Goal: Task Accomplishment & Management: Manage account settings

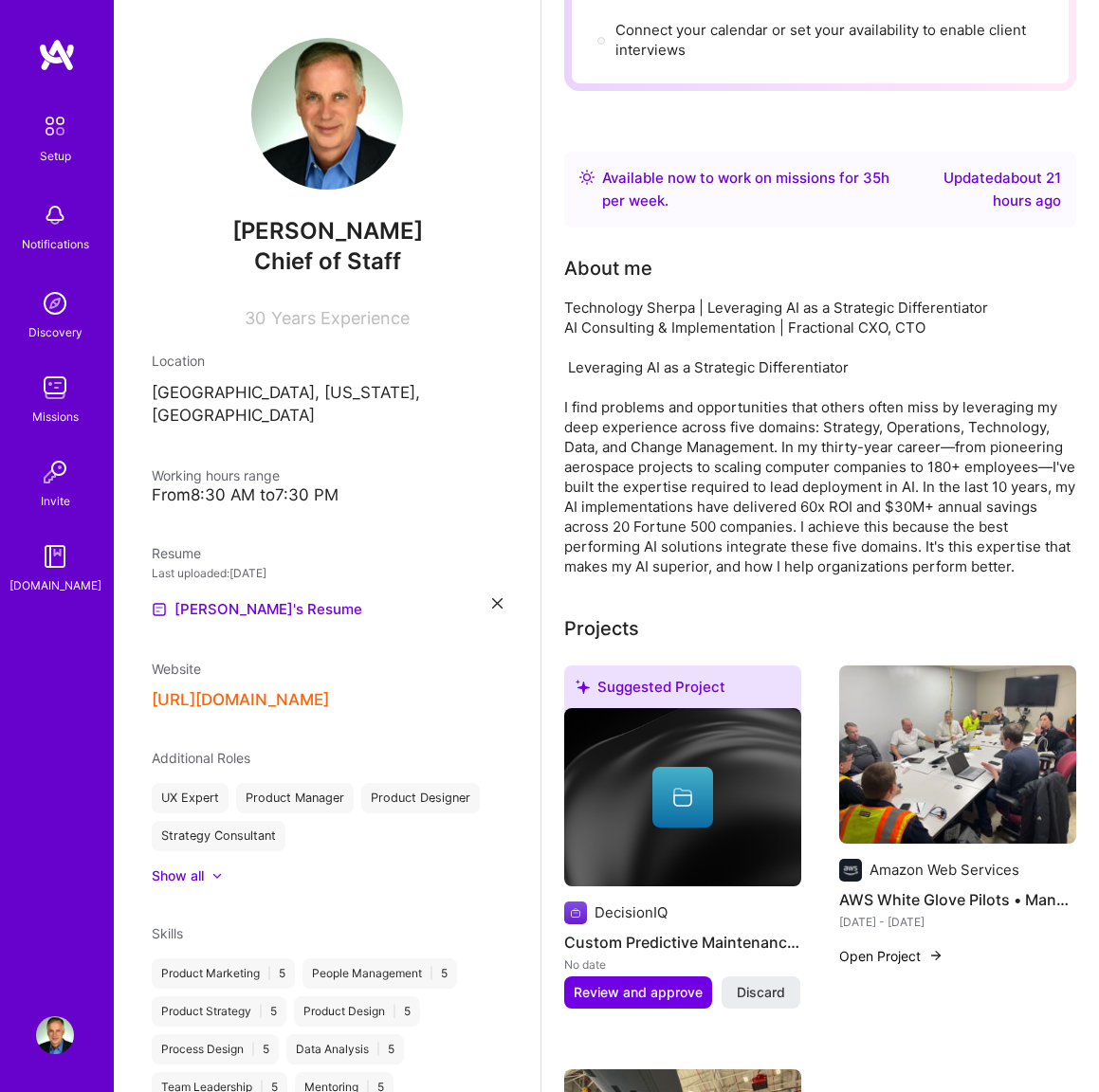
scroll to position [264, 0]
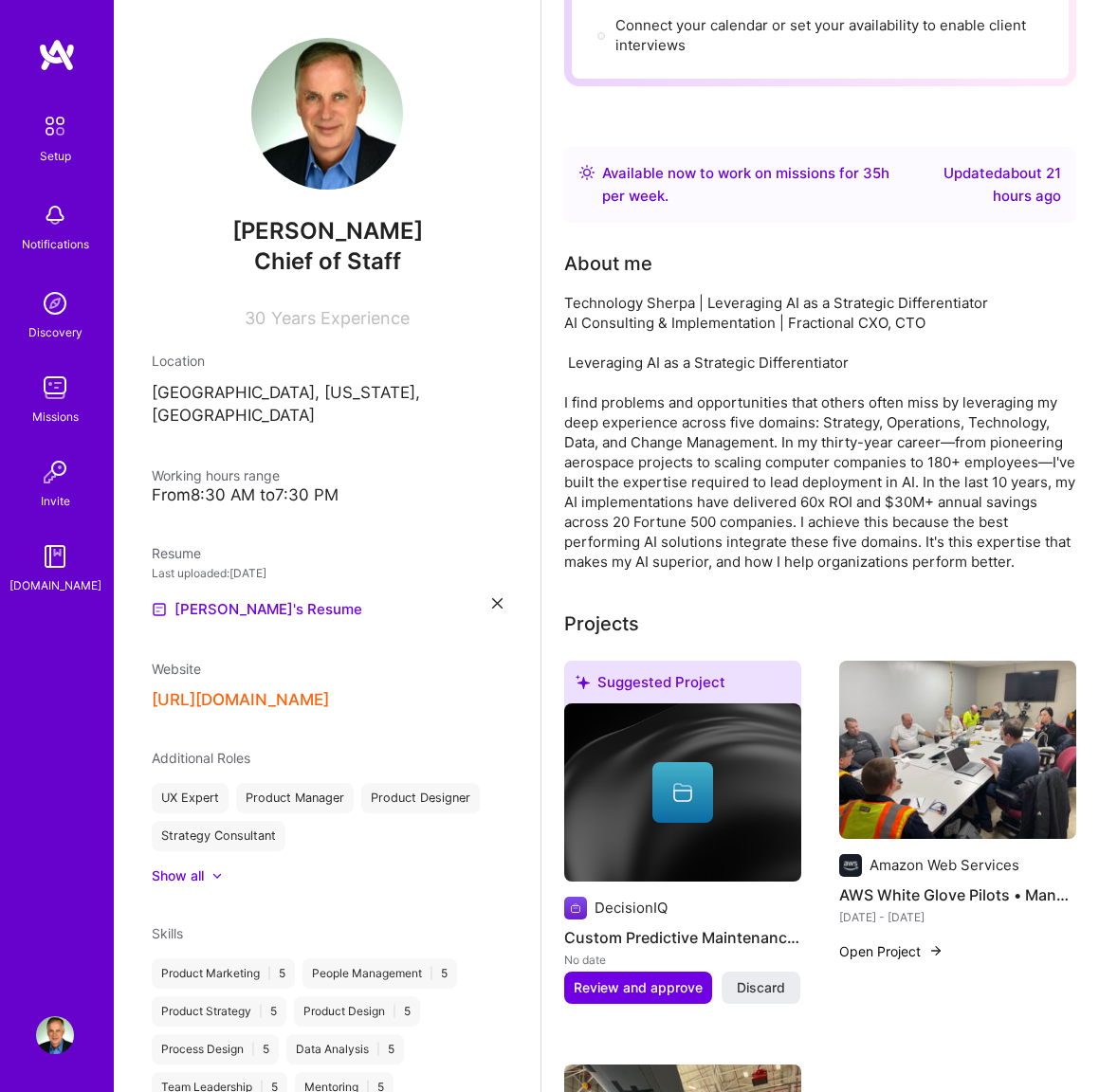
click at [697, 807] on div at bounding box center [682, 792] width 60 height 60
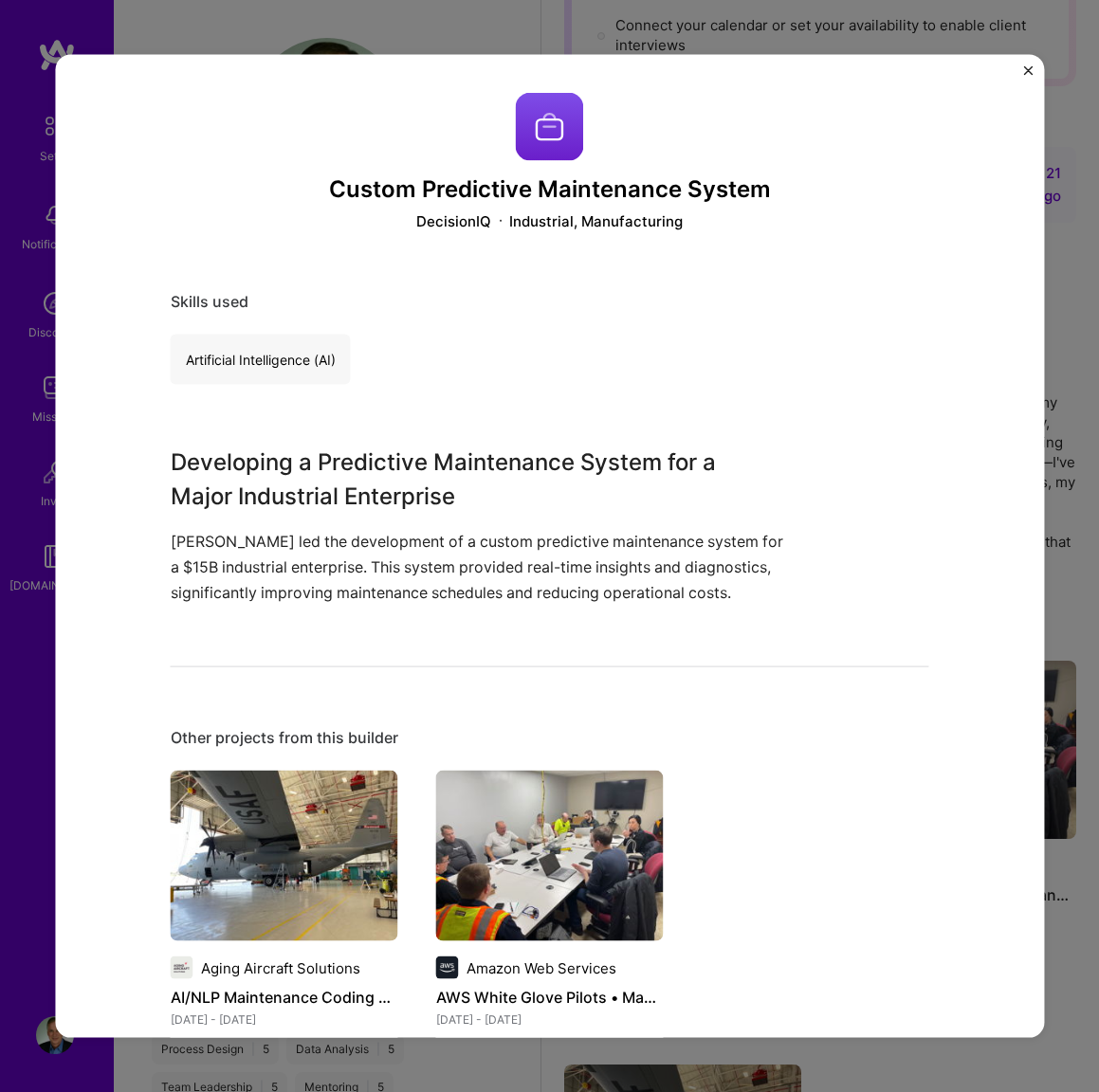
click at [471, 191] on h3 "Custom Predictive Maintenance System" at bounding box center [549, 190] width 758 height 27
click at [1058, 140] on div "Custom Predictive Maintenance System DecisionIQ Industrial, Manufacturing Skill…" at bounding box center [549, 546] width 1099 height 1092
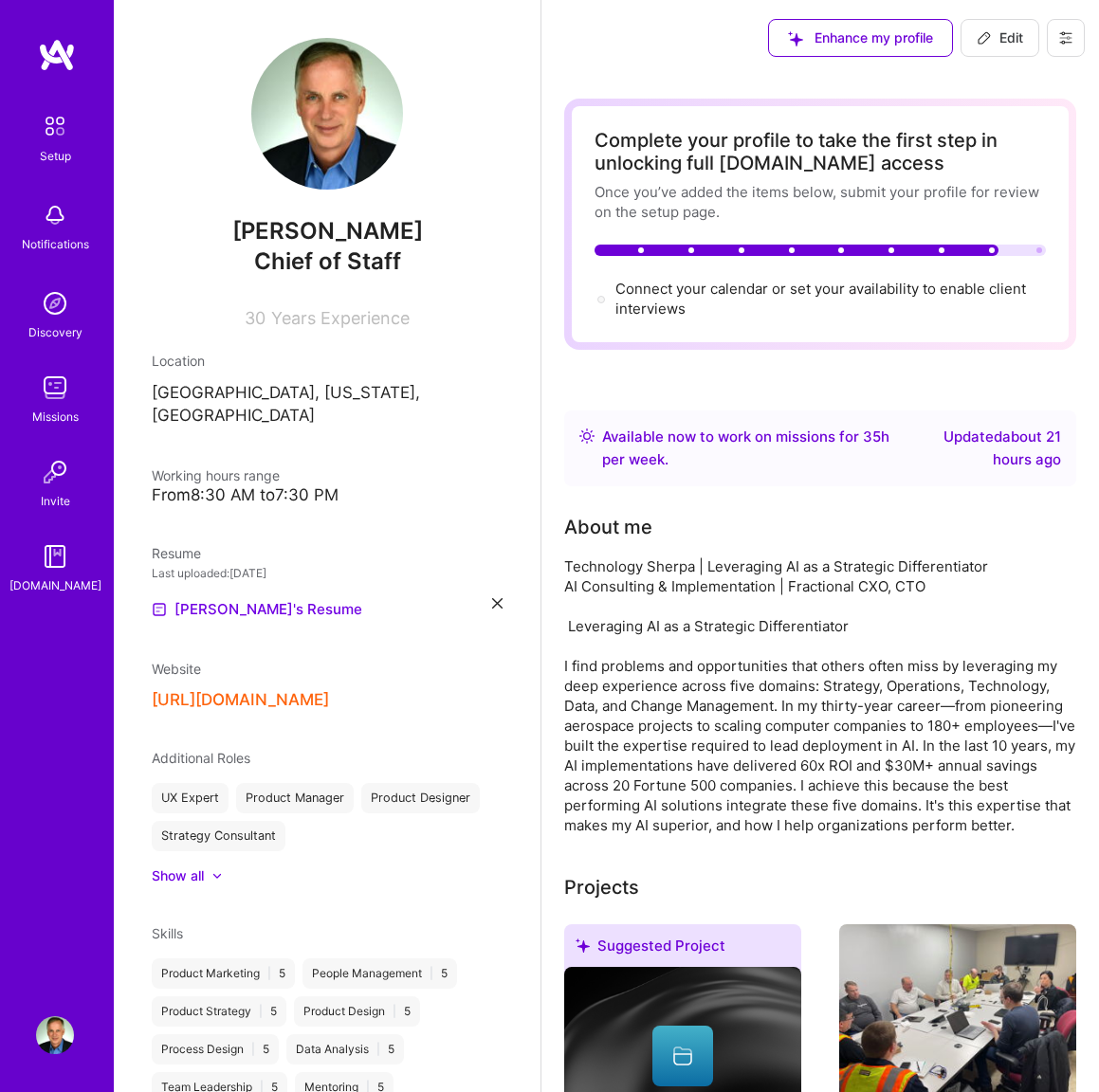
click at [1023, 42] on button "Edit" at bounding box center [1000, 37] width 79 height 38
select select "US"
select select "Right Now"
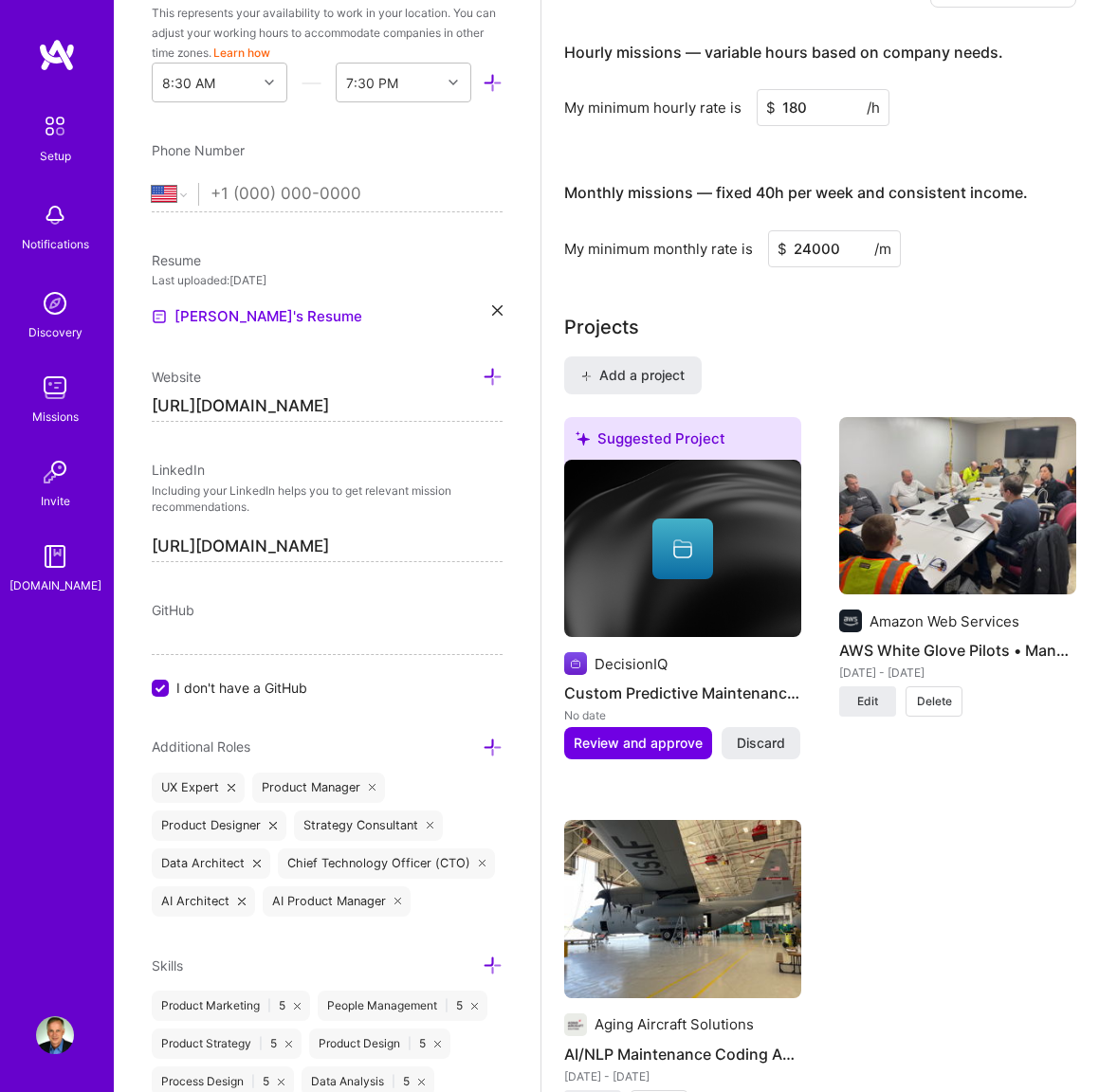
scroll to position [1373, 0]
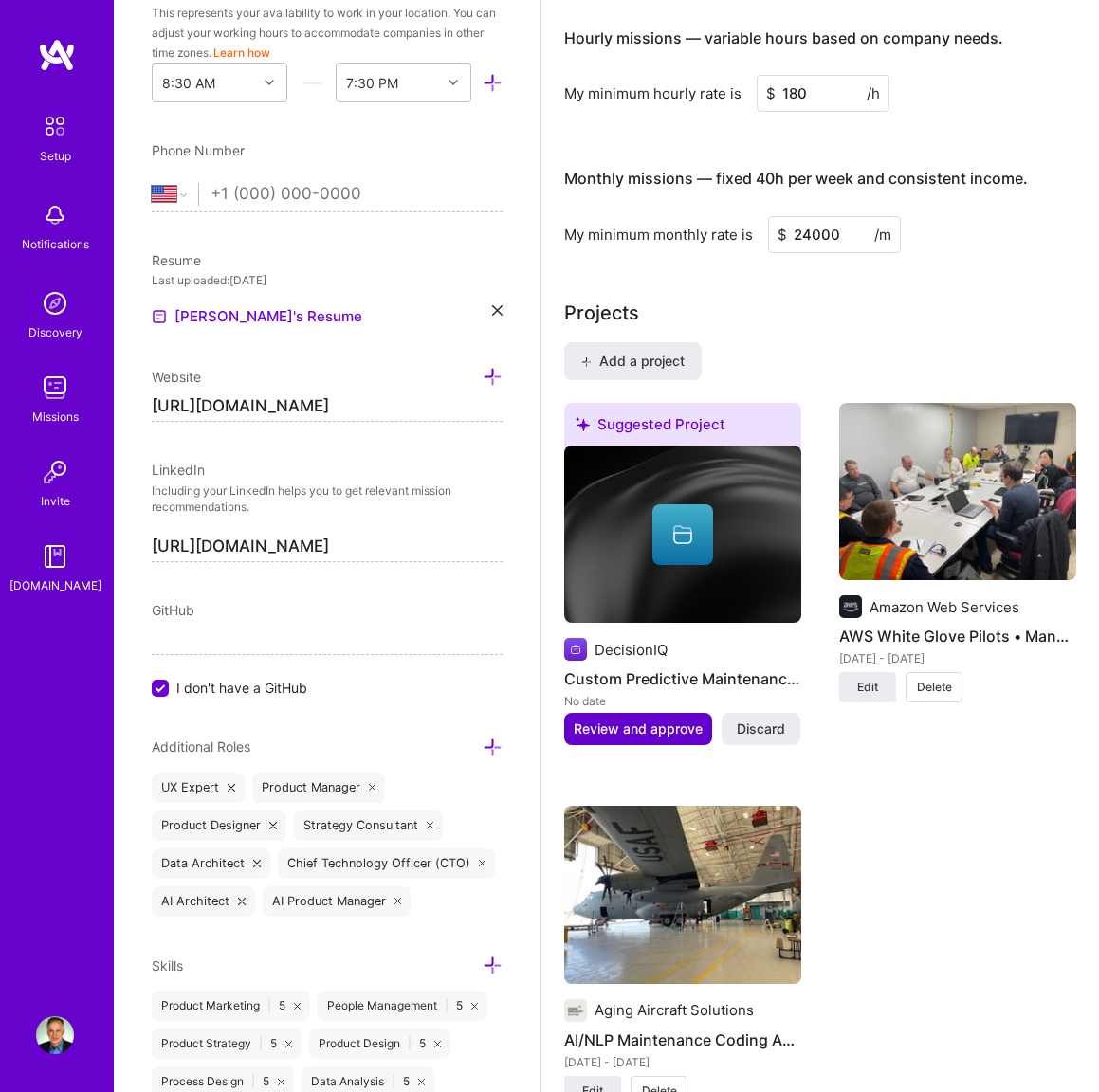
click at [663, 719] on span "Review and approve" at bounding box center [638, 728] width 128 height 18
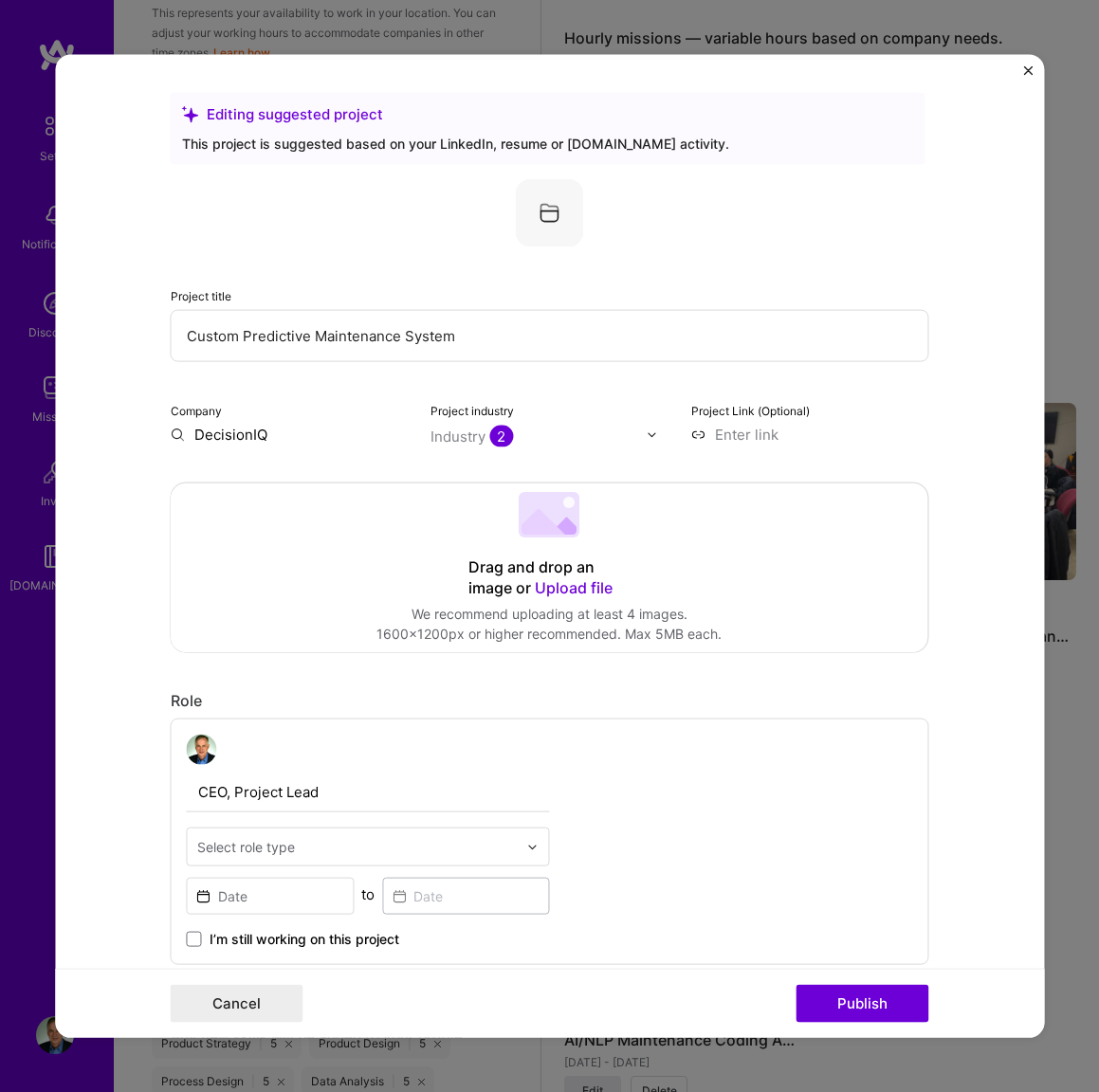
click at [366, 331] on input "Custom Predictive Maintenance System" at bounding box center [549, 336] width 758 height 53
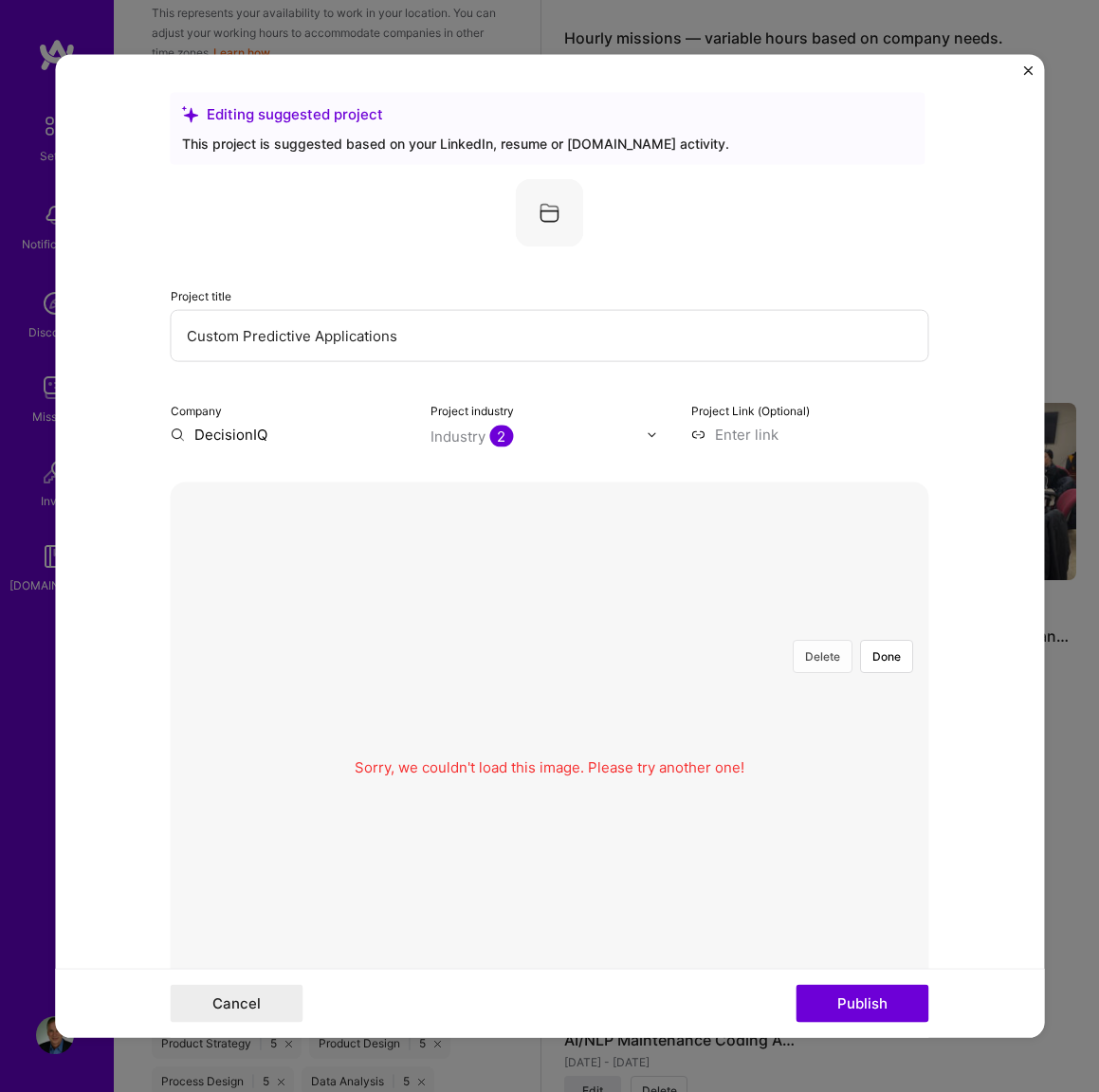
click at [818, 649] on button "Delete" at bounding box center [823, 656] width 59 height 33
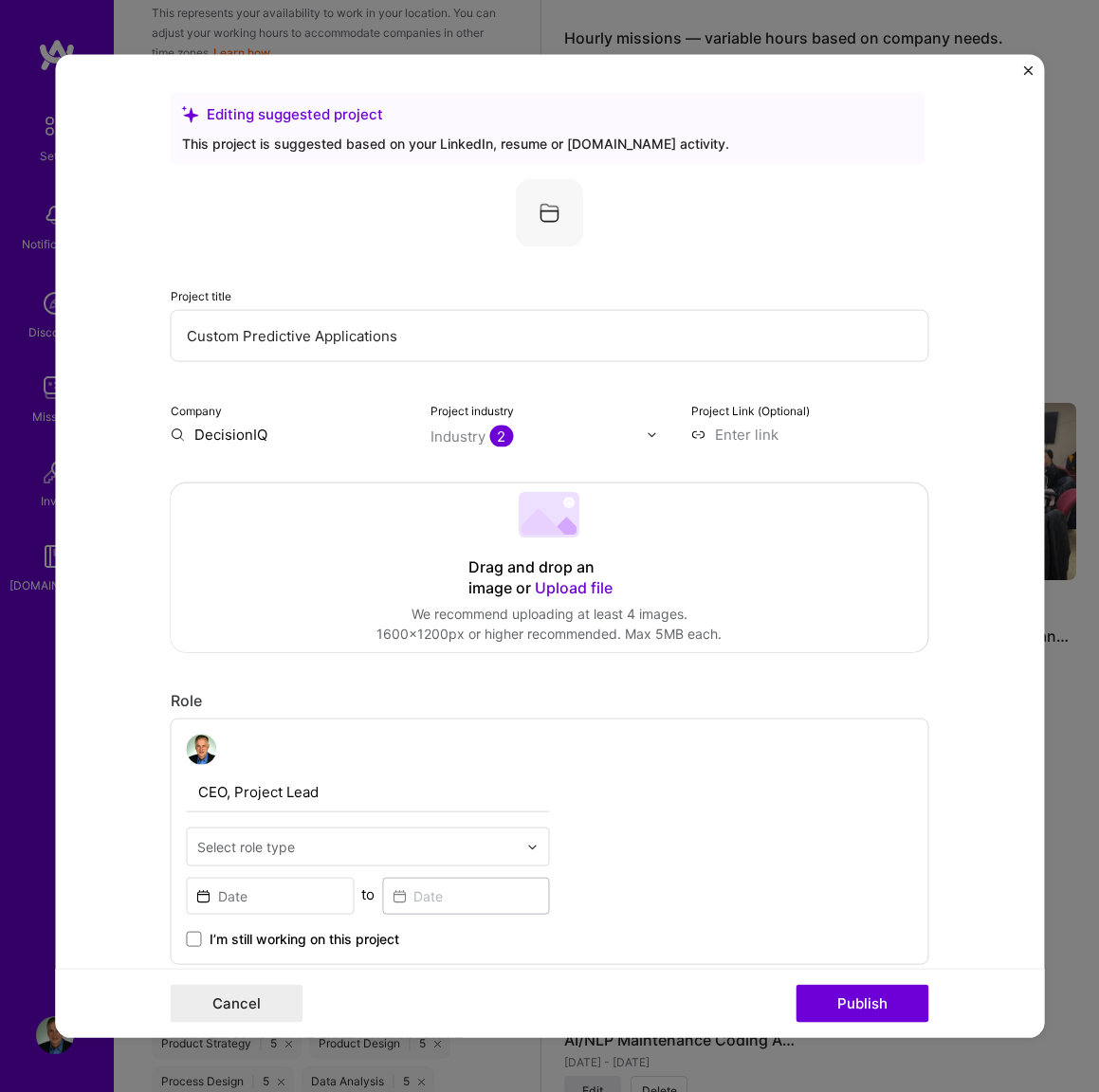
click at [400, 340] on input "Custom Predictive Applications" at bounding box center [549, 336] width 758 height 53
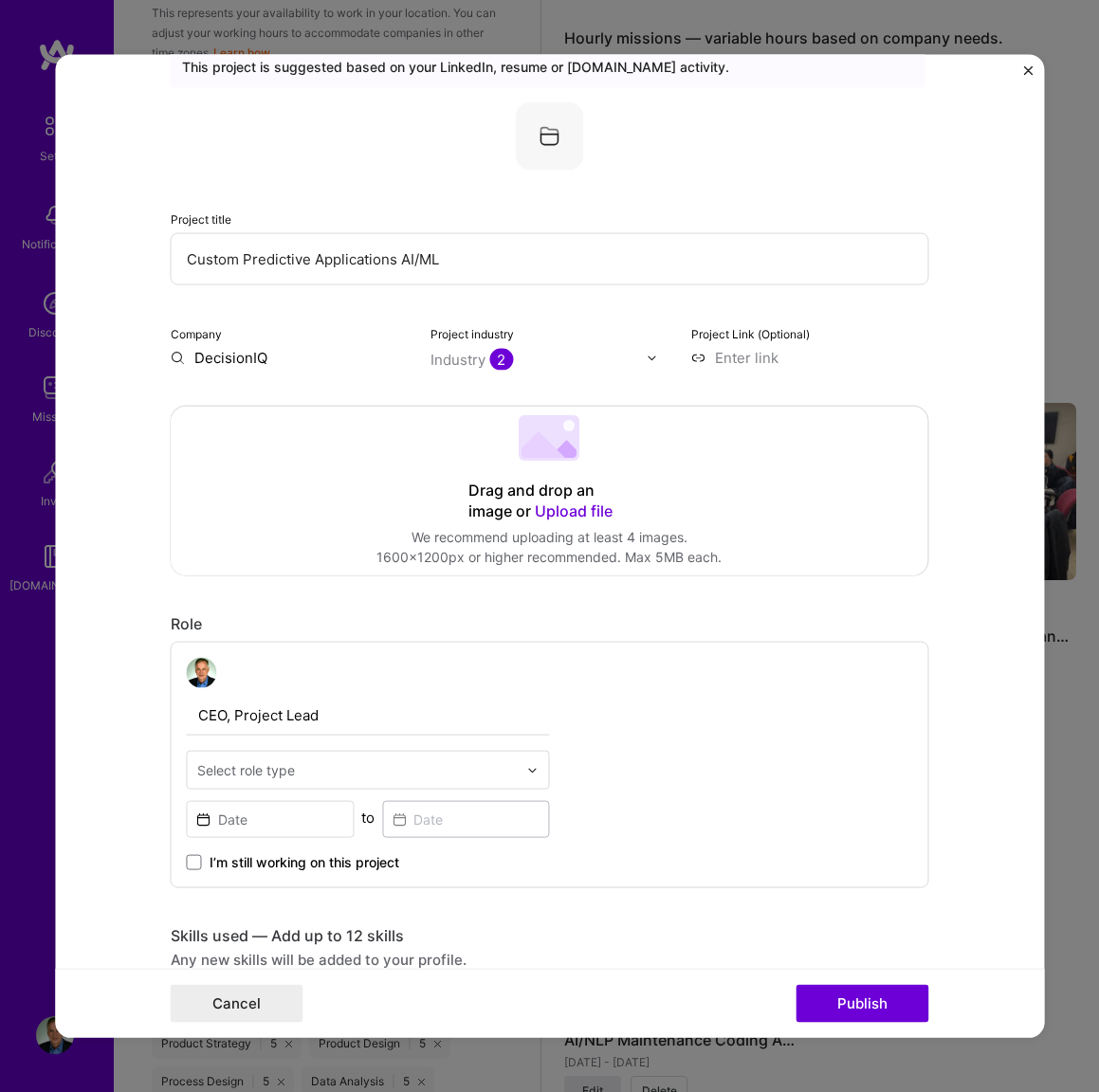
scroll to position [78, 0]
type input "Custom Predictive Applications AI/ML"
click at [314, 714] on input "CEO, Project Lead" at bounding box center [368, 714] width 363 height 40
click at [341, 769] on input "text" at bounding box center [357, 769] width 320 height 19
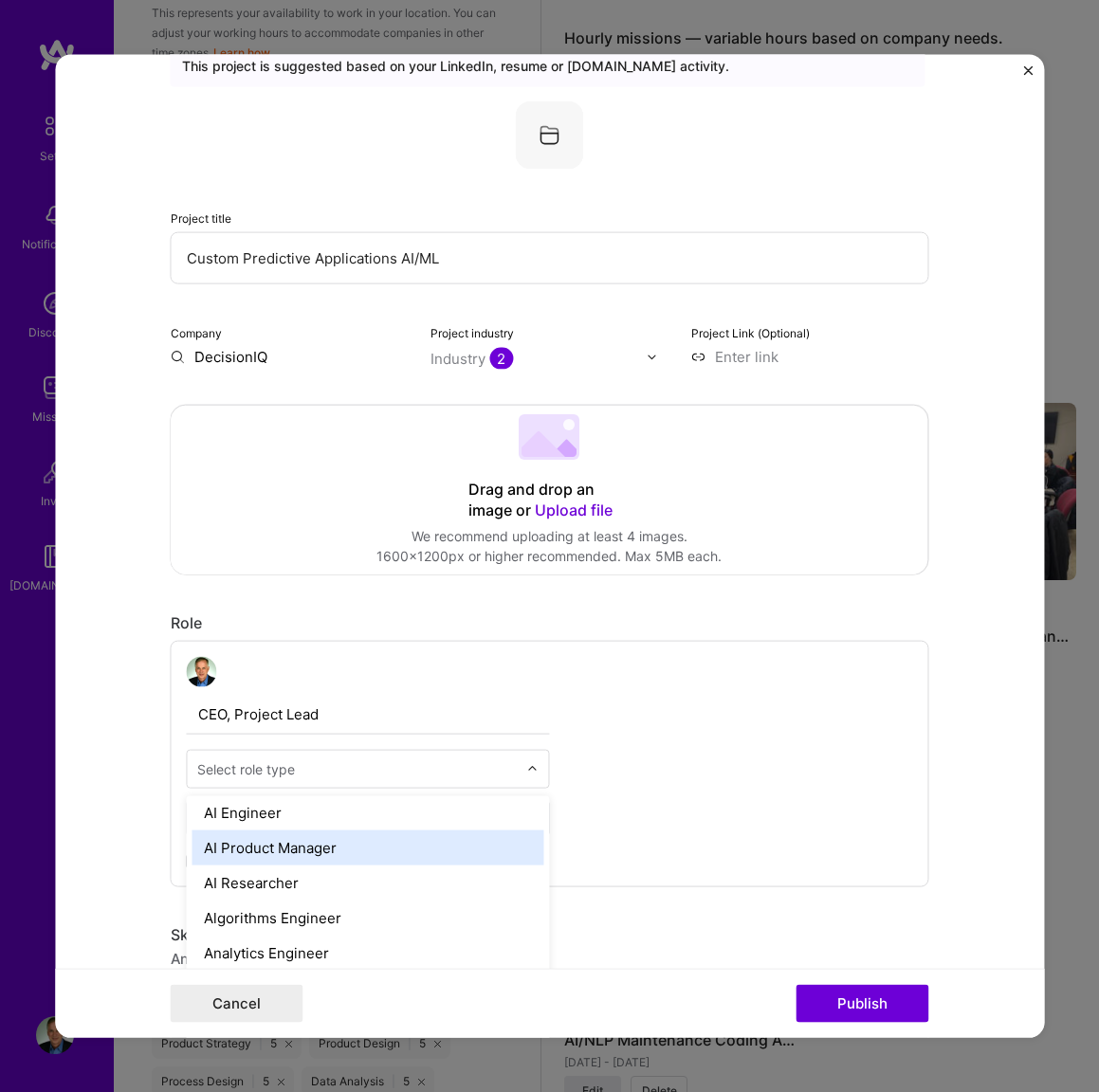
scroll to position [53, 0]
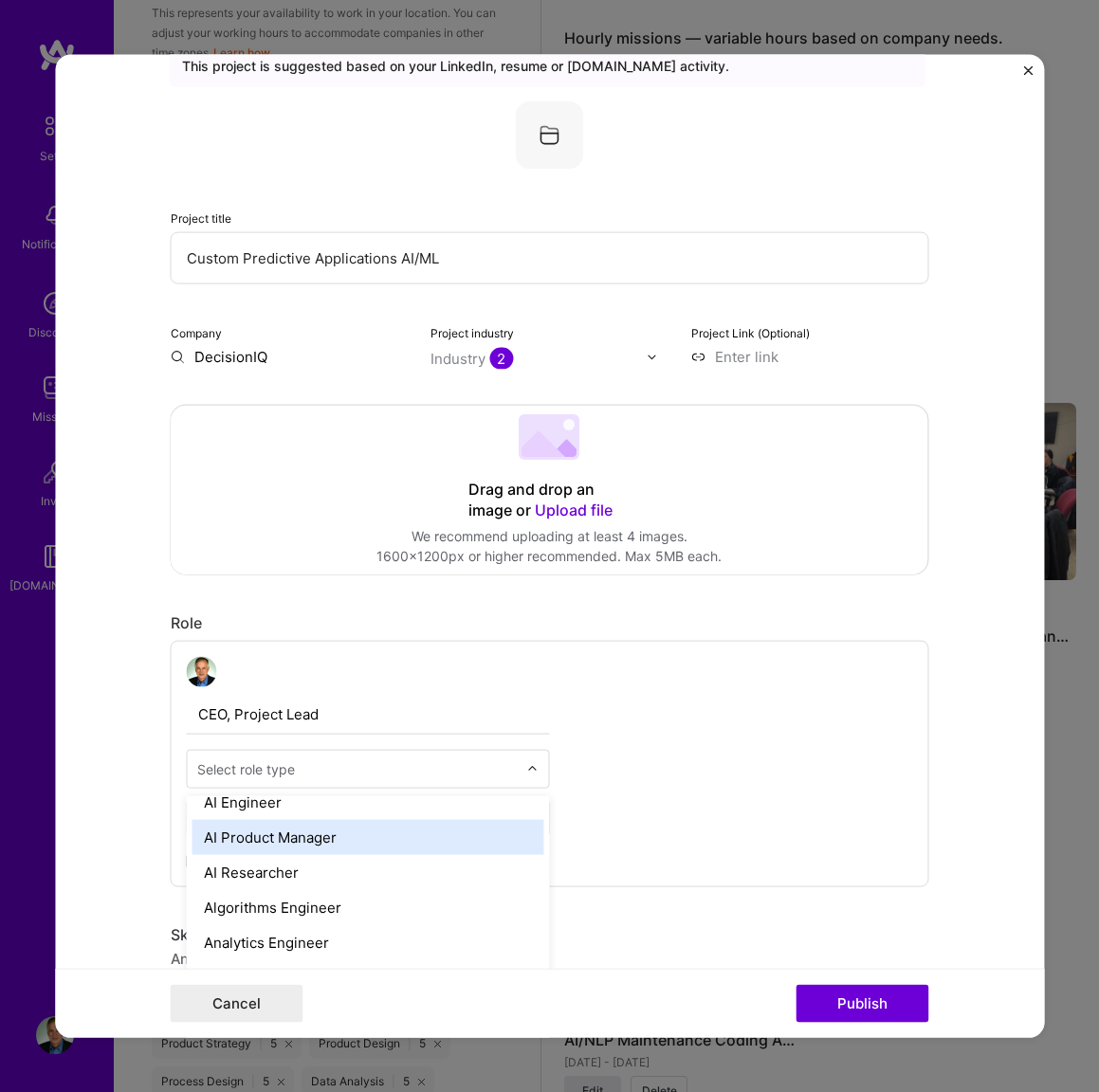
click at [298, 834] on div "AI Product Manager" at bounding box center [368, 837] width 351 height 35
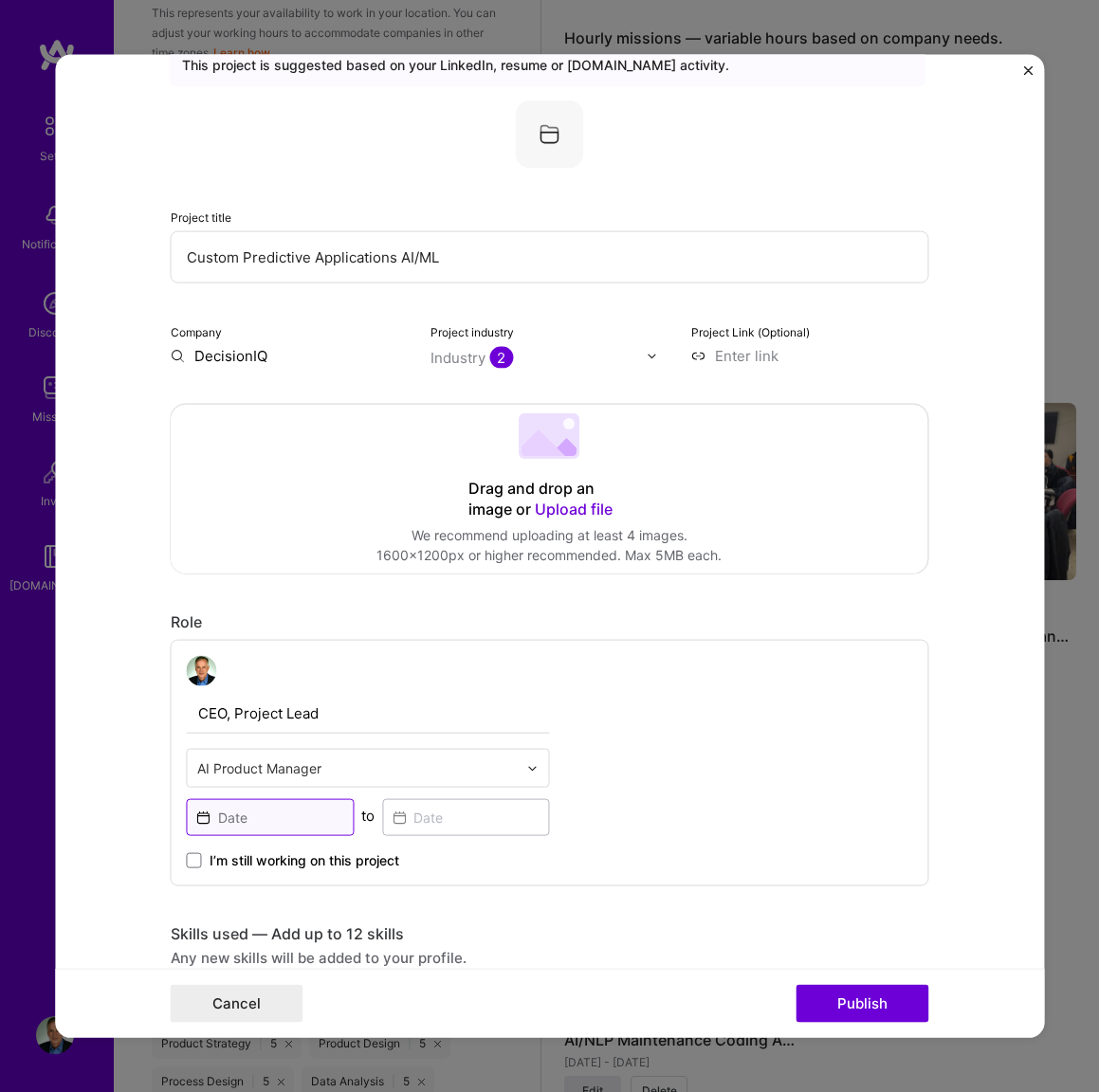
scroll to position [81, 0]
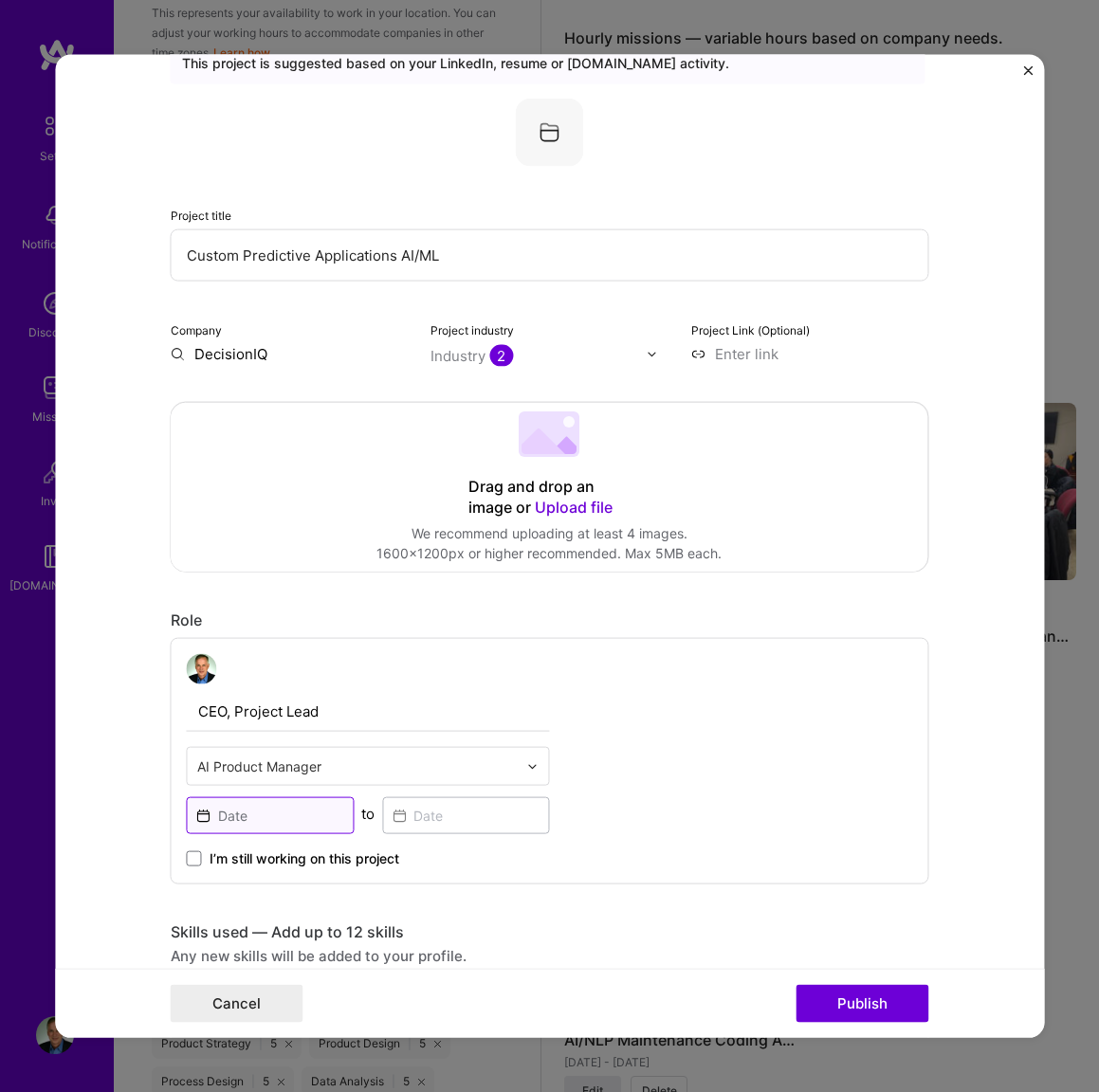
click at [301, 820] on input at bounding box center [271, 816] width 167 height 37
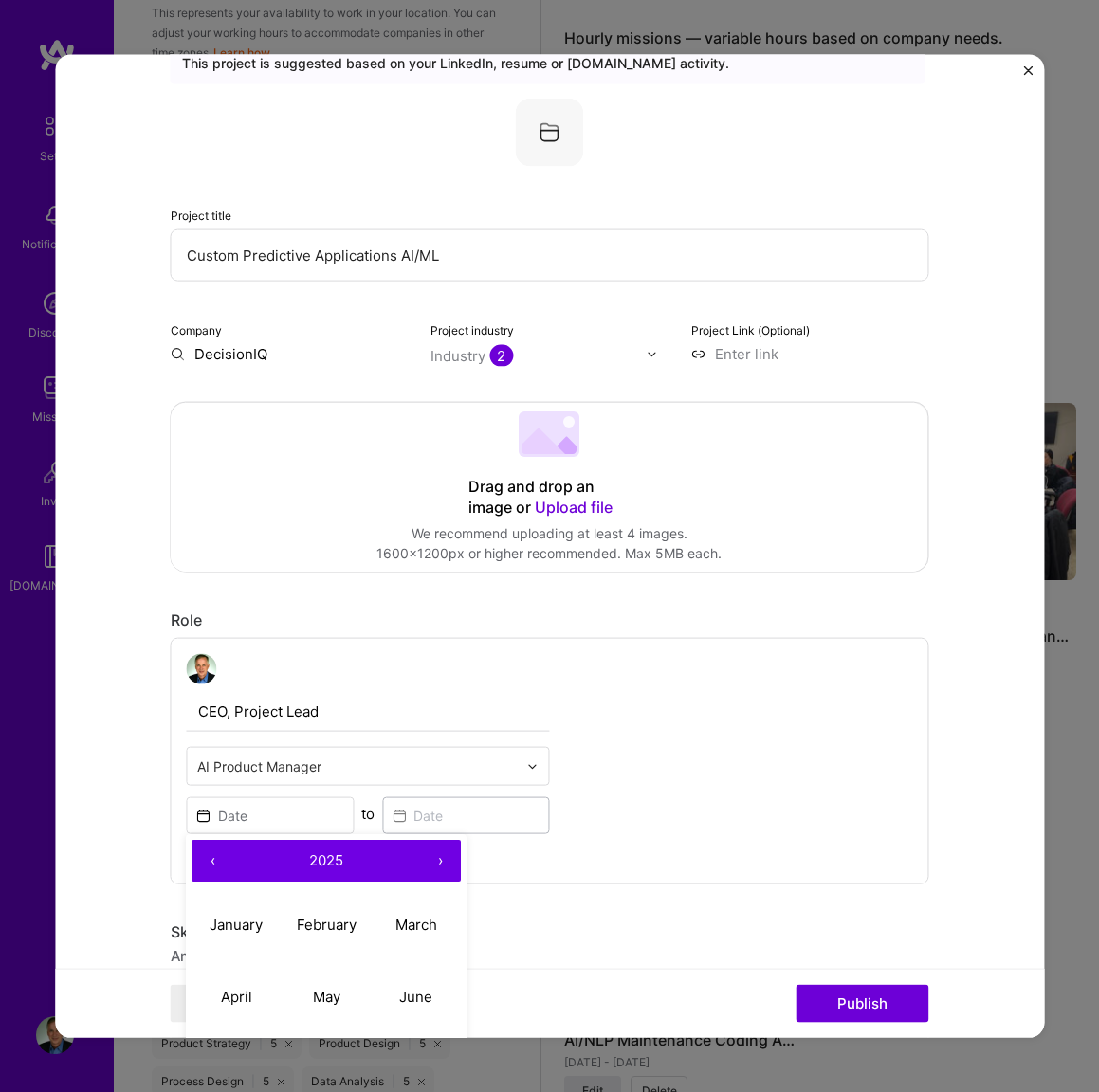
click at [216, 857] on button "‹" at bounding box center [213, 860] width 42 height 42
click at [217, 856] on button "‹" at bounding box center [213, 859] width 42 height 42
click at [218, 856] on button "‹" at bounding box center [213, 859] width 42 height 42
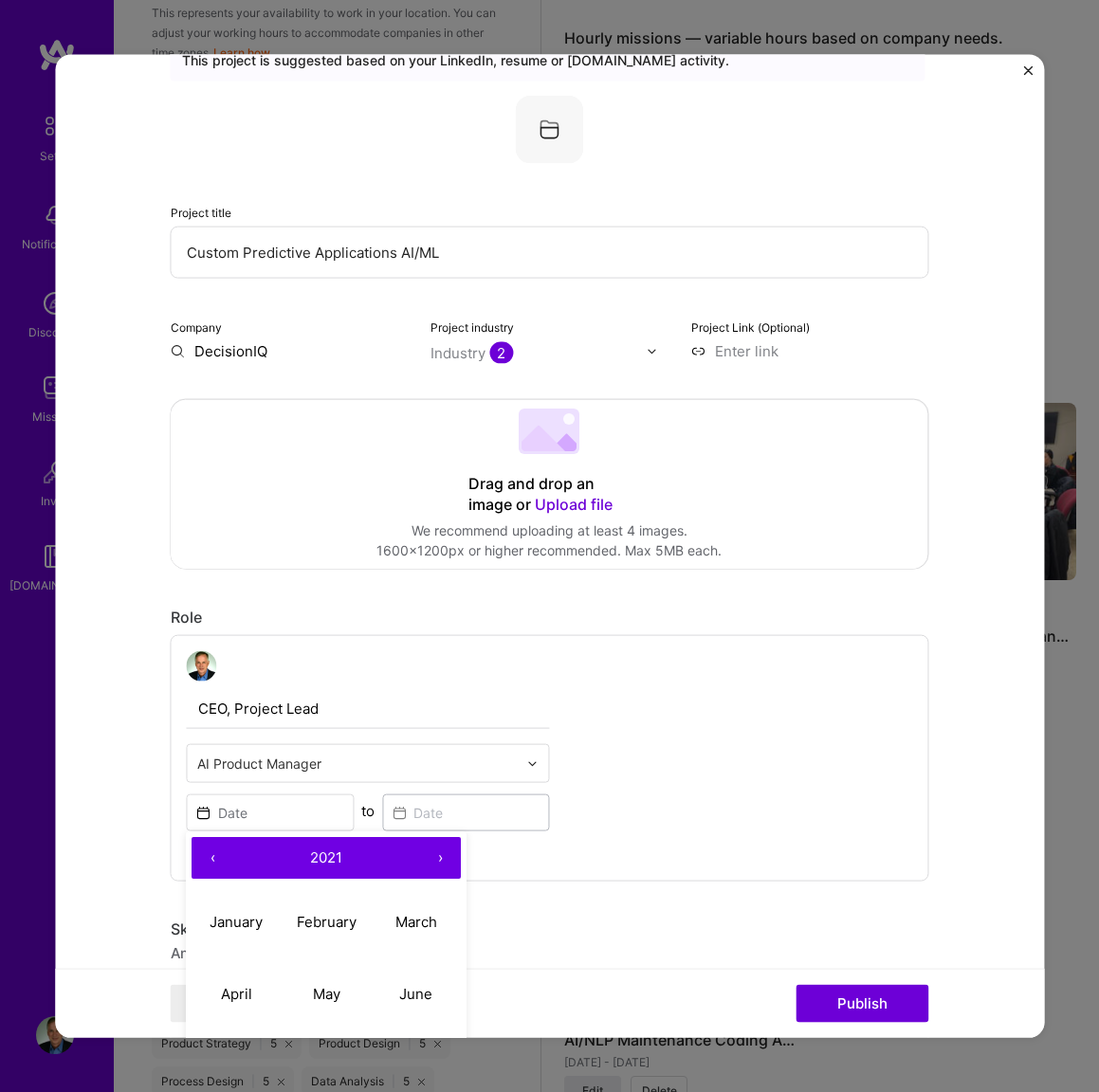
click at [218, 856] on button "‹" at bounding box center [213, 857] width 42 height 42
click at [221, 856] on button "‹" at bounding box center [213, 857] width 42 height 42
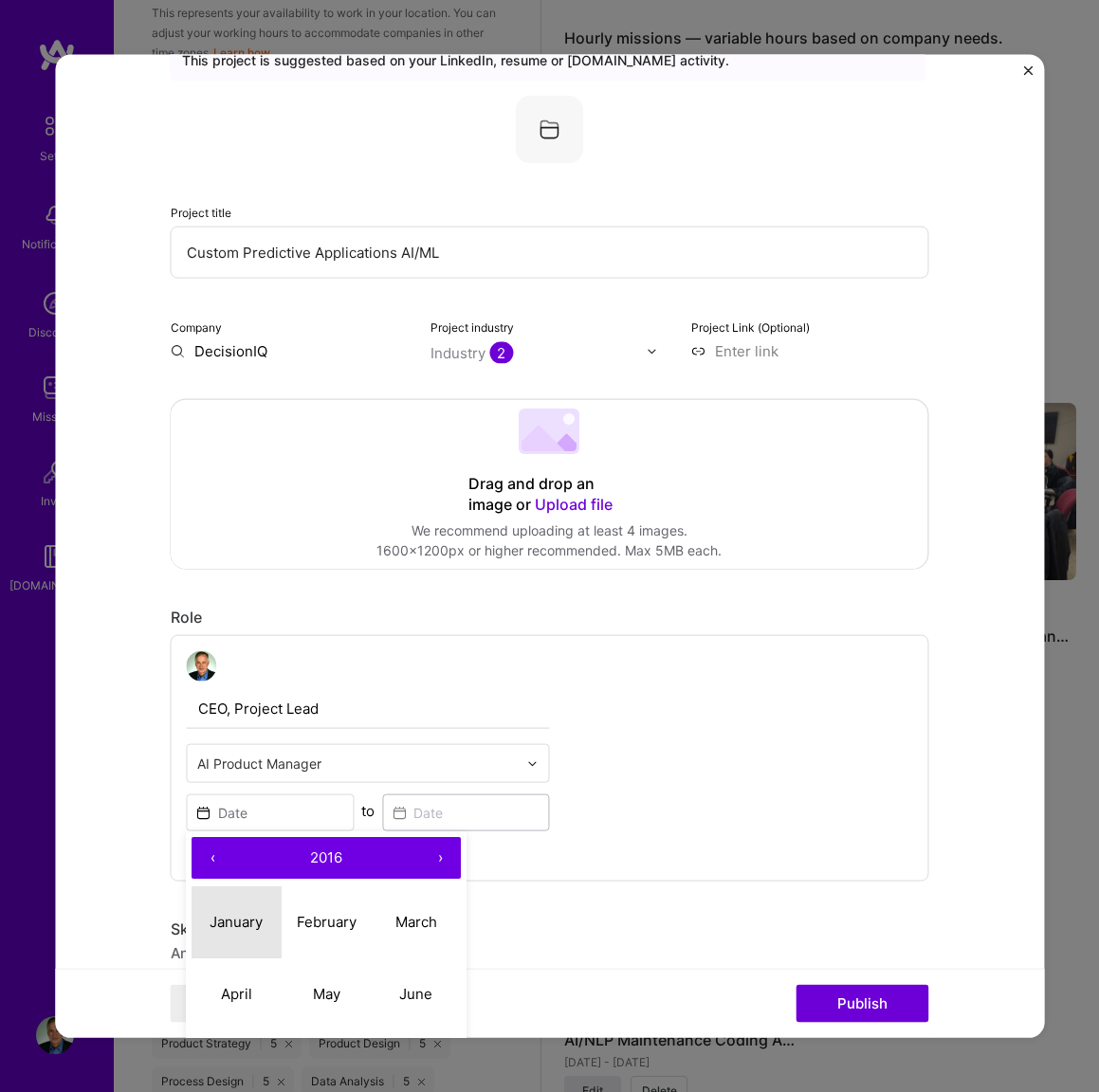
click at [225, 924] on abbr "January" at bounding box center [237, 921] width 54 height 18
type input "[DATE]"
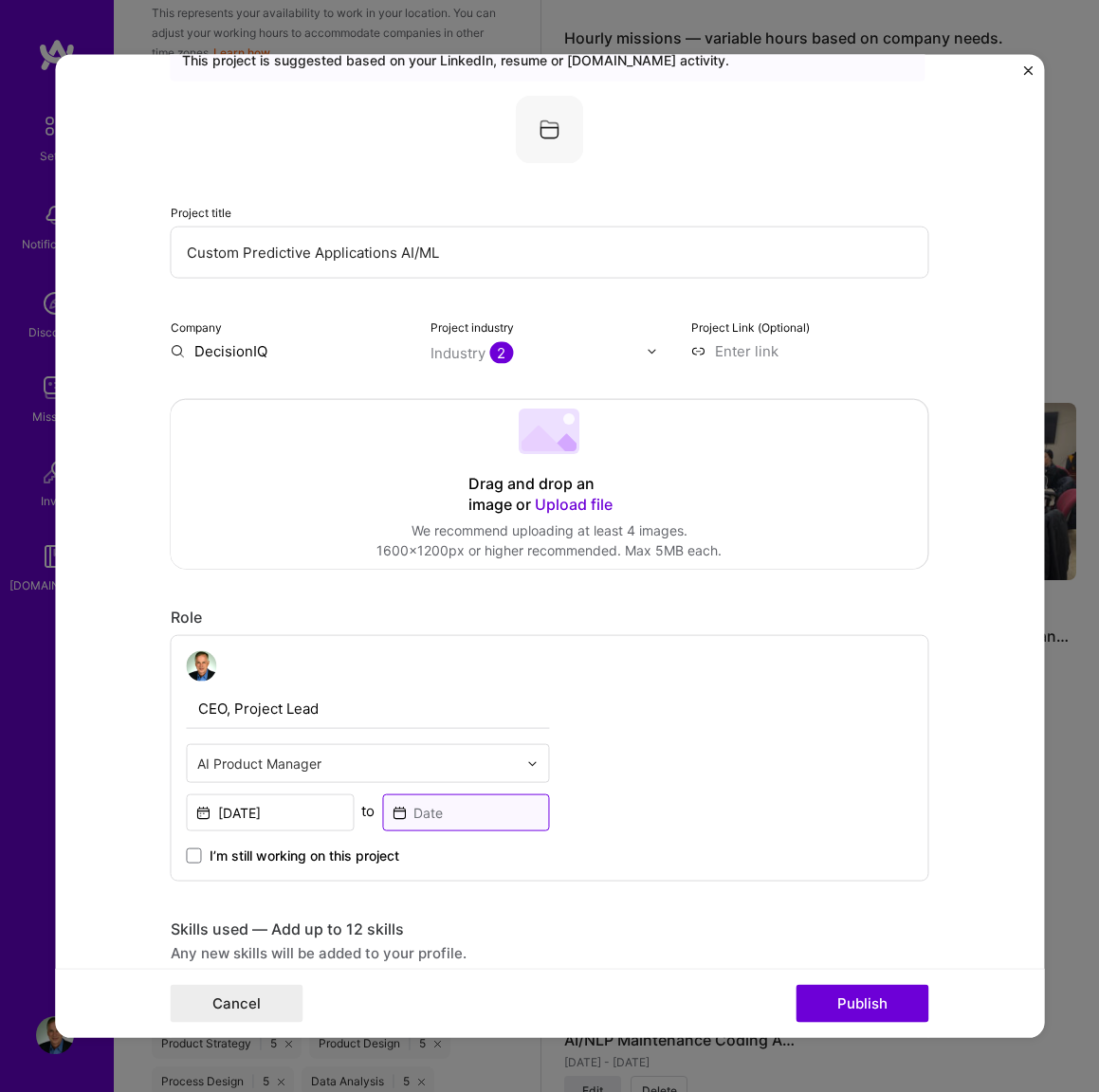
click at [454, 816] on input at bounding box center [465, 813] width 167 height 37
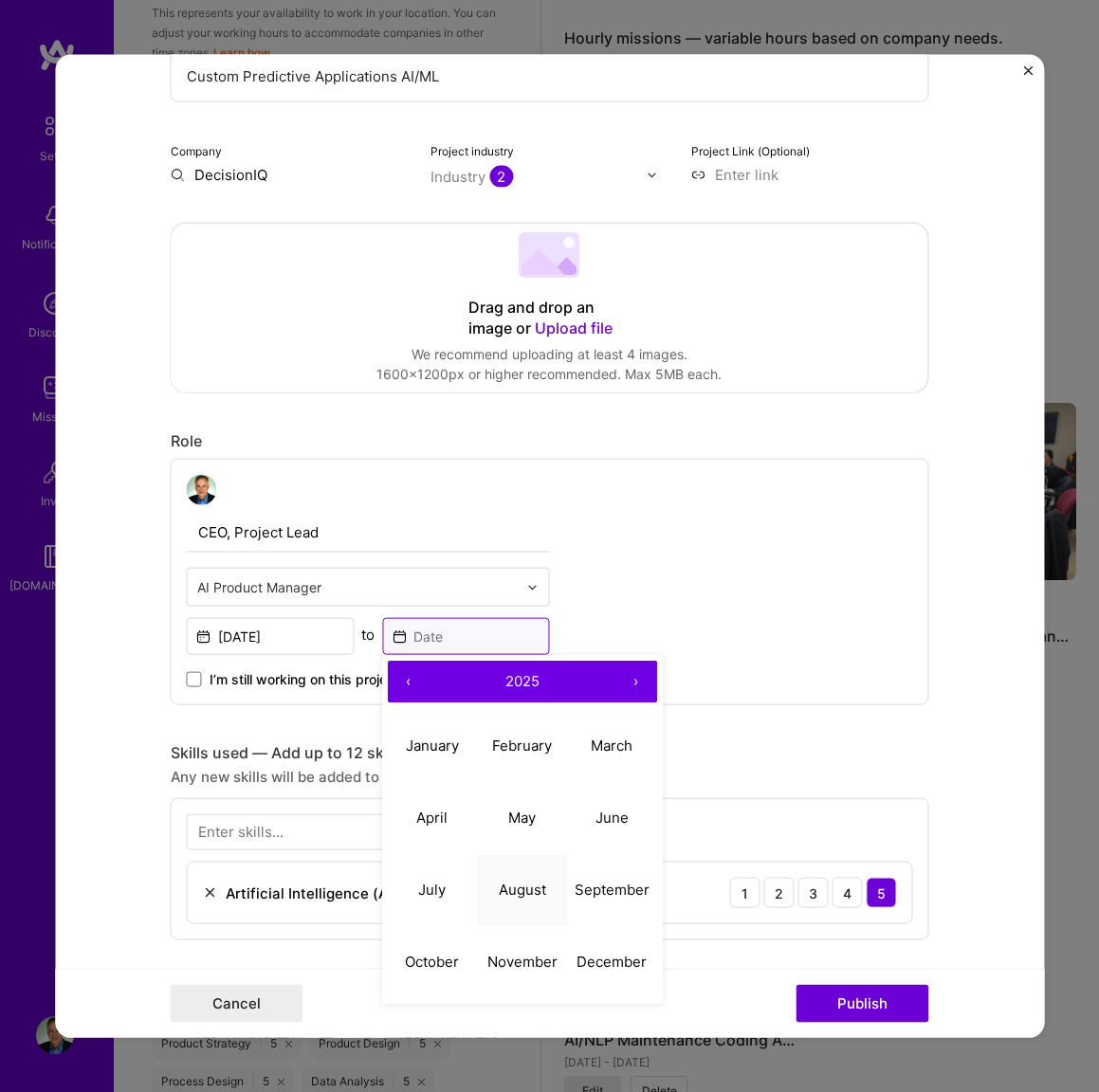
scroll to position [261, 0]
drag, startPoint x: 296, startPoint y: 709, endPoint x: 236, endPoint y: 698, distance: 61.0
click at [293, 709] on div "Editing suggested project This project is suggested based on your LinkedIn, res…" at bounding box center [549, 861] width 758 height 2058
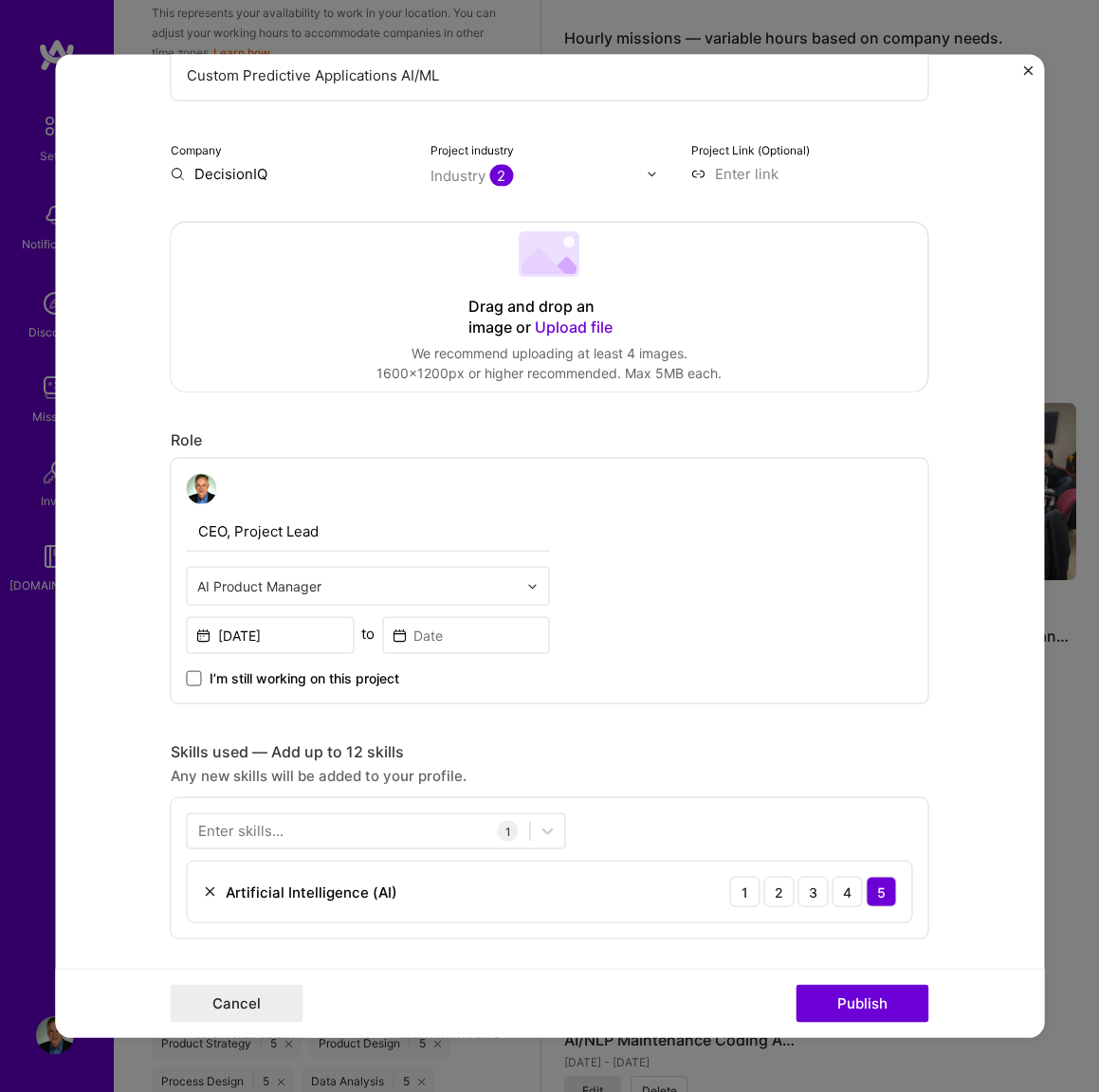
click at [198, 676] on span at bounding box center [195, 678] width 16 height 16
click at [0, 0] on input "I’m still working on this project" at bounding box center [0, 0] width 0 height 0
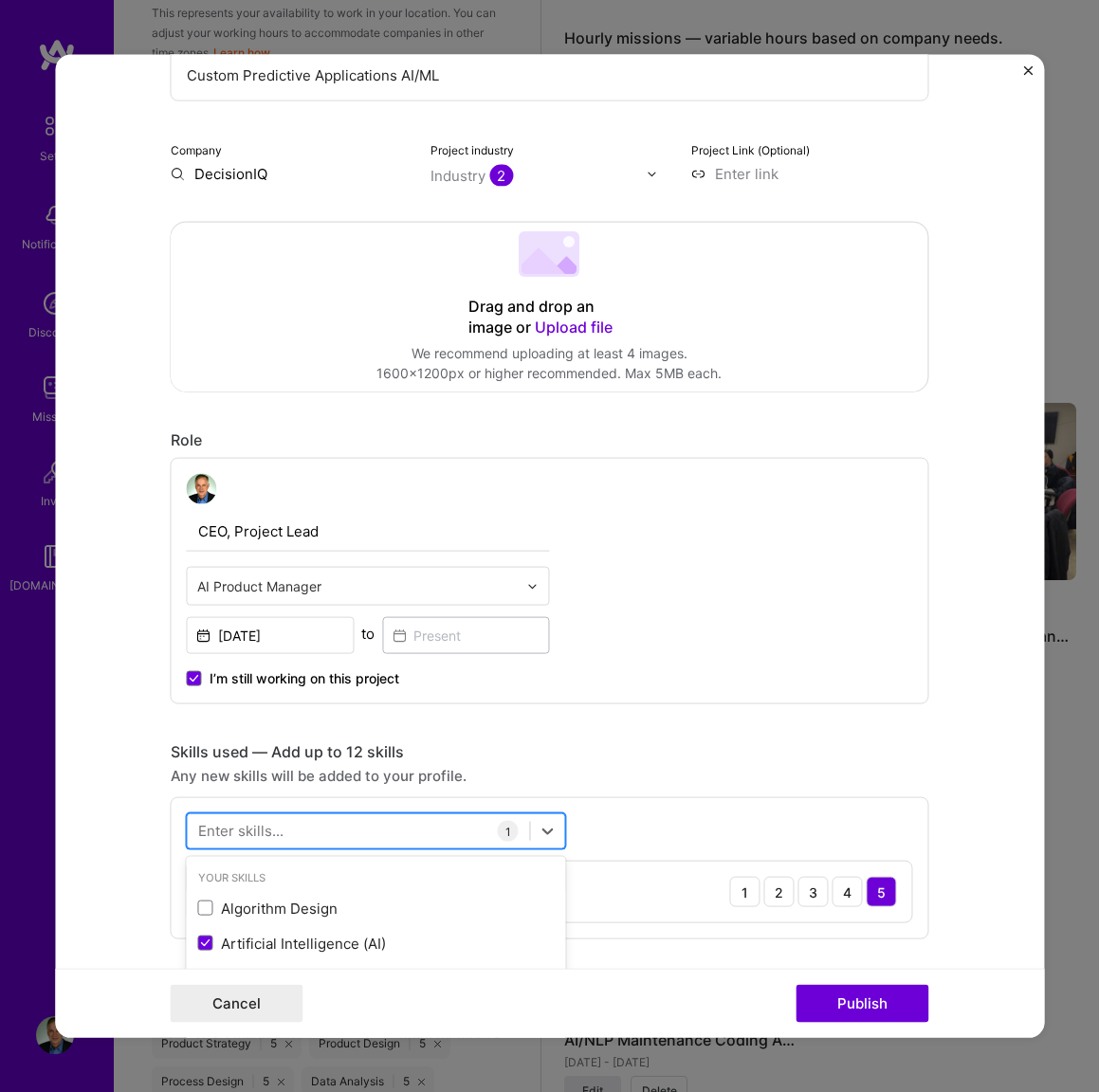
scroll to position [1431, 0]
click at [284, 820] on div at bounding box center [359, 831] width 343 height 31
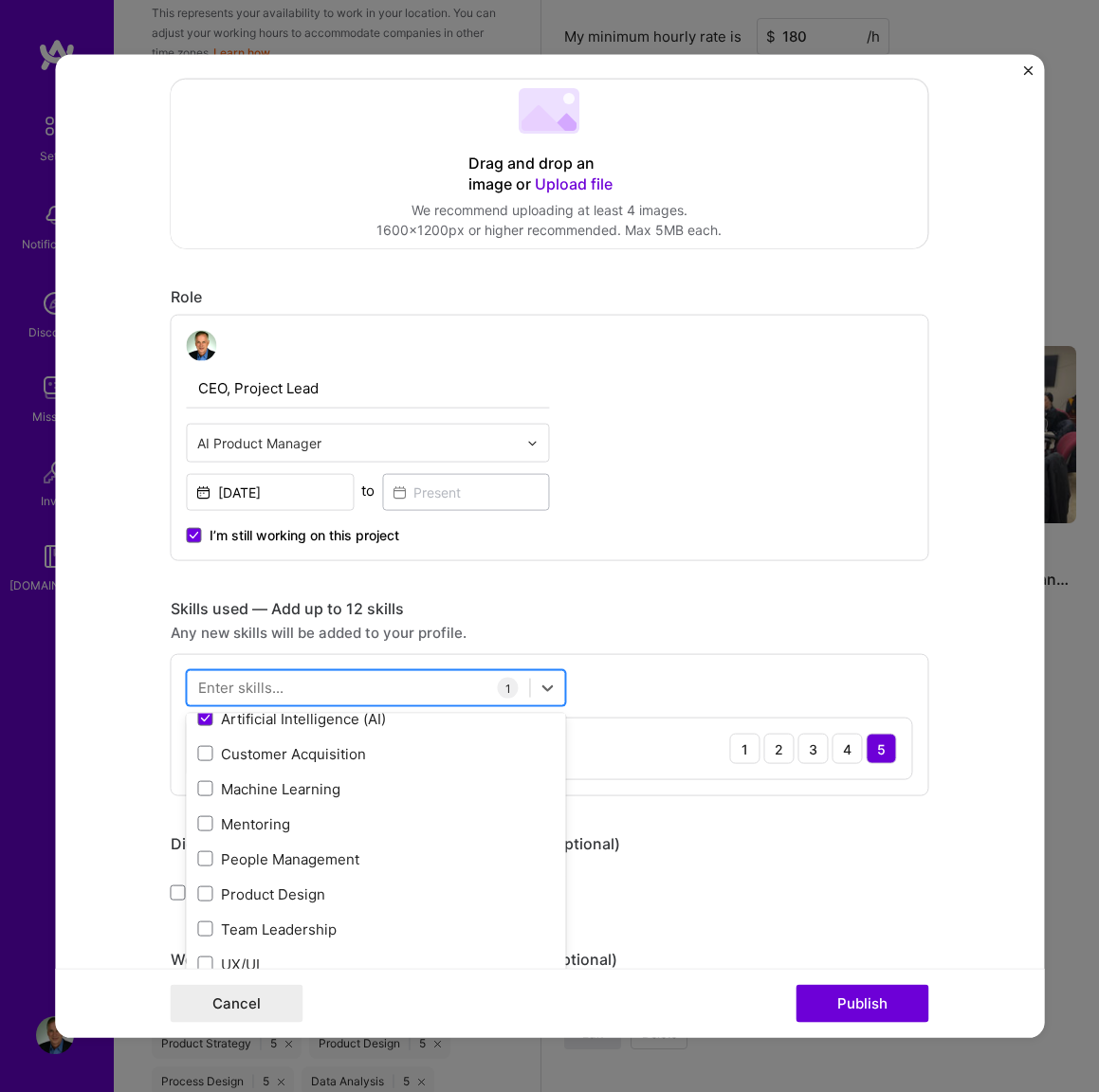
scroll to position [90, 0]
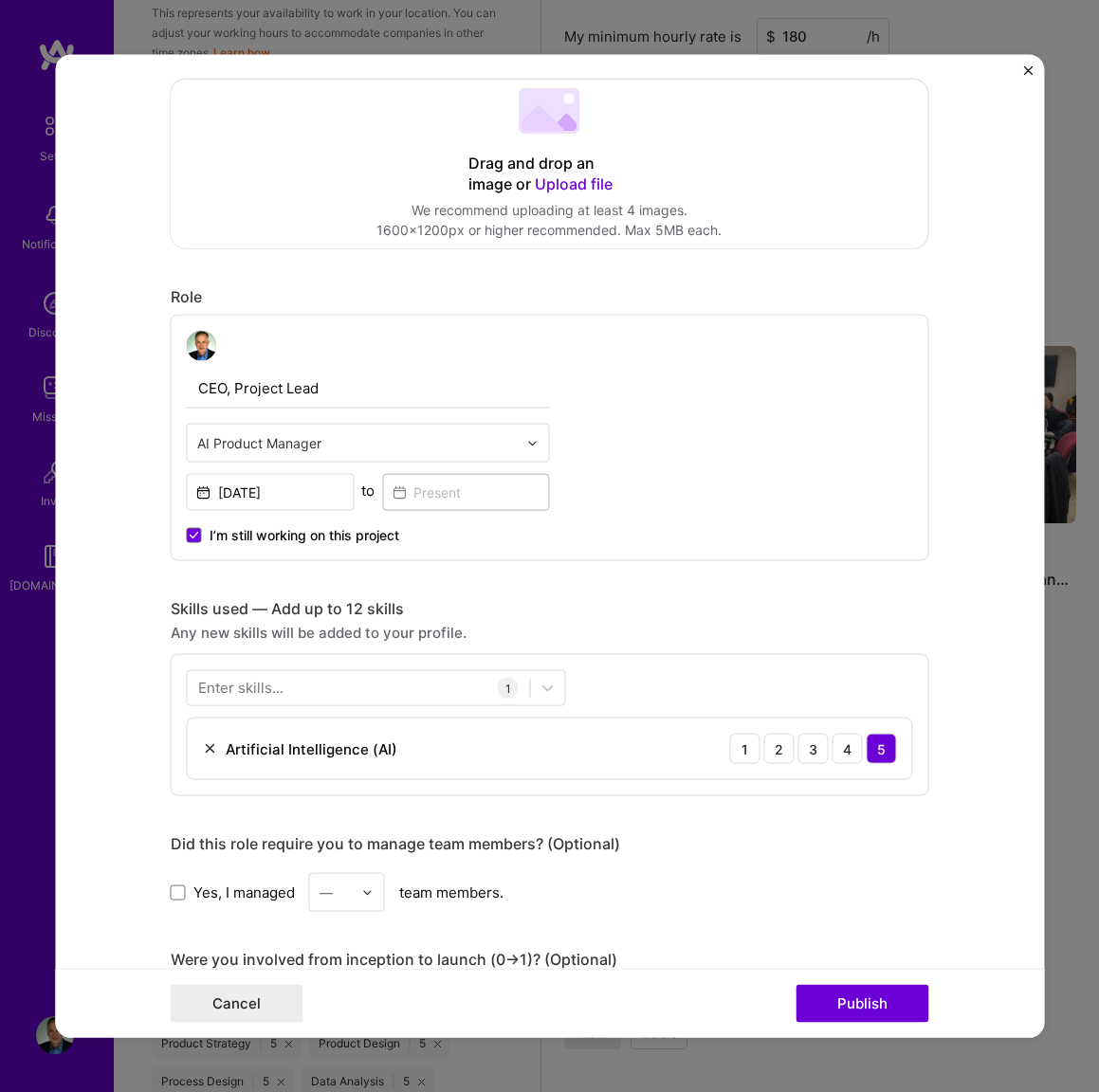
click at [127, 762] on form "Editing suggested project This project is suggested based on your LinkedIn, res…" at bounding box center [549, 546] width 989 height 983
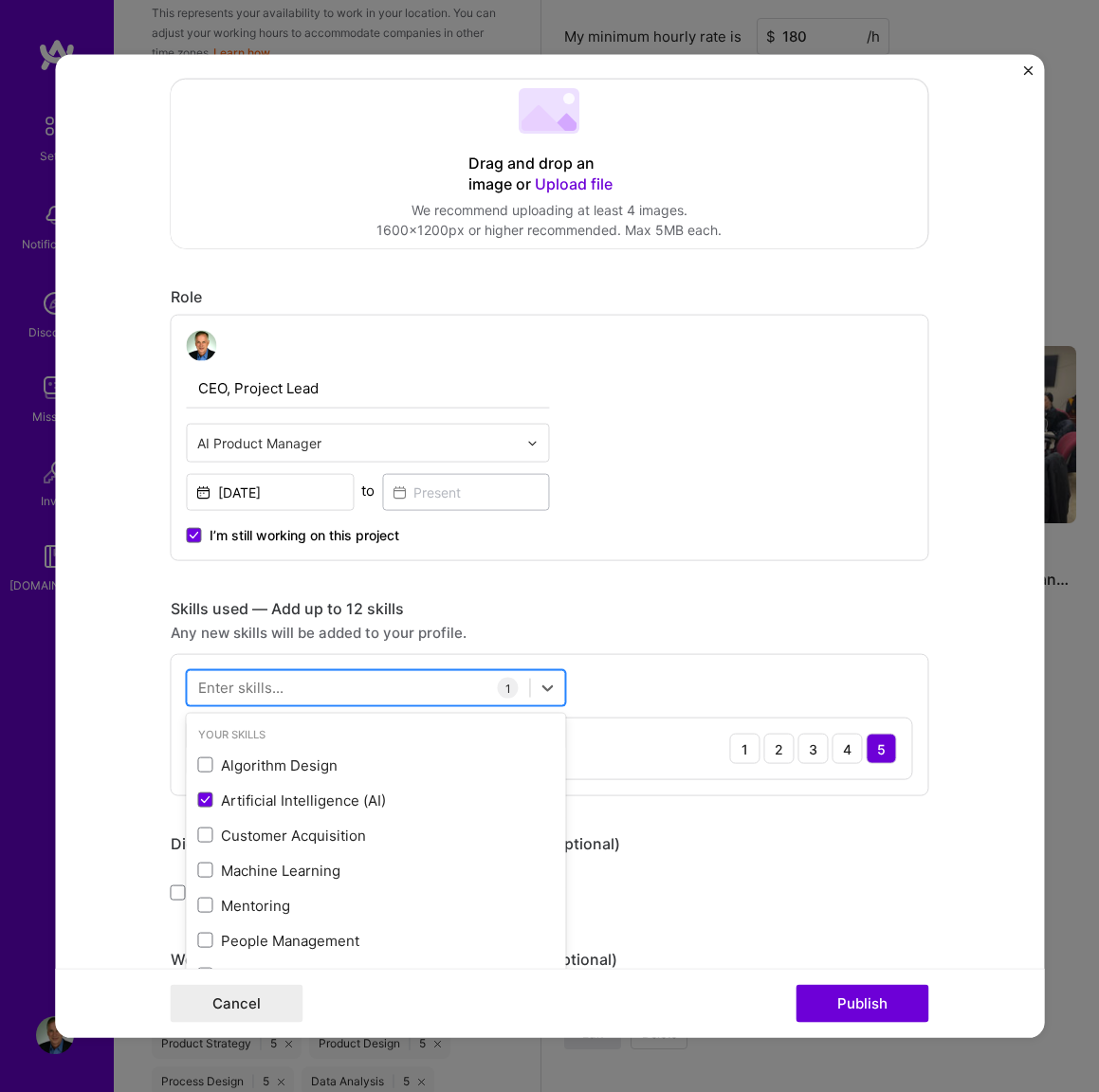
click at [304, 688] on div at bounding box center [359, 687] width 343 height 31
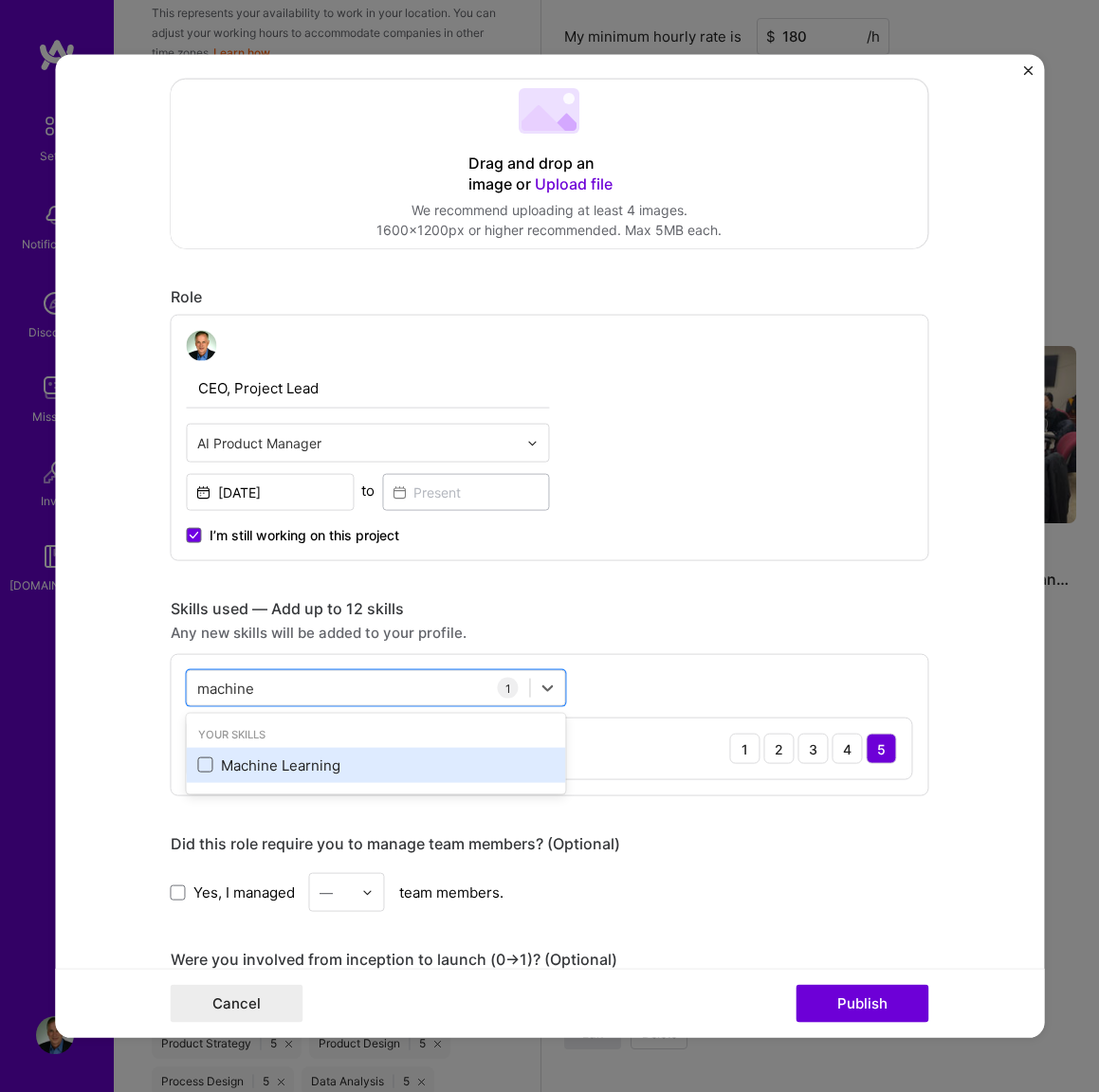
click at [211, 765] on span at bounding box center [206, 765] width 16 height 16
click at [0, 0] on input "checkbox" at bounding box center [0, 0] width 0 height 0
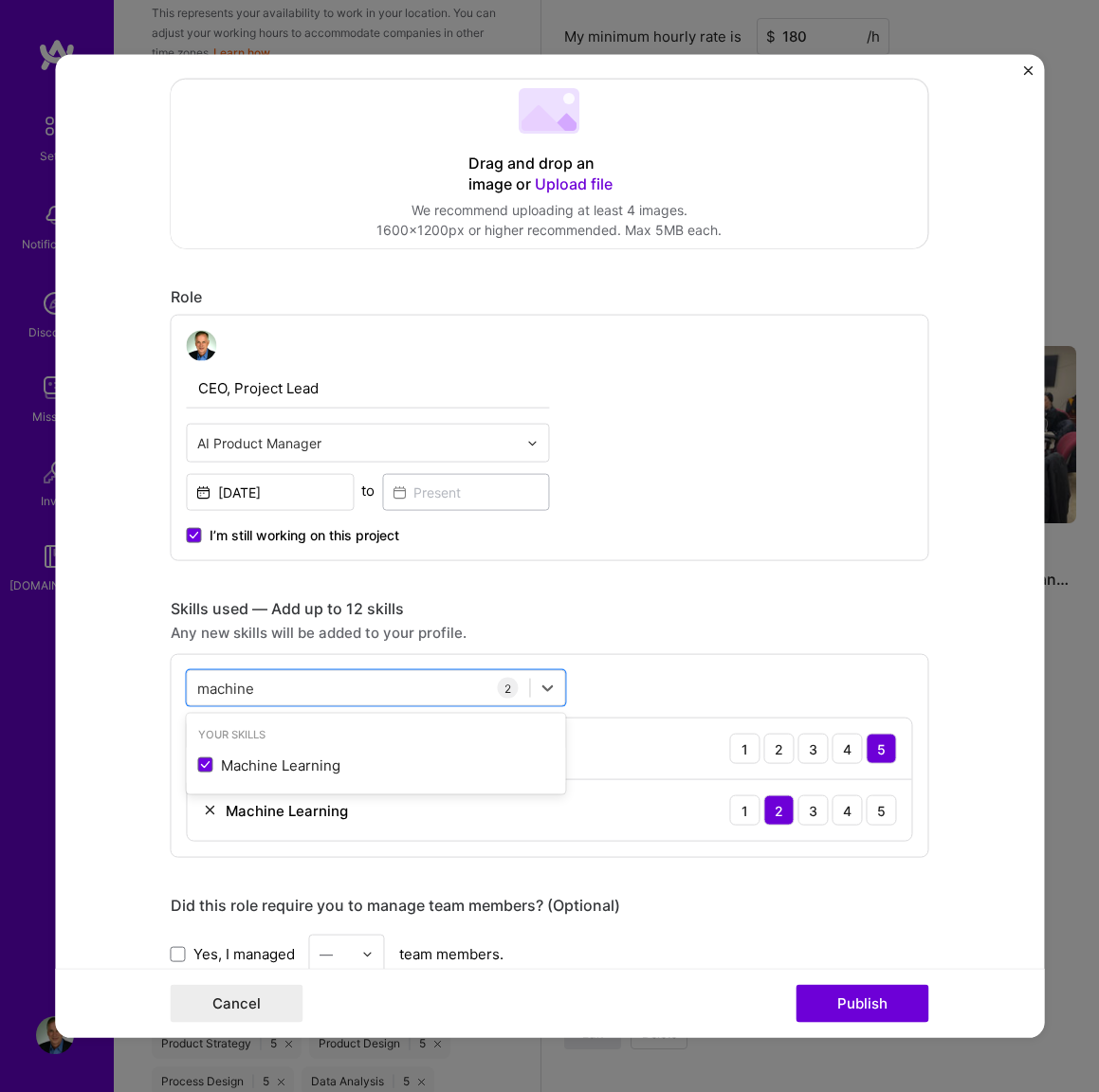
click at [646, 785] on div "Machine Learning 1 2 3 4 5" at bounding box center [550, 810] width 724 height 60
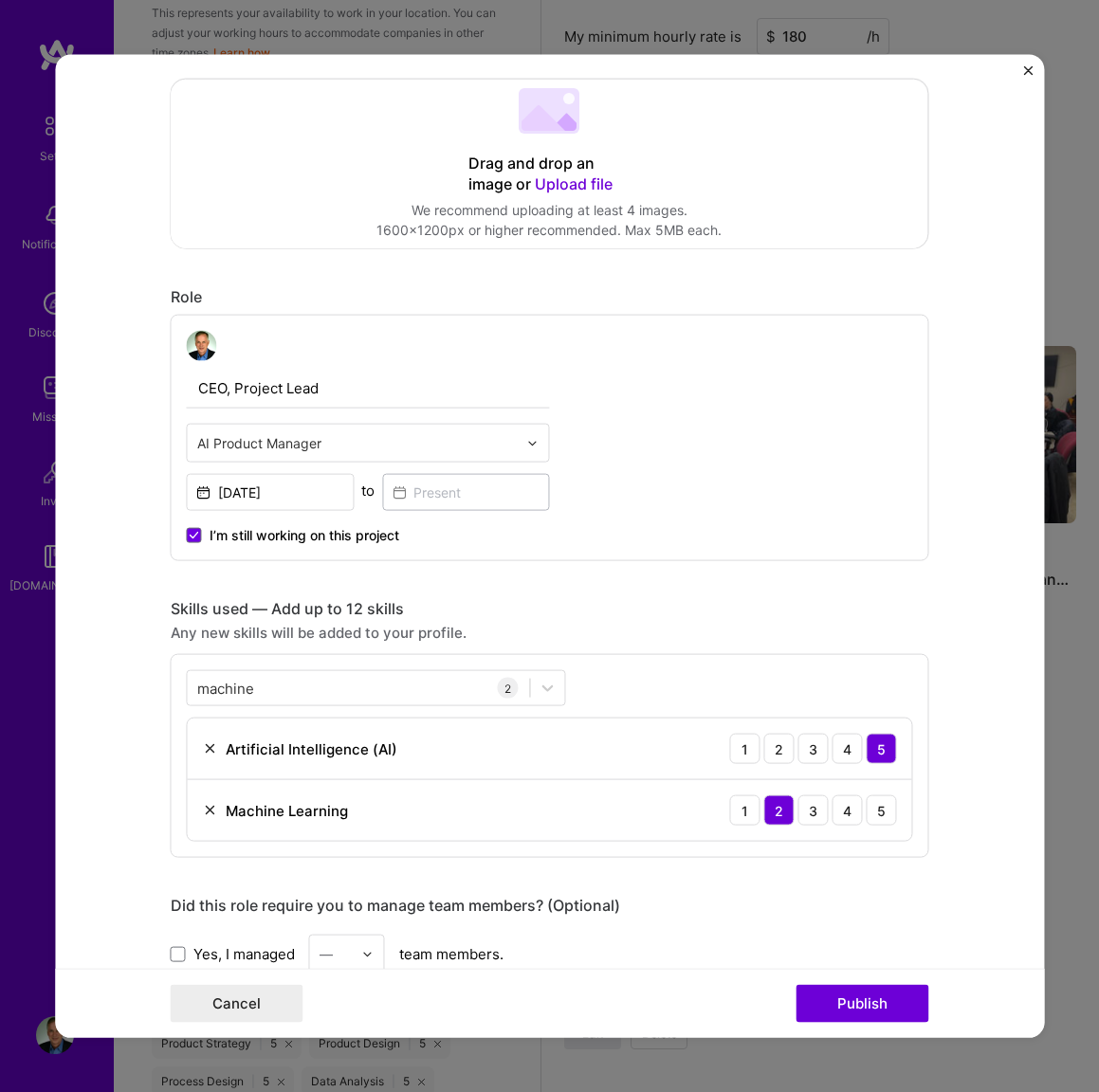
scroll to position [400, 0]
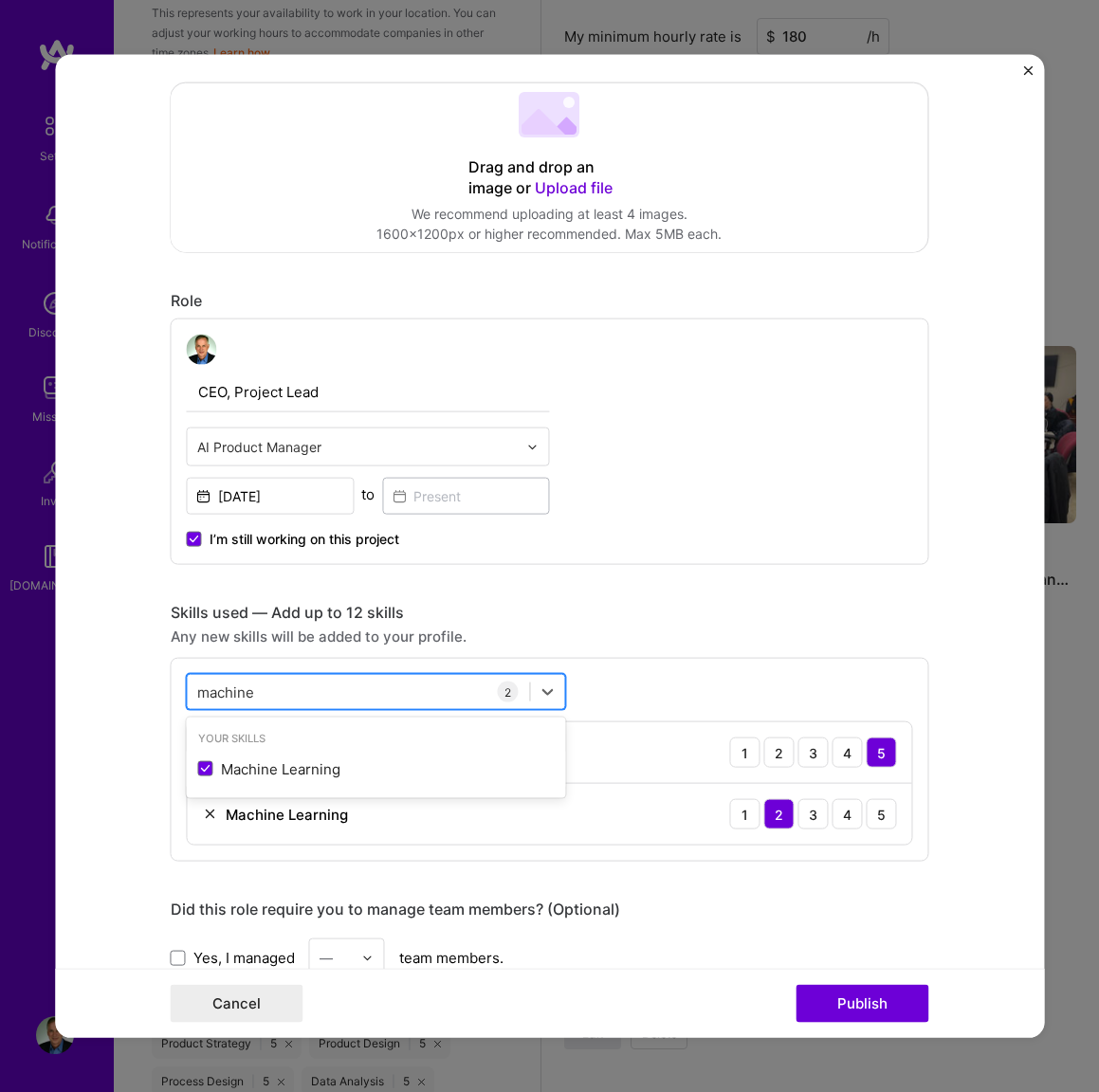
click at [400, 694] on div "machine machine" at bounding box center [359, 691] width 343 height 31
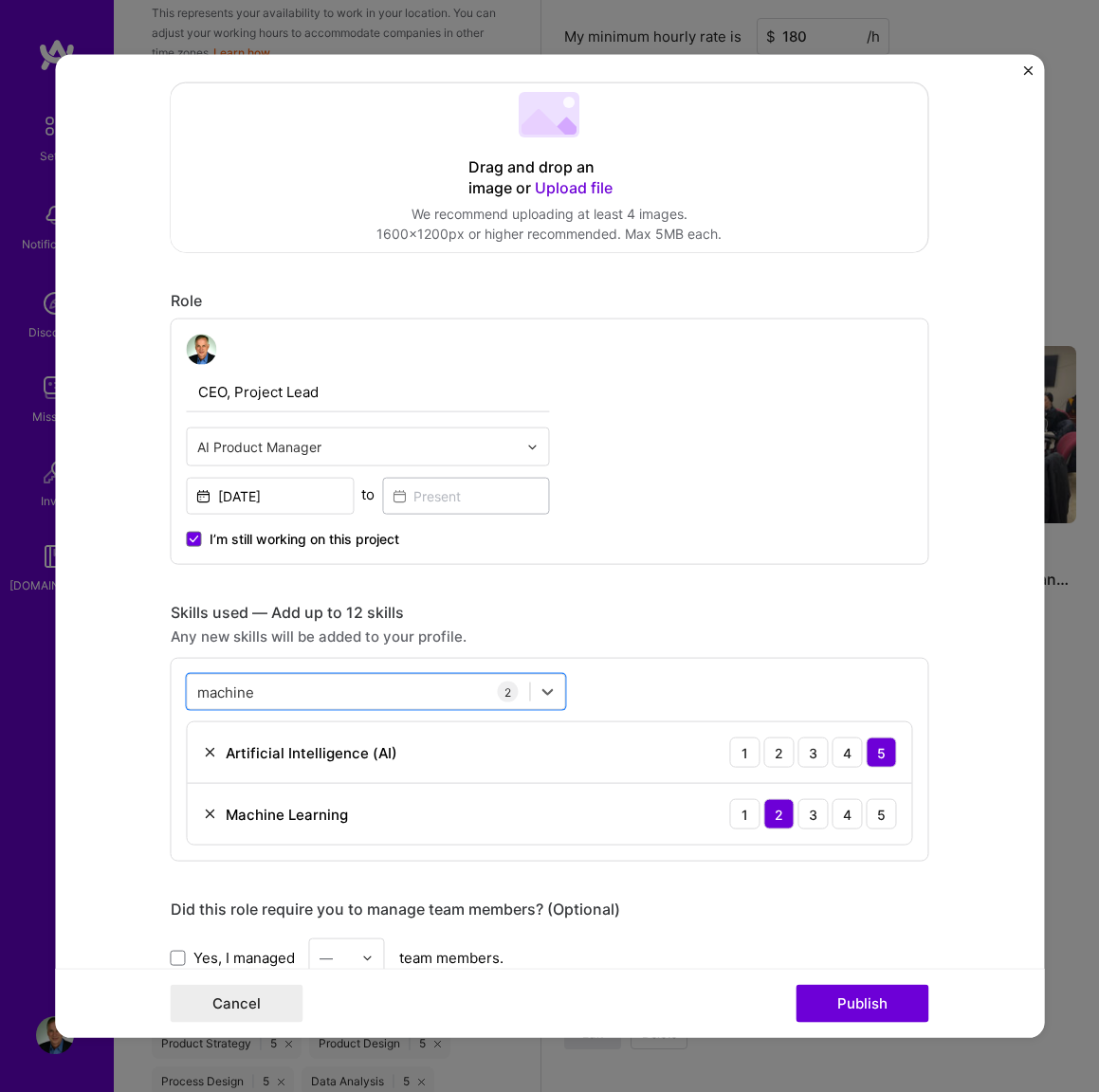
drag, startPoint x: 351, startPoint y: 685, endPoint x: 178, endPoint y: 680, distance: 173.1
click at [178, 680] on div "option Machine Learning, selected. Select is focused ,type to refine list, pres…" at bounding box center [549, 759] width 758 height 203
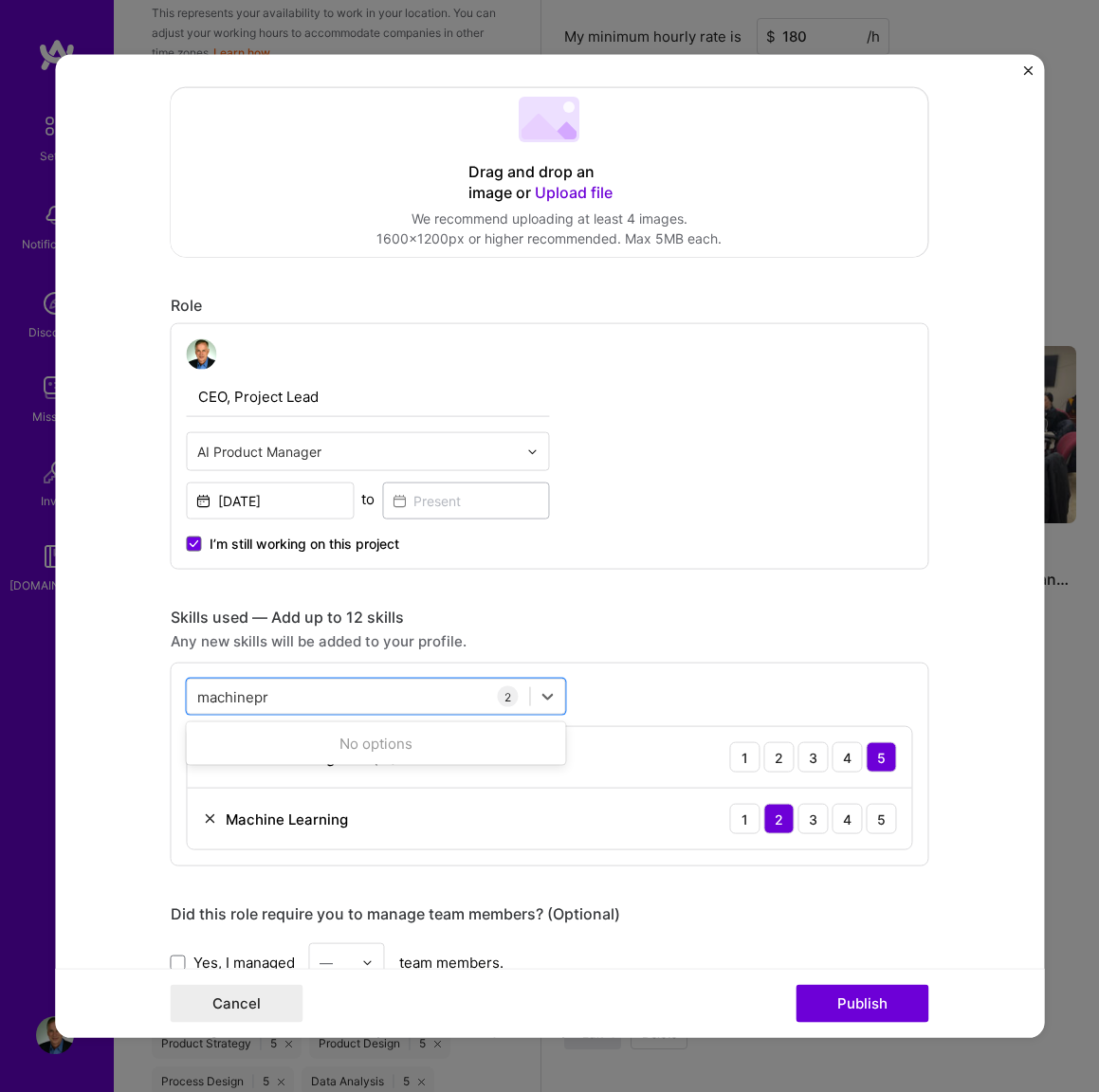
type input "="
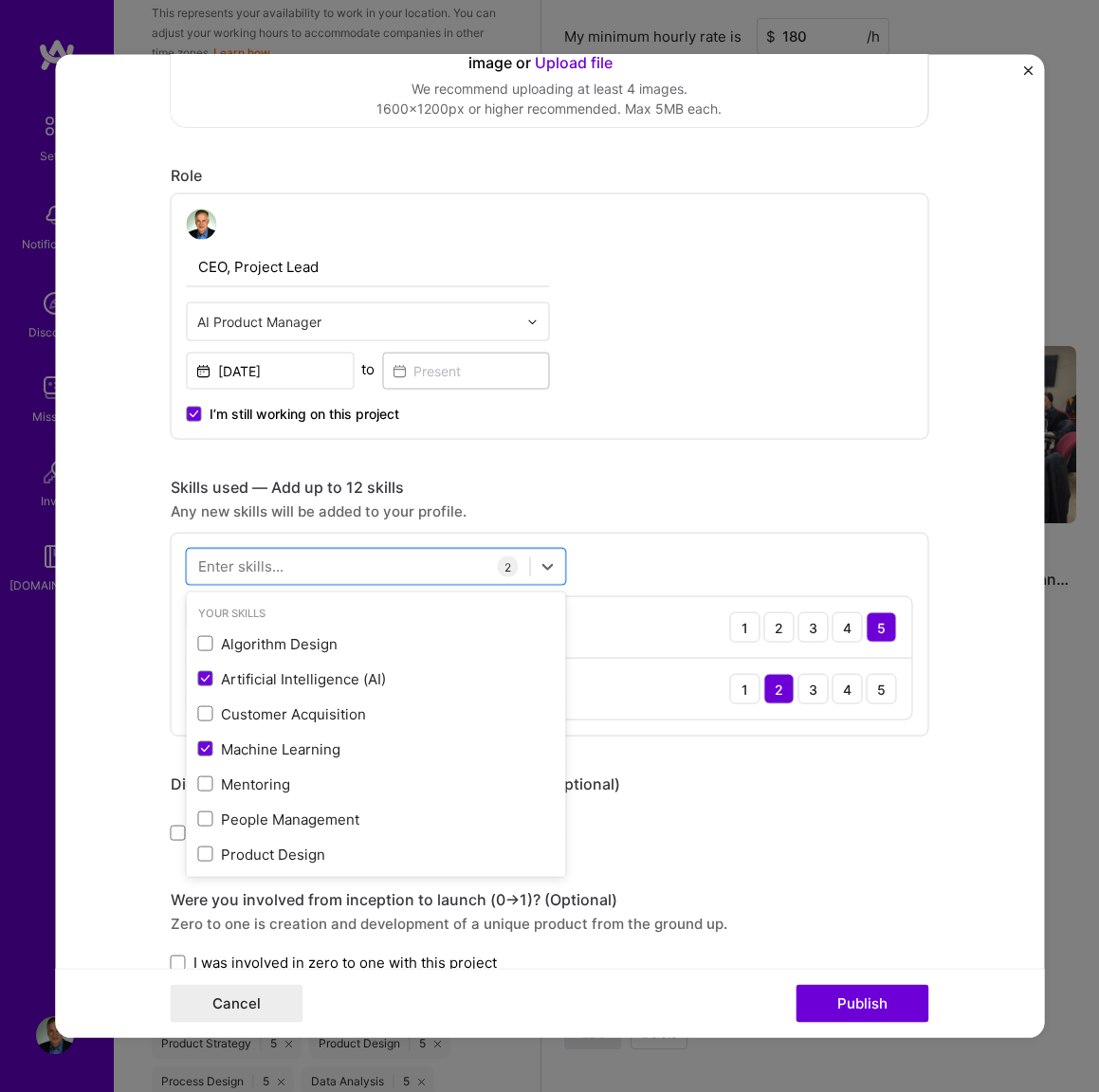
scroll to position [528, 0]
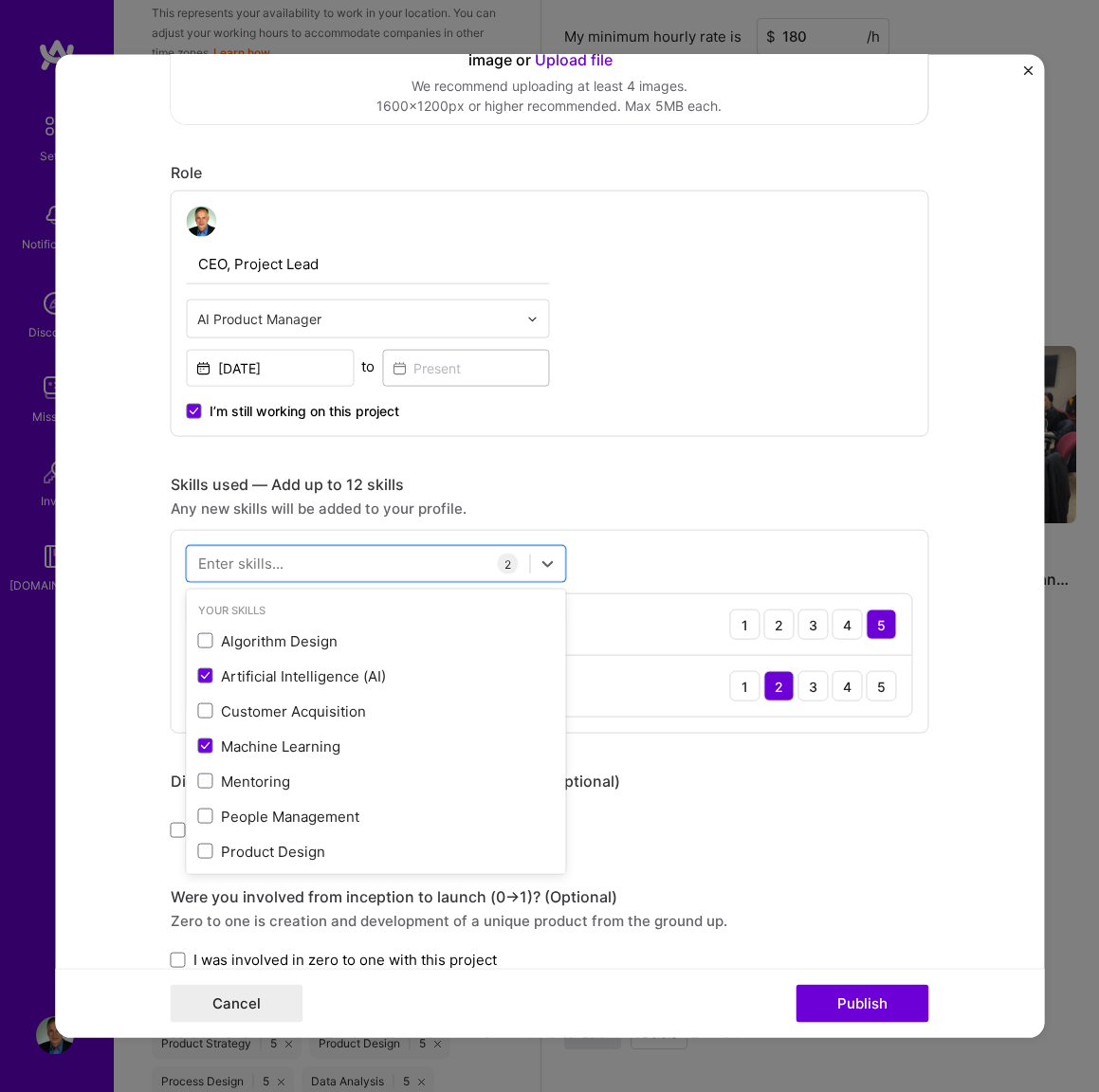
click at [677, 749] on div "Editing suggested project This project is suggested based on your LinkedIn, res…" at bounding box center [549, 625] width 758 height 2120
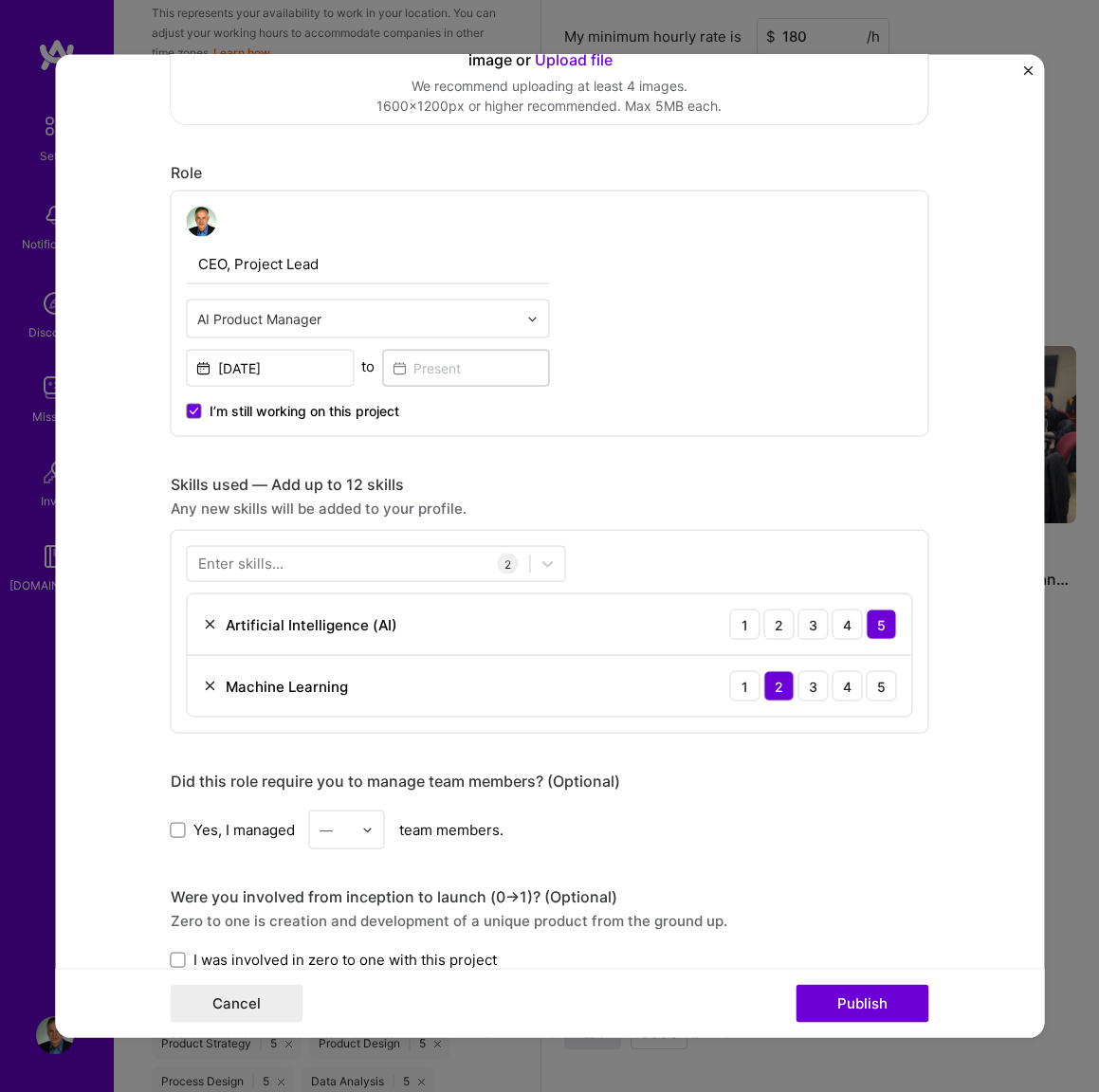
scroll to position [1488, 0]
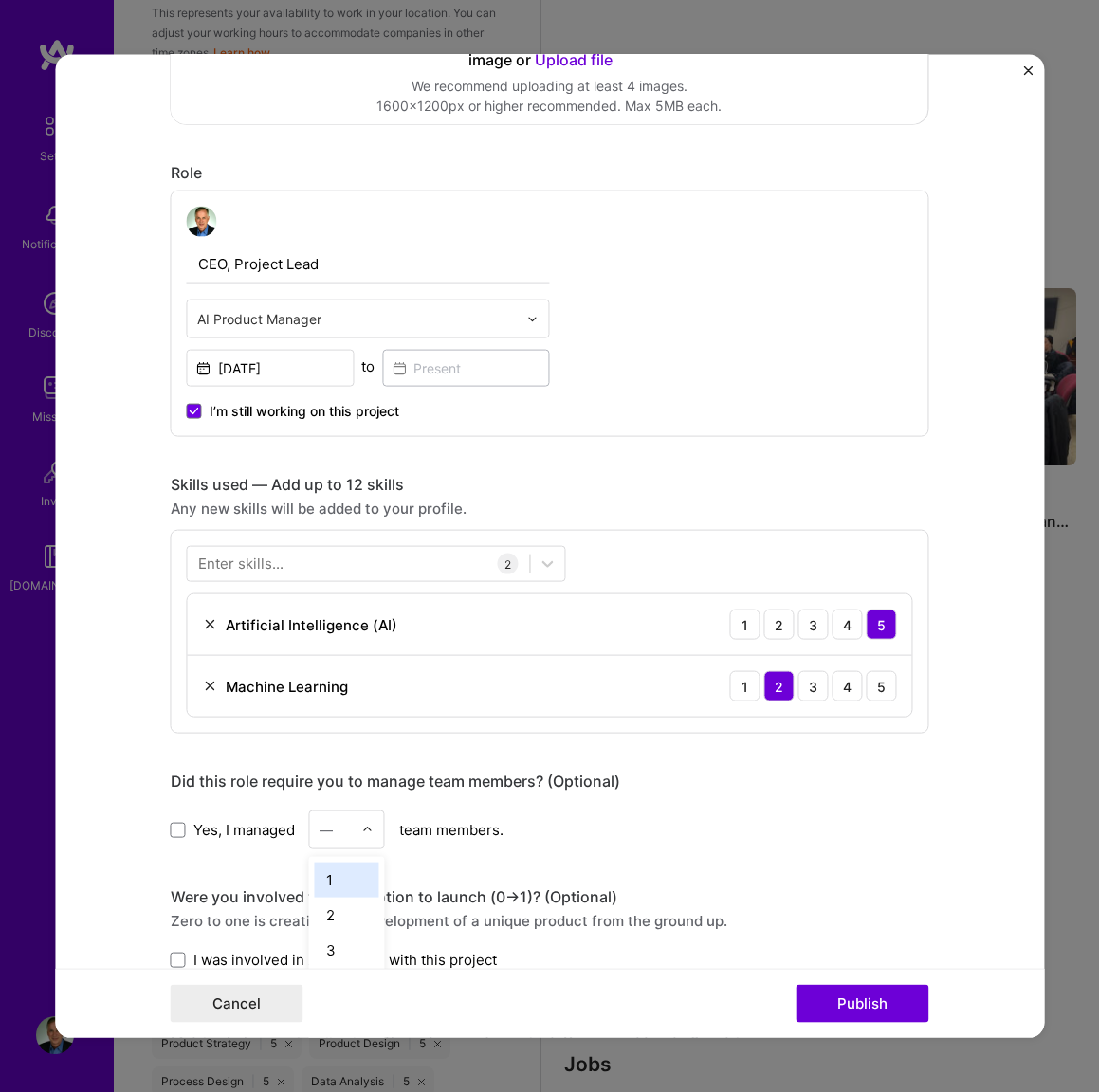
click at [334, 834] on input "text" at bounding box center [336, 829] width 33 height 19
click at [335, 875] on div "11" at bounding box center [347, 875] width 64 height 35
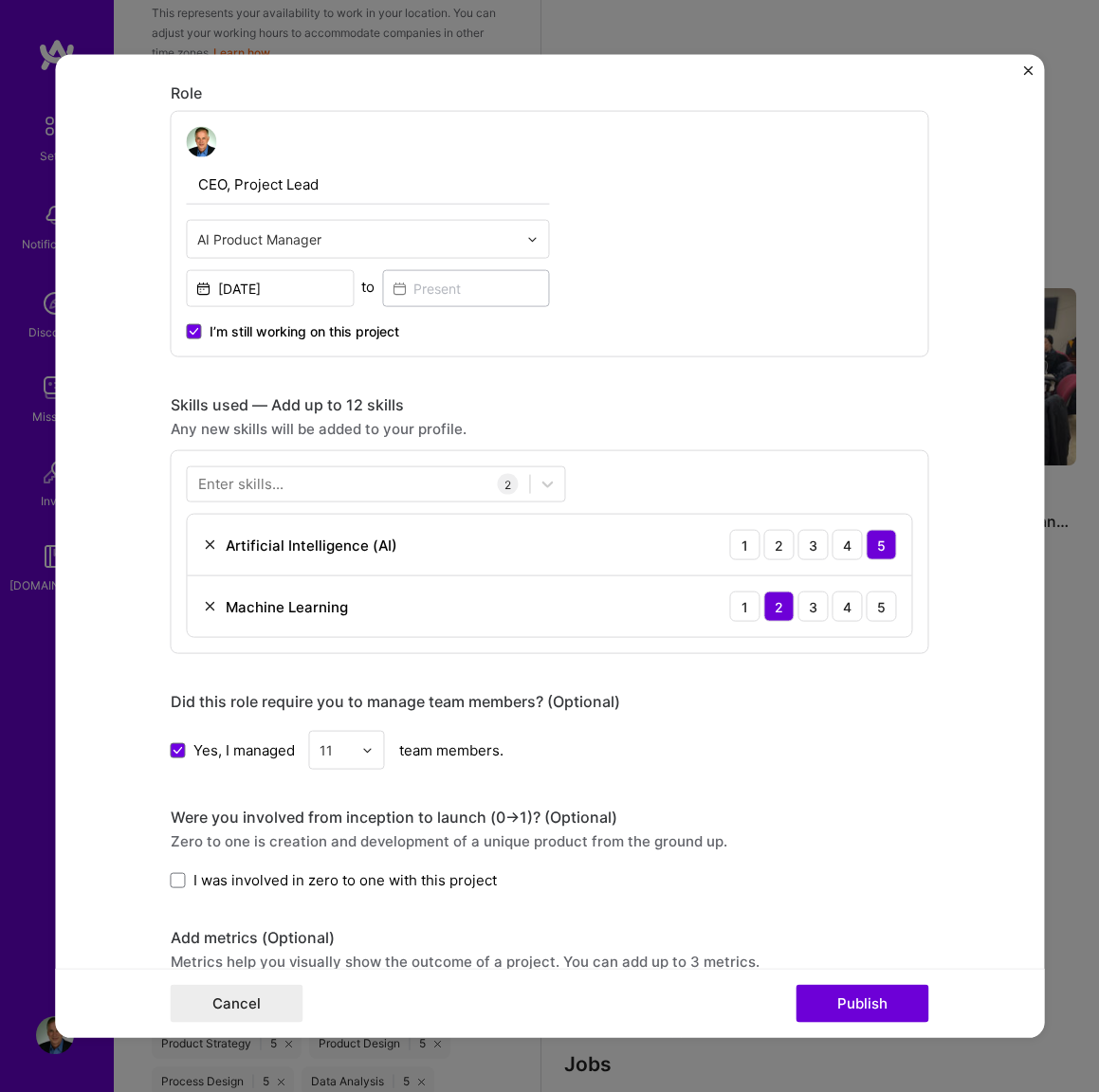
scroll to position [612, 0]
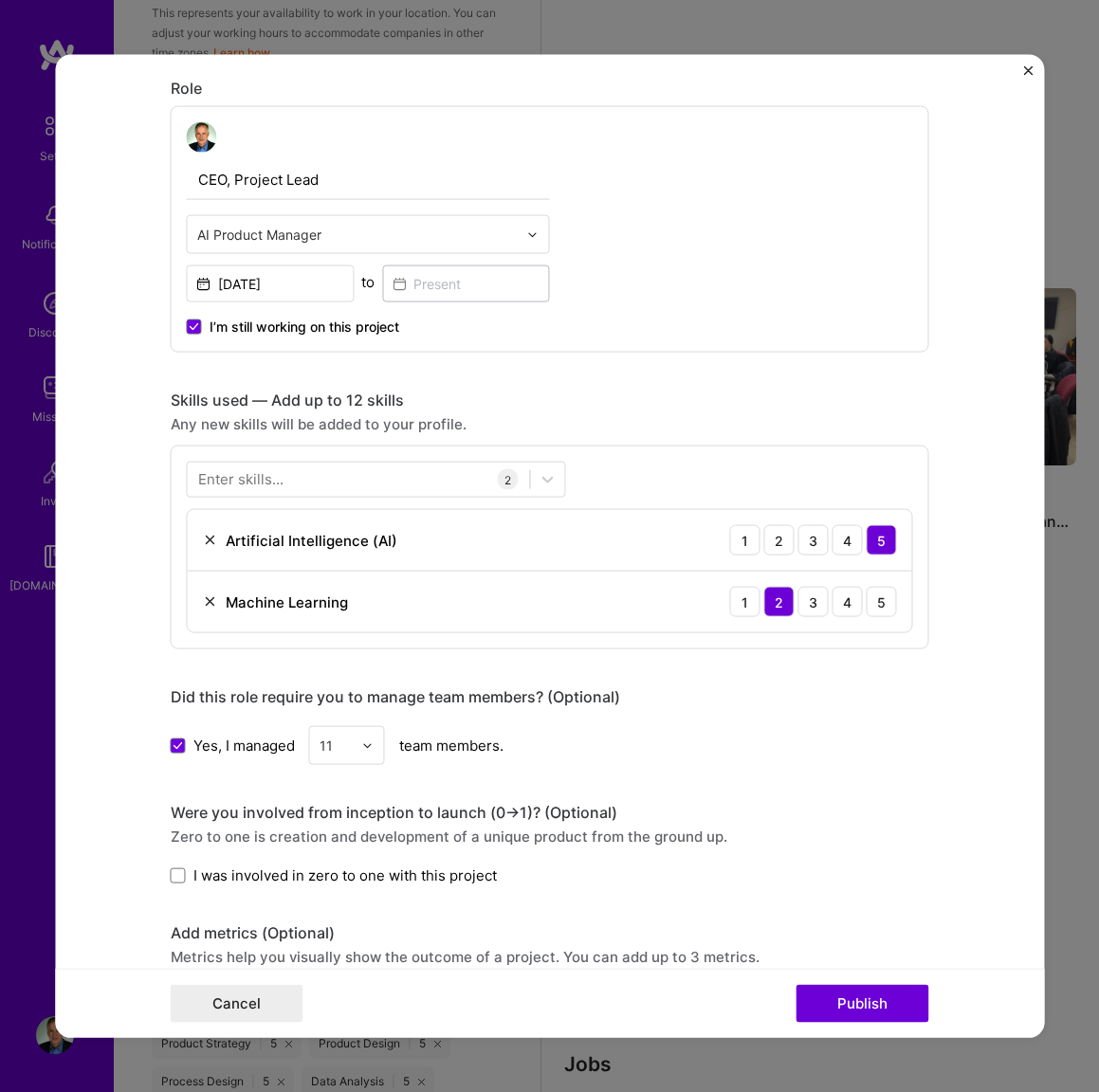
click at [434, 878] on span "I was involved in zero to one with this project" at bounding box center [346, 875] width 304 height 19
click at [0, 0] on input "I was involved in zero to one with this project" at bounding box center [0, 0] width 0 height 0
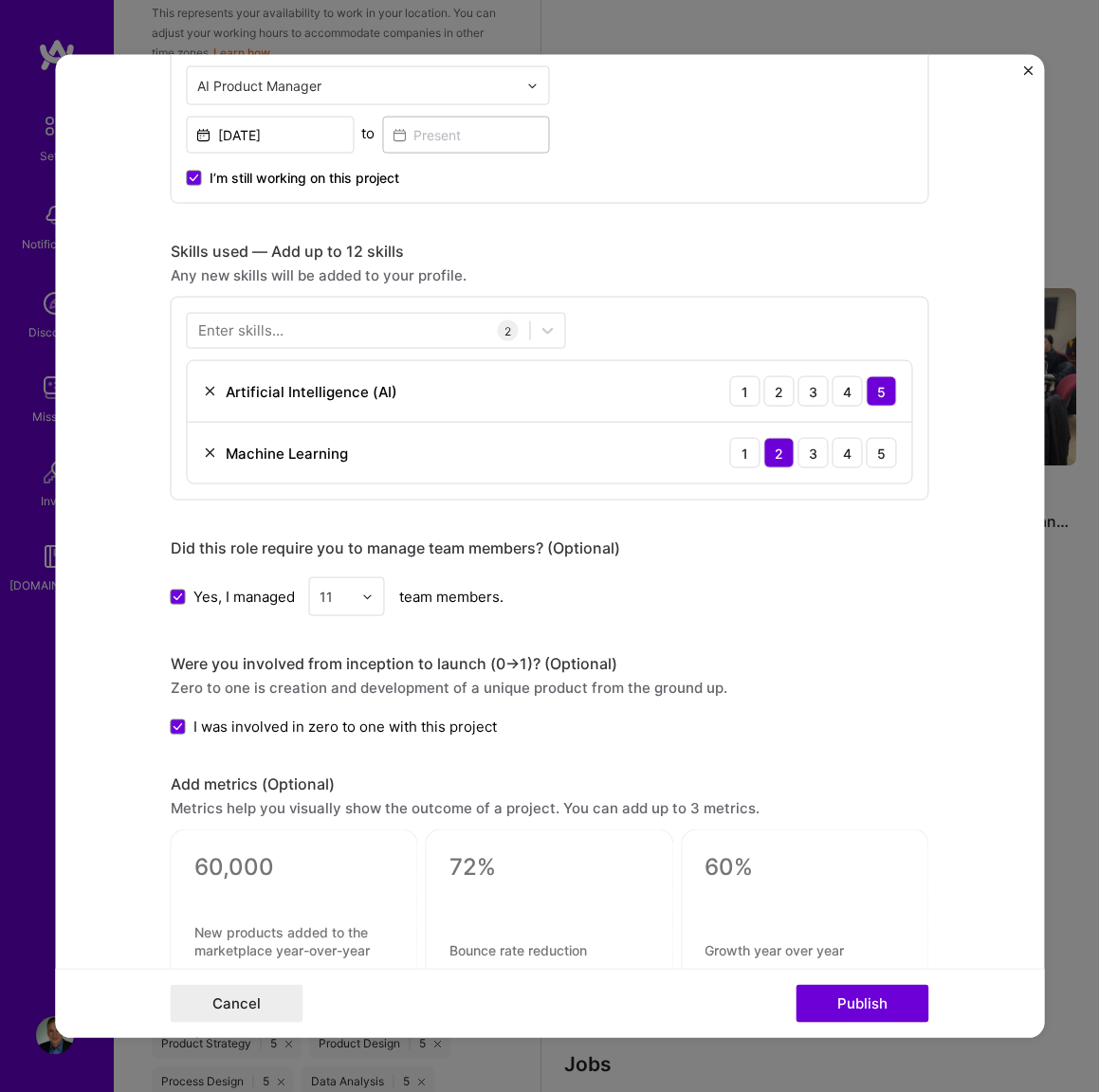
scroll to position [765, 0]
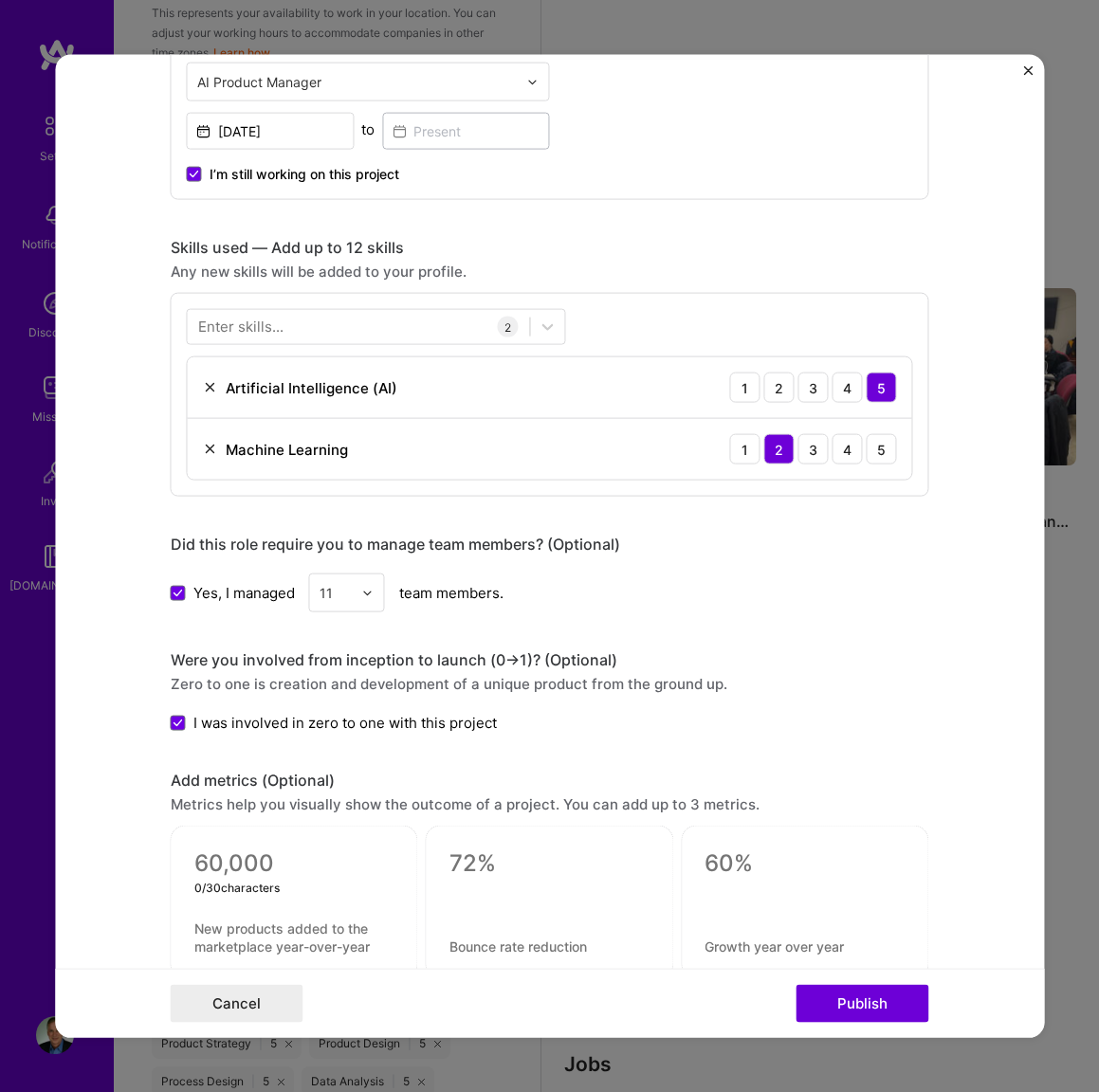
drag, startPoint x: 334, startPoint y: 866, endPoint x: 208, endPoint y: 860, distance: 126.1
click at [208, 860] on textarea at bounding box center [294, 863] width 200 height 28
click at [221, 861] on textarea at bounding box center [294, 868] width 200 height 37
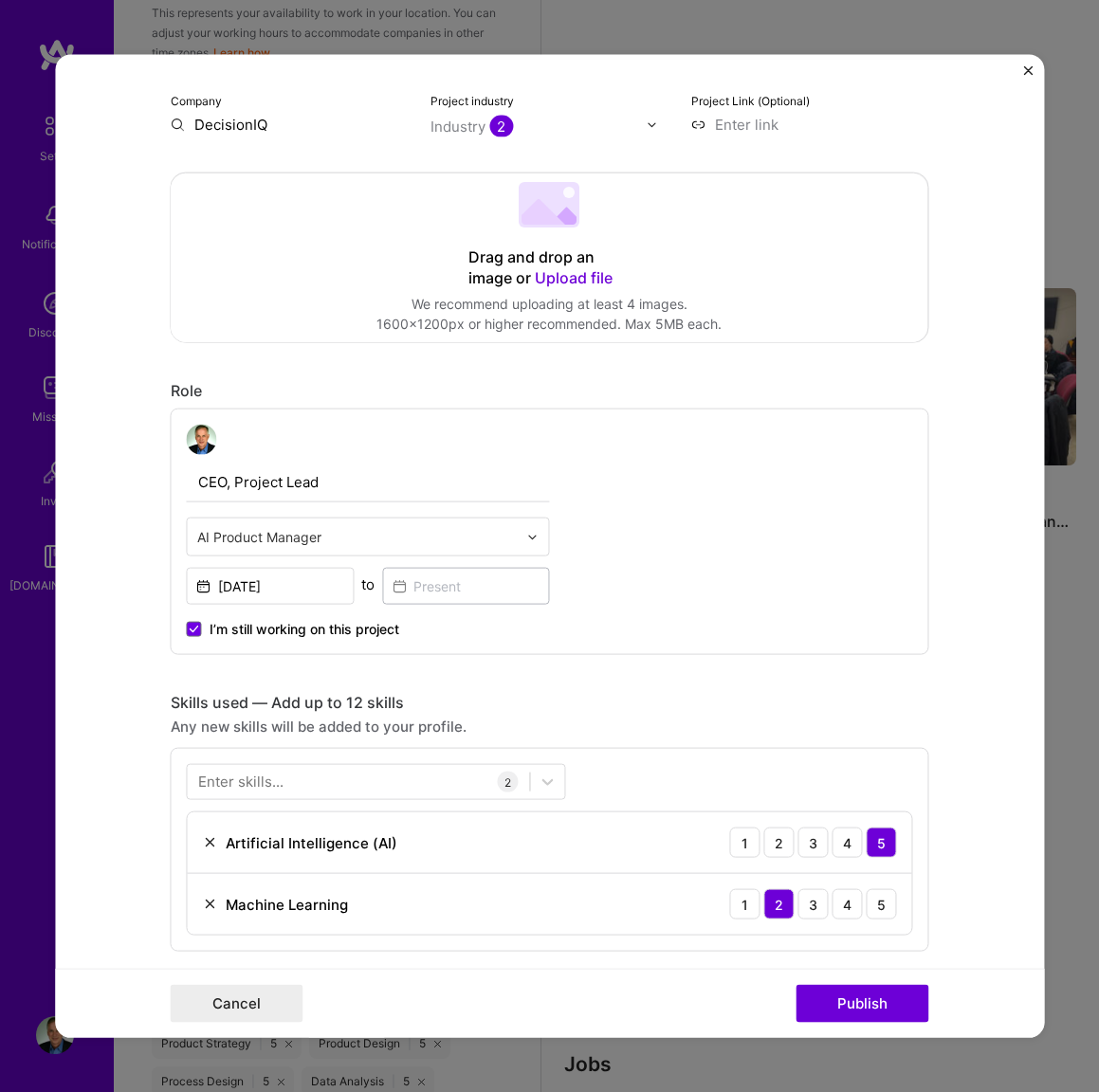
scroll to position [300, 0]
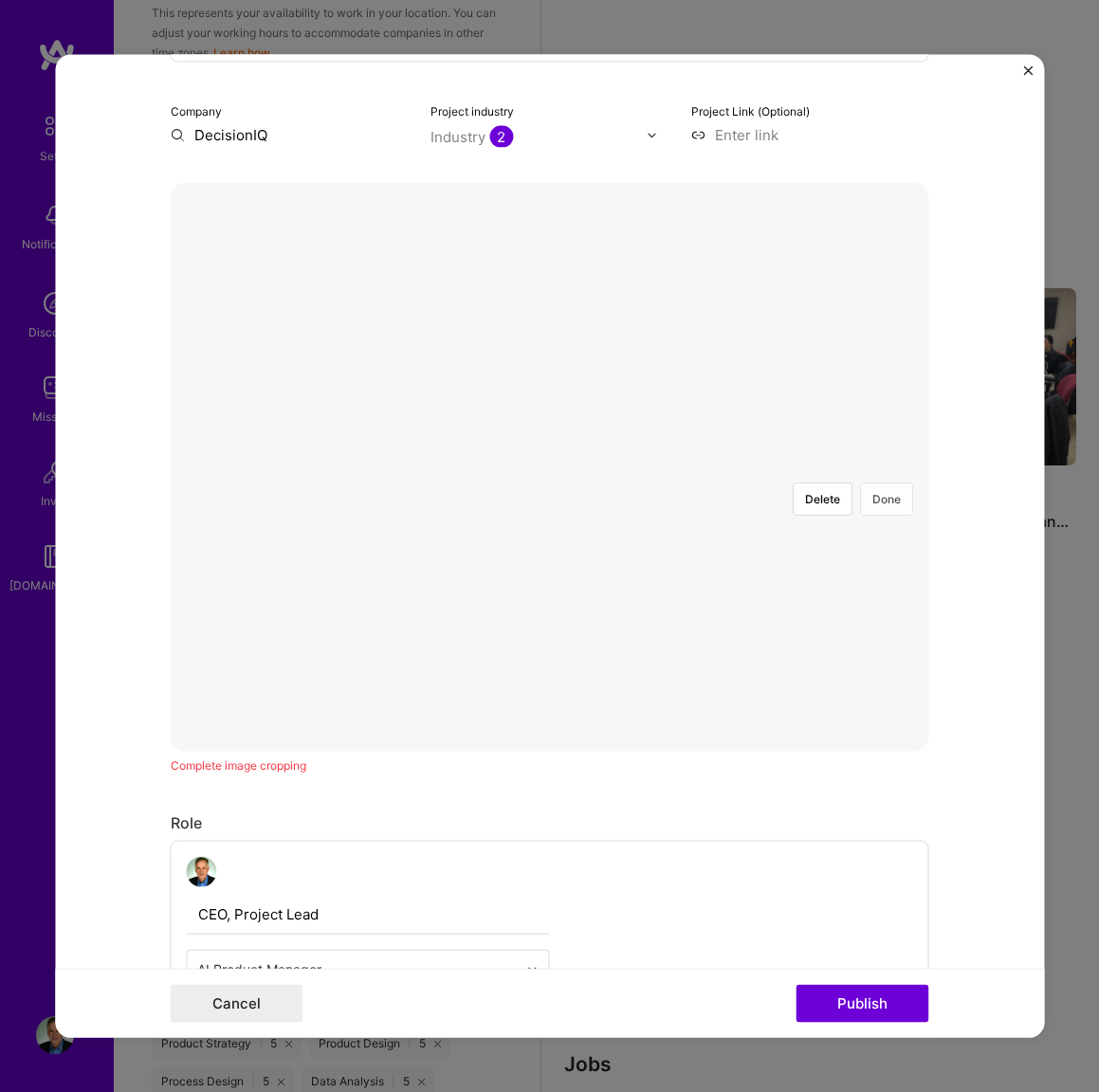
click at [887, 483] on button "Done" at bounding box center [887, 499] width 54 height 33
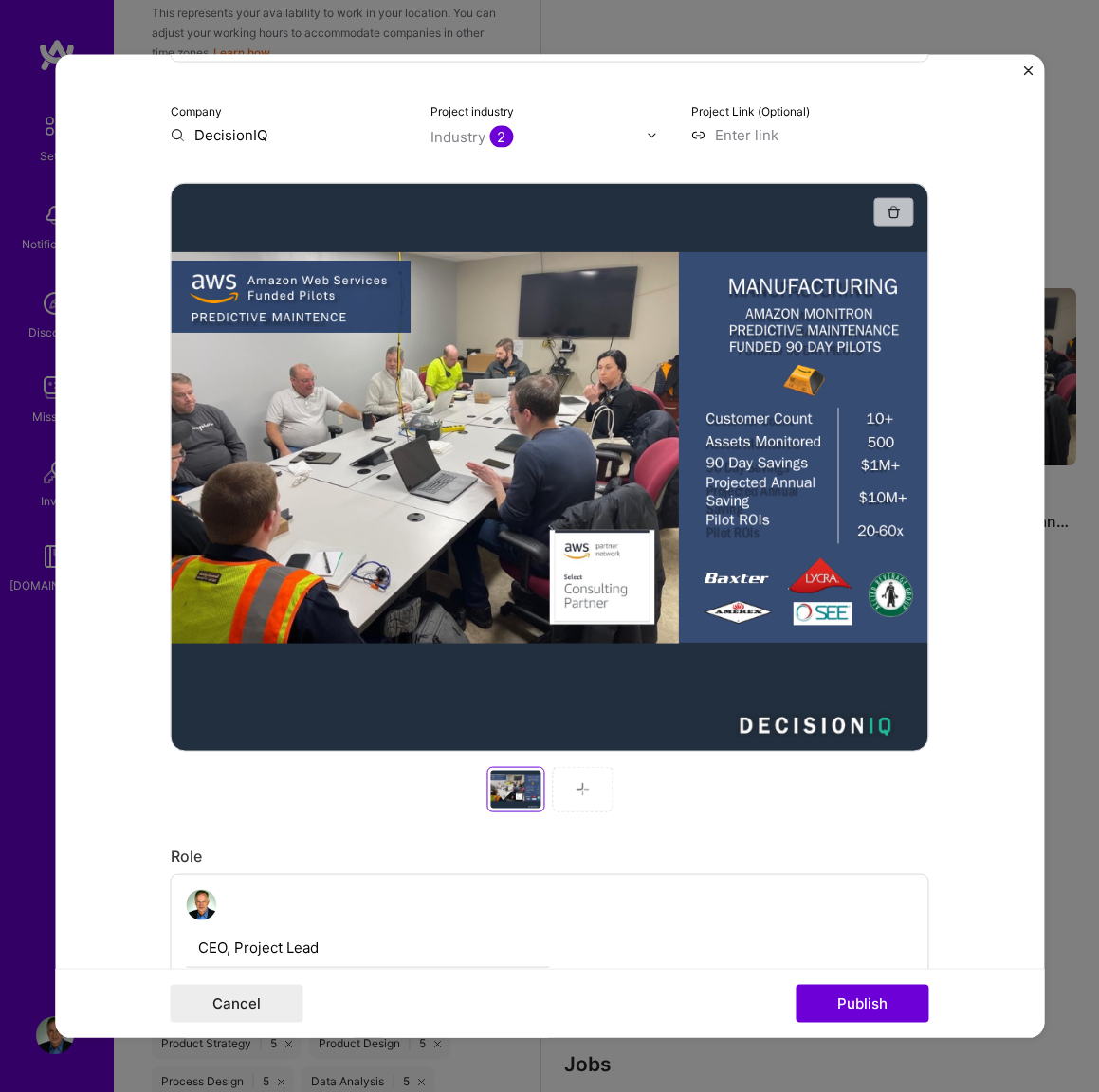
click at [893, 211] on img "button" at bounding box center [895, 212] width 16 height 16
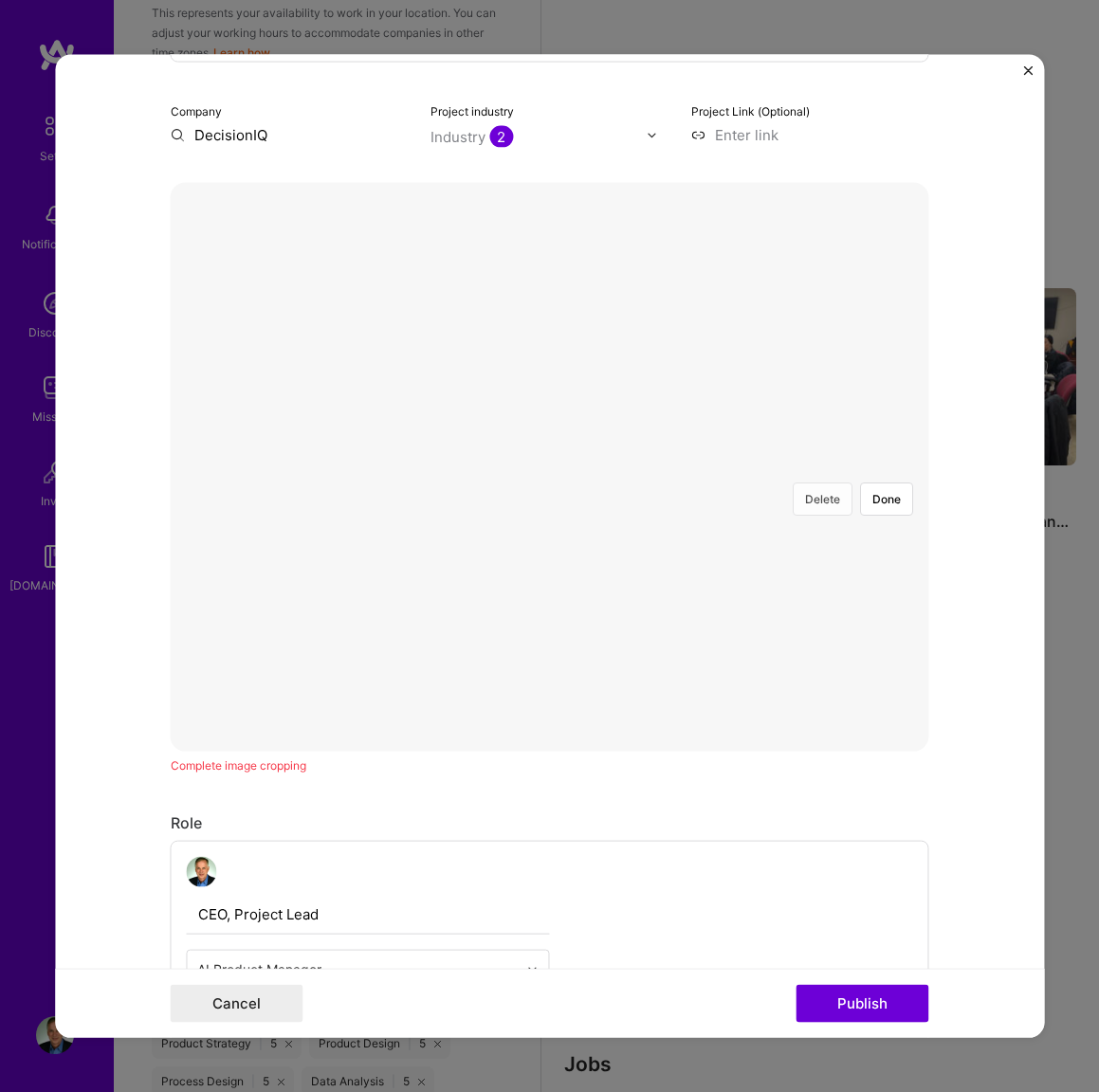
click at [816, 483] on button "Delete" at bounding box center [823, 499] width 59 height 33
click at [888, 483] on button "Done" at bounding box center [887, 499] width 54 height 33
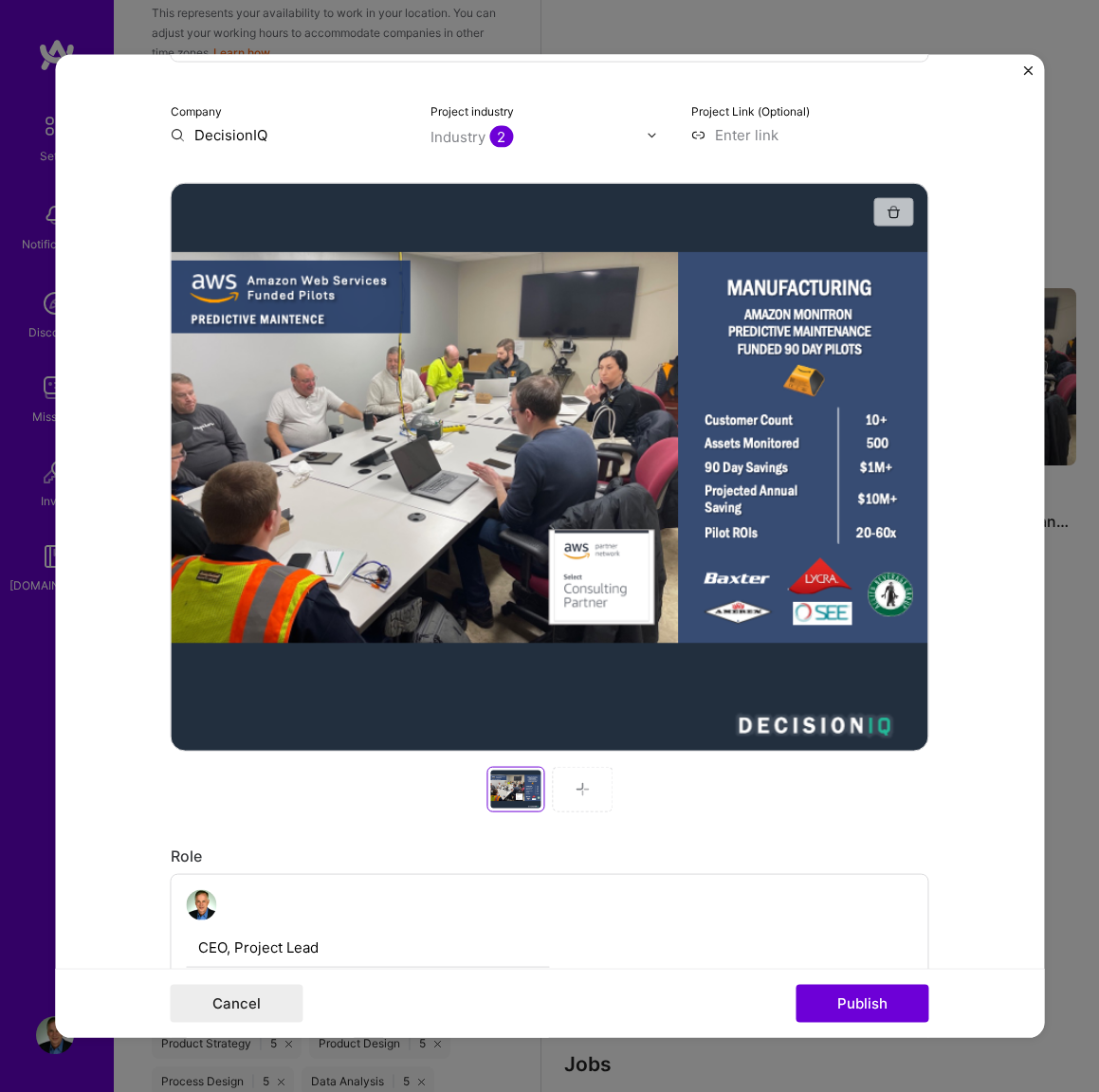
click at [894, 208] on img "button" at bounding box center [895, 212] width 16 height 16
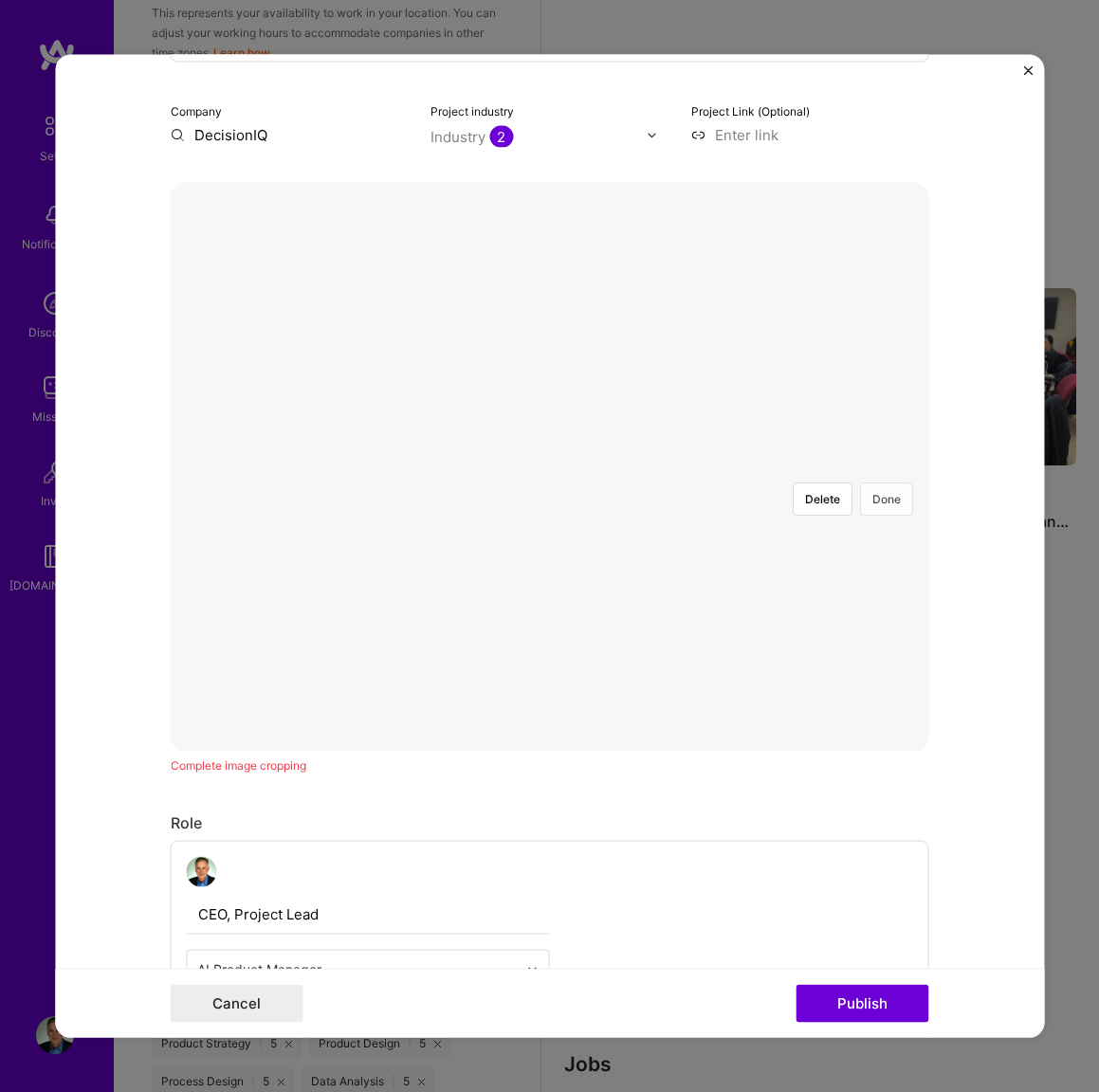
click at [886, 483] on button "Done" at bounding box center [887, 499] width 54 height 33
click at [878, 483] on button "Done" at bounding box center [887, 499] width 54 height 33
click at [880, 483] on button "Done" at bounding box center [887, 499] width 54 height 33
click at [888, 483] on button "Done" at bounding box center [887, 499] width 54 height 33
click at [880, 483] on button "Done" at bounding box center [887, 499] width 54 height 33
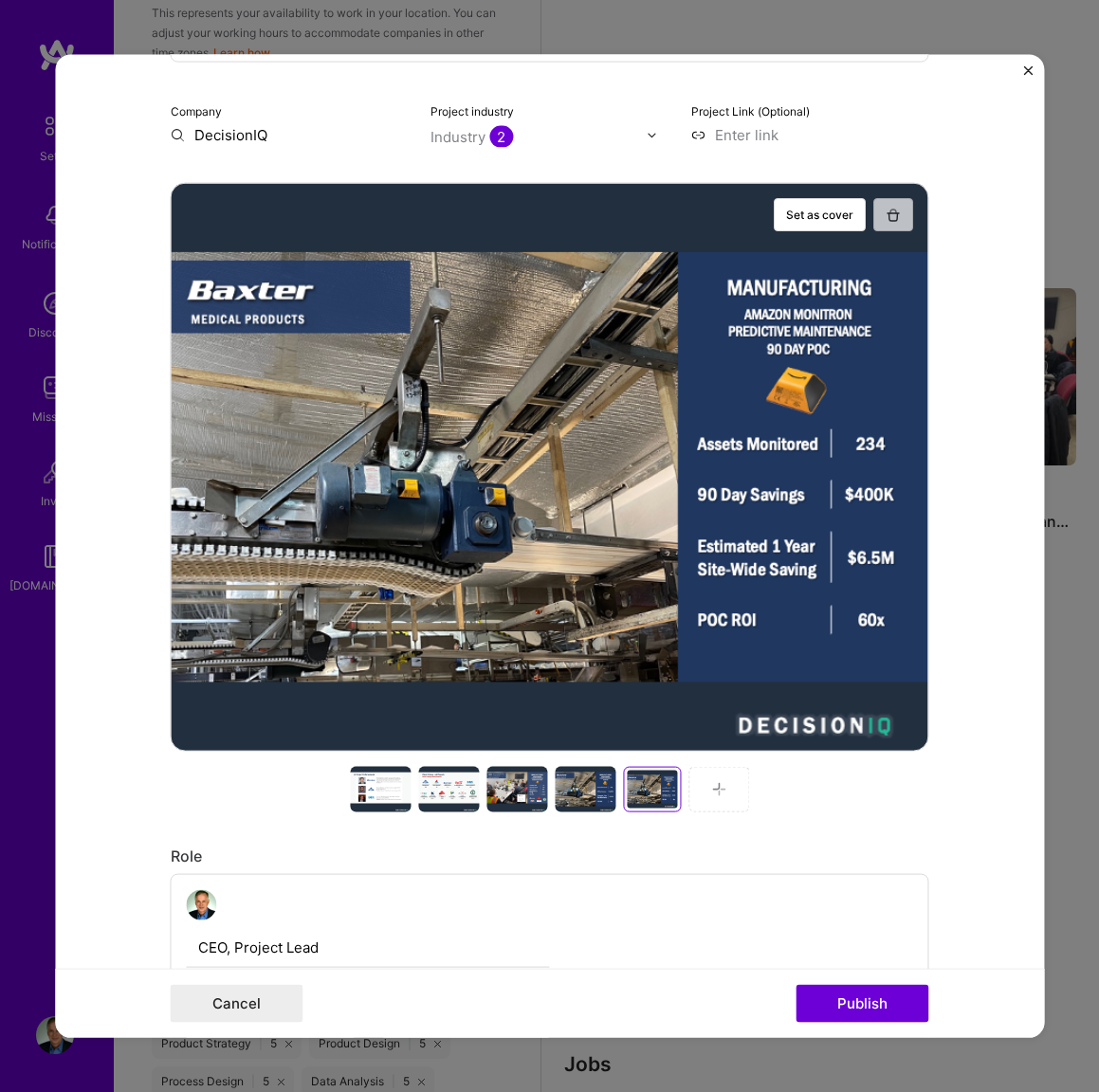
click at [893, 216] on img "button" at bounding box center [895, 214] width 16 height 16
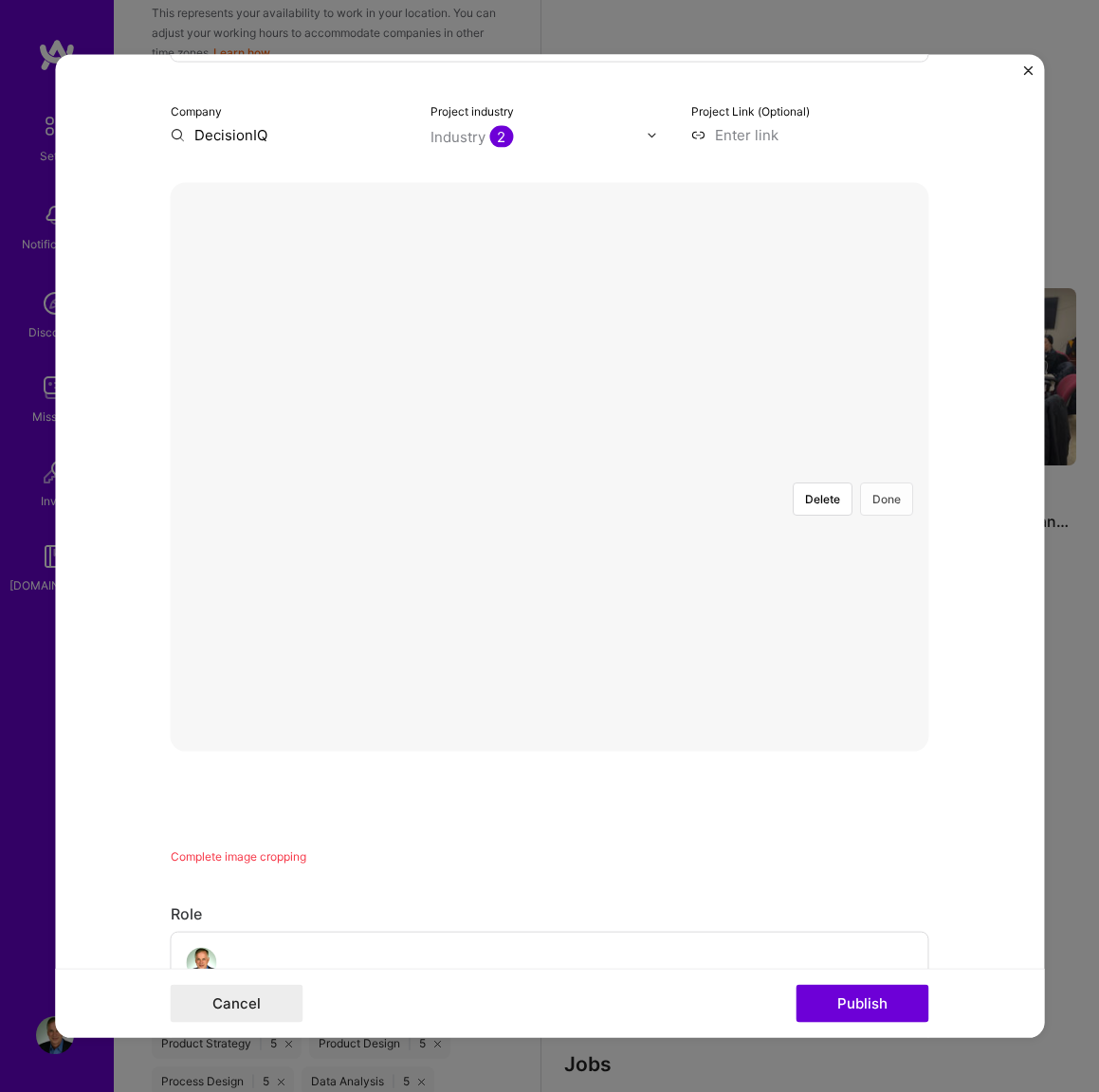
click at [889, 483] on button "Done" at bounding box center [887, 499] width 54 height 33
click at [887, 483] on button "Done" at bounding box center [887, 499] width 54 height 33
click at [888, 483] on button "Done" at bounding box center [887, 499] width 54 height 33
click at [884, 483] on button "Done" at bounding box center [887, 499] width 54 height 33
click at [892, 483] on button "Done" at bounding box center [887, 499] width 54 height 33
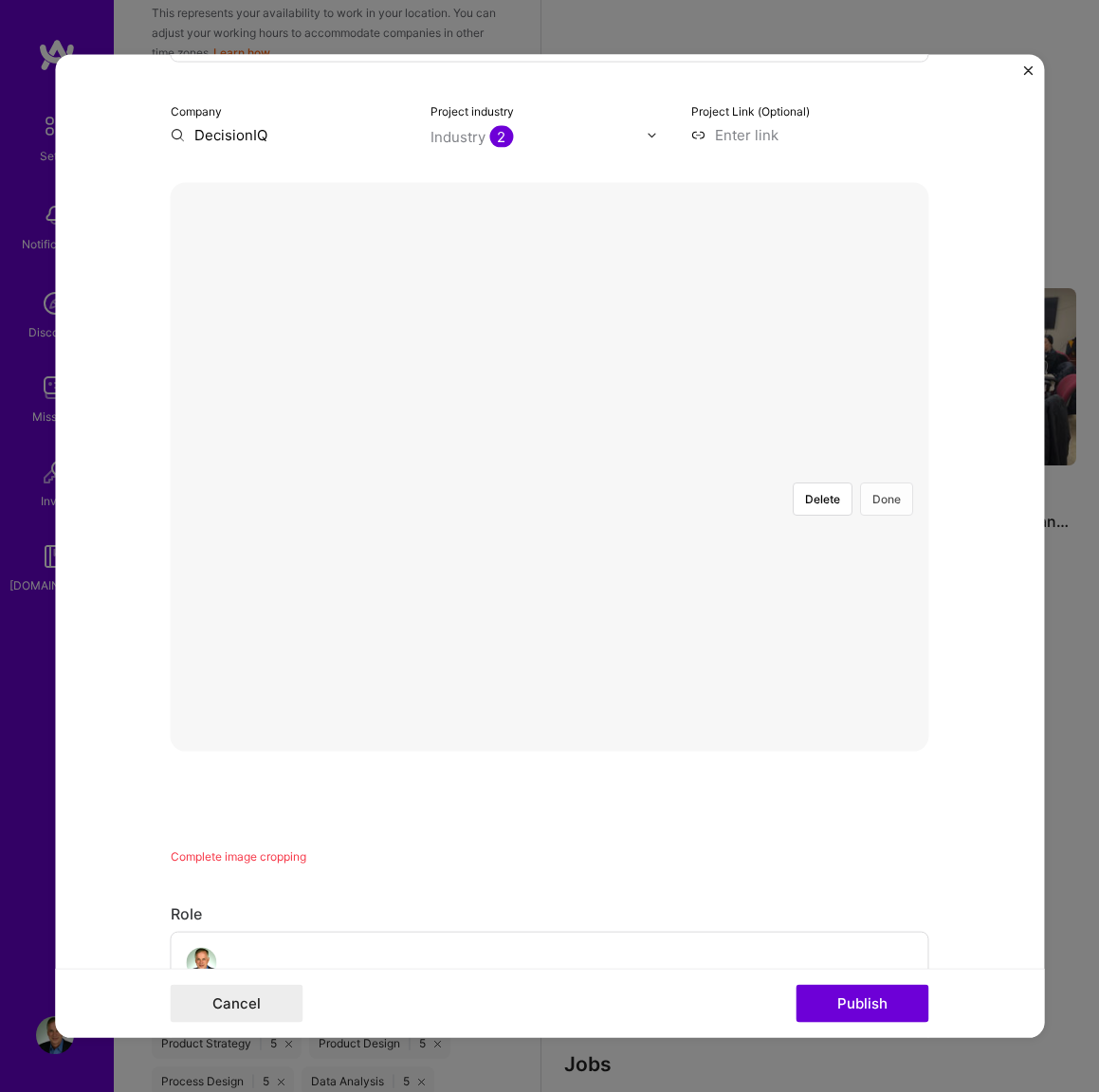
click at [892, 483] on button "Done" at bounding box center [887, 499] width 54 height 33
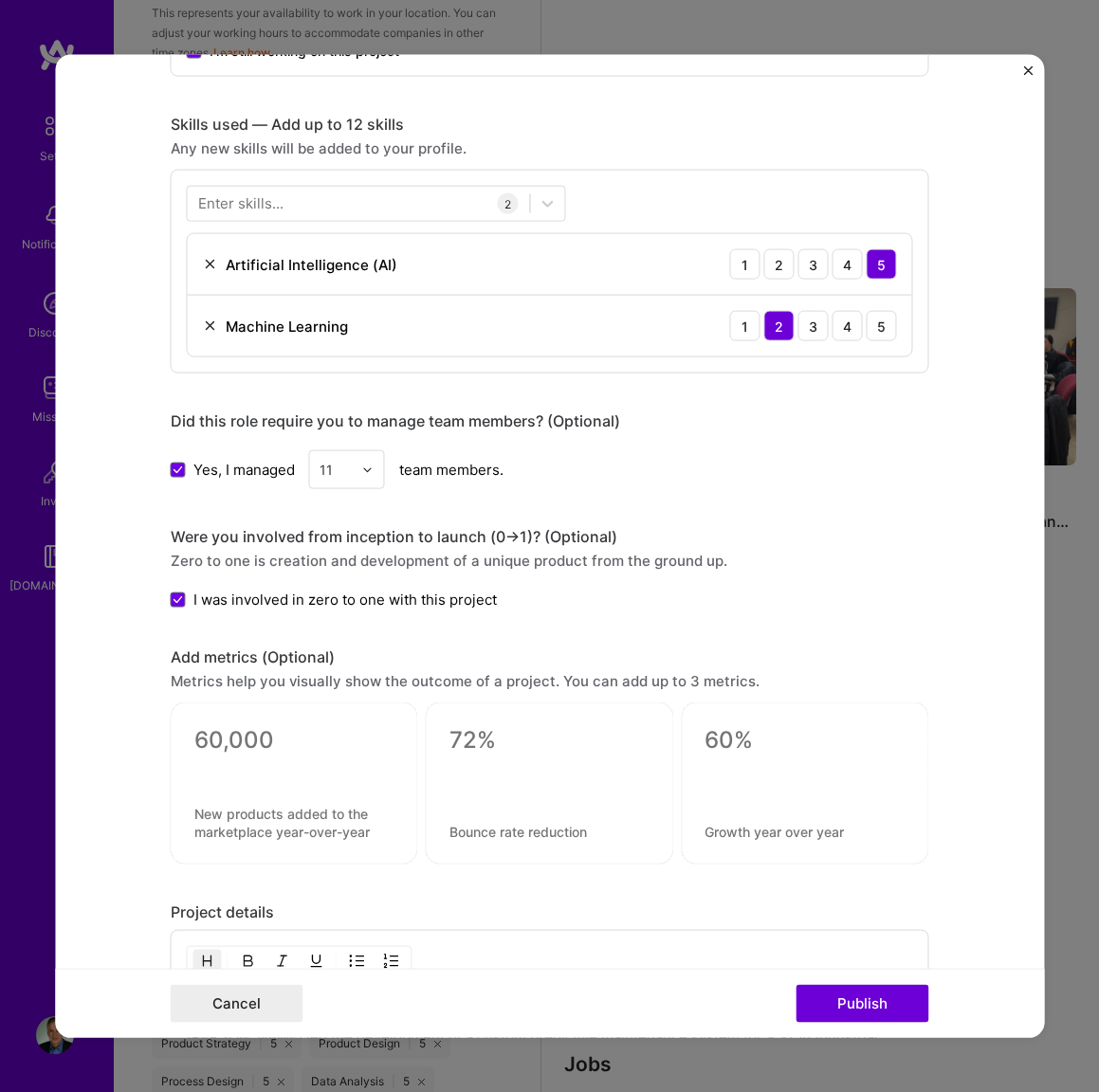
scroll to position [1341, 0]
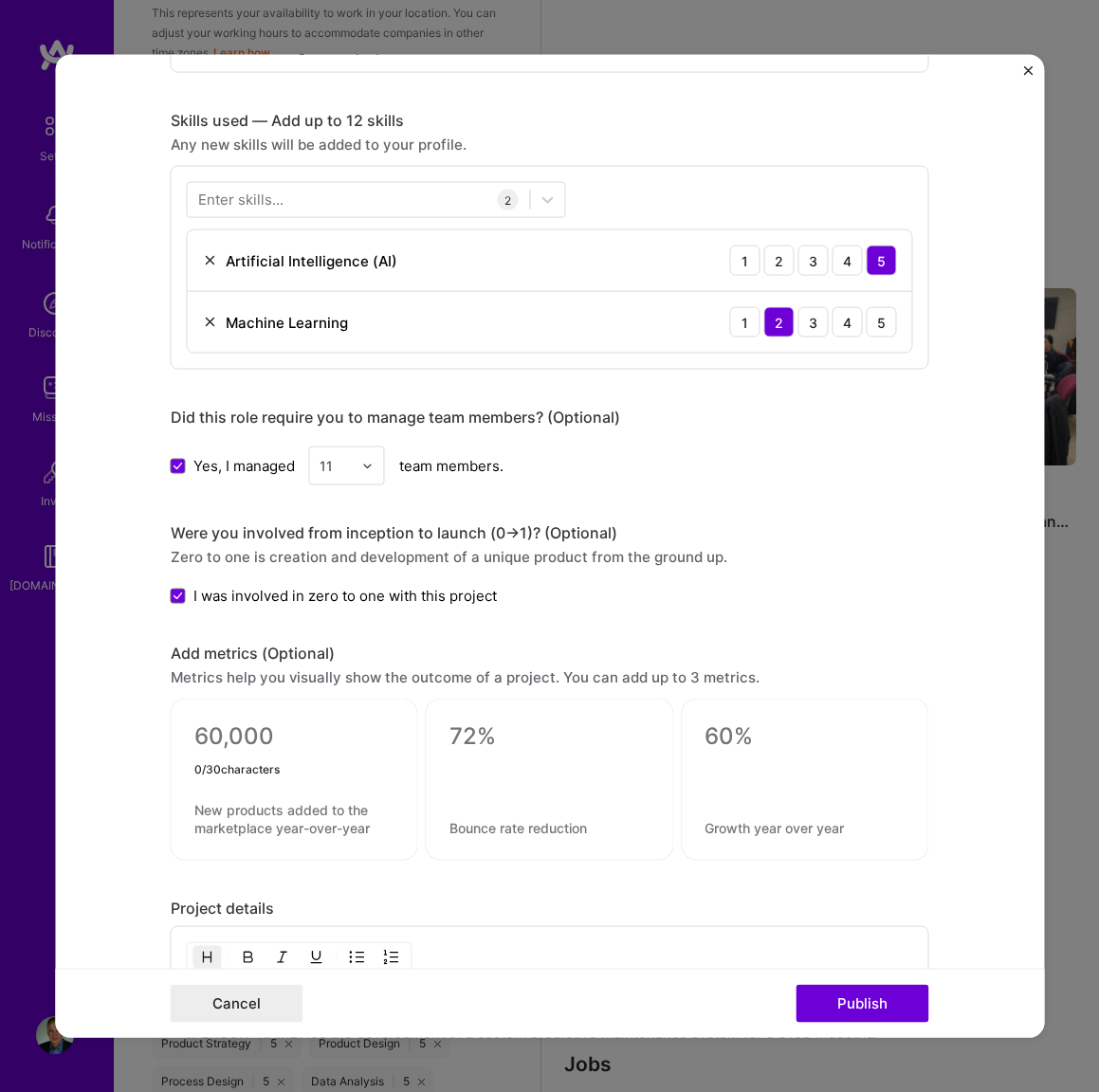
click at [293, 748] on textarea at bounding box center [294, 741] width 200 height 37
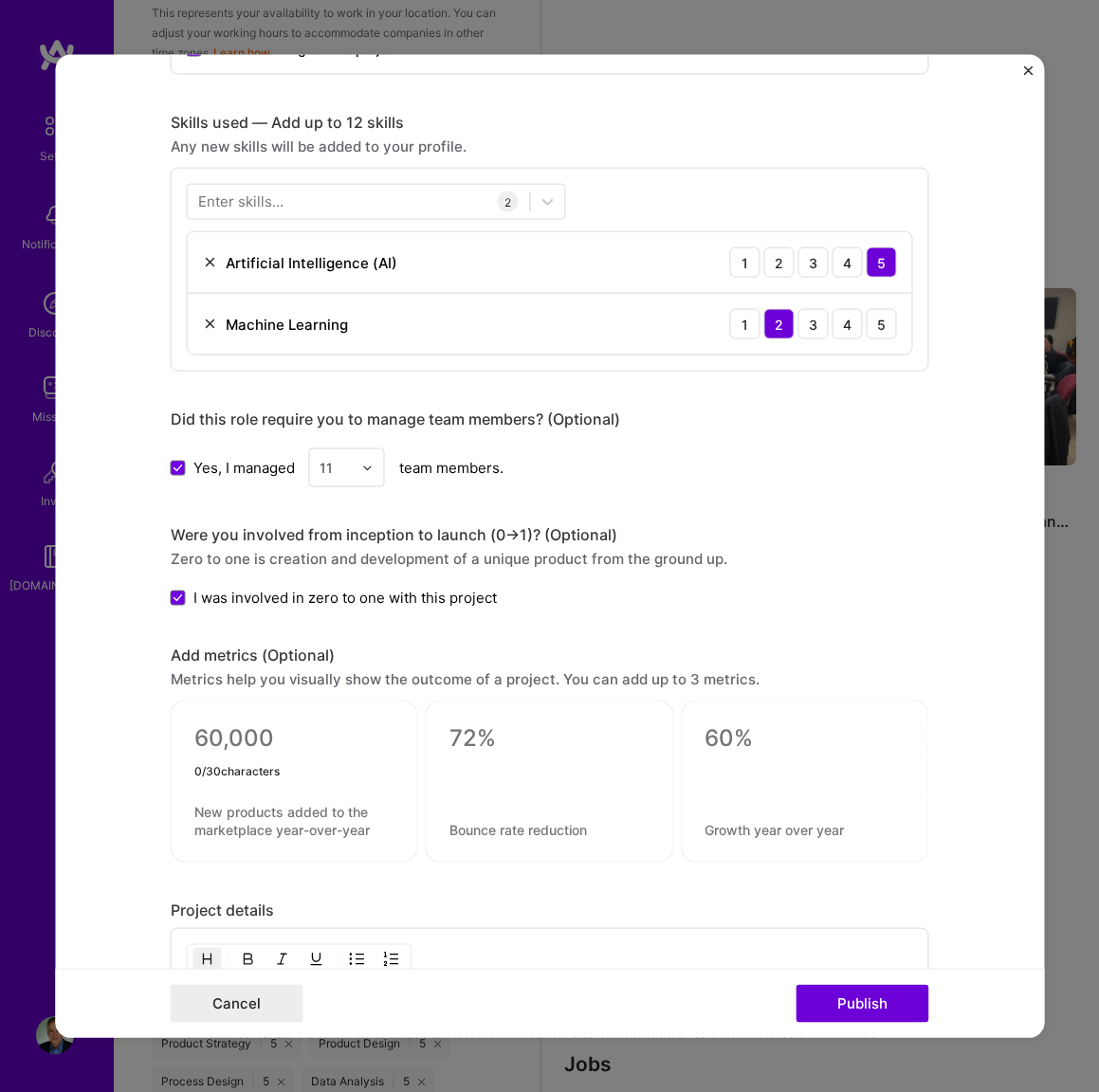
drag, startPoint x: 286, startPoint y: 746, endPoint x: 182, endPoint y: 728, distance: 105.5
click at [182, 728] on div "0 / 30 characters" at bounding box center [294, 782] width 247 height 163
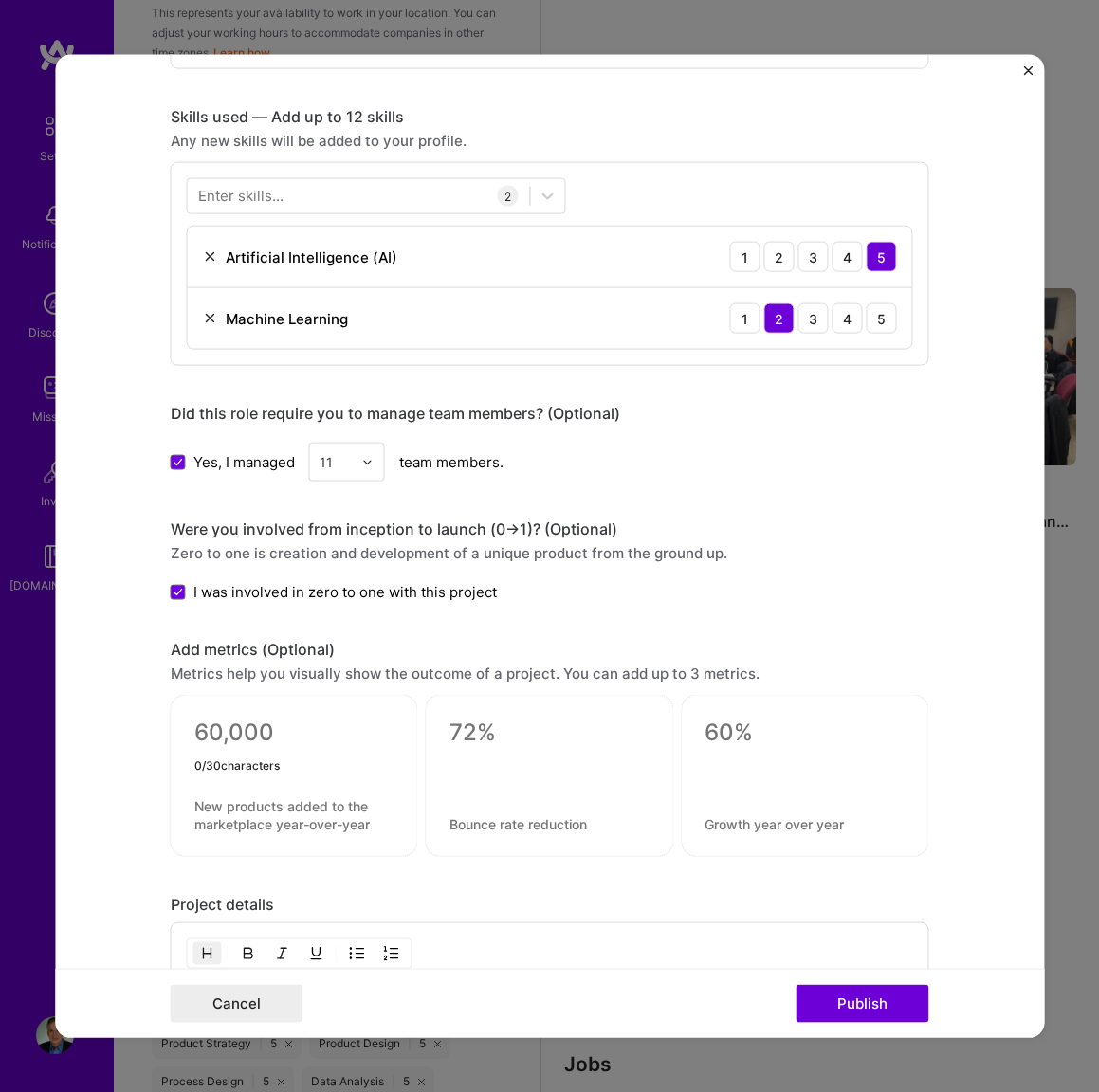
drag, startPoint x: 196, startPoint y: 741, endPoint x: 271, endPoint y: 733, distance: 75.4
click at [271, 733] on textarea at bounding box center [294, 737] width 200 height 37
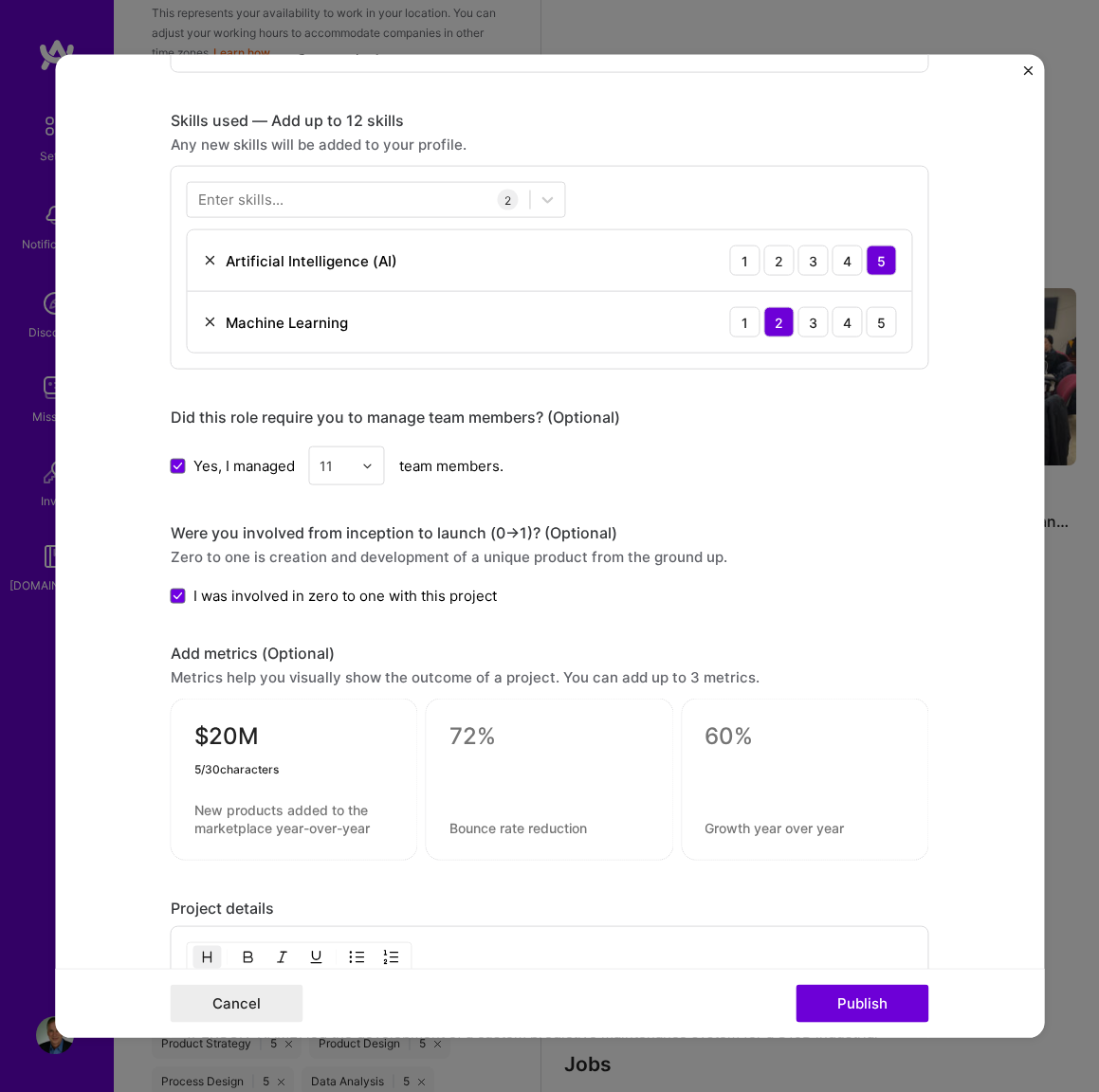
scroll to position [1345, 0]
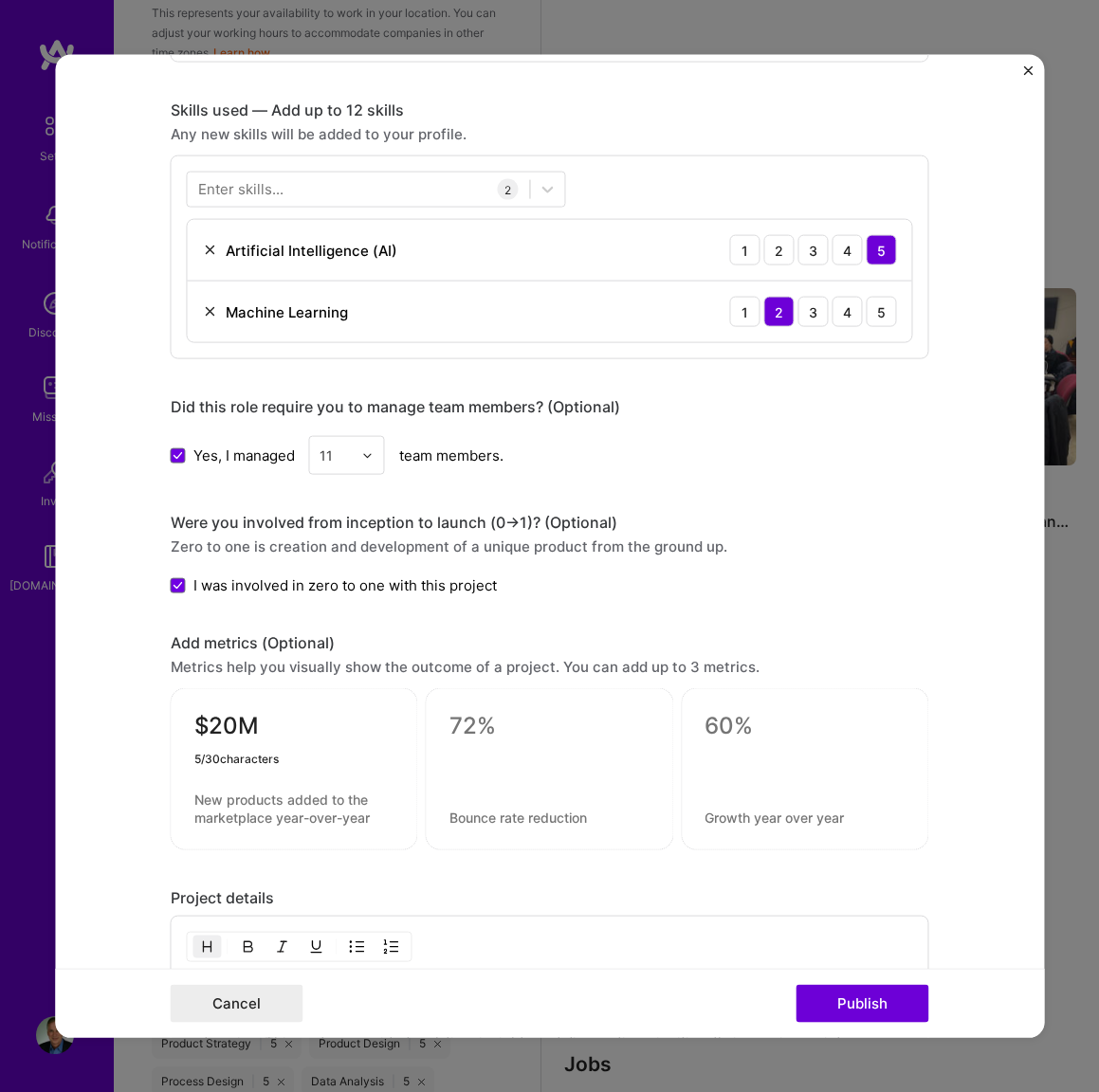
click at [219, 733] on textarea "$20M" at bounding box center [294, 730] width 200 height 37
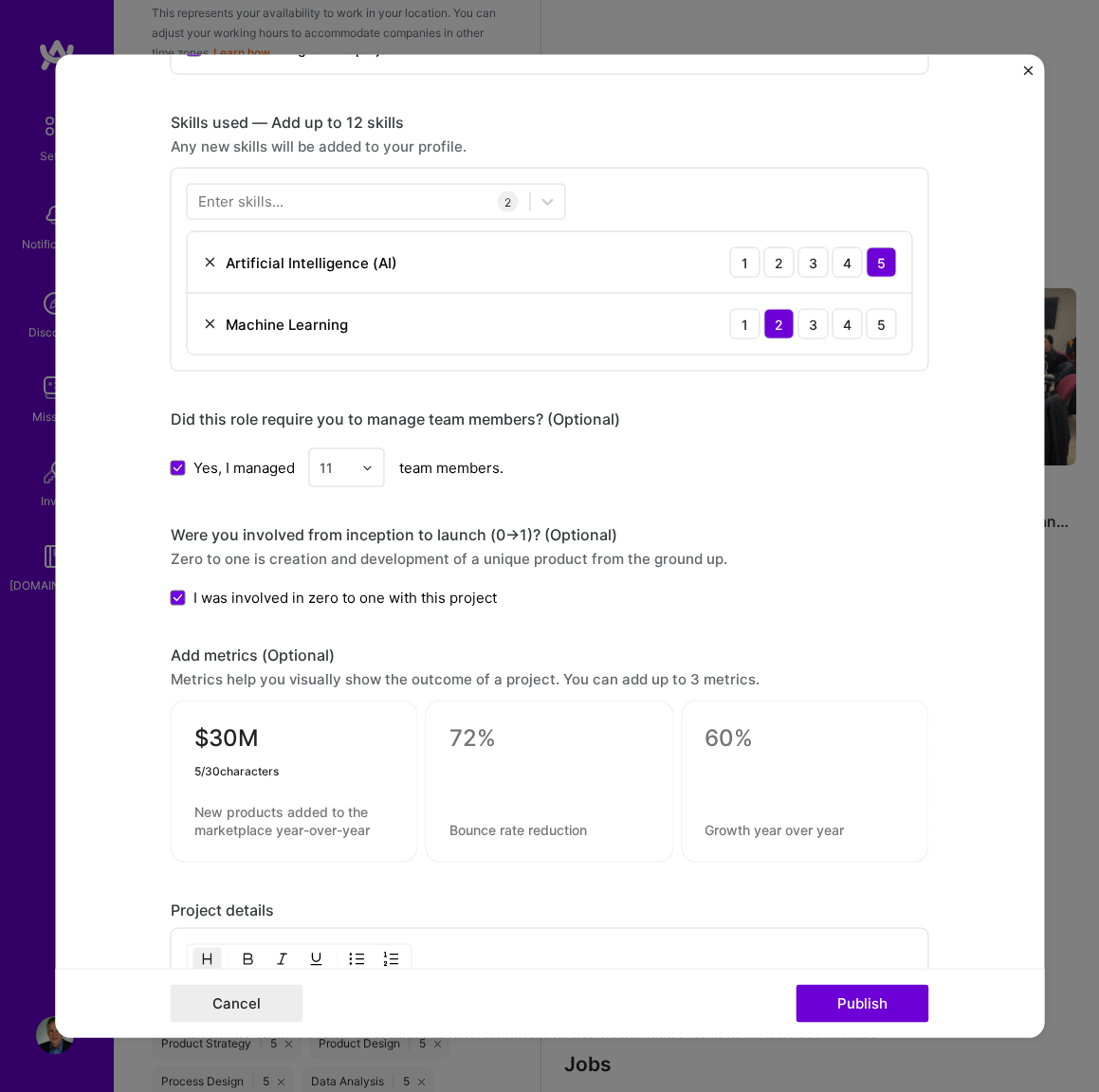
scroll to position [1344, 0]
click at [264, 731] on textarea "$30M" at bounding box center [294, 744] width 200 height 37
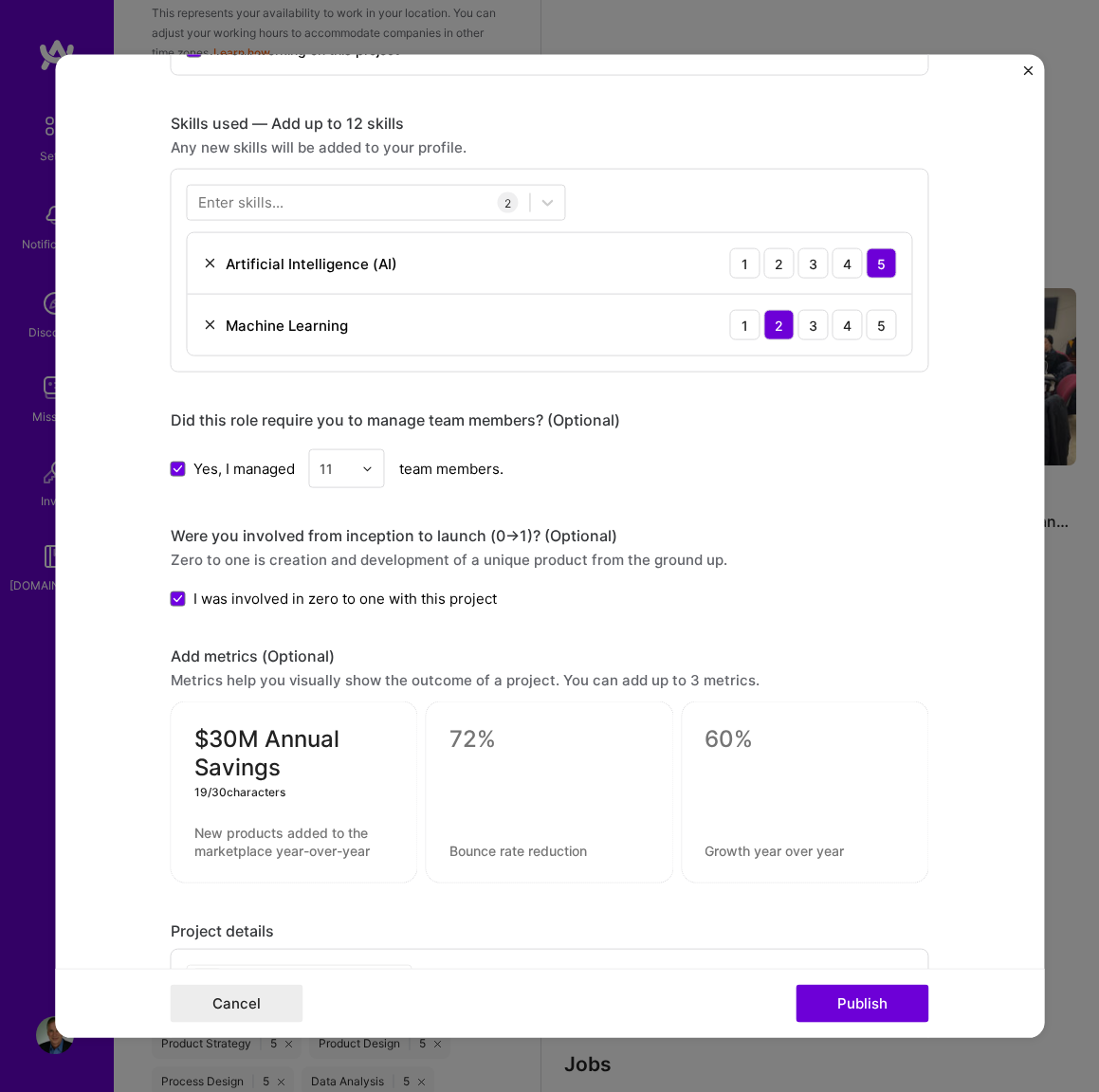
drag, startPoint x: 267, startPoint y: 738, endPoint x: 305, endPoint y: 763, distance: 45.5
click at [305, 763] on textarea "$30M Annual Savings" at bounding box center [294, 753] width 200 height 56
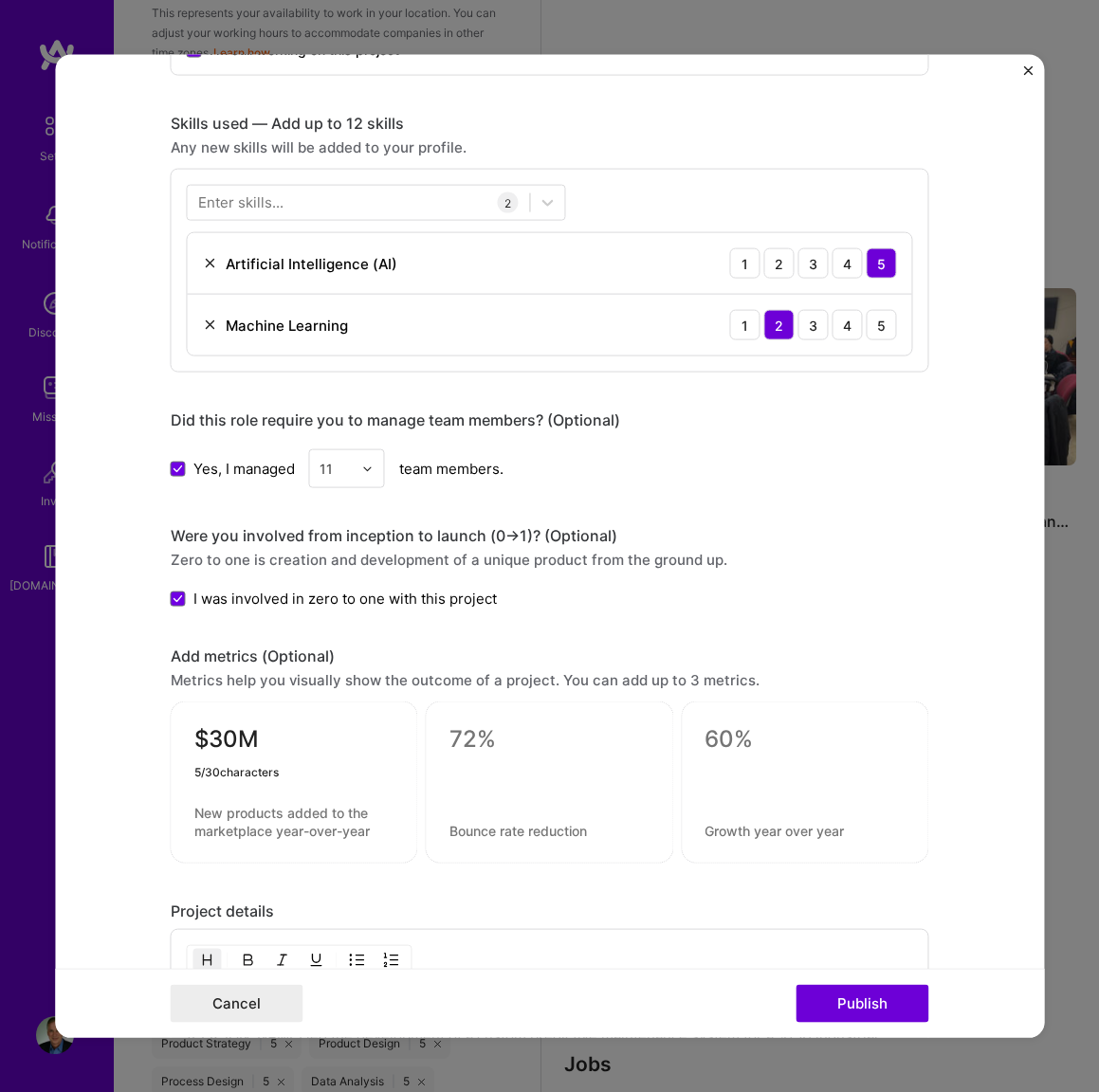
type textarea "$30M"
click at [270, 814] on textarea at bounding box center [294, 821] width 200 height 36
click at [190, 811] on div "$30M" at bounding box center [294, 783] width 247 height 163
drag, startPoint x: 194, startPoint y: 809, endPoint x: 336, endPoint y: 843, distance: 146.0
click at [336, 843] on div "$30M 0 / 80 characters" at bounding box center [294, 783] width 247 height 163
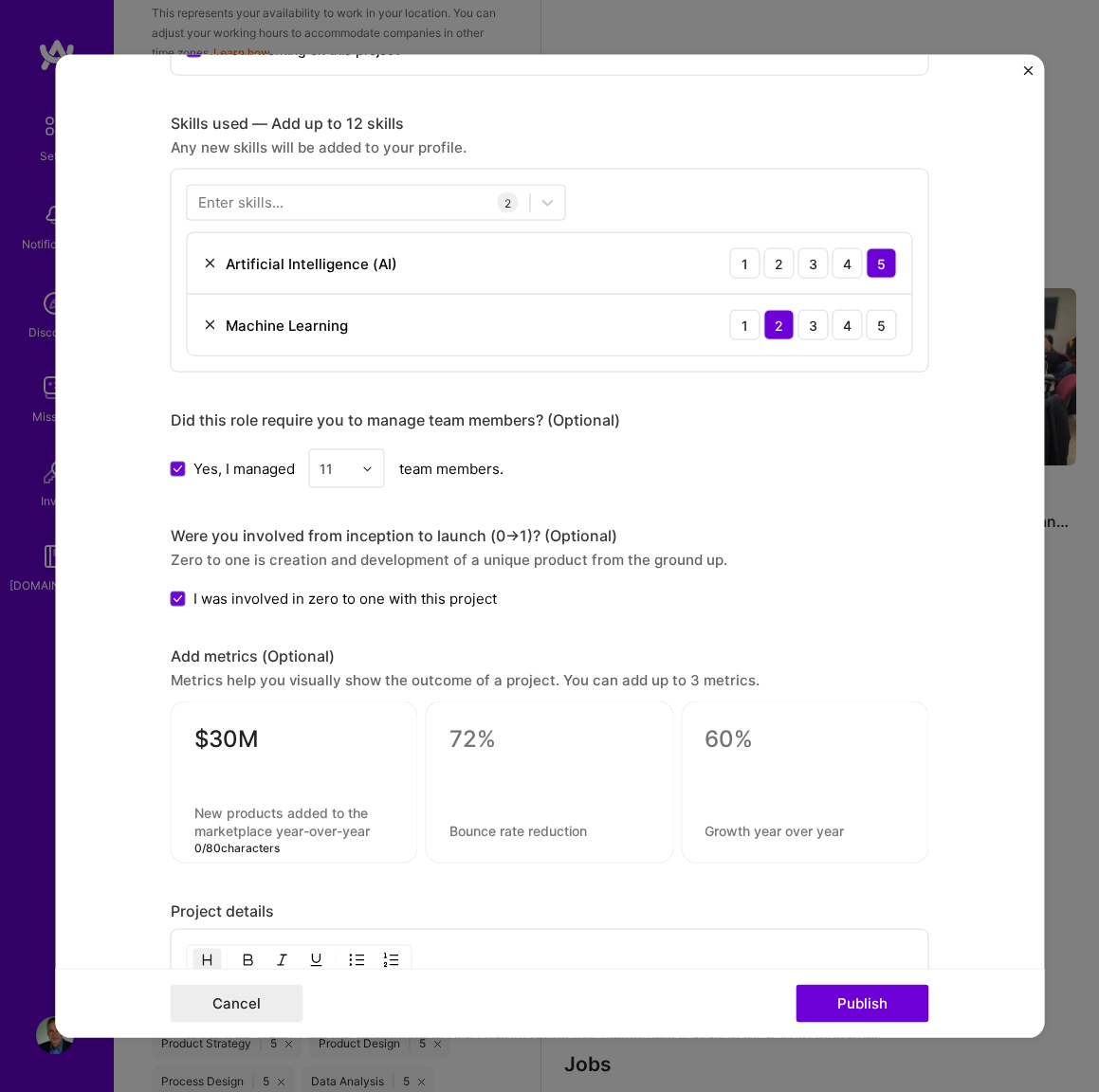
paste textarea "Unplanned downtime savings in manufacturing and field service"
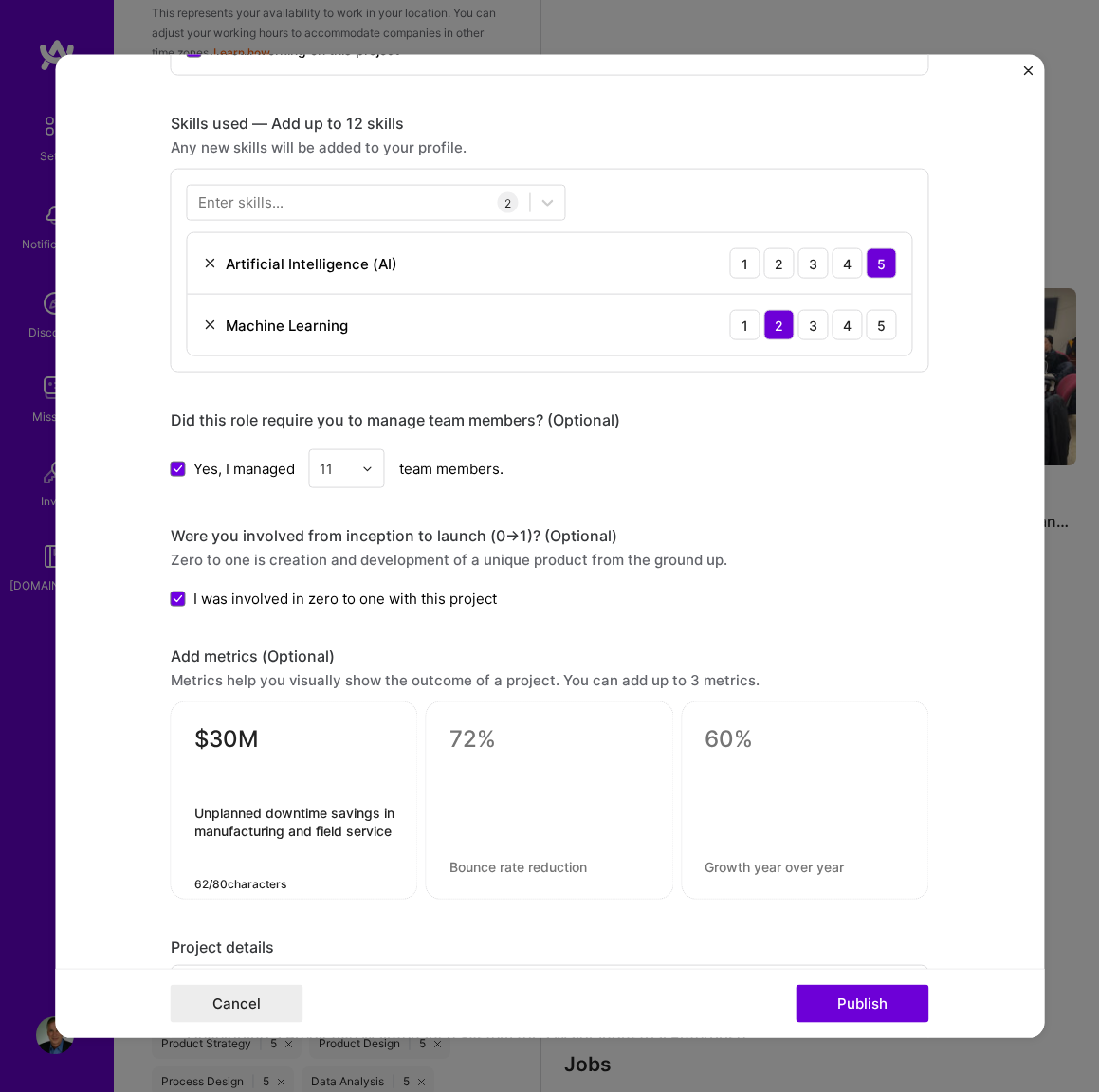
type textarea "Unplanned downtime savings in manufacturing and field service"
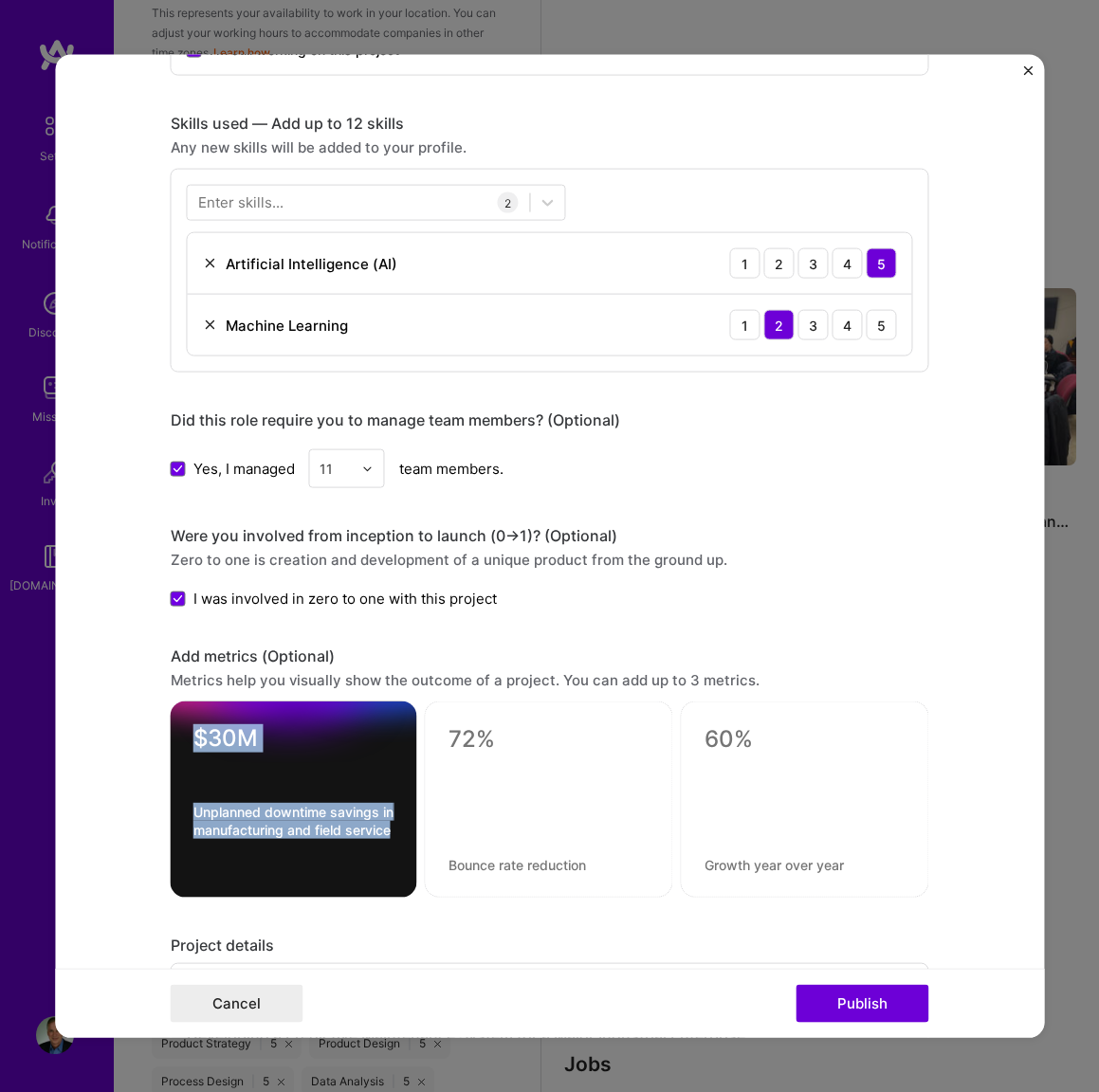
drag, startPoint x: 401, startPoint y: 740, endPoint x: 434, endPoint y: 740, distance: 33.0
click at [437, 740] on div "$30M Unplanned downtime savings in manufacturing and field service" at bounding box center [549, 800] width 758 height 197
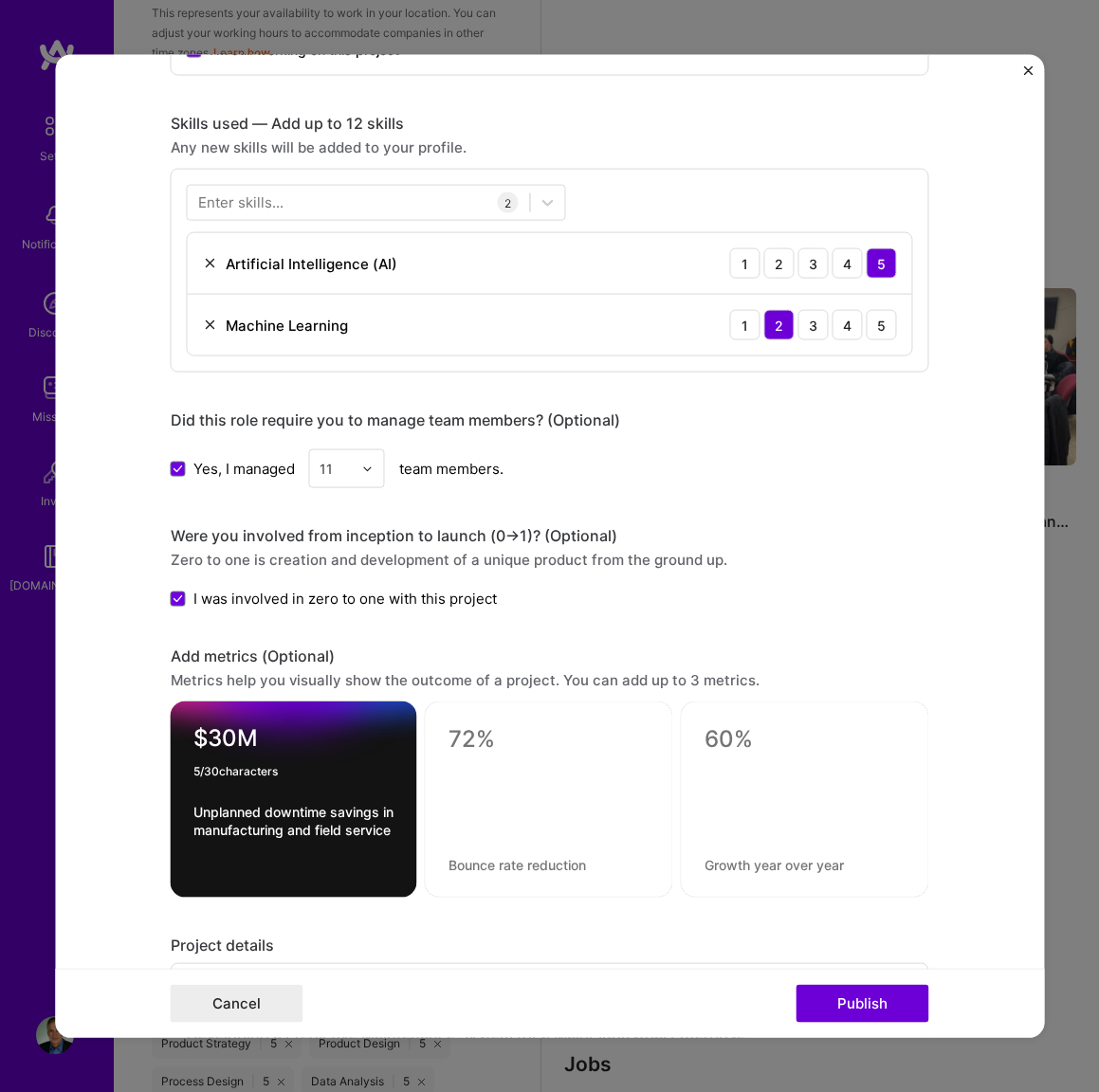
drag, startPoint x: 345, startPoint y: 729, endPoint x: 258, endPoint y: 730, distance: 87.0
click at [258, 730] on textarea "$30M" at bounding box center [294, 743] width 201 height 37
drag, startPoint x: 156, startPoint y: 731, endPoint x: 137, endPoint y: 732, distance: 19.0
click at [135, 732] on form "Editing suggested project This project is suggested based on your LinkedIn, res…" at bounding box center [549, 546] width 989 height 983
click at [702, 738] on div at bounding box center [804, 800] width 248 height 197
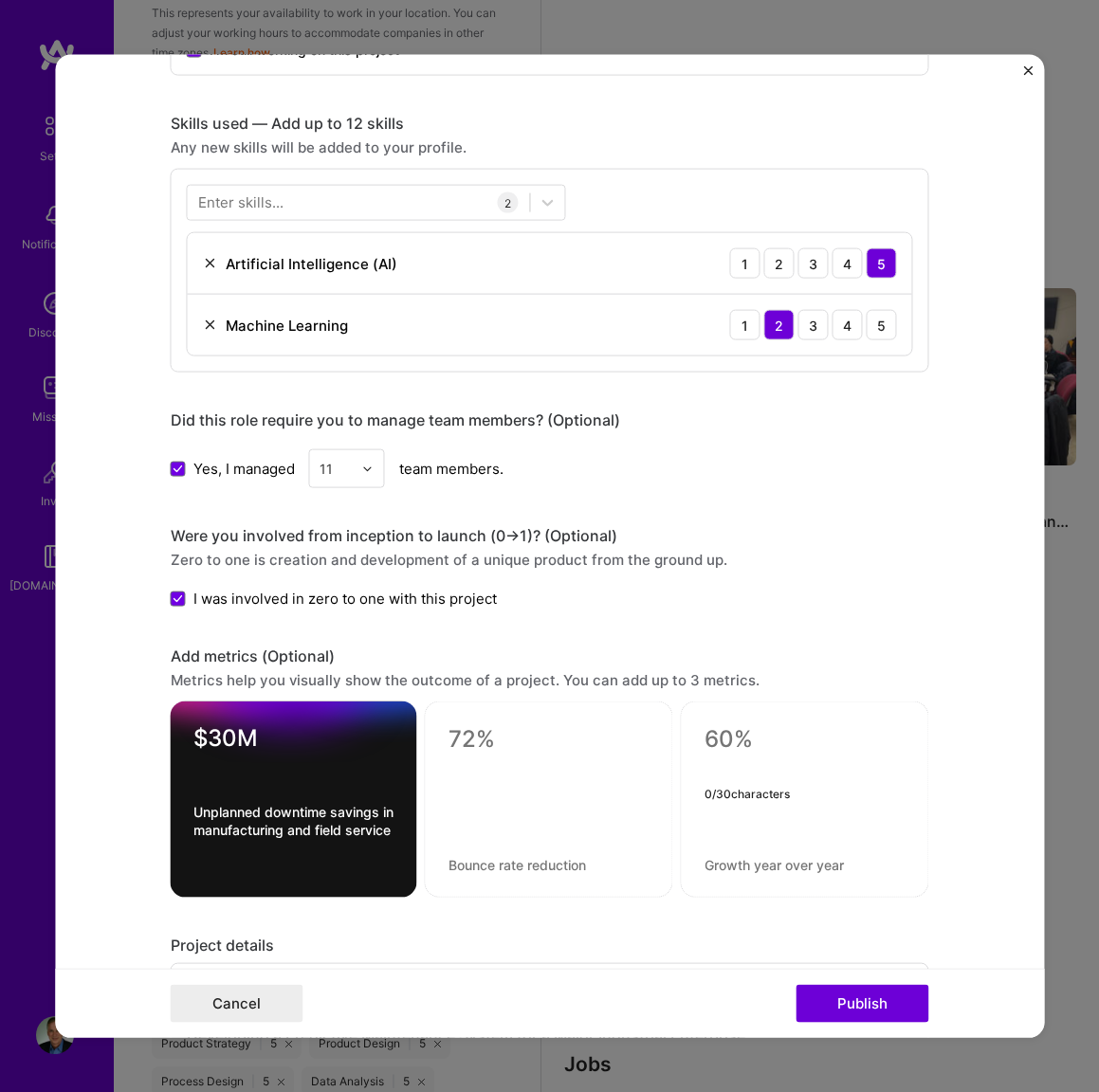
drag, startPoint x: 715, startPoint y: 739, endPoint x: 772, endPoint y: 743, distance: 57.1
click at [772, 743] on textarea at bounding box center [805, 739] width 201 height 28
paste textarea "$30M"
type textarea "$30M"
drag, startPoint x: 245, startPoint y: 849, endPoint x: 177, endPoint y: 814, distance: 76.5
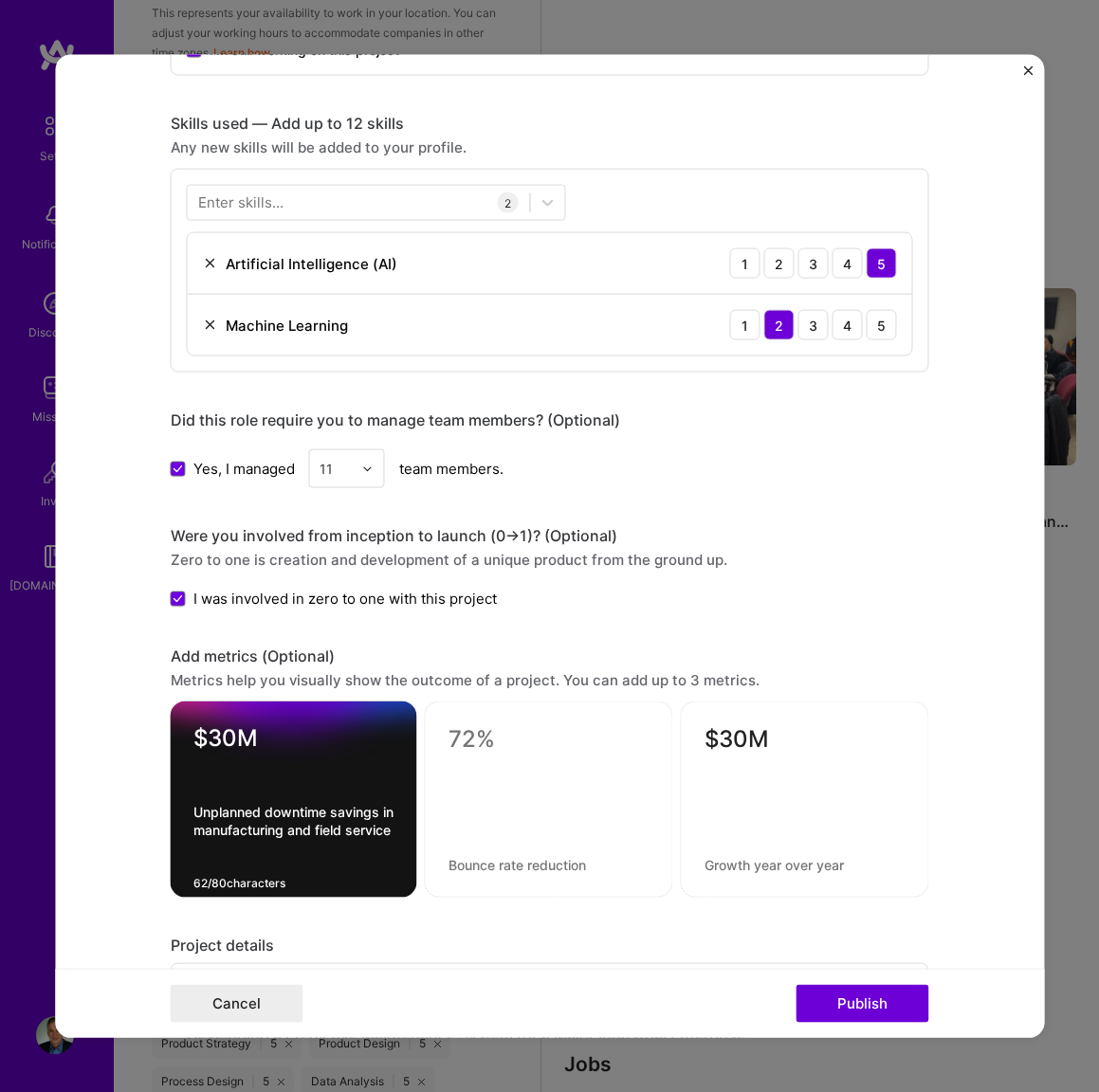
click at [177, 814] on div "$30M Unplanned downtime savings in manufacturing and field service 62 / 80 char…" at bounding box center [293, 800] width 246 height 197
click at [703, 868] on div "$30M" at bounding box center [804, 800] width 248 height 197
click at [706, 868] on textarea at bounding box center [805, 864] width 201 height 18
paste textarea "Unplanned downtime savings in manufacturing and field service"
type textarea "Unplanned downtime savings in manufacturing and field service"
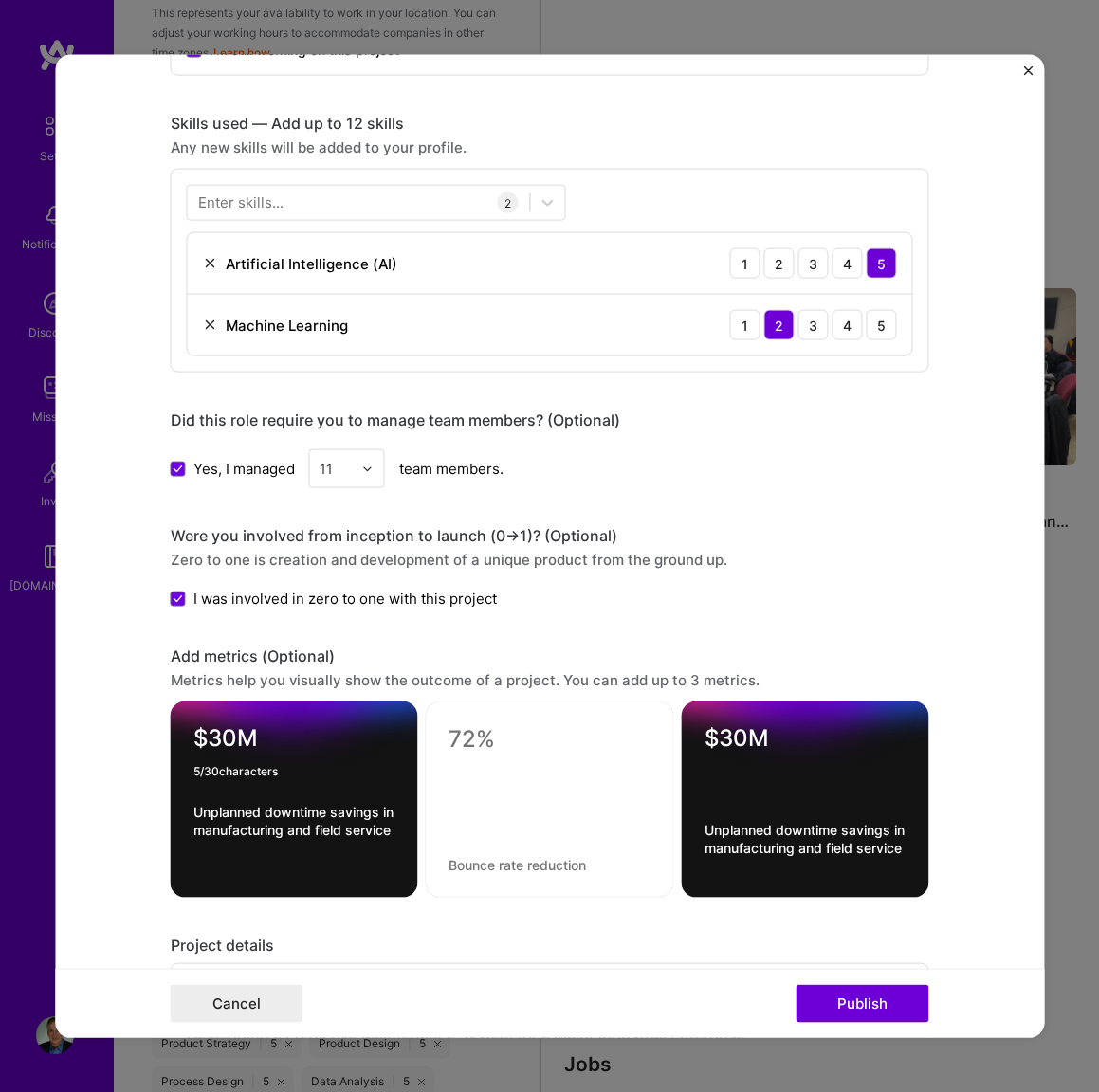
click at [230, 736] on textarea "$30M" at bounding box center [294, 743] width 201 height 37
drag, startPoint x: 238, startPoint y: 850, endPoint x: 186, endPoint y: 820, distance: 60.0
click at [186, 820] on div "$30M Unplanned downtime savings in manufacturing and field service 62 / 80 char…" at bounding box center [294, 800] width 247 height 197
paste textarea "10 Years Industrial AI Experien"
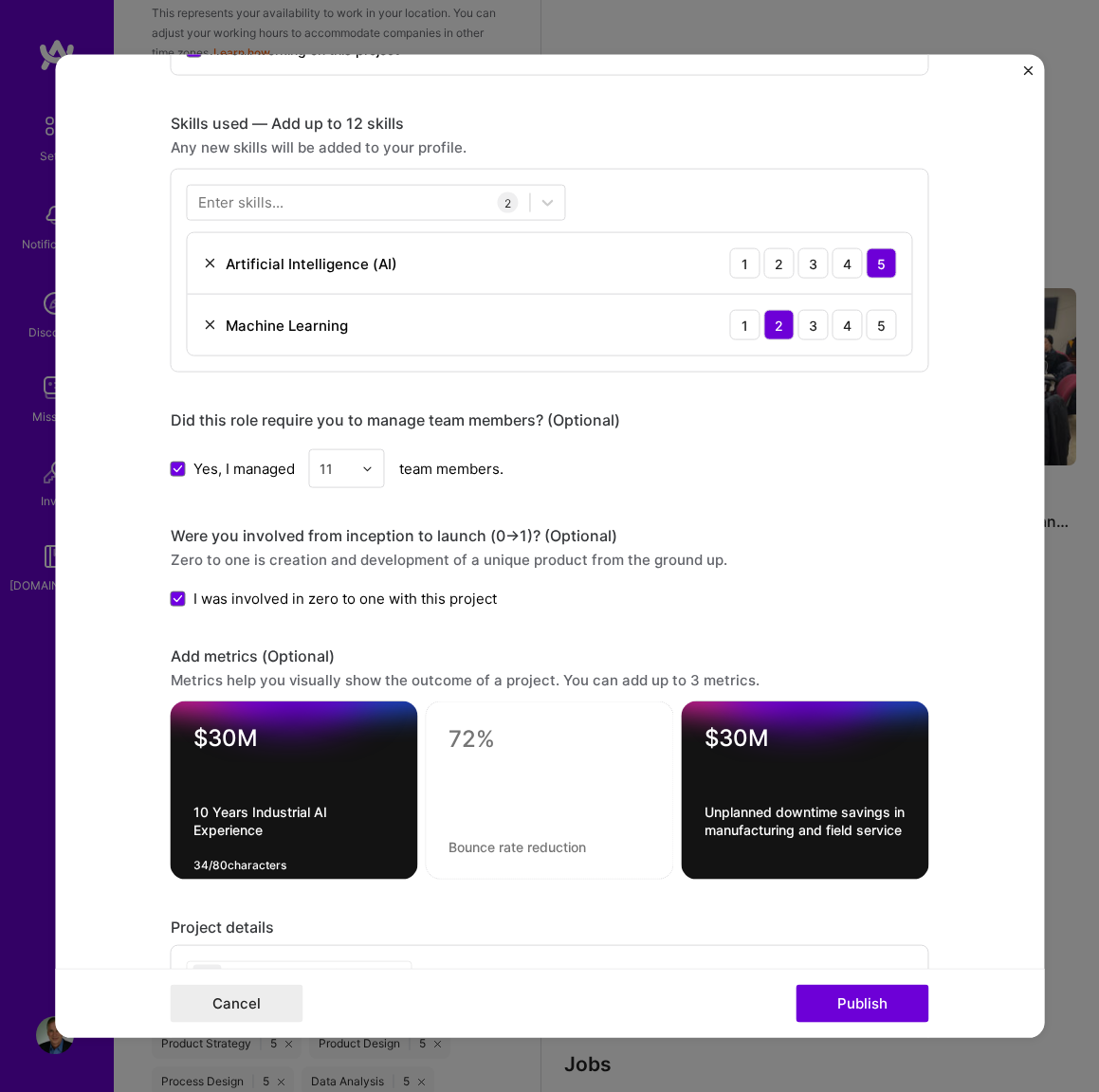
drag, startPoint x: 211, startPoint y: 808, endPoint x: 192, endPoint y: 810, distance: 19.1
click at [192, 810] on div "$30M 10 Years Industrial AI Experience 34 / 80 characters" at bounding box center [294, 790] width 247 height 178
click at [248, 818] on textarea "10 Years Industrial AI Experience" at bounding box center [294, 830] width 201 height 55
type textarea "Industrial AI Experience"
drag, startPoint x: 199, startPoint y: 742, endPoint x: 261, endPoint y: 741, distance: 62.0
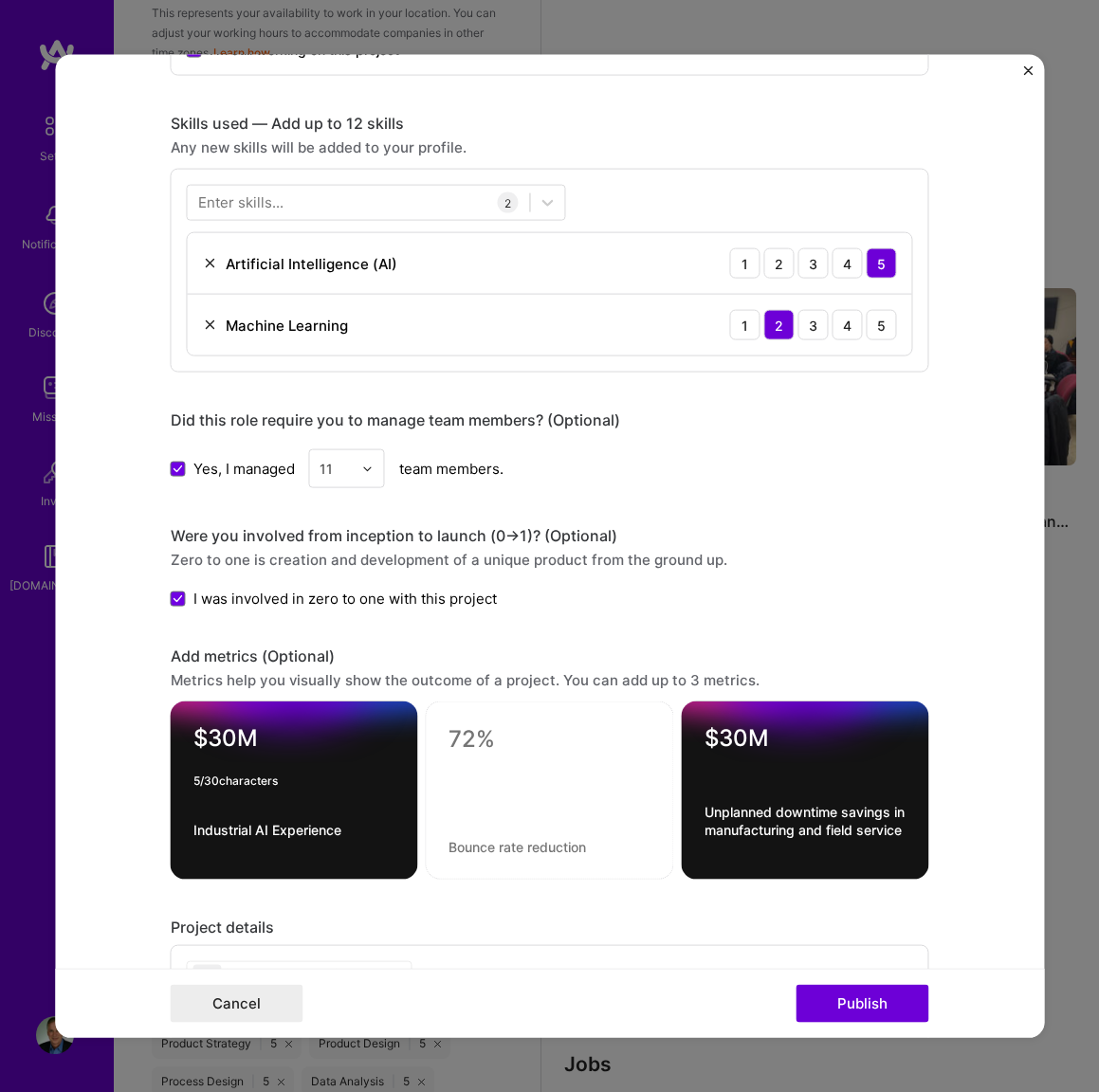
click at [261, 741] on textarea "$30M" at bounding box center [294, 743] width 201 height 37
type textarea "10 Years"
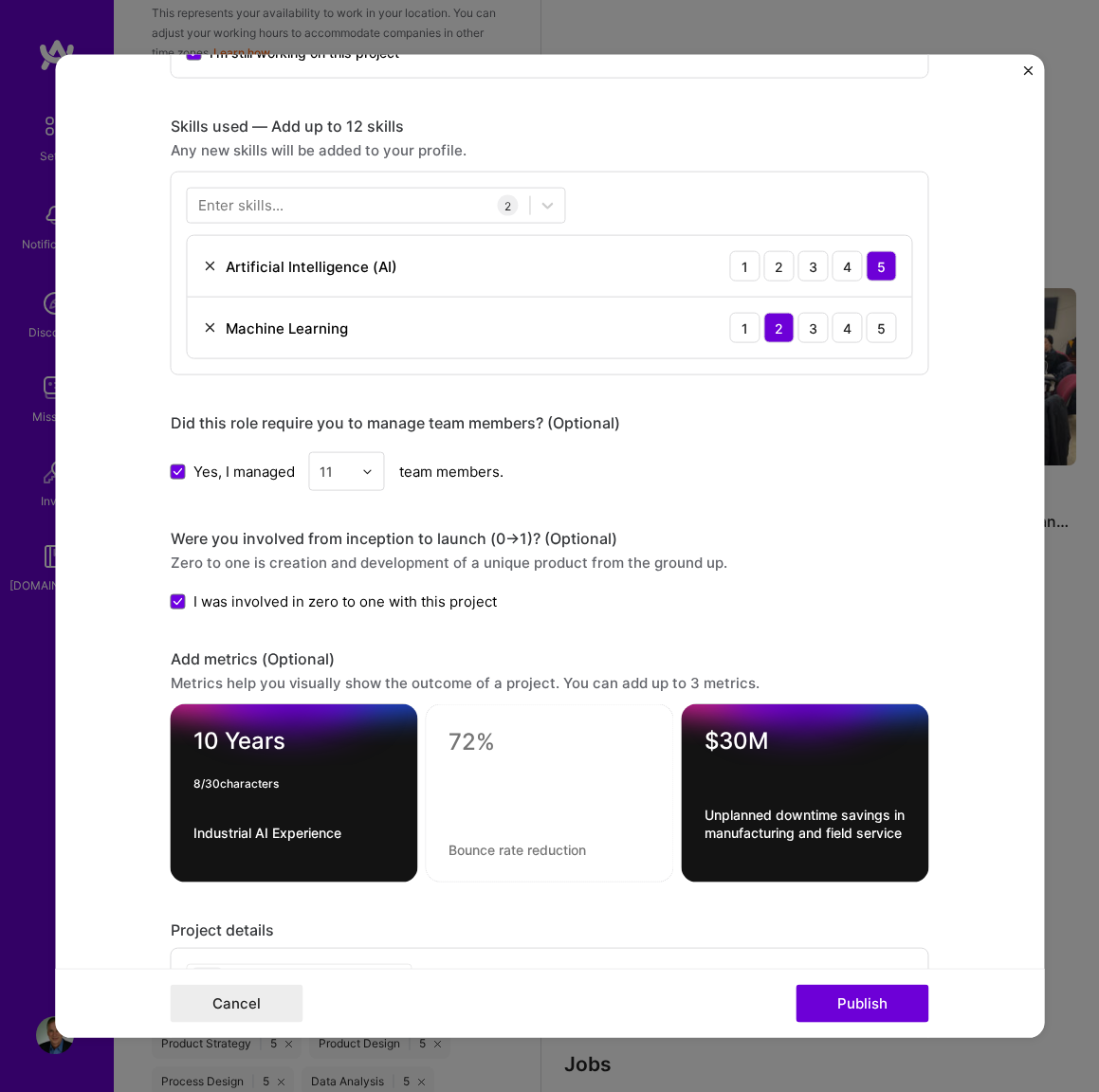
scroll to position [1349, 0]
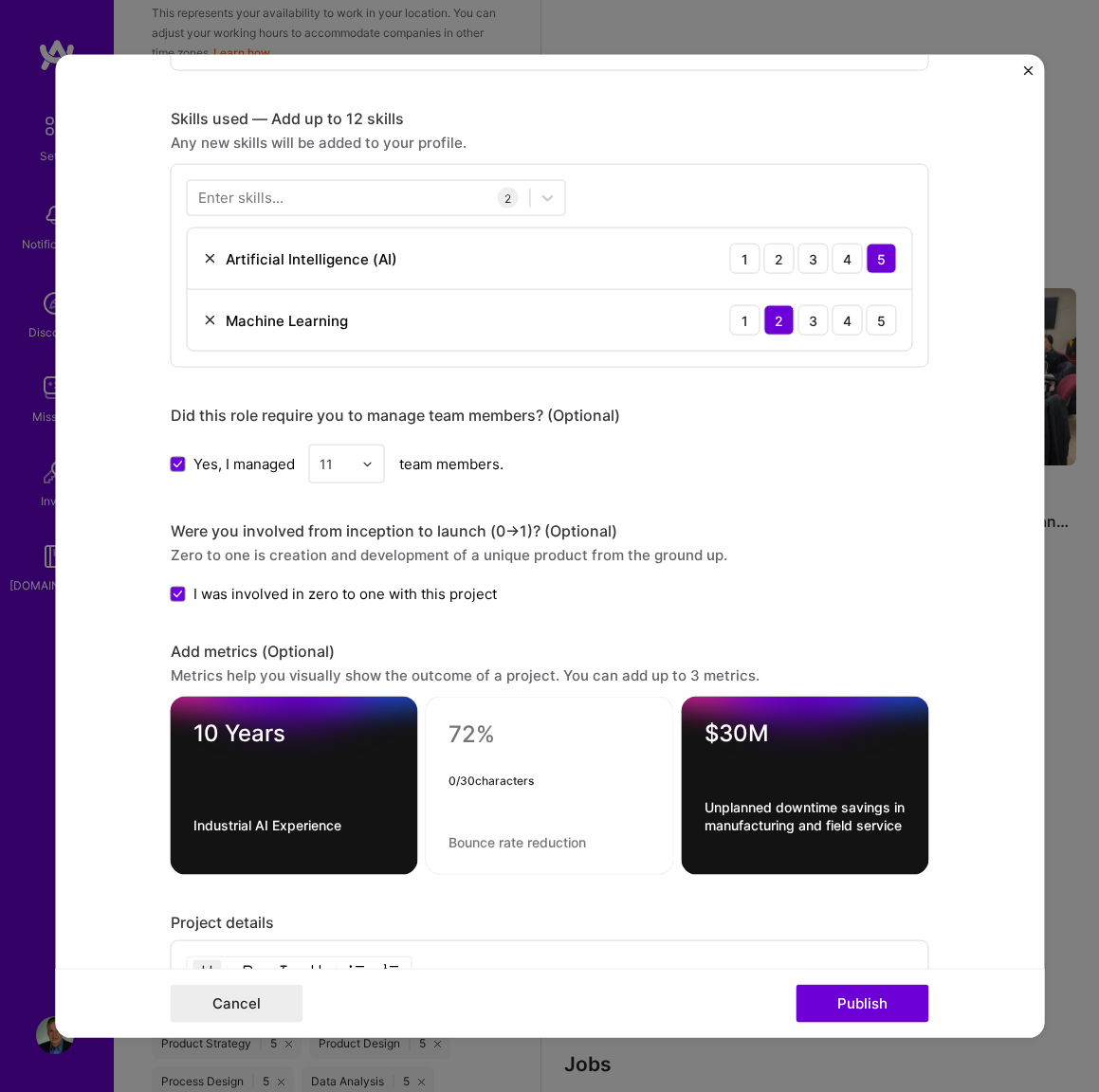
drag, startPoint x: 500, startPoint y: 737, endPoint x: 442, endPoint y: 734, distance: 58.1
click at [442, 734] on div "0 / 30 characters" at bounding box center [549, 785] width 249 height 178
type textarea "25+ Pilots & Deploy"
click at [506, 834] on textarea at bounding box center [549, 842] width 201 height 18
paste textarea "Pilots / Deployments All successful with deployment recommendations"
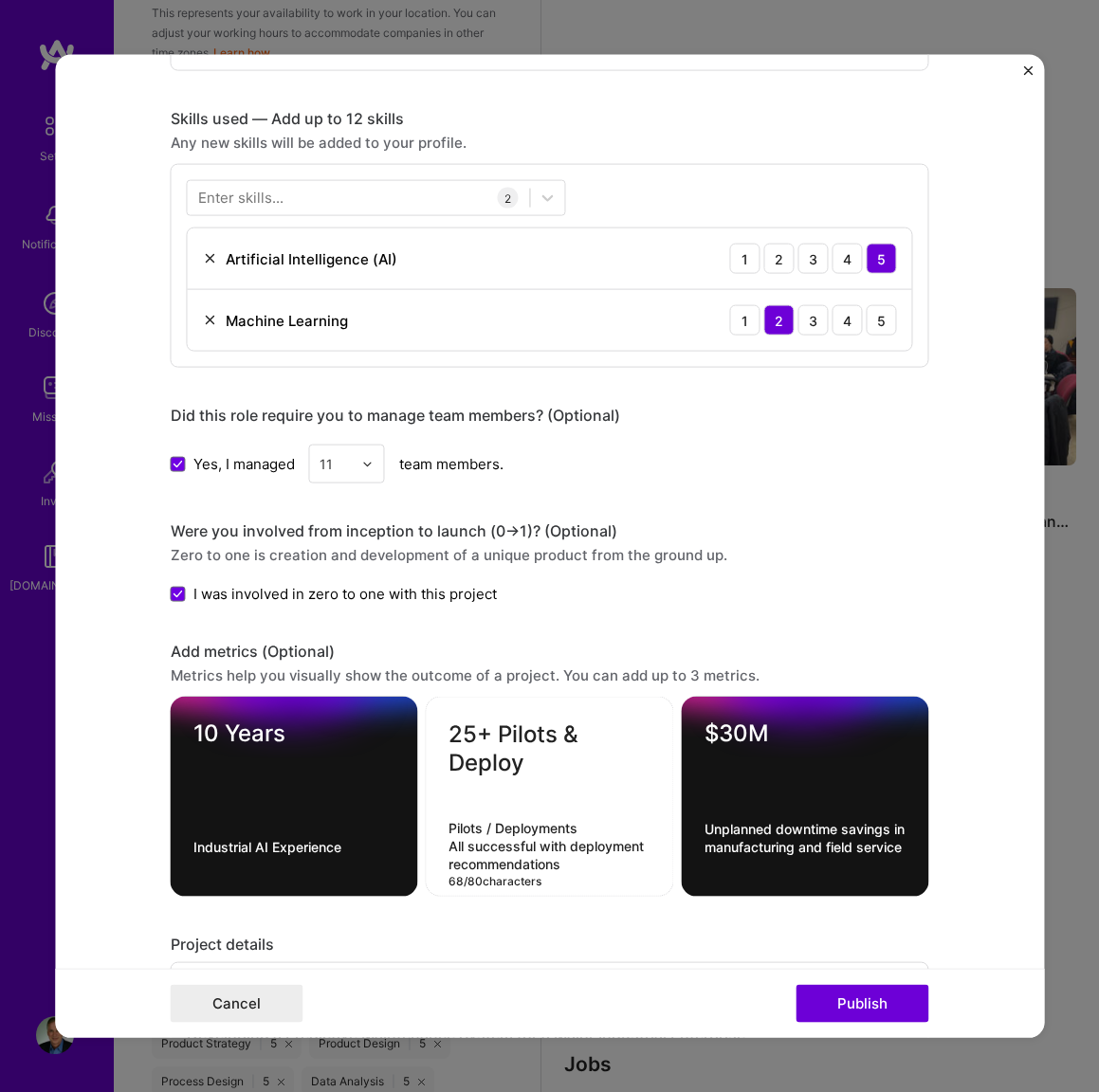
drag, startPoint x: 538, startPoint y: 847, endPoint x: 565, endPoint y: 859, distance: 29.5
click at [565, 859] on textarea "Pilots / Deployments All successful with deployment recommendations" at bounding box center [549, 846] width 201 height 55
drag, startPoint x: 581, startPoint y: 831, endPoint x: 435, endPoint y: 821, distance: 146.3
click at [435, 821] on div "25+ Pilots & Deploy Pilots / Deployments All successful with deployment recomme…" at bounding box center [549, 796] width 249 height 200
type textarea "All successful with deployment recommendations"
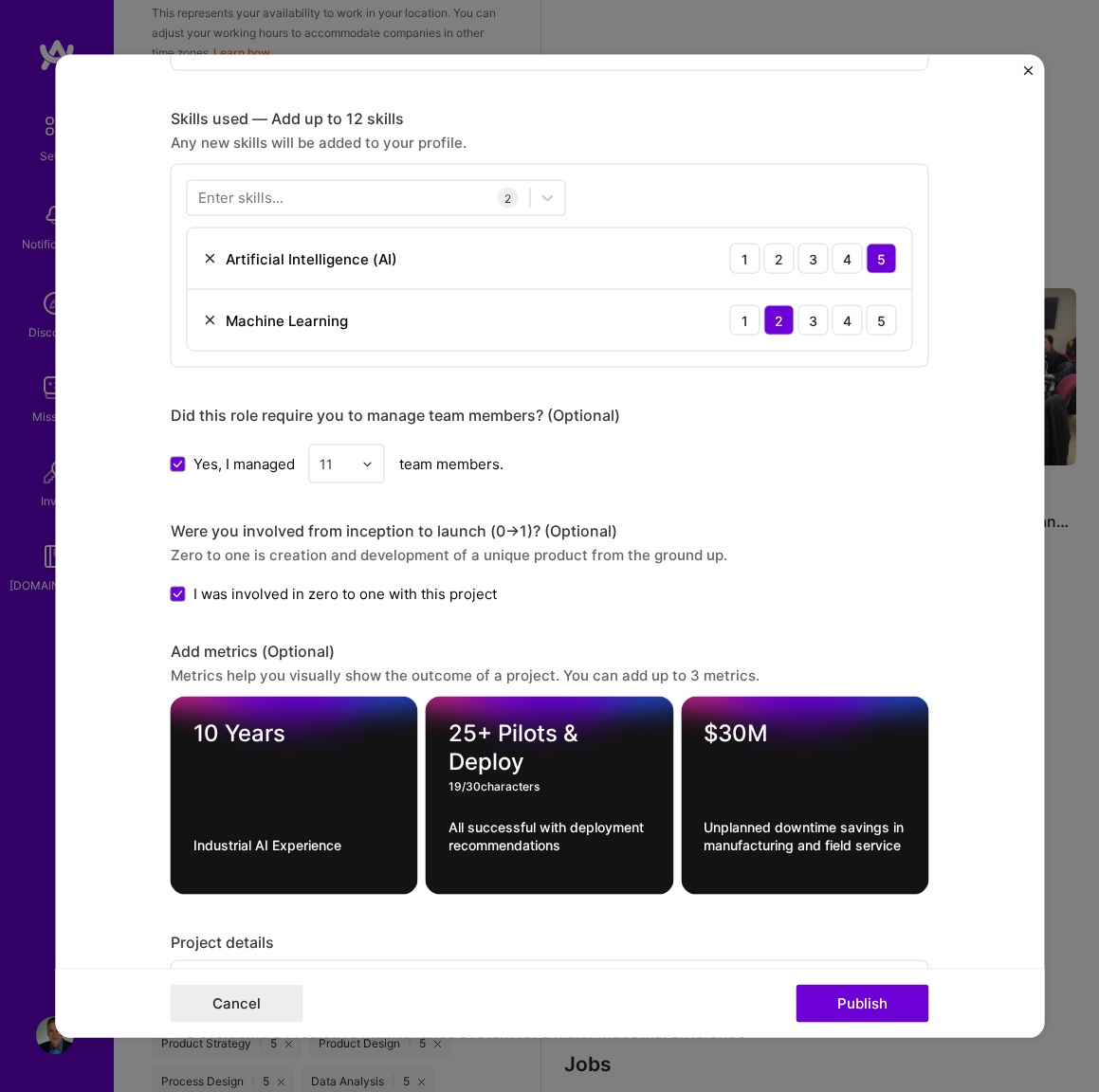
drag, startPoint x: 498, startPoint y: 742, endPoint x: 525, endPoint y: 761, distance: 33.0
click at [525, 761] on textarea "25+ Pilots & Deploy" at bounding box center [549, 747] width 201 height 56
paste textarea "/ Deployments"
type textarea "25+ Pilots / Deployments"
drag, startPoint x: 467, startPoint y: 846, endPoint x: 478, endPoint y: 843, distance: 11.4
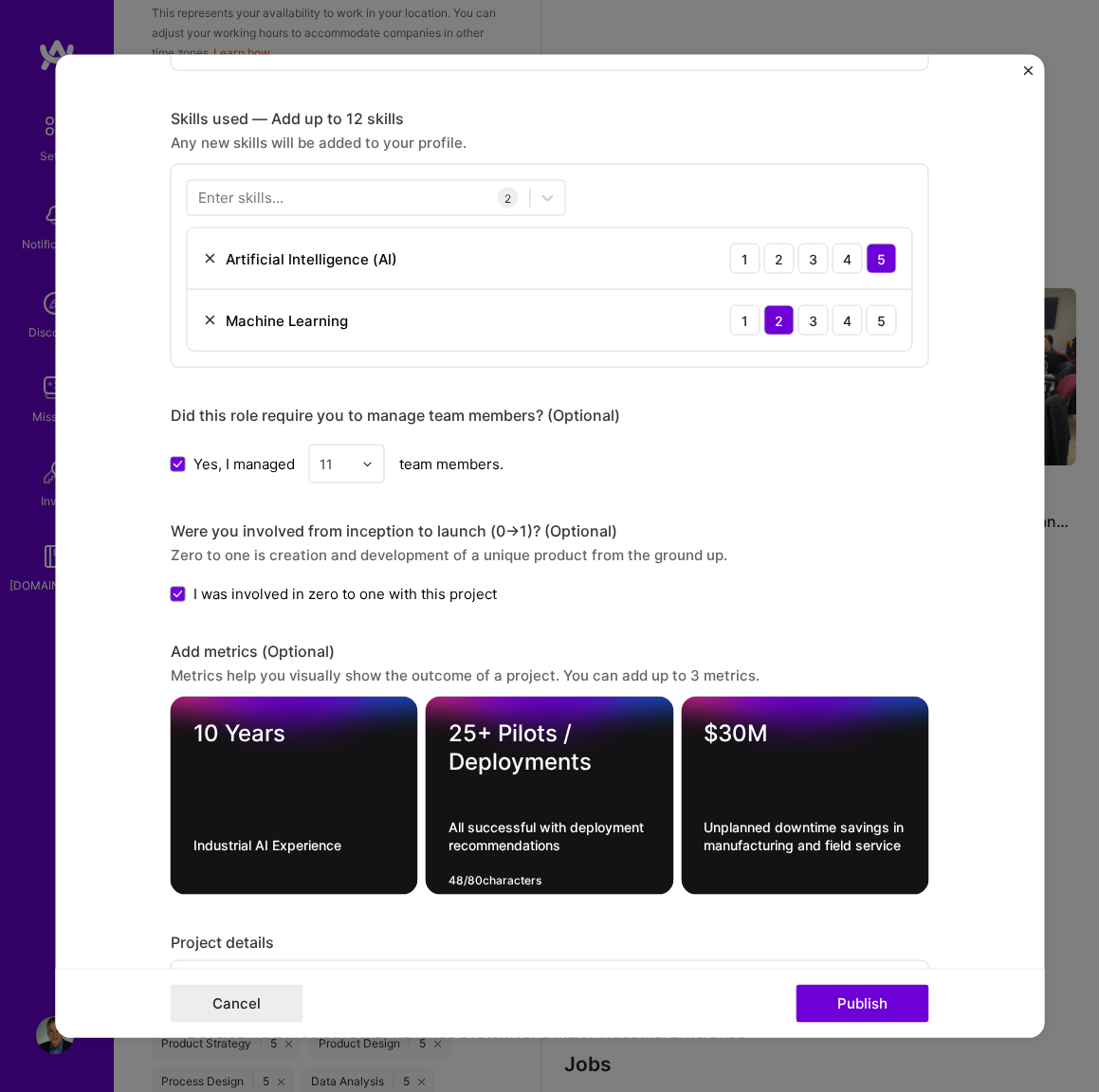
click at [467, 846] on textarea "All successful with deployment recommendations" at bounding box center [549, 845] width 201 height 55
type textarea "All pilots successful with deployment recommendations"
drag, startPoint x: 563, startPoint y: 738, endPoint x: 592, endPoint y: 757, distance: 34.7
click at [592, 757] on textarea "25+ Pilots / Deployments" at bounding box center [549, 747] width 201 height 56
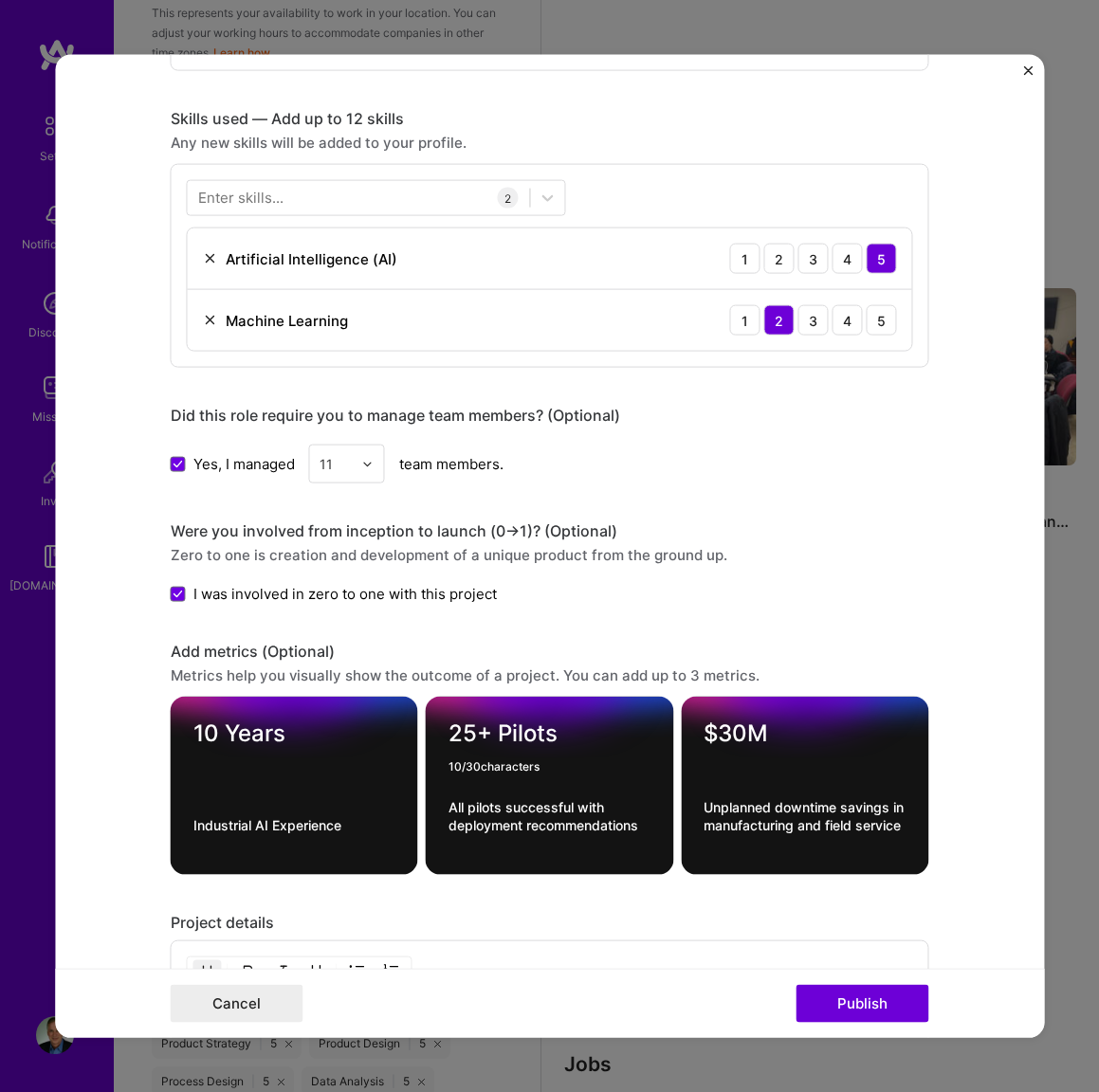
type textarea "25+ Pilots"
click at [535, 808] on textarea "All pilots successful with deployment recommendations" at bounding box center [549, 825] width 201 height 55
type textarea "All pilots successful with deployment recommendations"
click at [706, 802] on textarea "Unplanned downtime savings in manufacturing and field service" at bounding box center [804, 825] width 201 height 55
click at [707, 805] on textarea "Unplanned downtime savings in manufacturing and field service" at bounding box center [804, 825] width 201 height 55
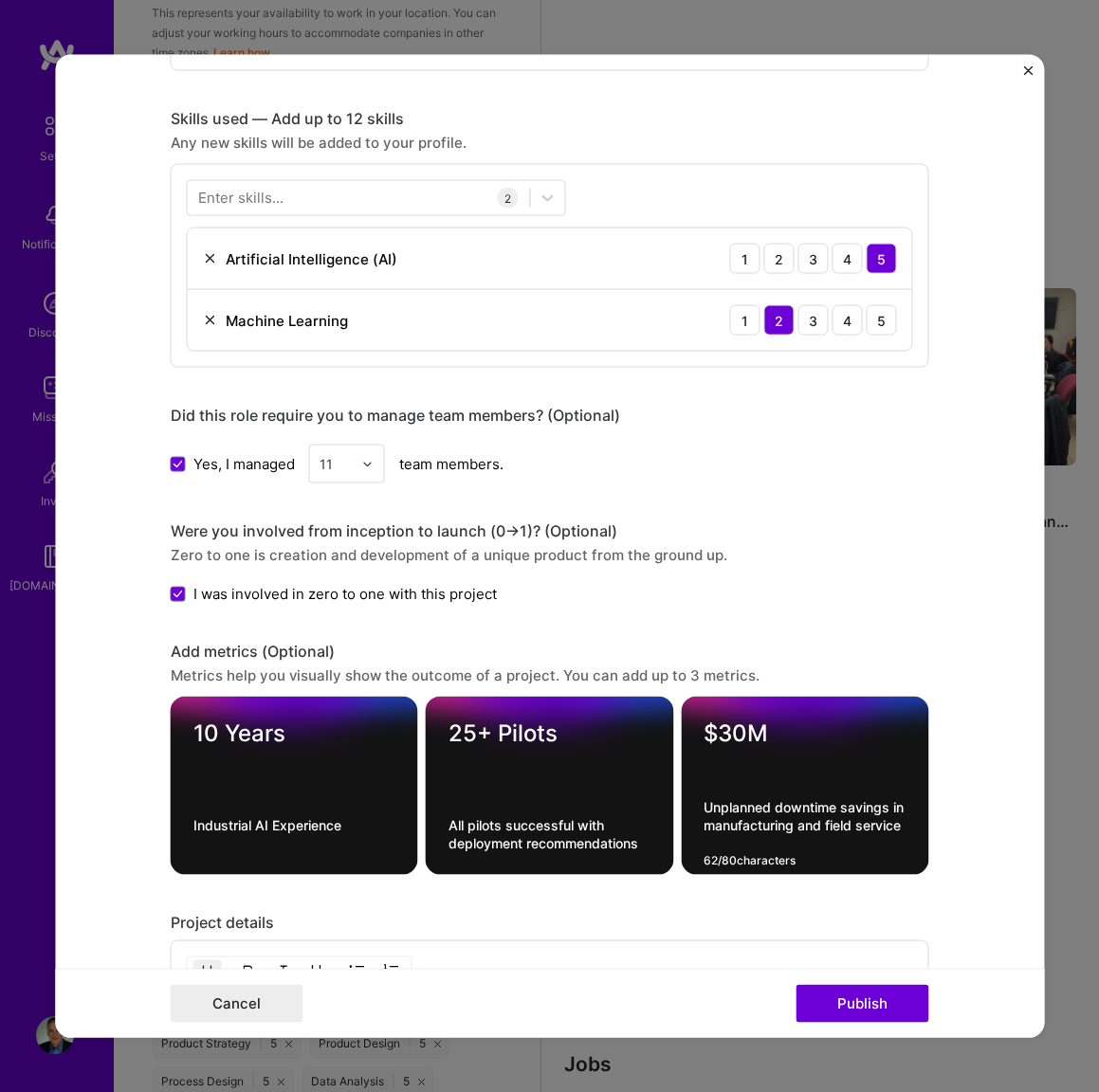
type textarea "Unplanned downtime savings in manufacturing and field service"
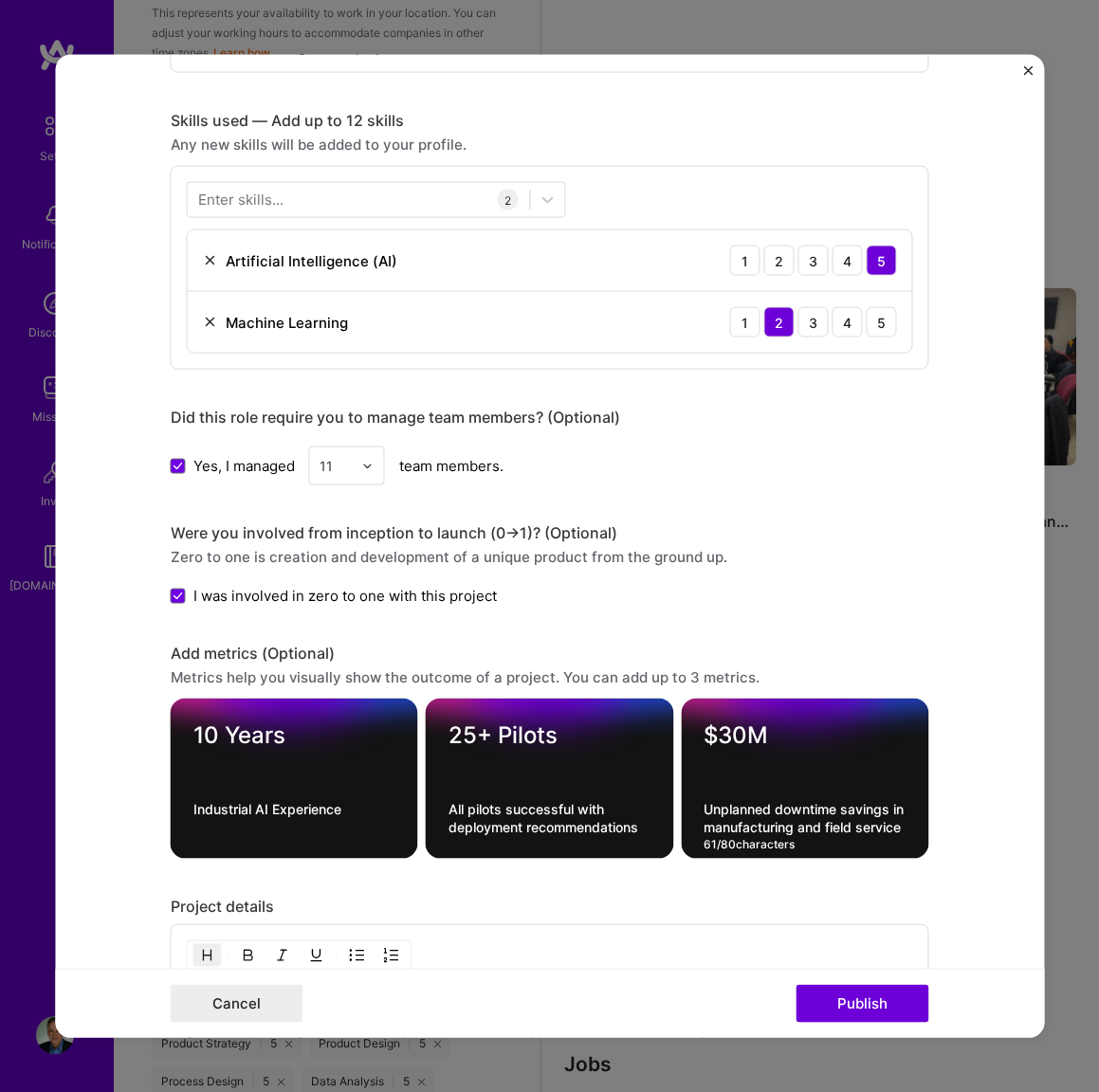
scroll to position [1350, 0]
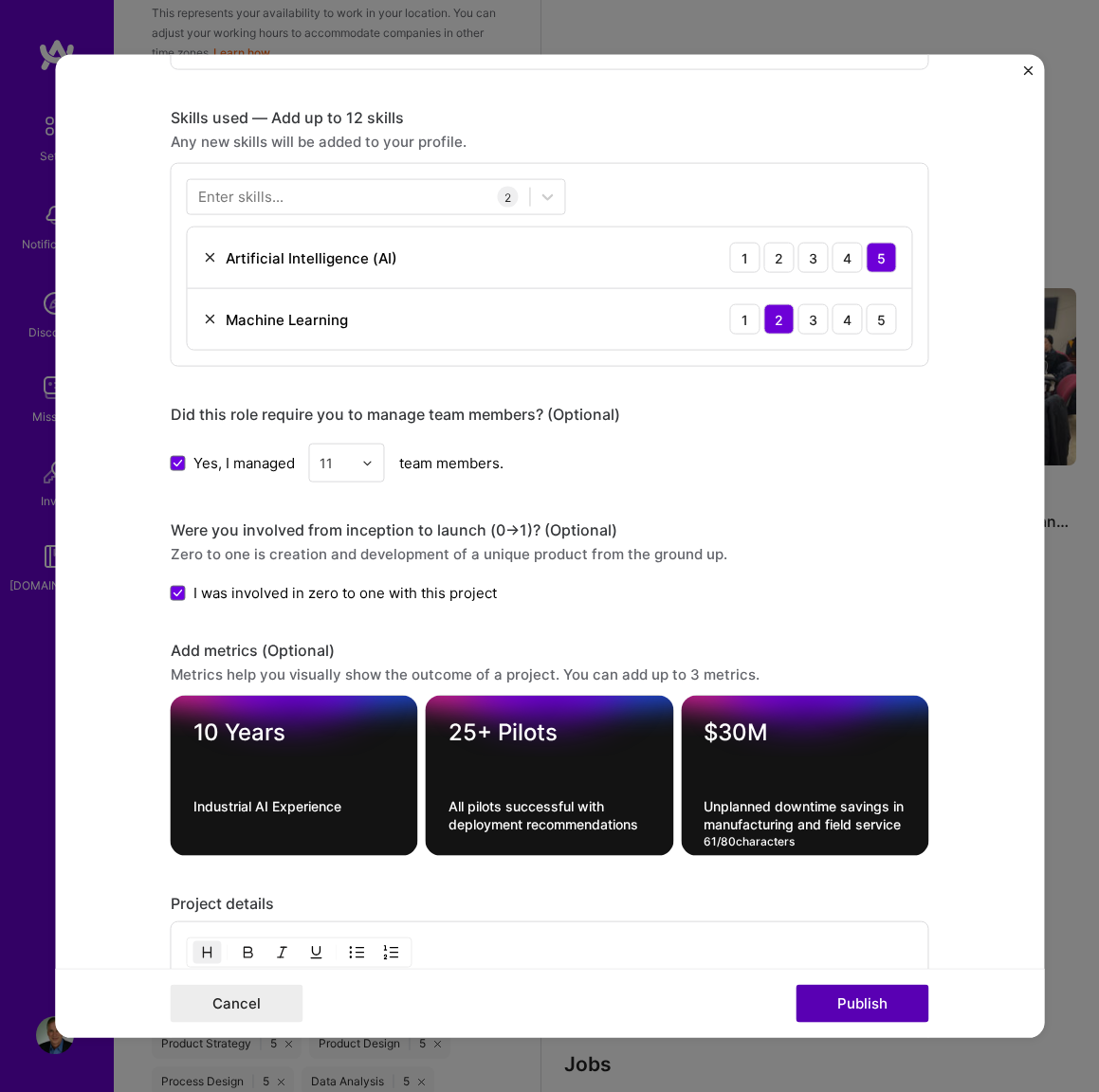
click at [854, 992] on button "Publish" at bounding box center [862, 1002] width 132 height 38
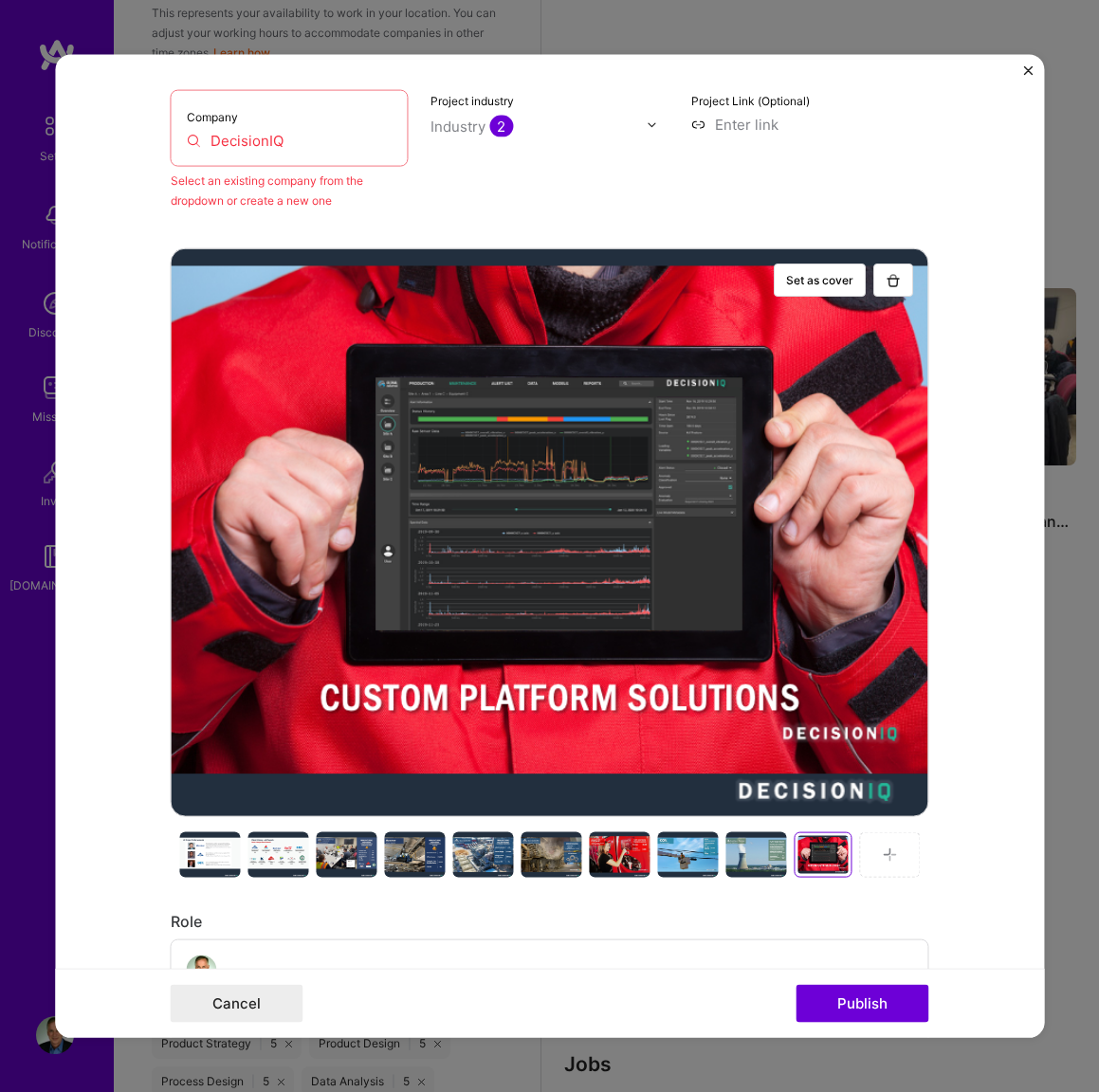
scroll to position [313, 0]
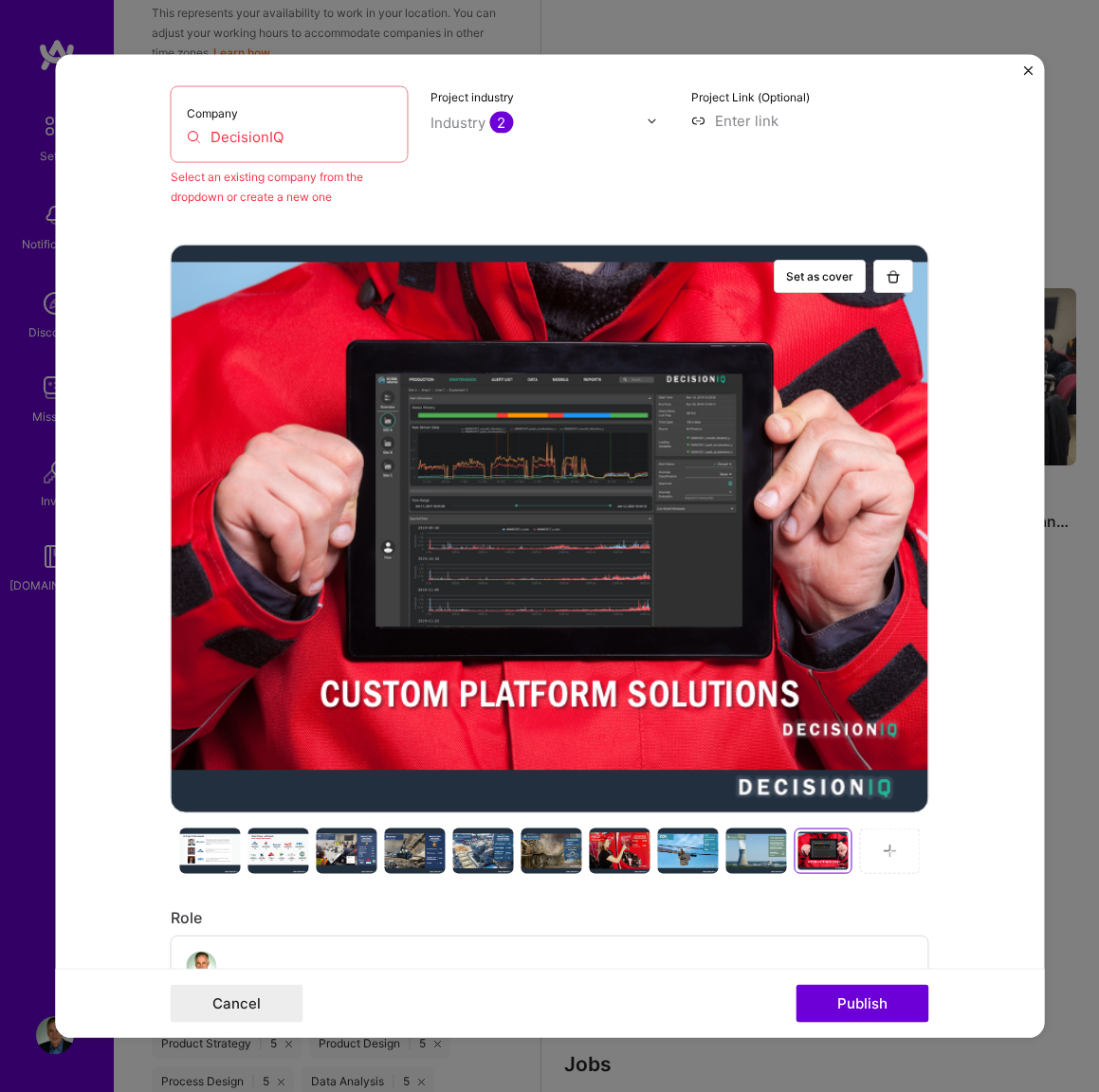
click at [417, 850] on div at bounding box center [414, 851] width 60 height 46
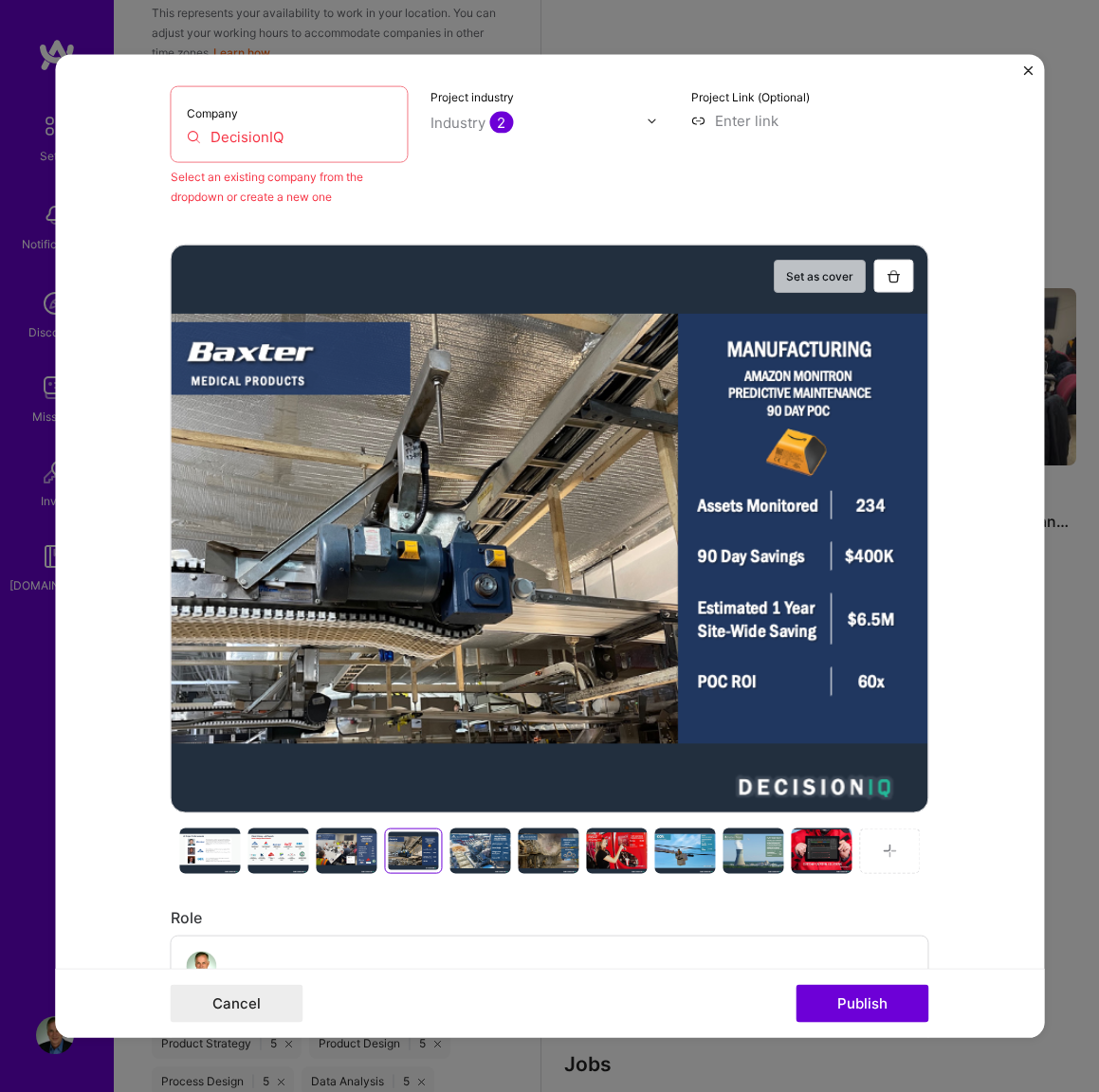
click at [814, 262] on button "Set as cover" at bounding box center [821, 276] width 92 height 33
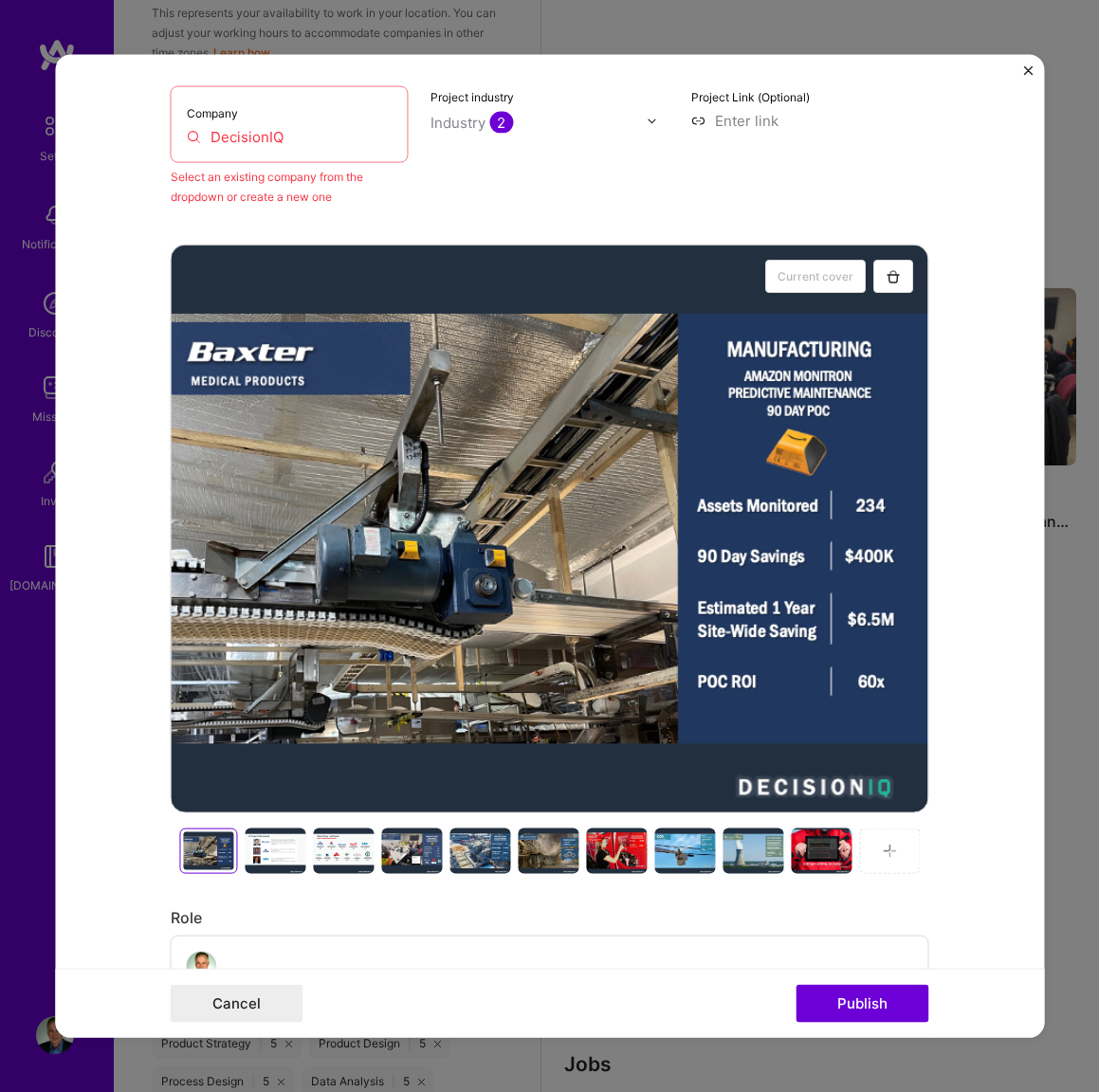
click at [484, 852] on div at bounding box center [480, 851] width 60 height 46
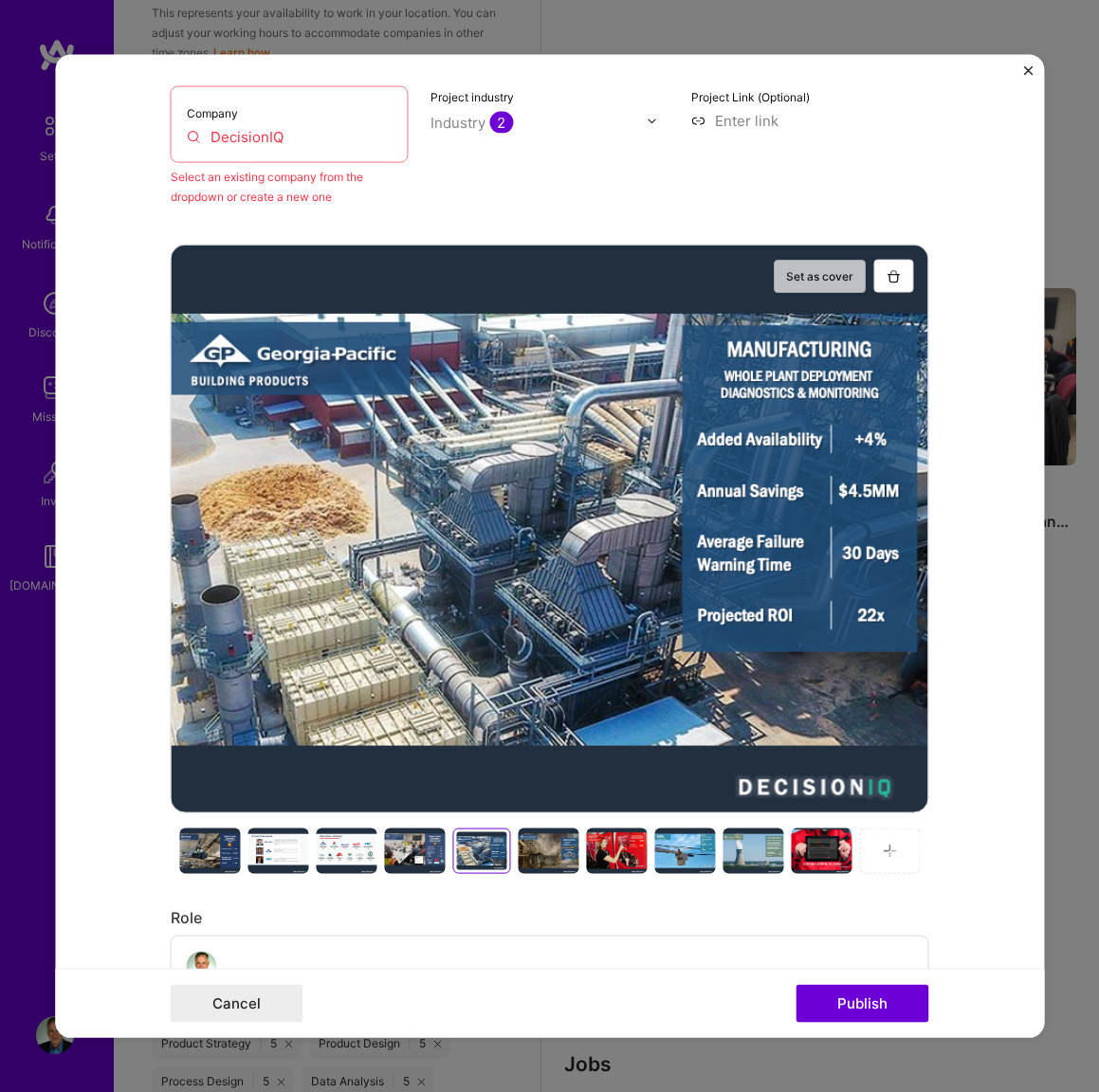
click at [841, 273] on button "Set as cover" at bounding box center [821, 276] width 92 height 33
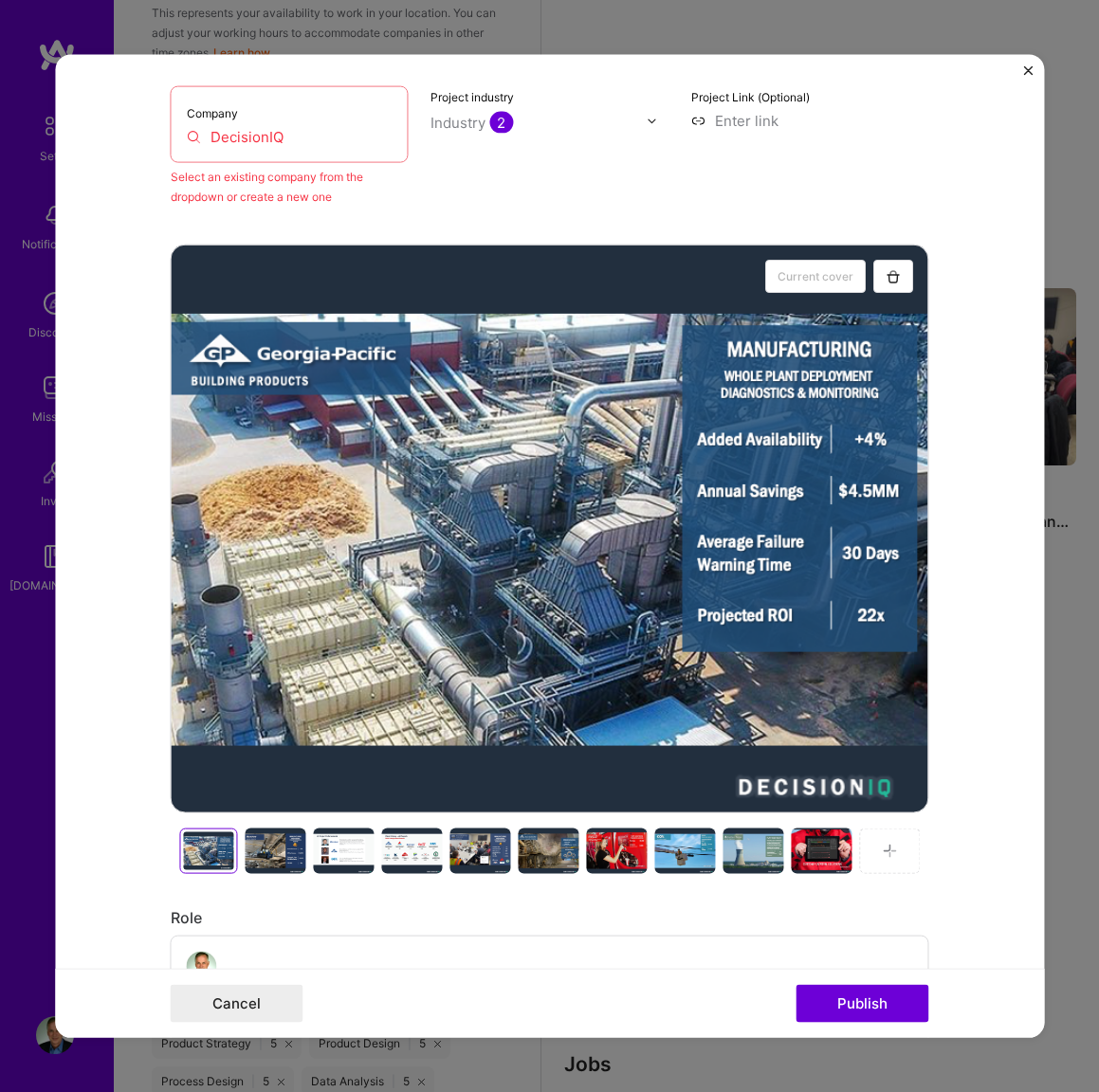
click at [320, 131] on input "DecisionIQ" at bounding box center [289, 136] width 205 height 19
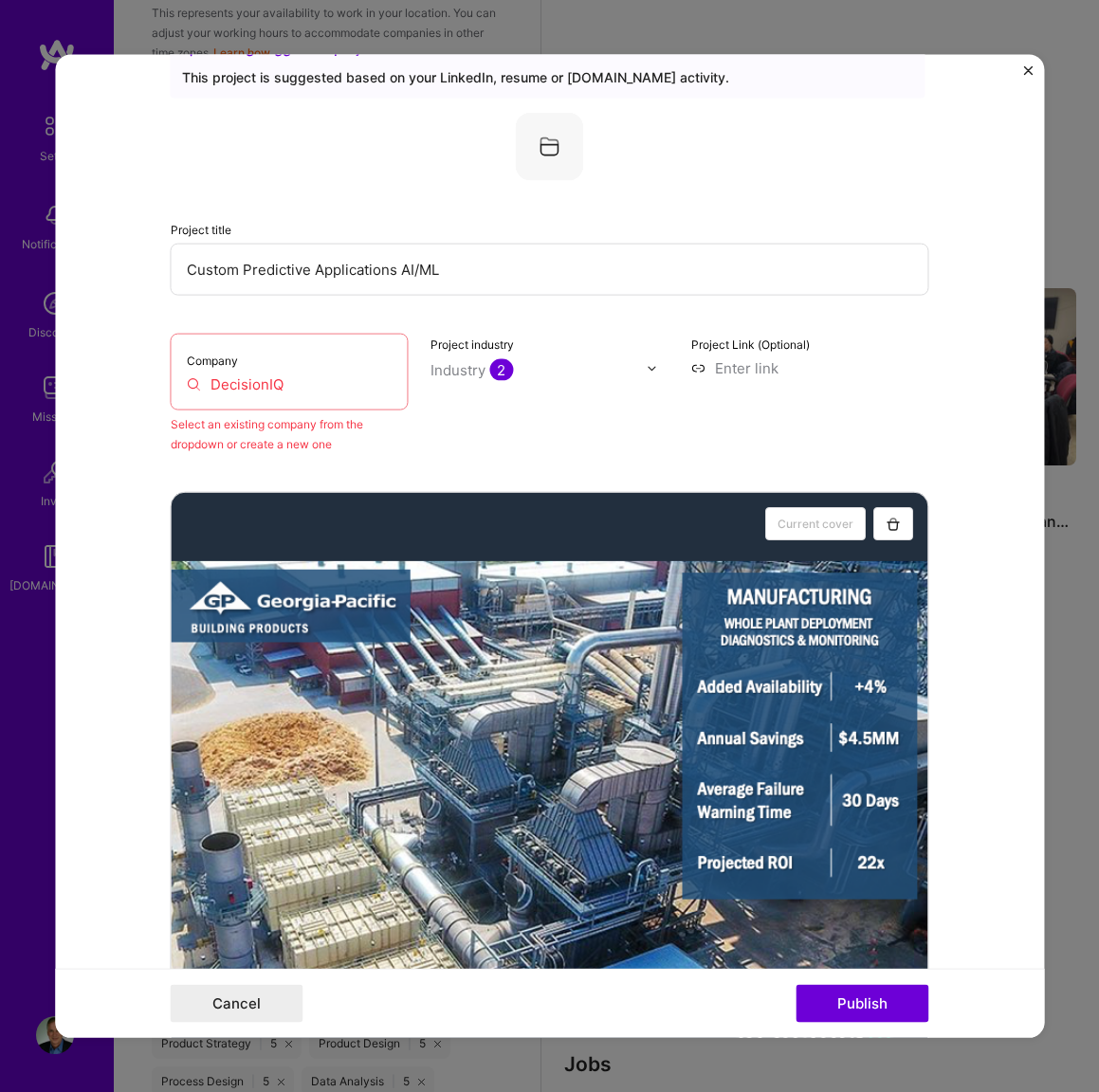
scroll to position [0, 0]
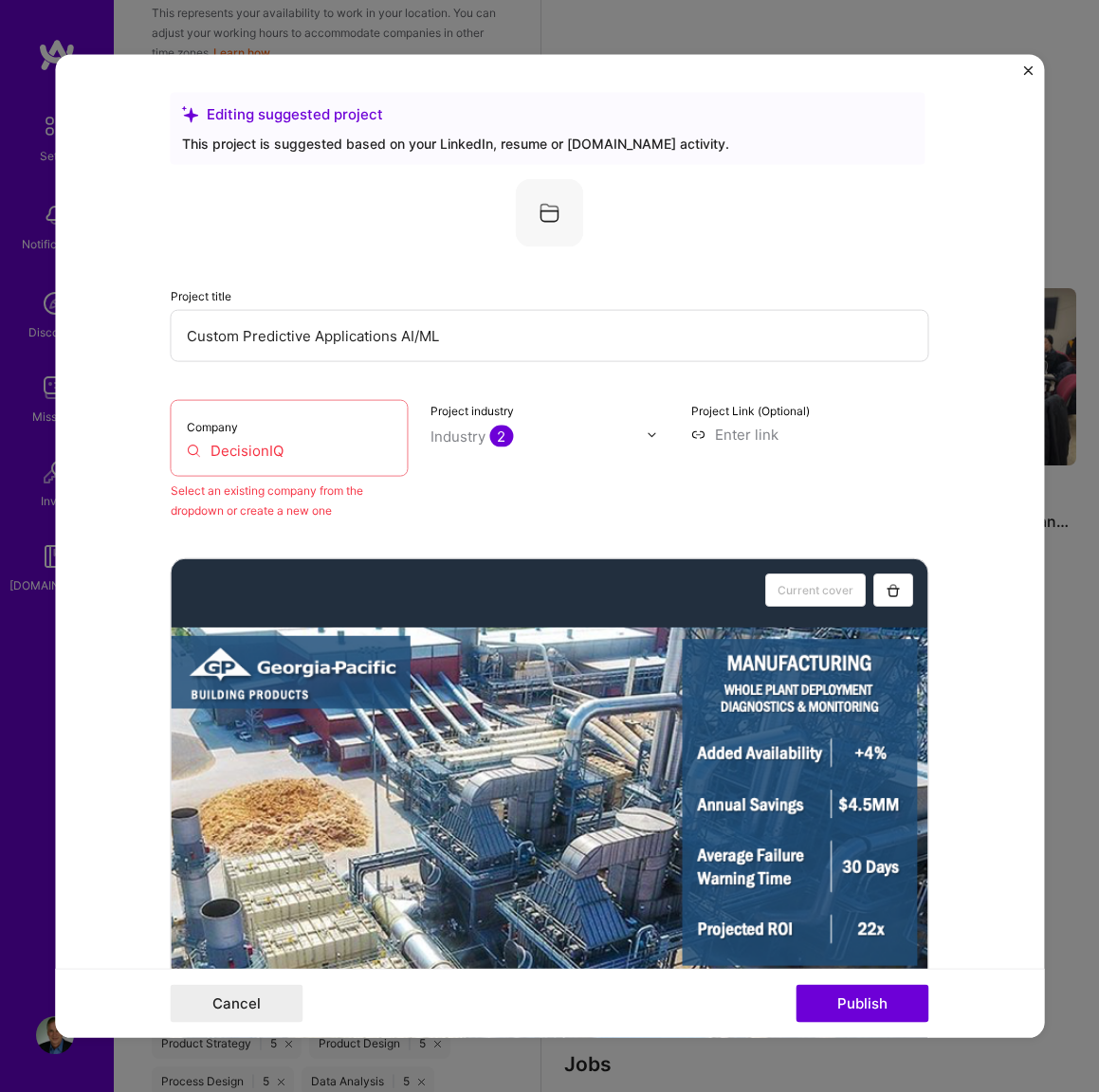
drag, startPoint x: 300, startPoint y: 448, endPoint x: 201, endPoint y: 452, distance: 99.1
click at [201, 452] on input "DecisionIQ" at bounding box center [289, 451] width 205 height 19
click at [322, 457] on input "decisioni" at bounding box center [289, 451] width 205 height 19
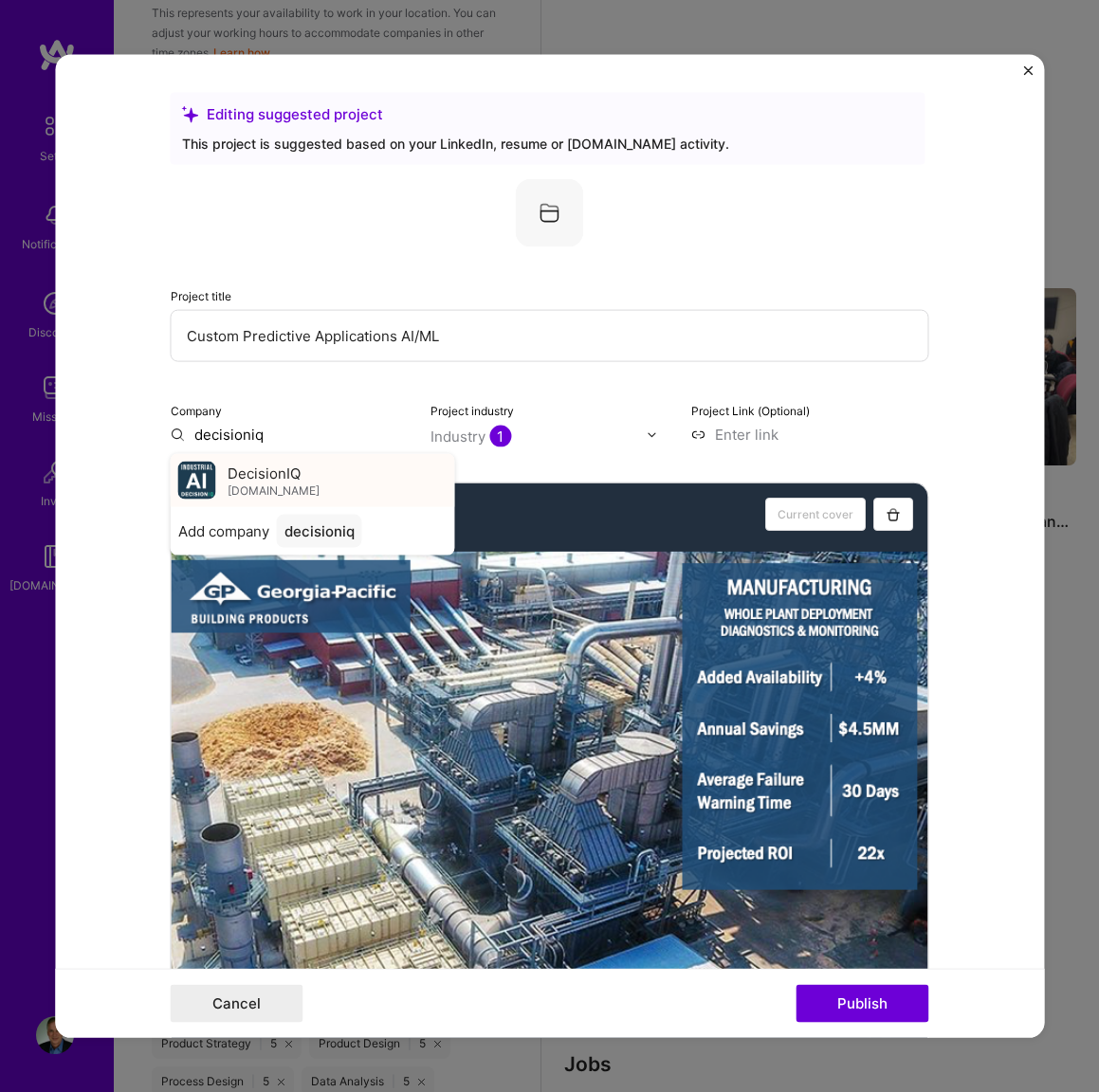
click at [296, 484] on span "[DOMAIN_NAME]" at bounding box center [274, 491] width 92 height 16
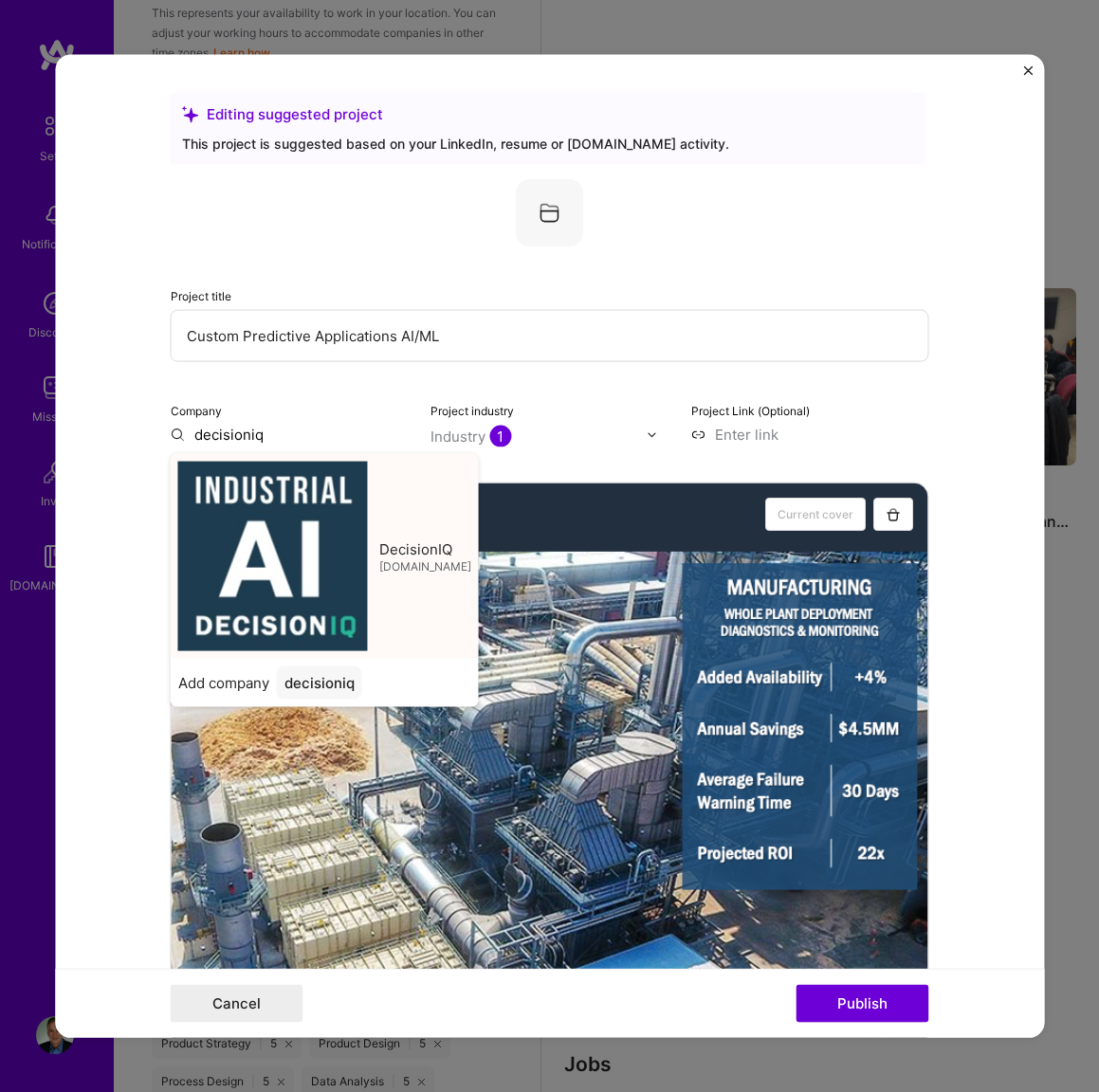
type input "DecisionIQ"
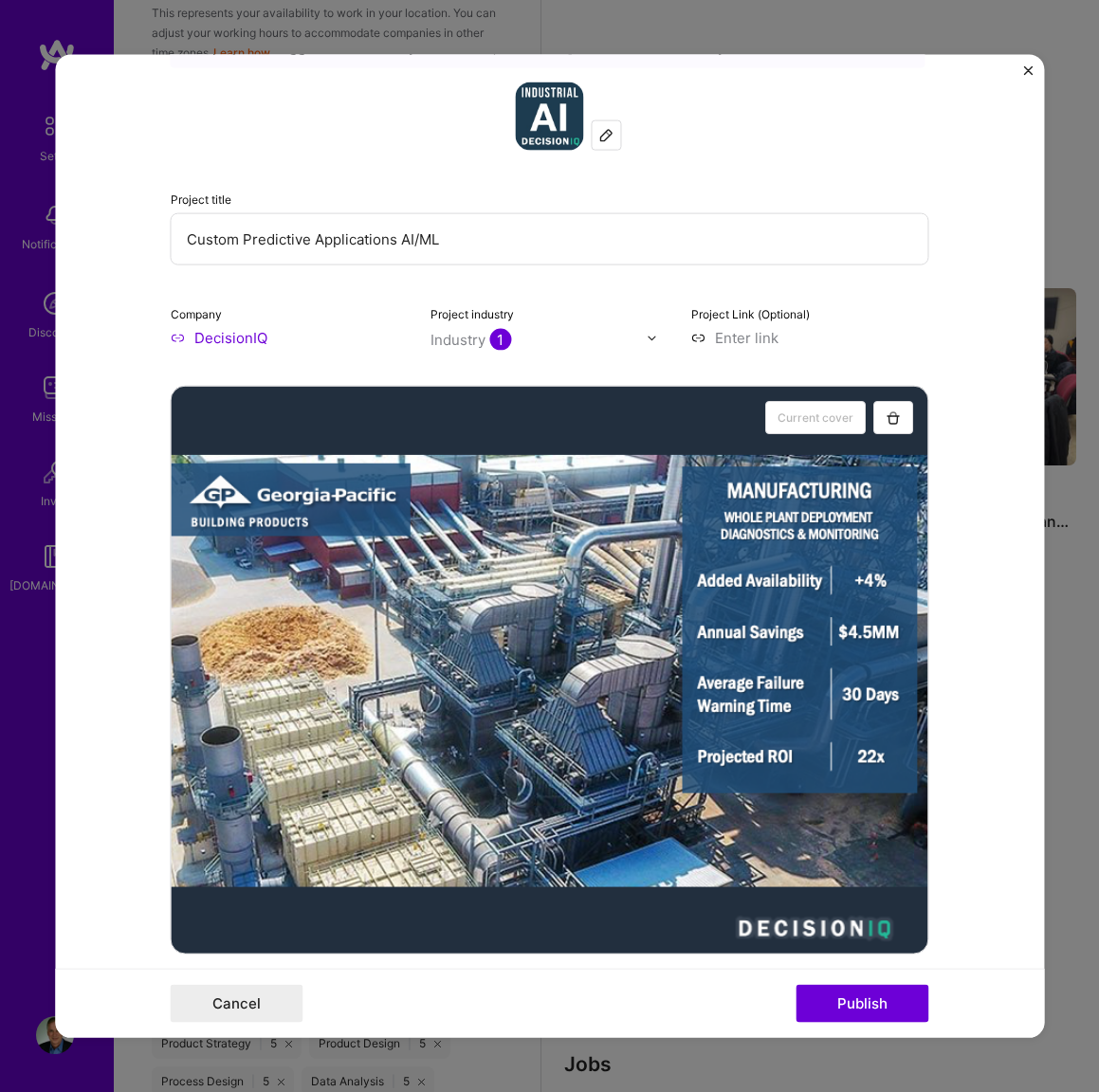
scroll to position [99, 0]
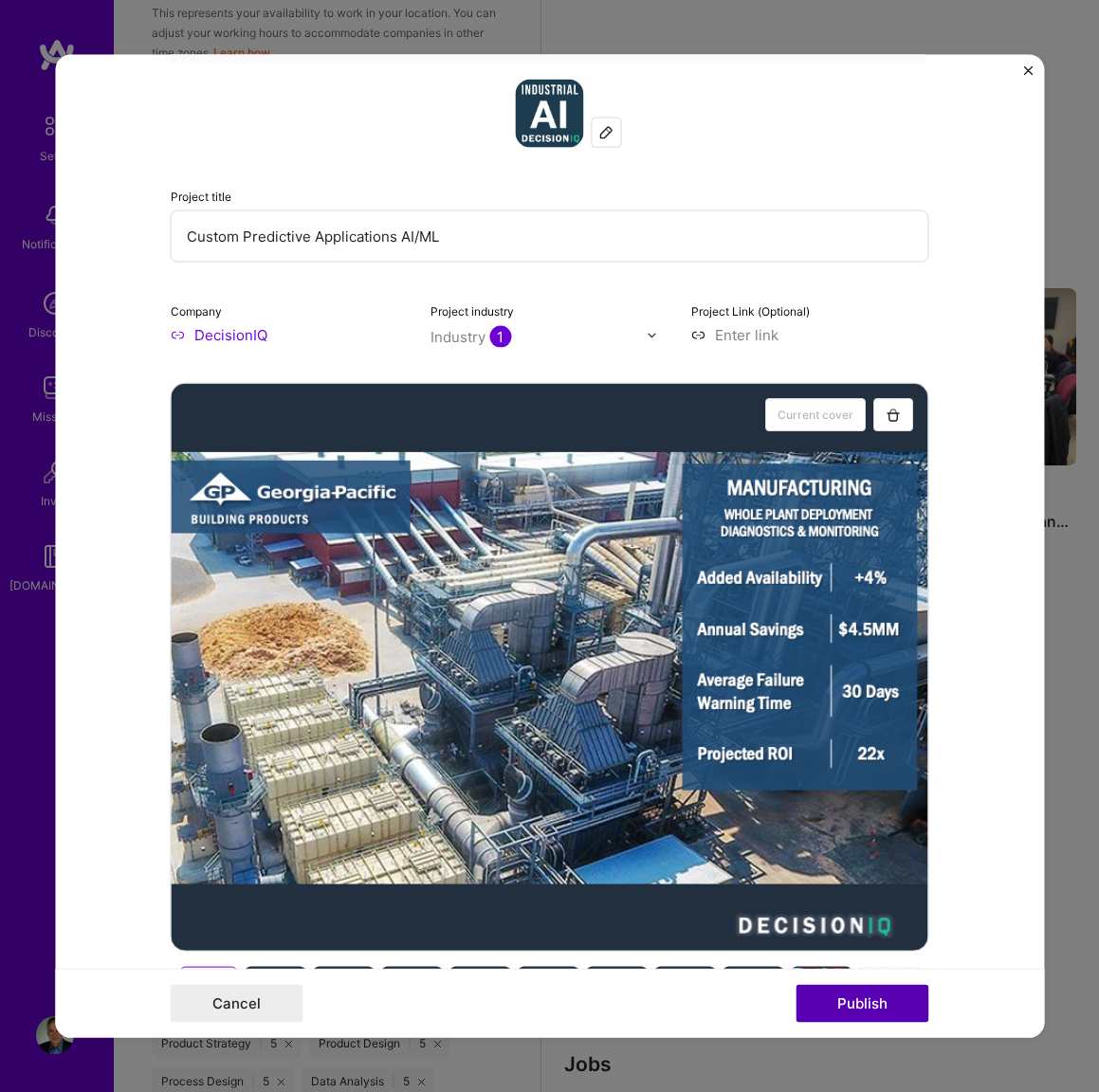
click at [846, 994] on button "Publish" at bounding box center [862, 1002] width 132 height 38
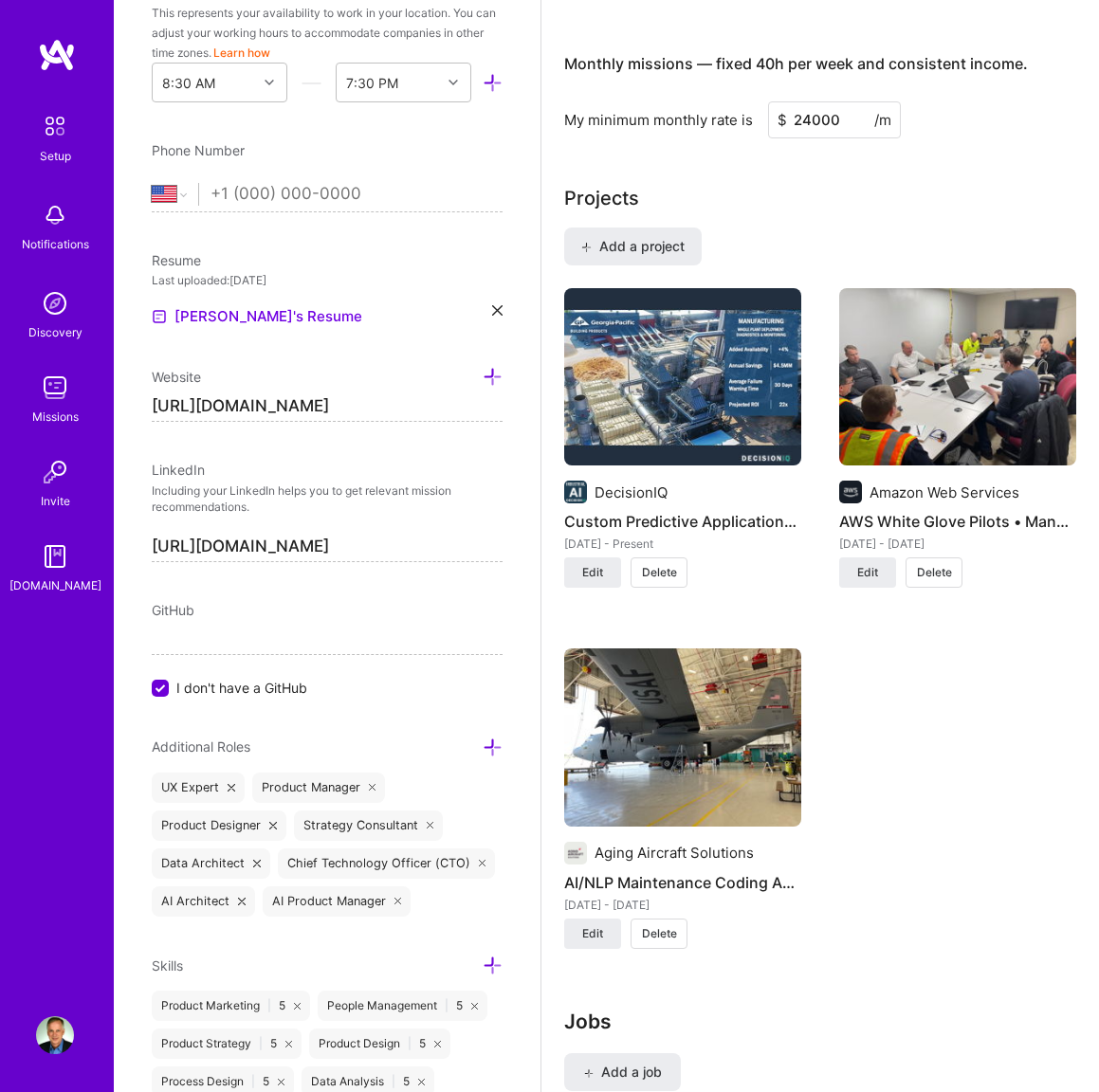
click at [705, 417] on img at bounding box center [681, 377] width 237 height 178
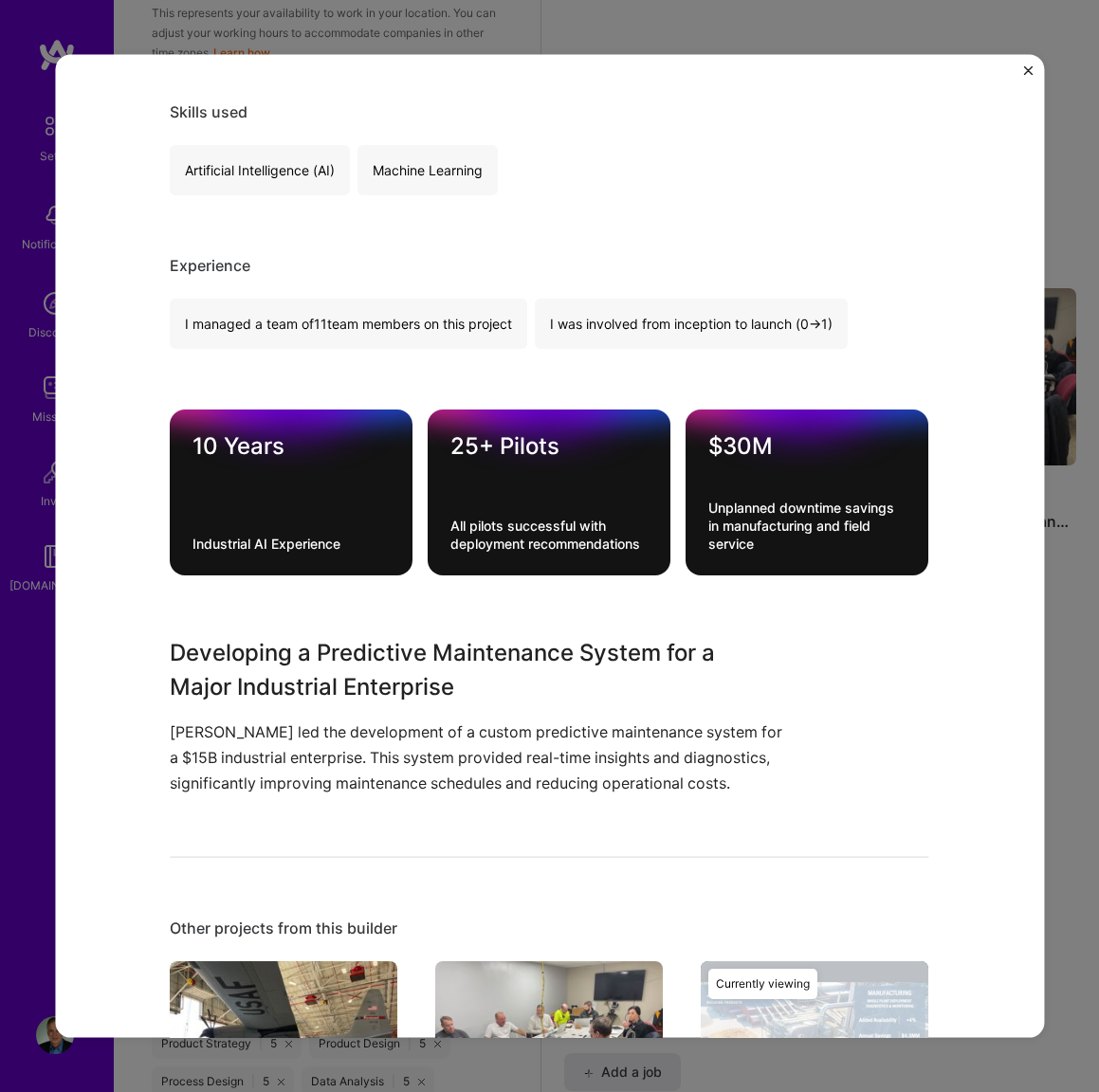
scroll to position [1007, 0]
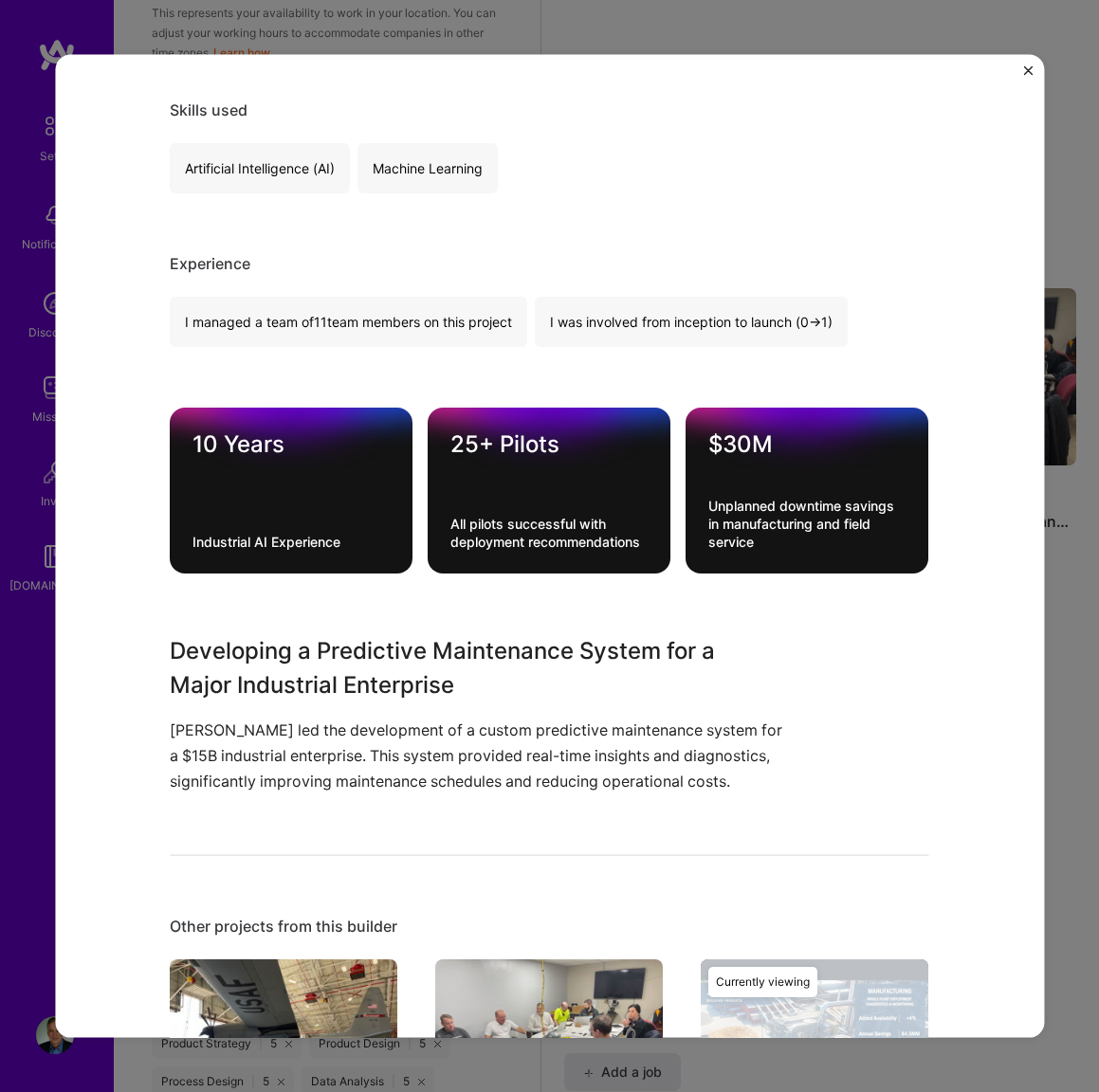
click at [1027, 69] on img "Close" at bounding box center [1028, 71] width 10 height 10
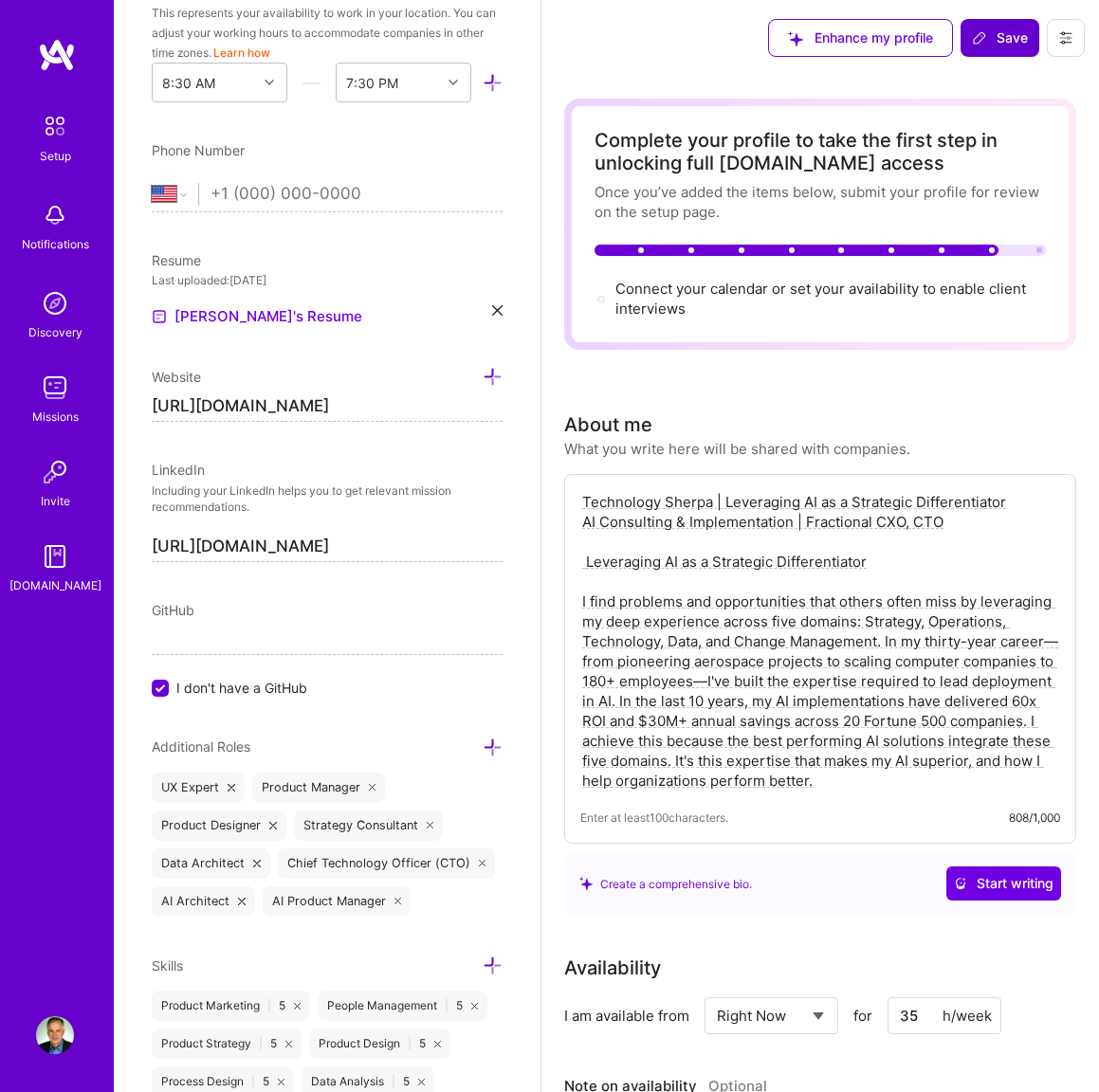
click at [1011, 45] on span "Save" at bounding box center [999, 37] width 55 height 18
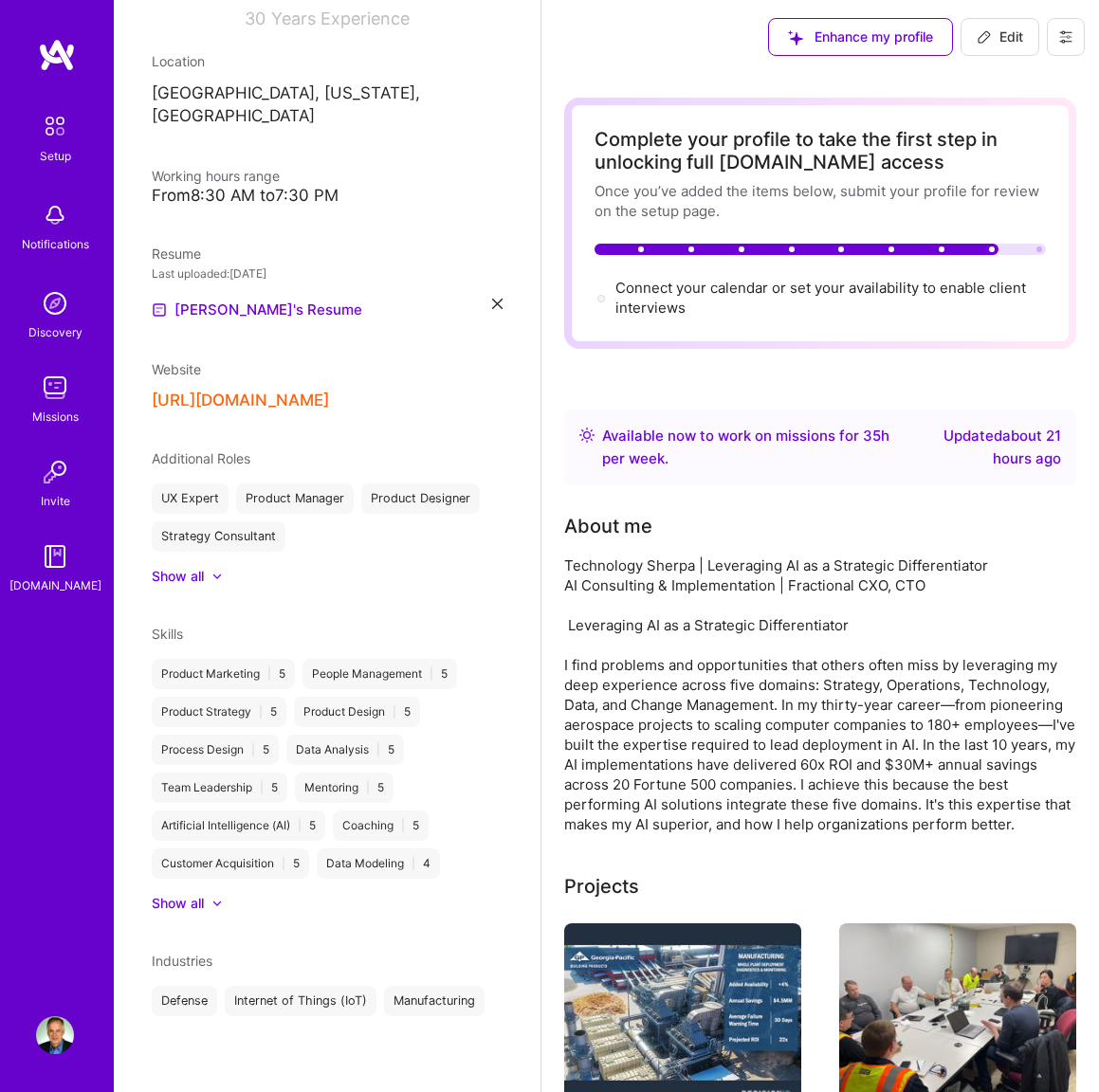
scroll to position [276, 0]
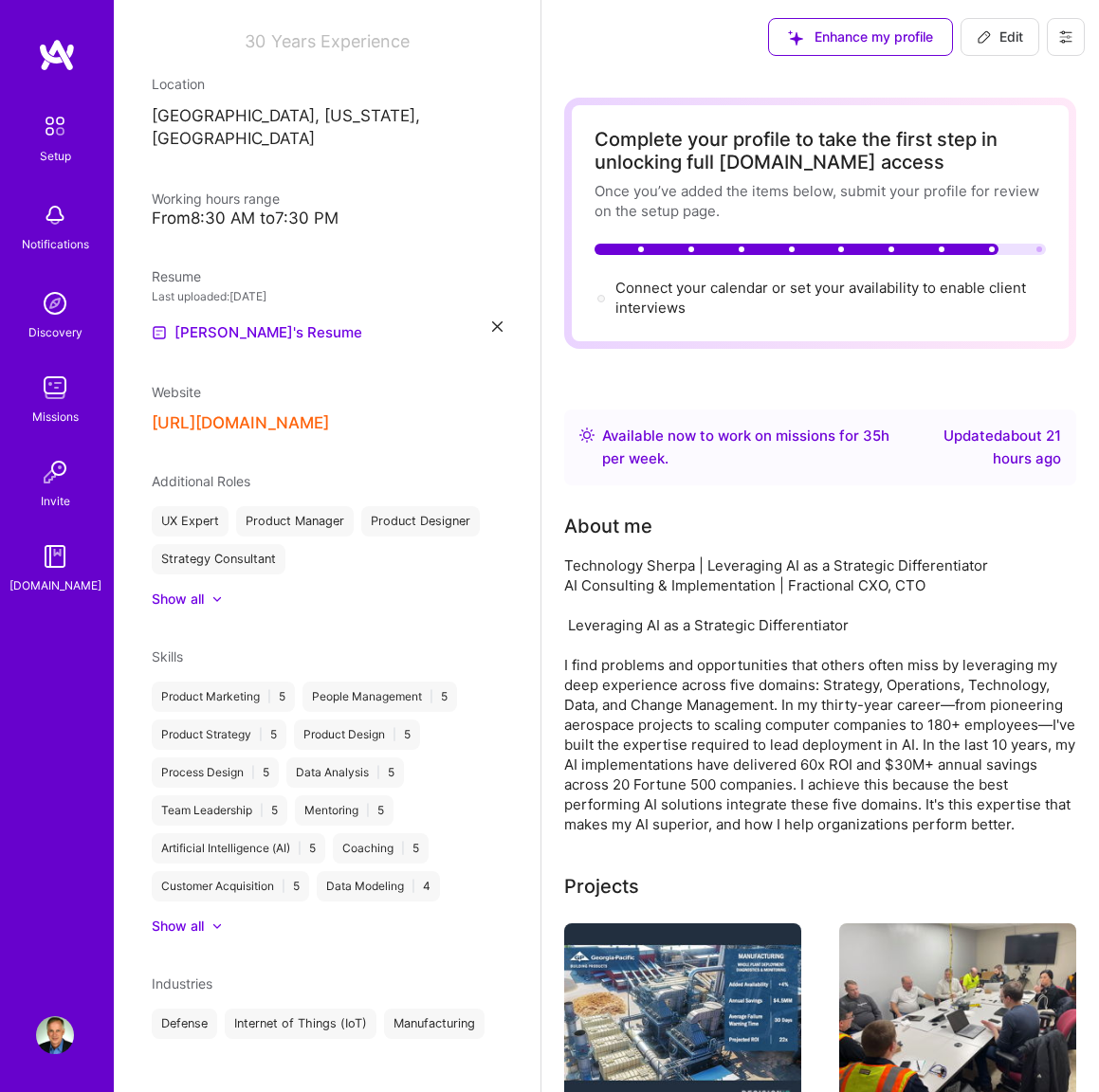
click at [1009, 44] on span "Edit" at bounding box center [1000, 36] width 47 height 18
select select "US"
select select "Right Now"
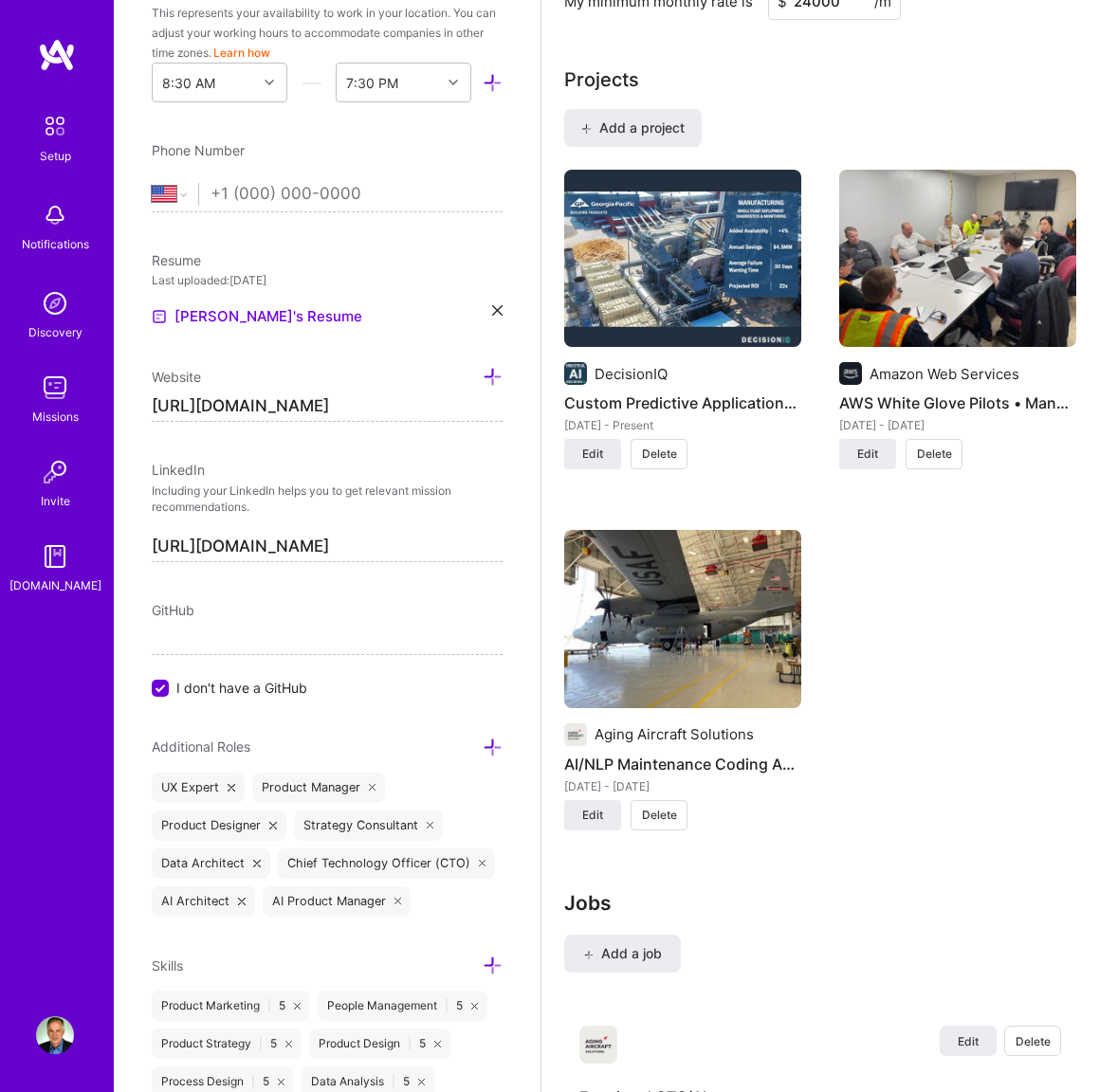
scroll to position [1603, 0]
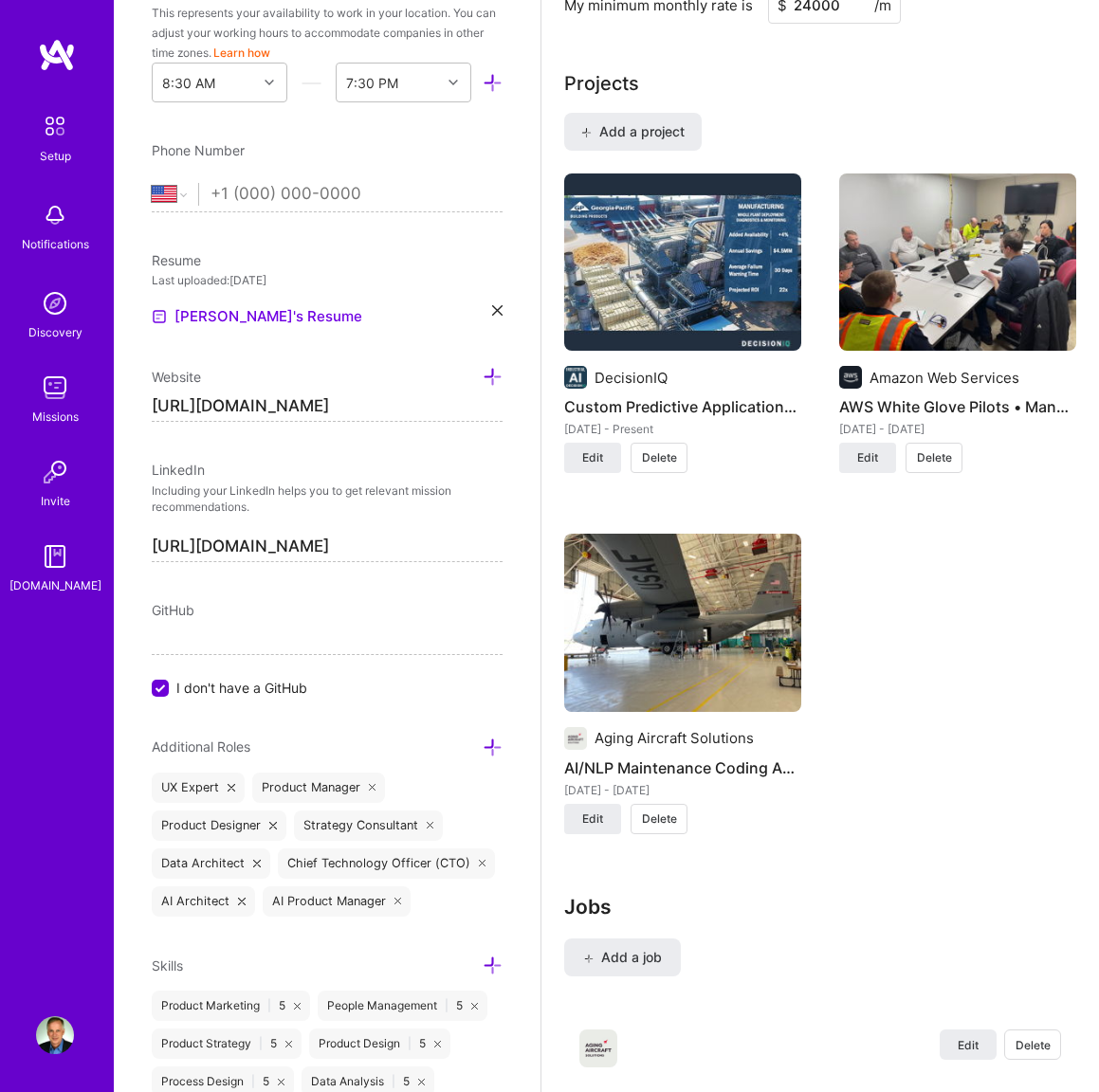
click at [714, 274] on img at bounding box center [681, 262] width 237 height 178
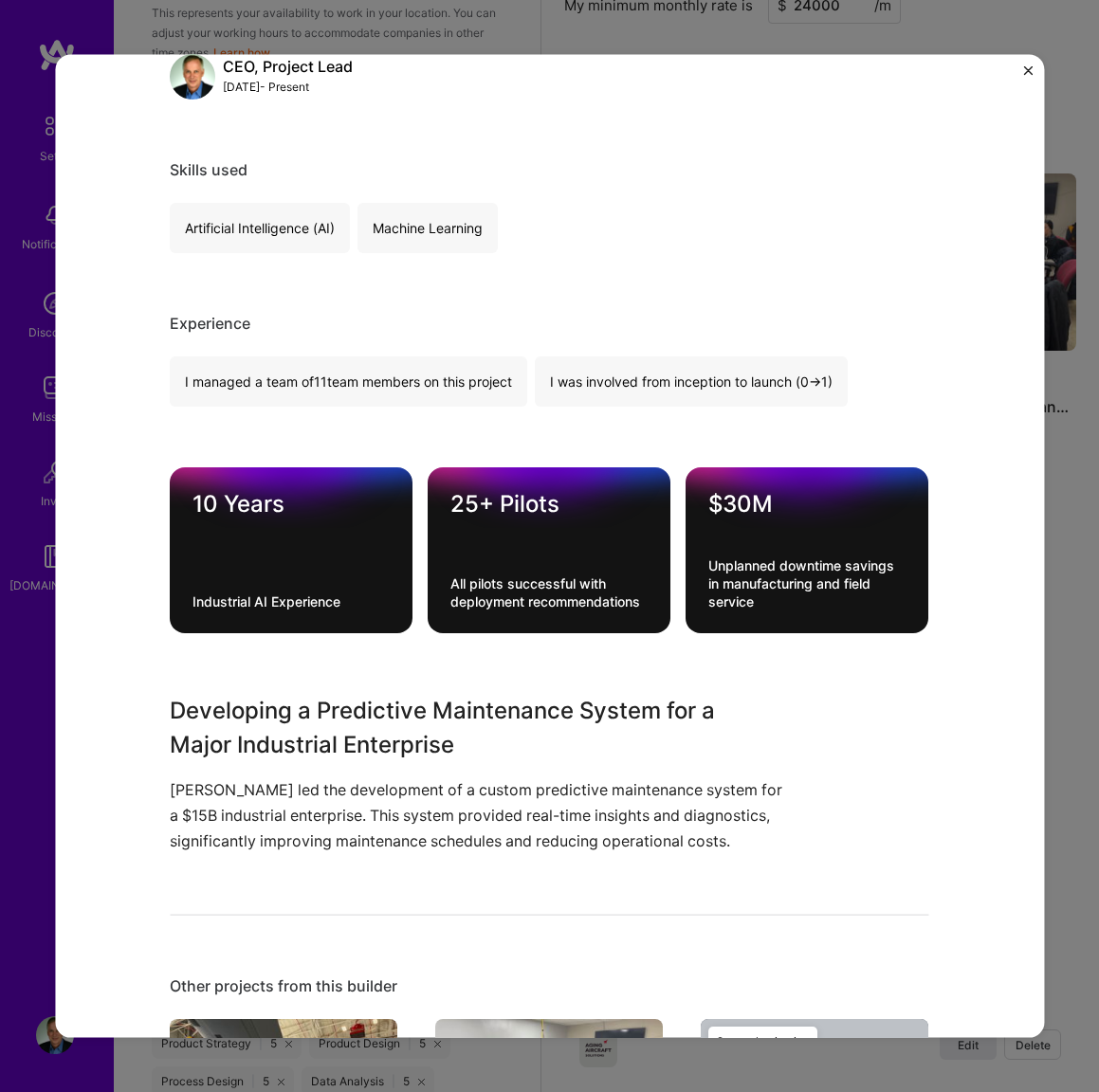
scroll to position [965, 0]
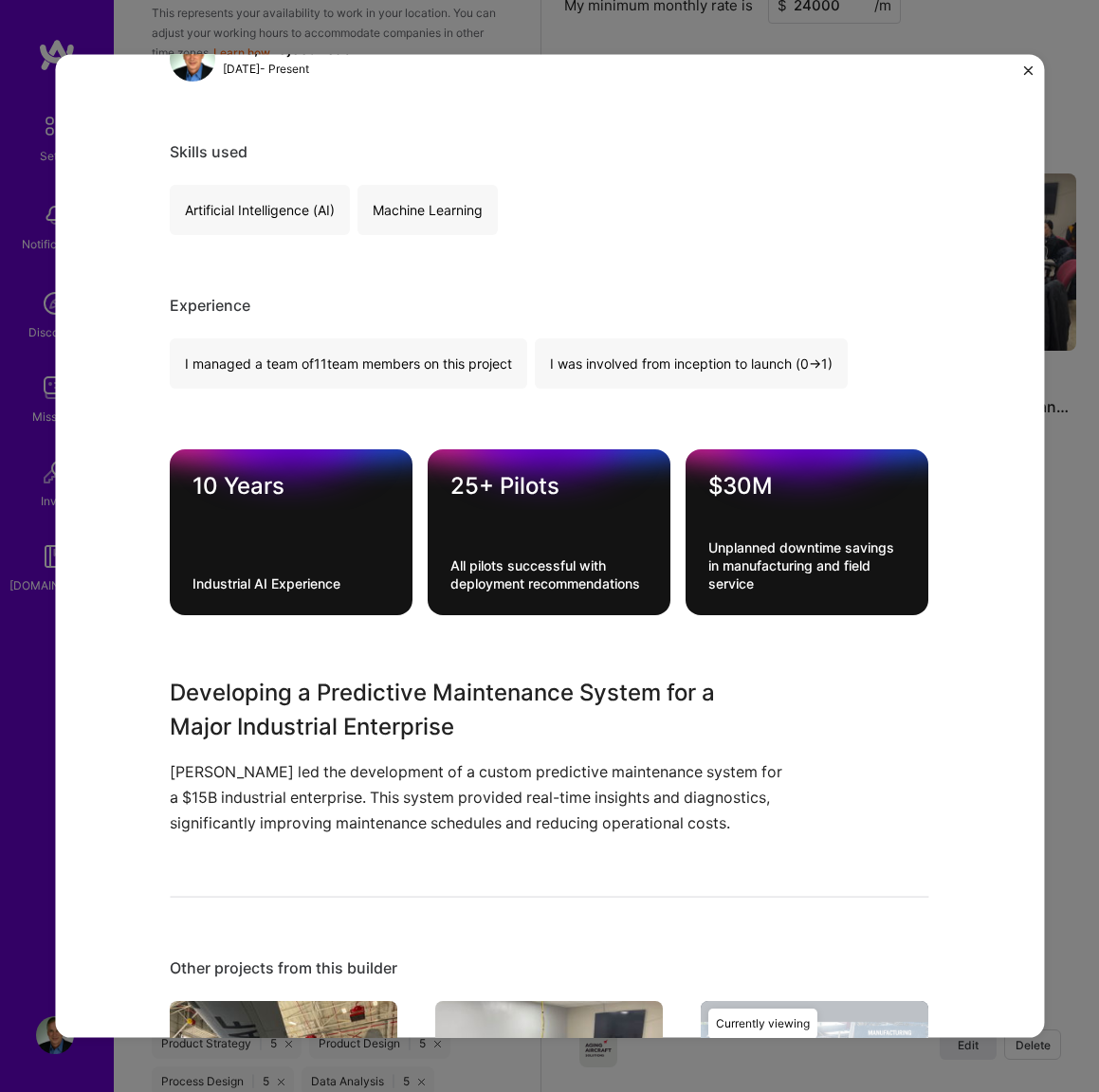
click at [457, 707] on h3 "Developing a Predictive Maintenance System for a Major Industrial Enterprise" at bounding box center [478, 709] width 616 height 68
click at [1027, 67] on img "Close" at bounding box center [1028, 71] width 10 height 10
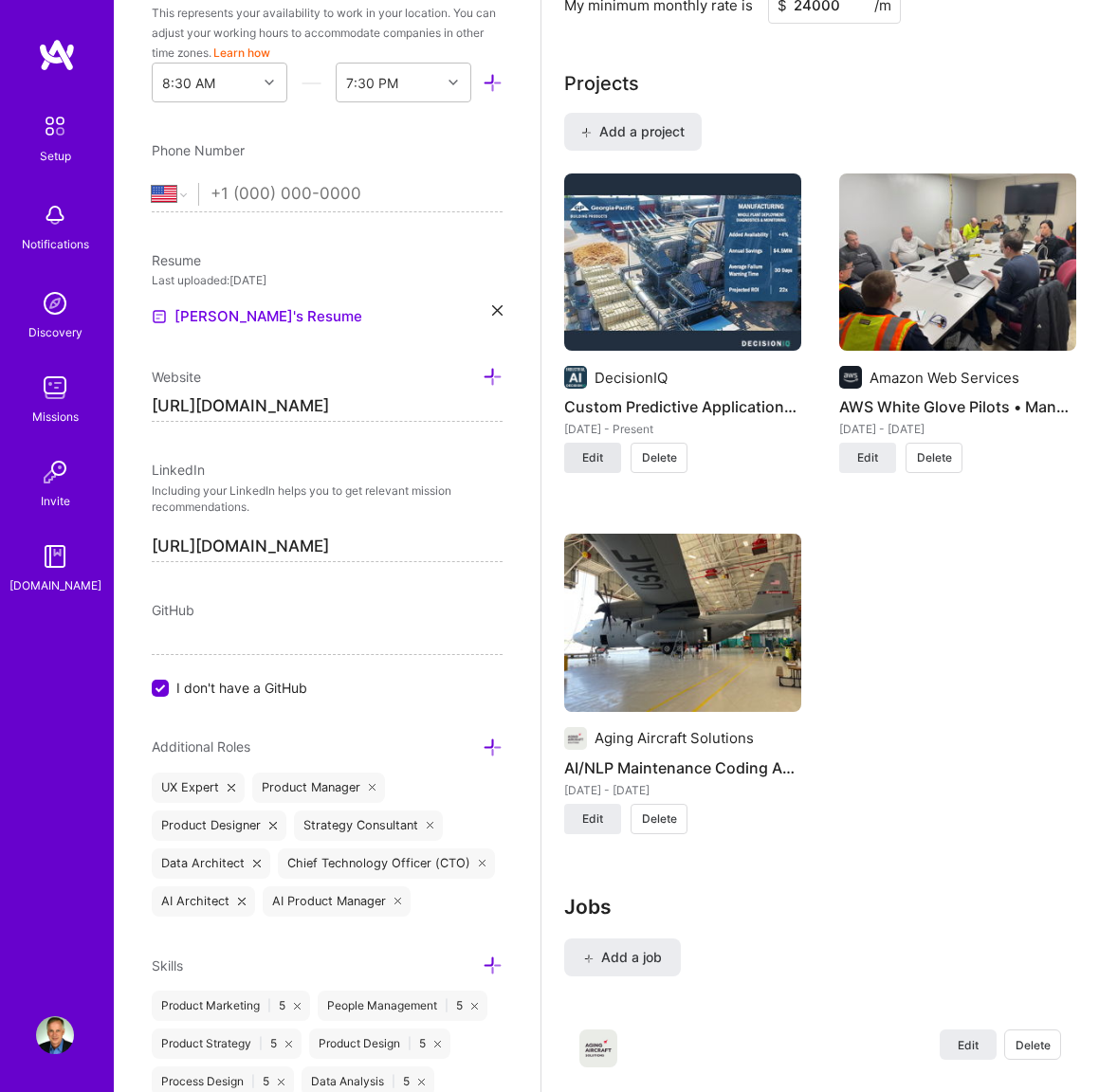
click at [598, 459] on span "Edit" at bounding box center [592, 458] width 20 height 18
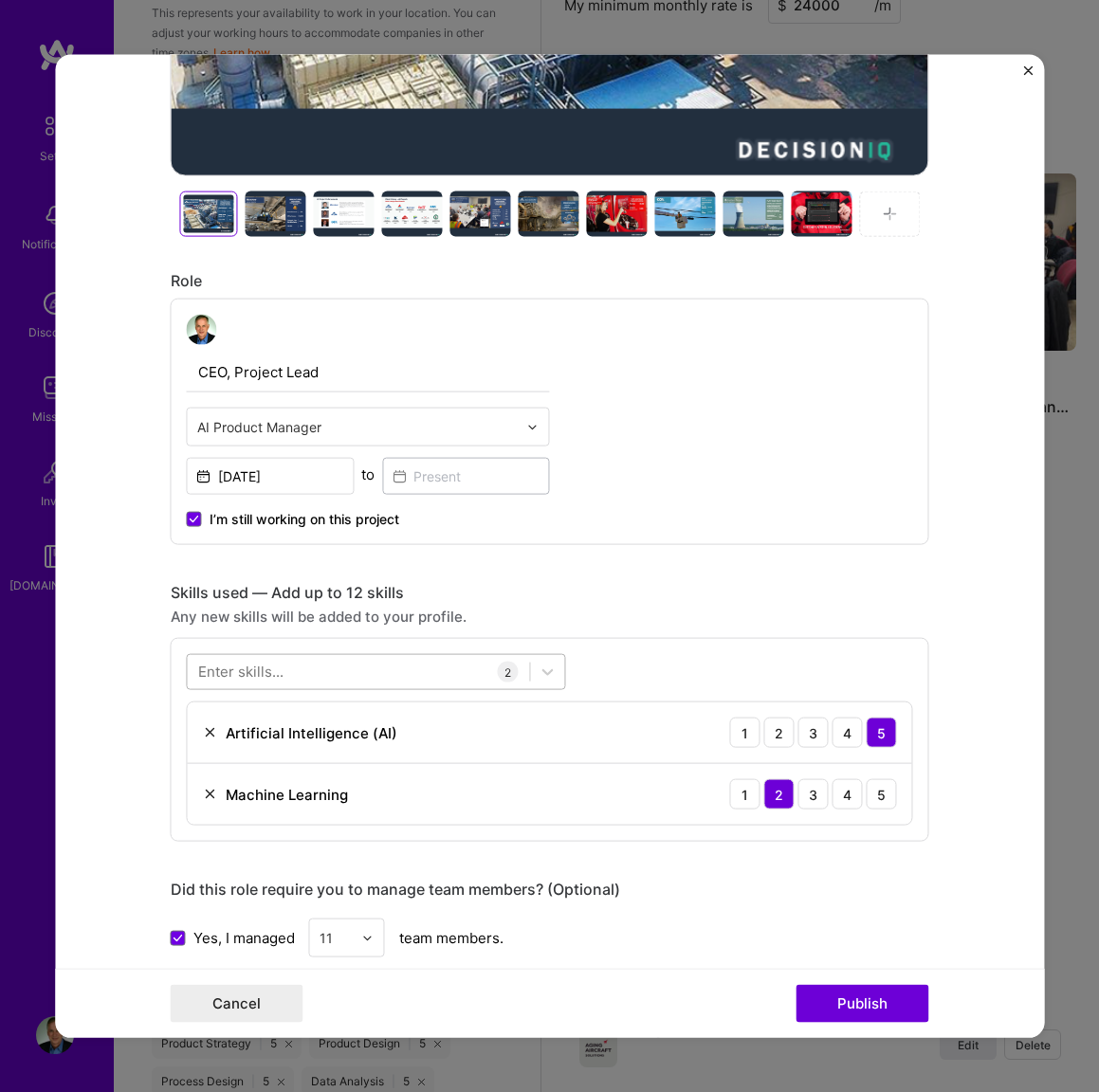
scroll to position [848, 0]
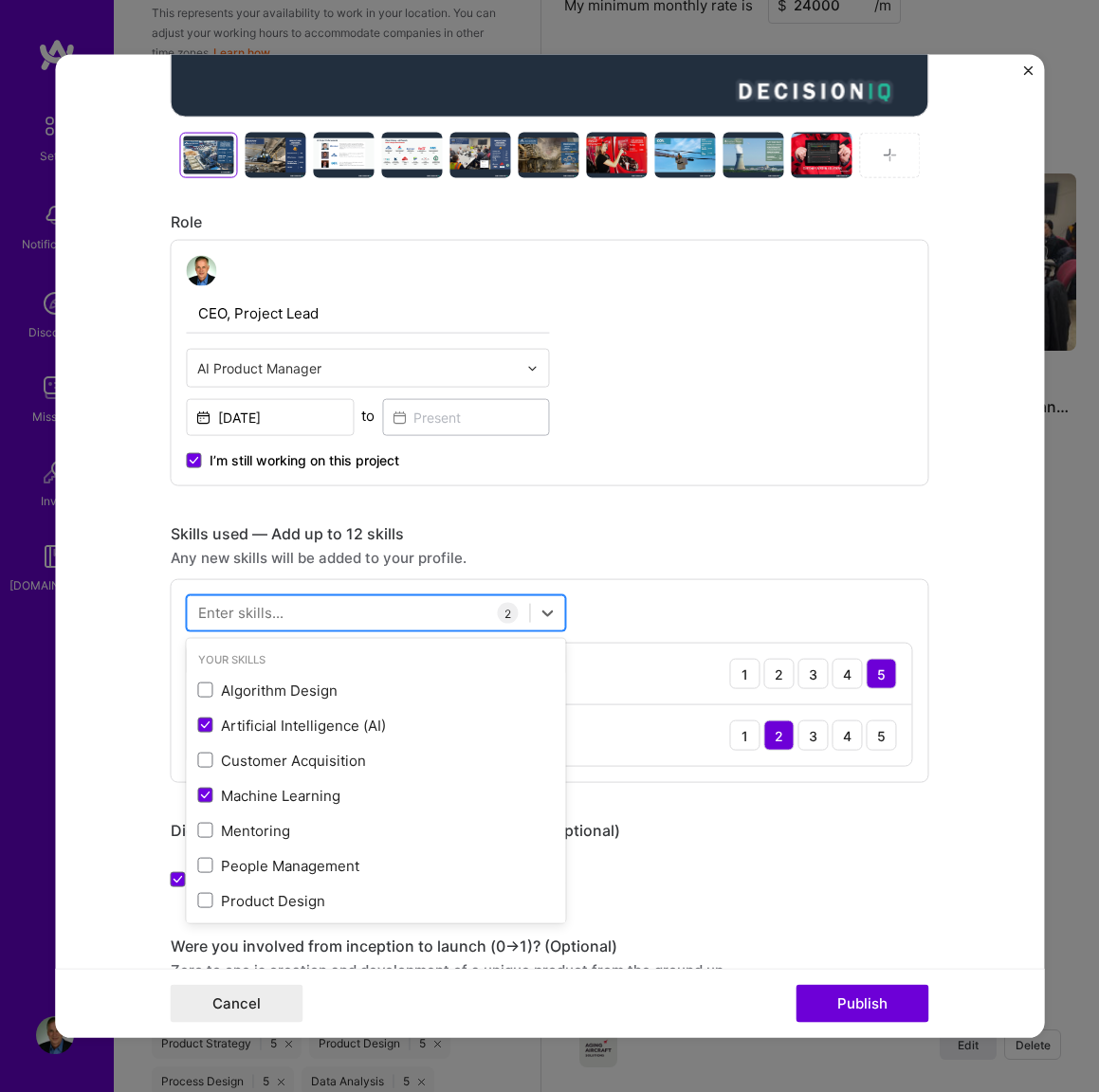
click at [457, 606] on div at bounding box center [359, 613] width 343 height 31
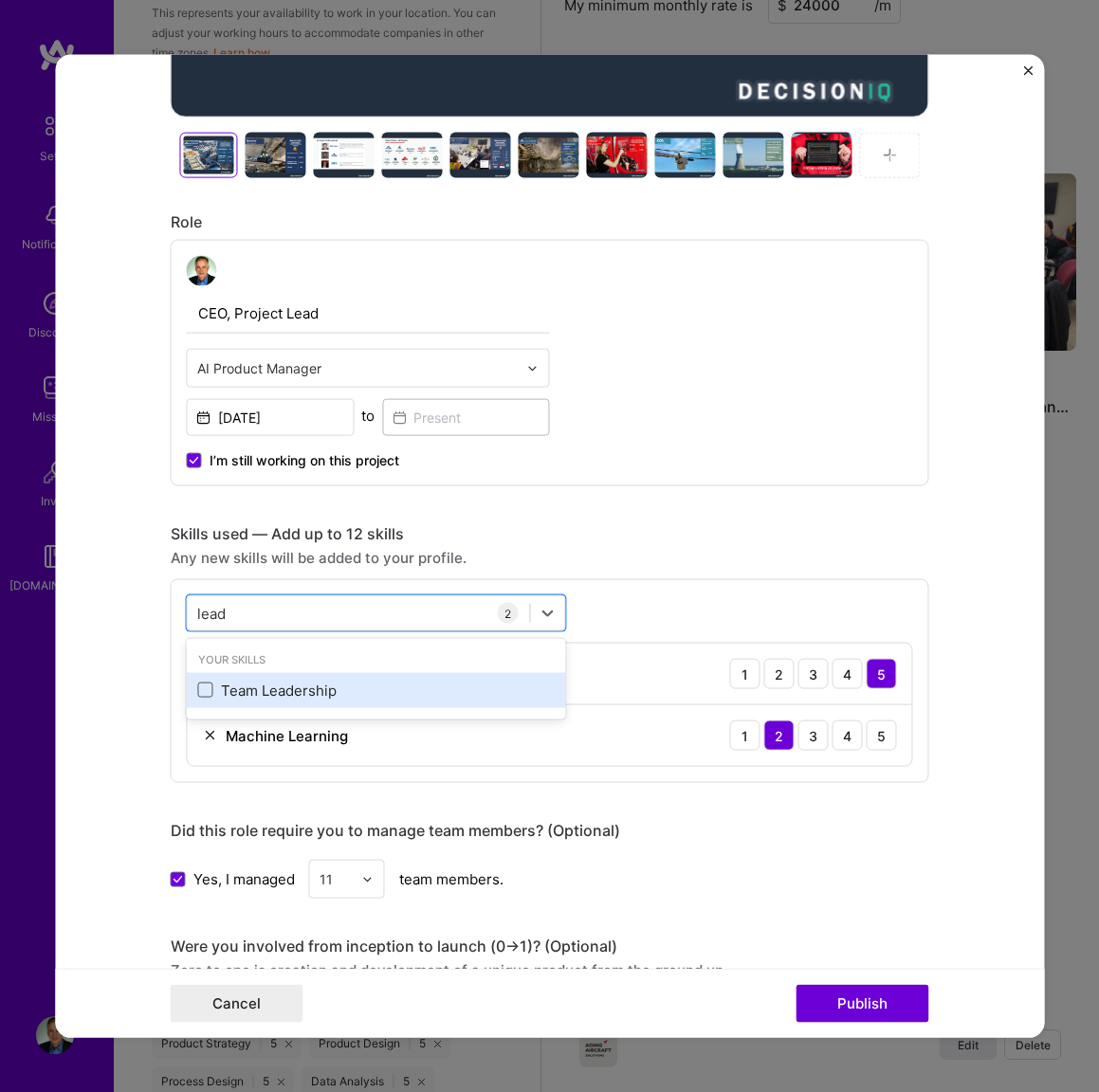
click at [205, 695] on span at bounding box center [206, 690] width 16 height 16
click at [0, 0] on input "checkbox" at bounding box center [0, 0] width 0 height 0
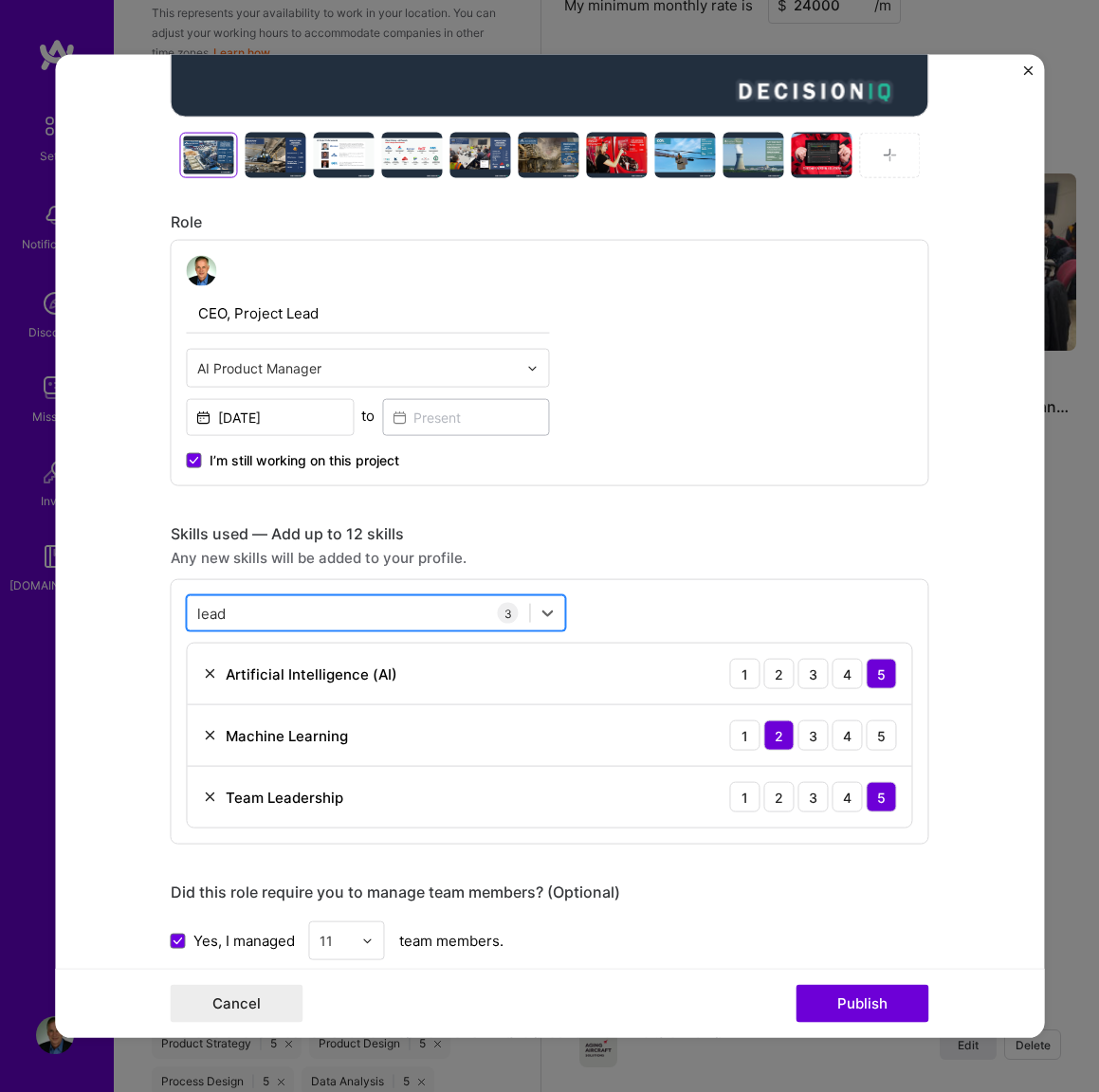
scroll to position [859, 0]
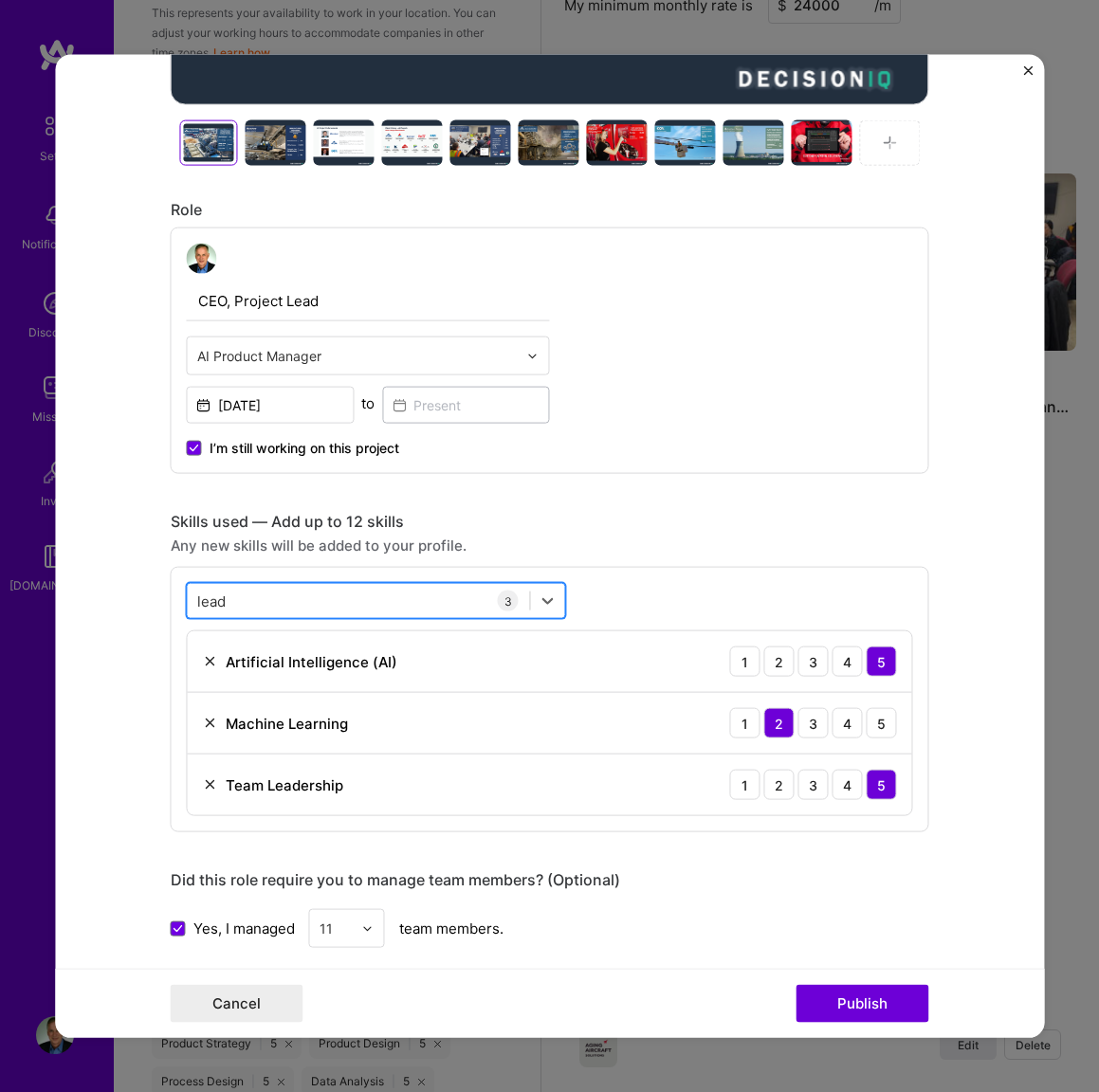
drag, startPoint x: 285, startPoint y: 609, endPoint x: 194, endPoint y: 600, distance: 91.4
click at [194, 600] on div "lead lead" at bounding box center [359, 601] width 343 height 31
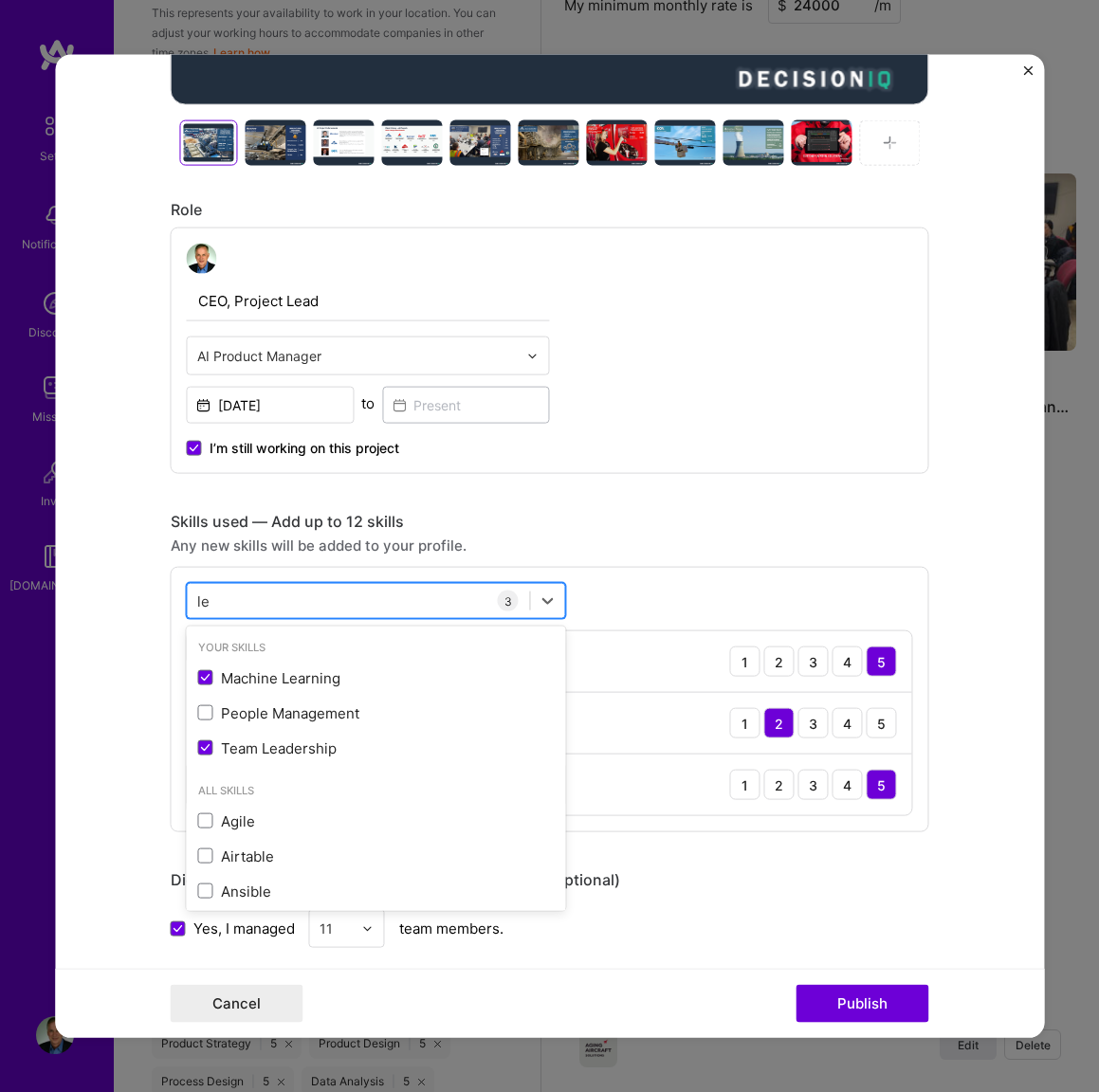
type input "l"
type input "p"
type input "d"
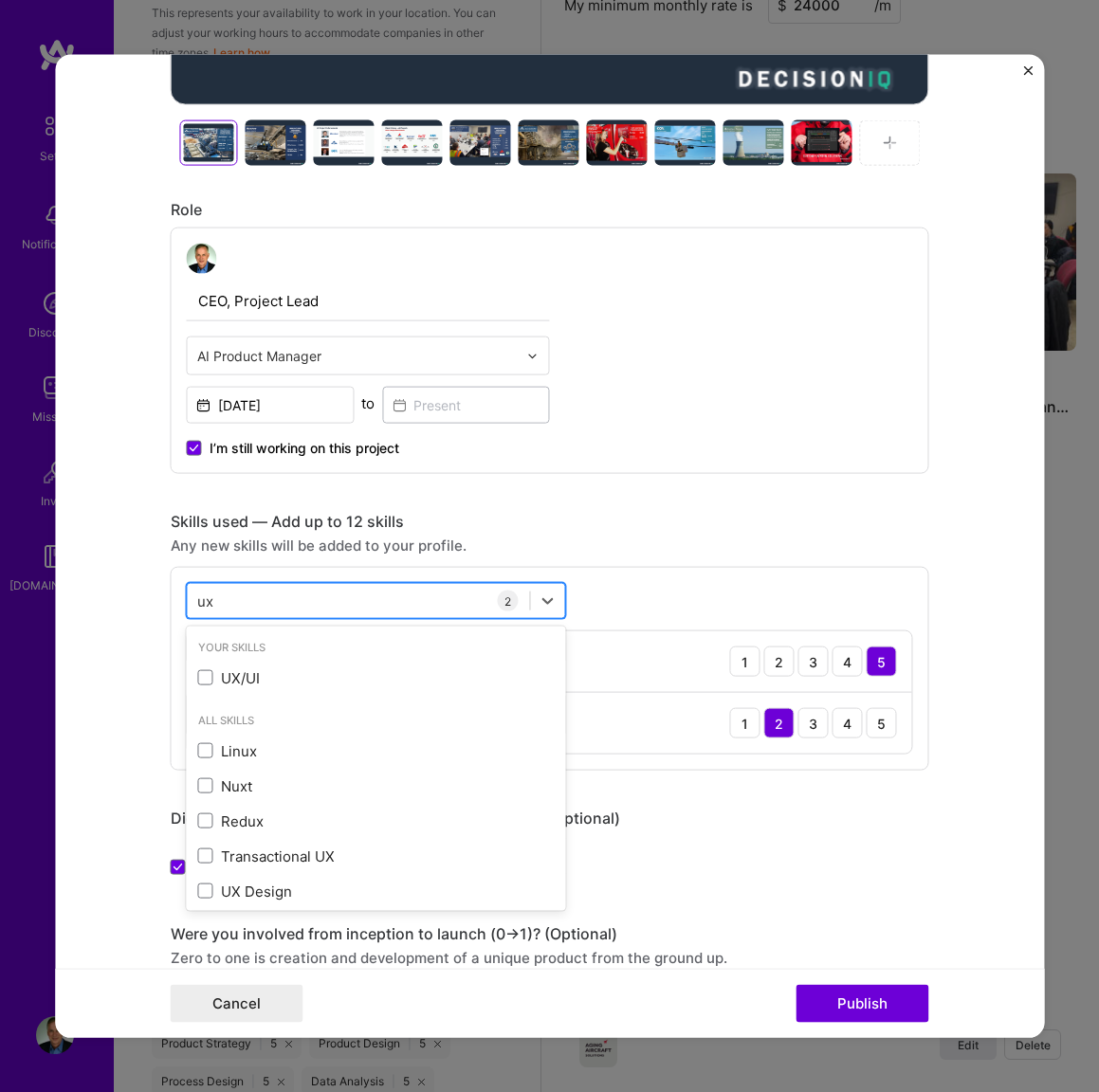
scroll to position [853, 0]
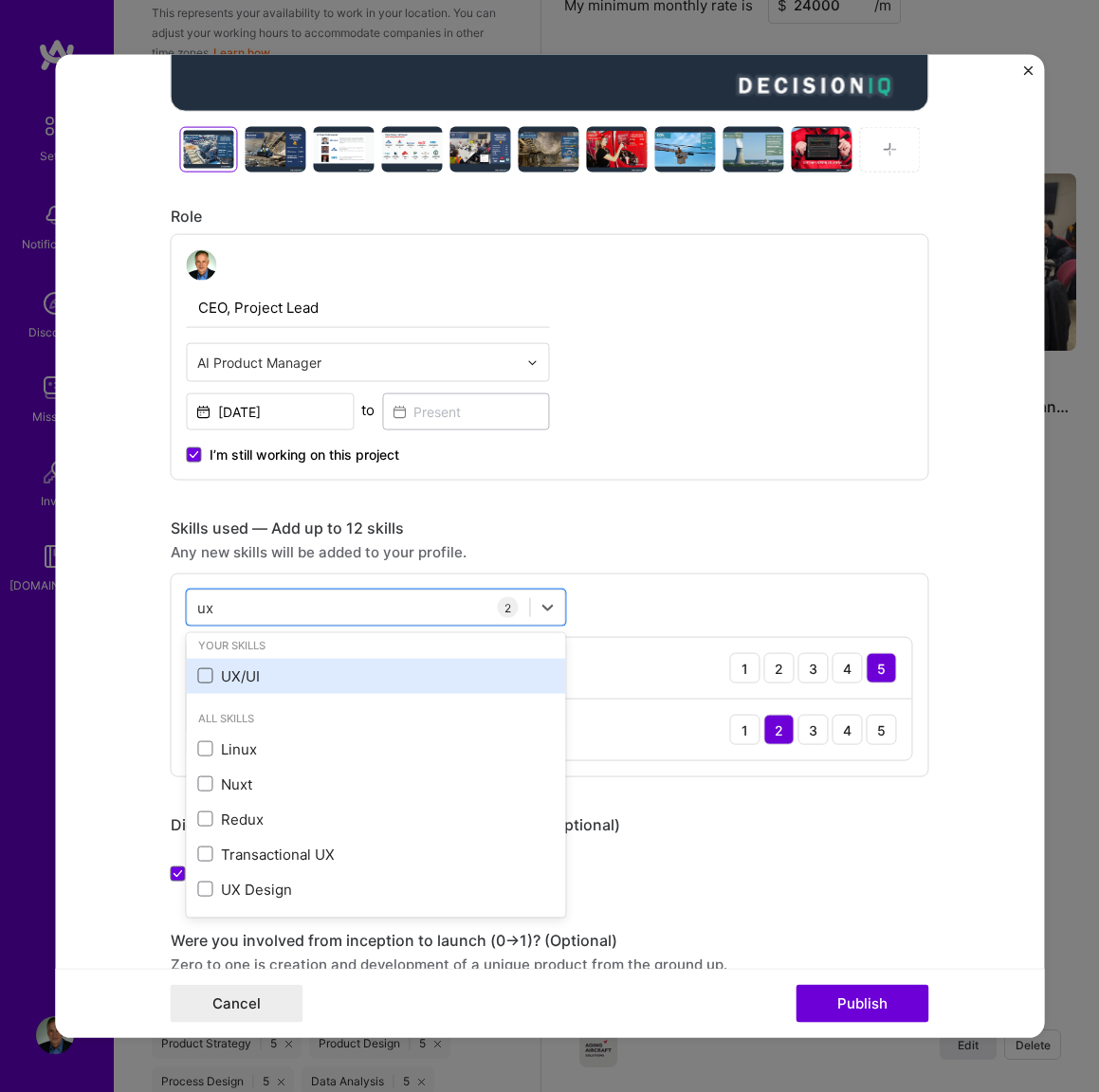
click at [208, 685] on div "UX/UI" at bounding box center [377, 675] width 356 height 19
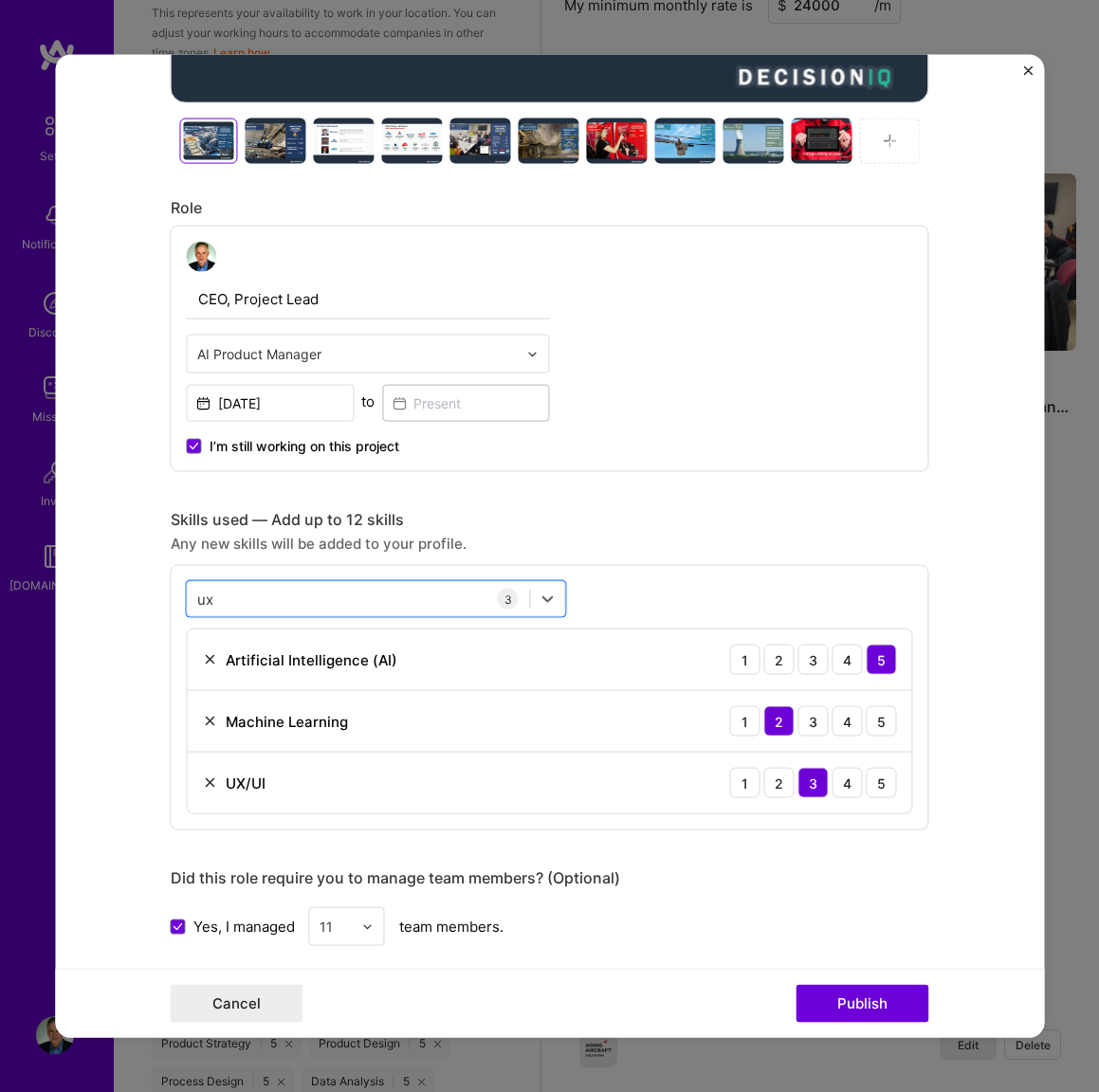
drag, startPoint x: 396, startPoint y: 605, endPoint x: 177, endPoint y: 592, distance: 219.4
click at [177, 592] on div "option UX/UI, selected. Select is focused ,type to refine list, press Down to o…" at bounding box center [549, 697] width 758 height 266
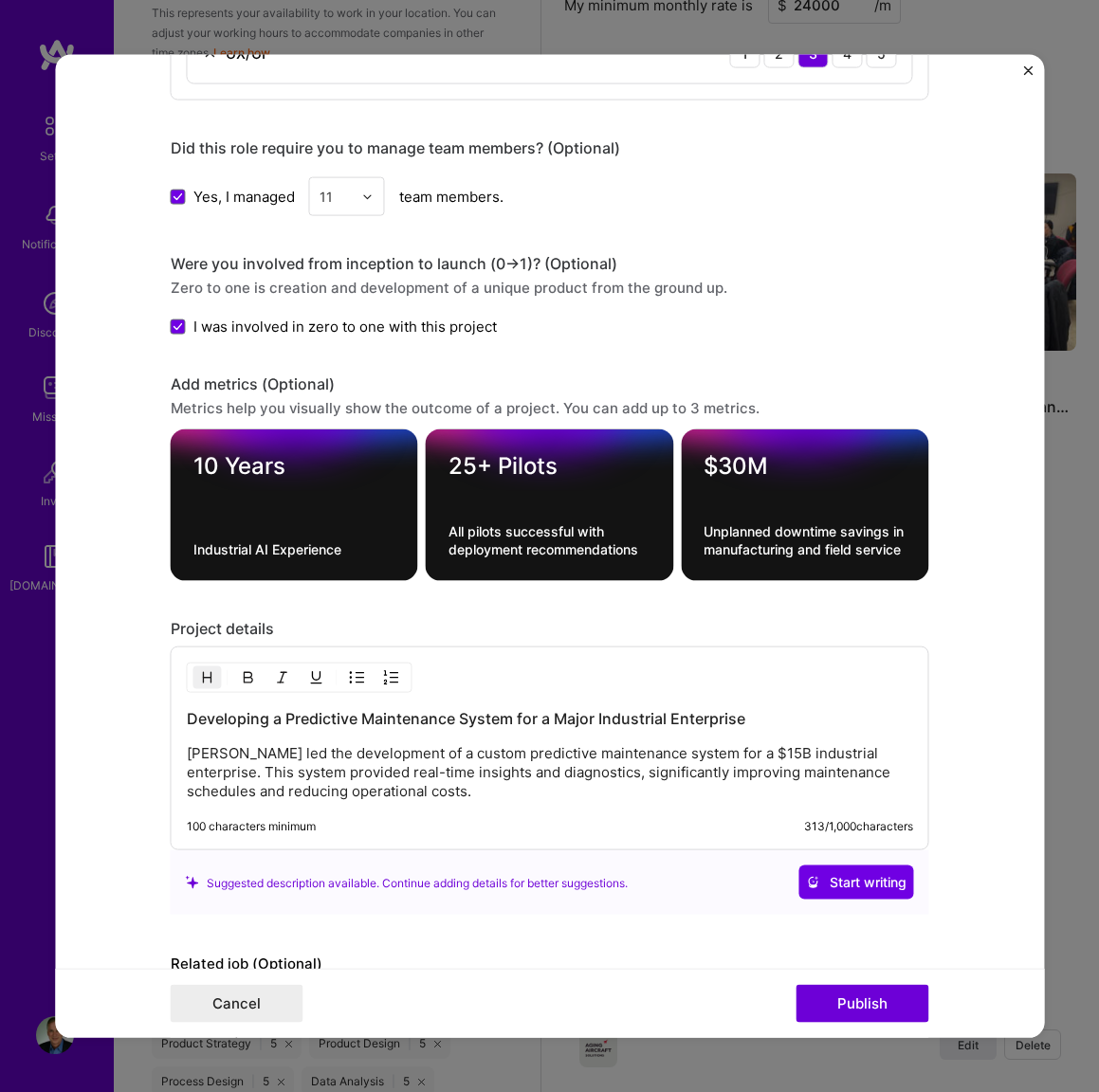
scroll to position [1590, 0]
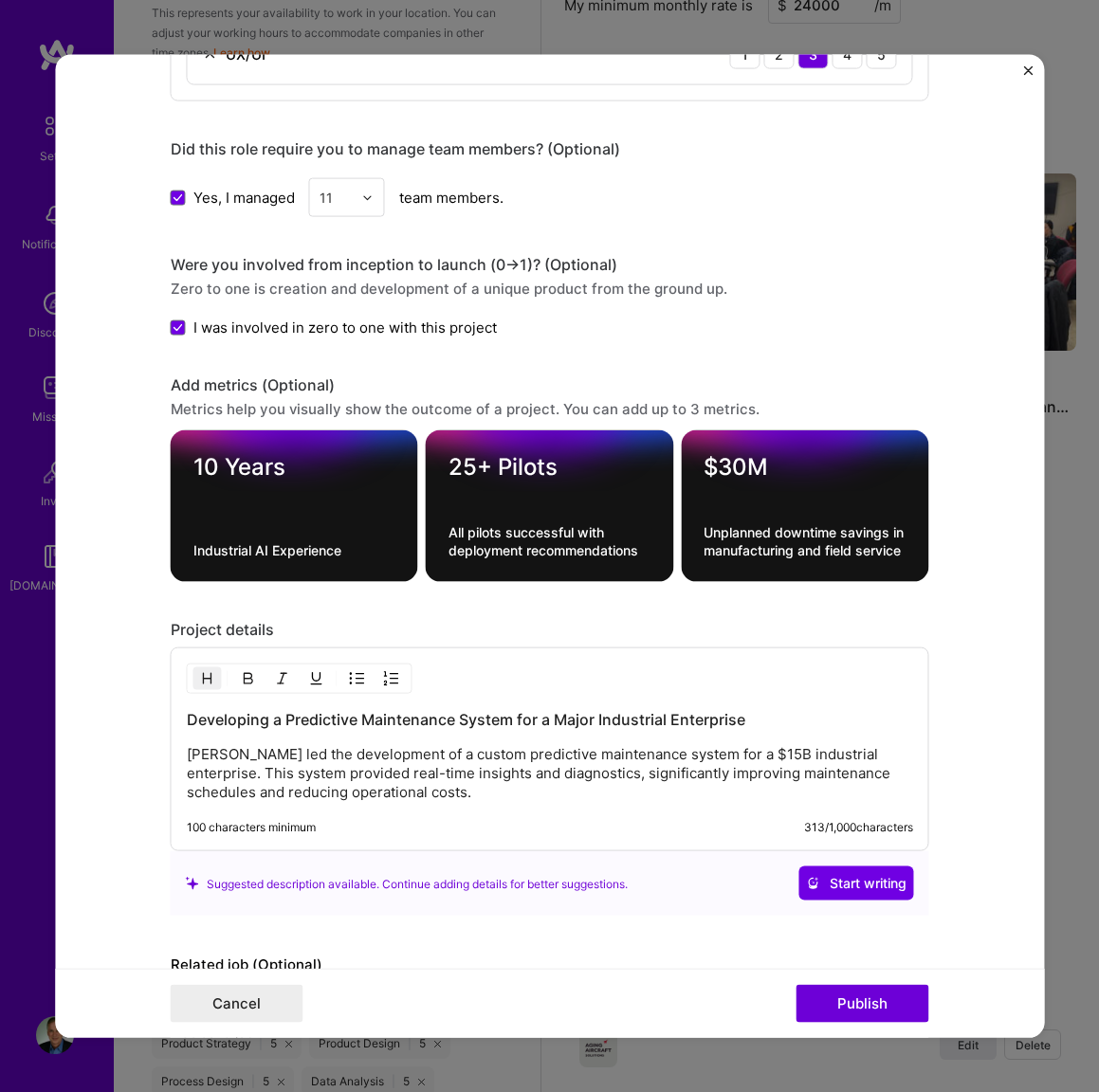
type input "ux"
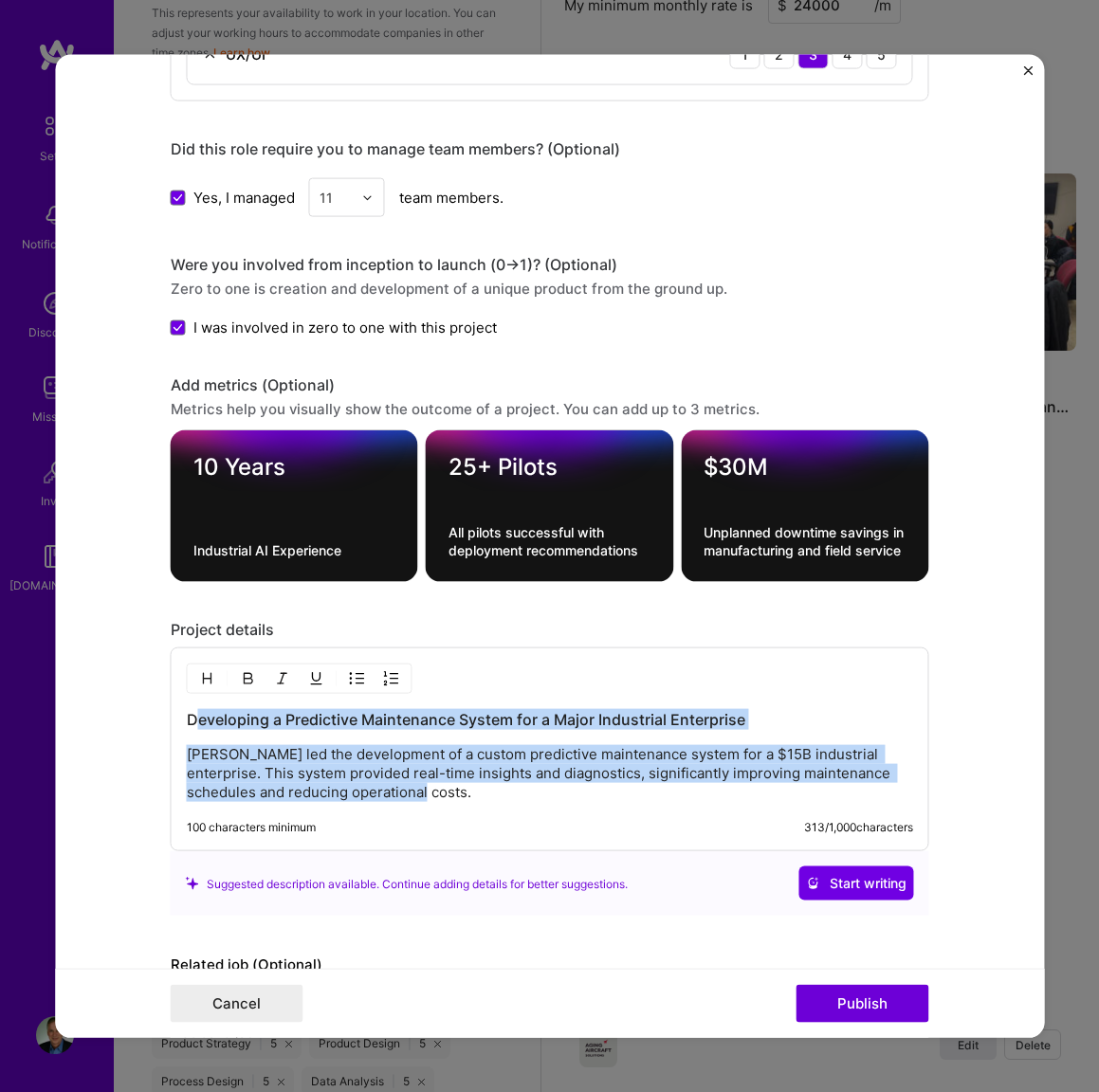
drag, startPoint x: 195, startPoint y: 726, endPoint x: 405, endPoint y: 803, distance: 223.7
click at [405, 803] on div "Developing a Predictive Maintenance System for a Major Industrial Enterprise [P…" at bounding box center [549, 748] width 758 height 203
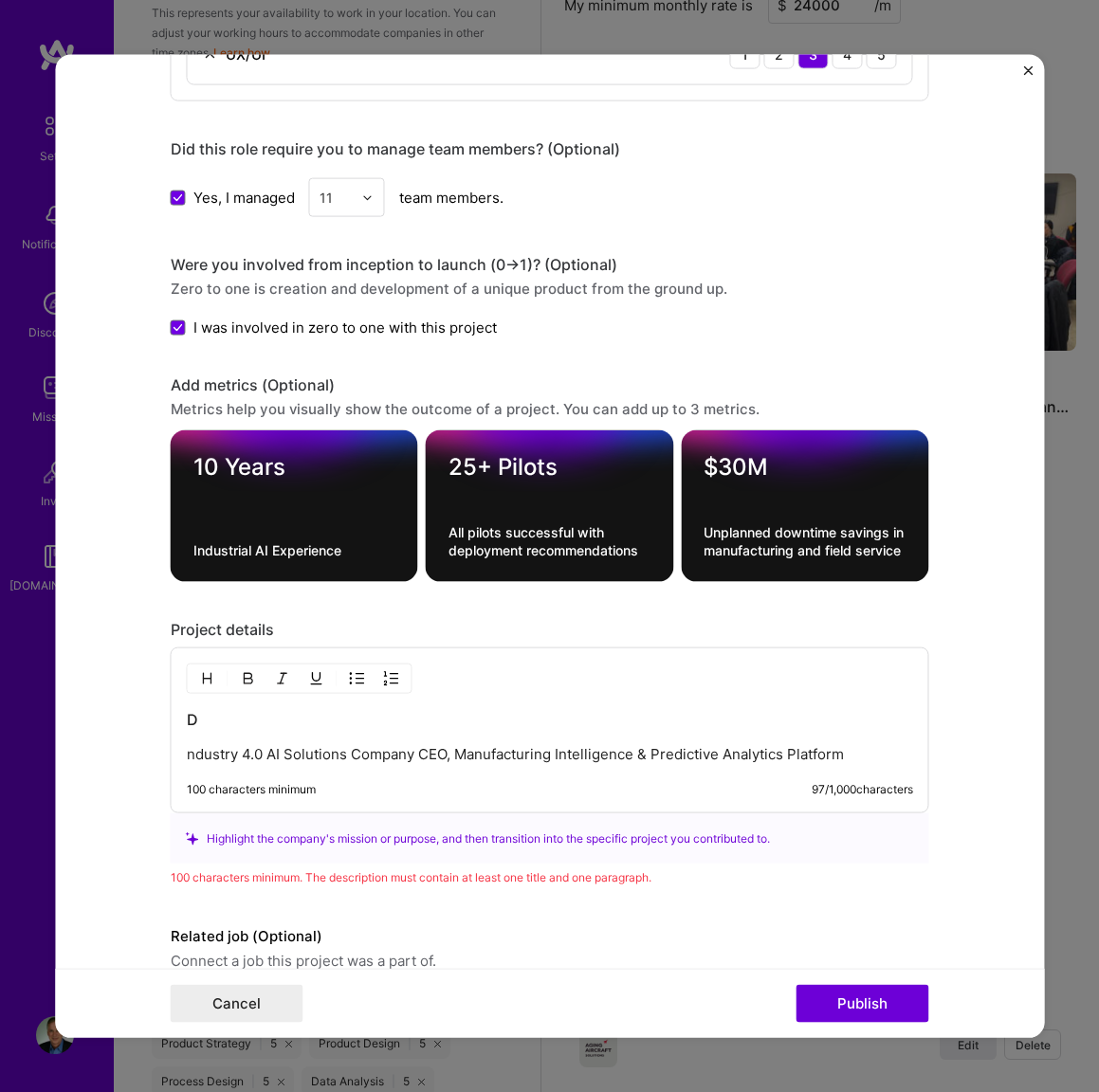
click at [183, 756] on div "D ndustry 4.0 AI Solutions Company CEO, Manufacturing Intelligence & Predictive…" at bounding box center [549, 730] width 758 height 165
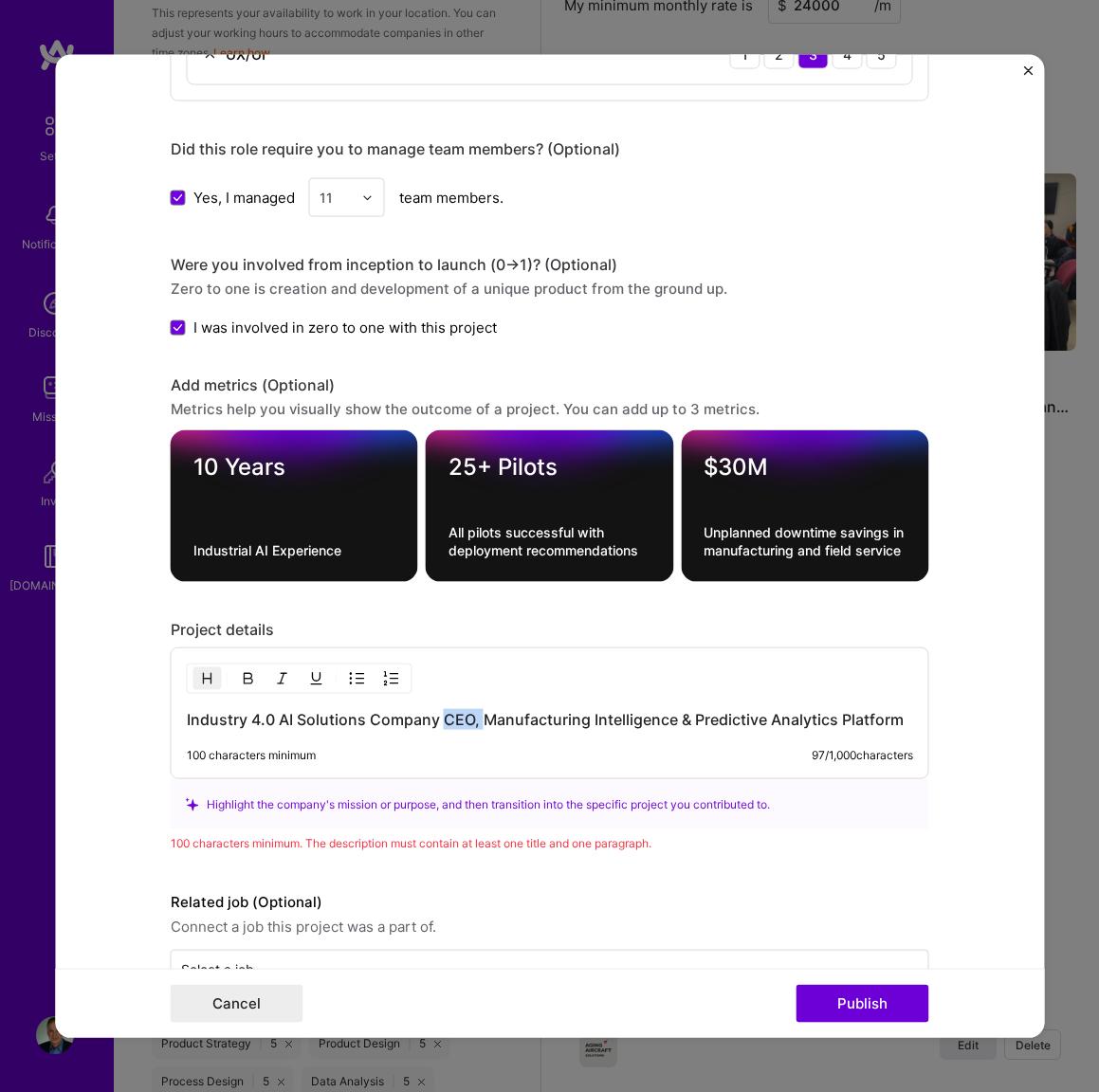
drag, startPoint x: 442, startPoint y: 722, endPoint x: 487, endPoint y: 721, distance: 45.0
click at [486, 721] on h3 "Industry 4.0 AI Solutions Company CEO, Manufacturing Intelligence & Predictive …" at bounding box center [550, 718] width 726 height 20
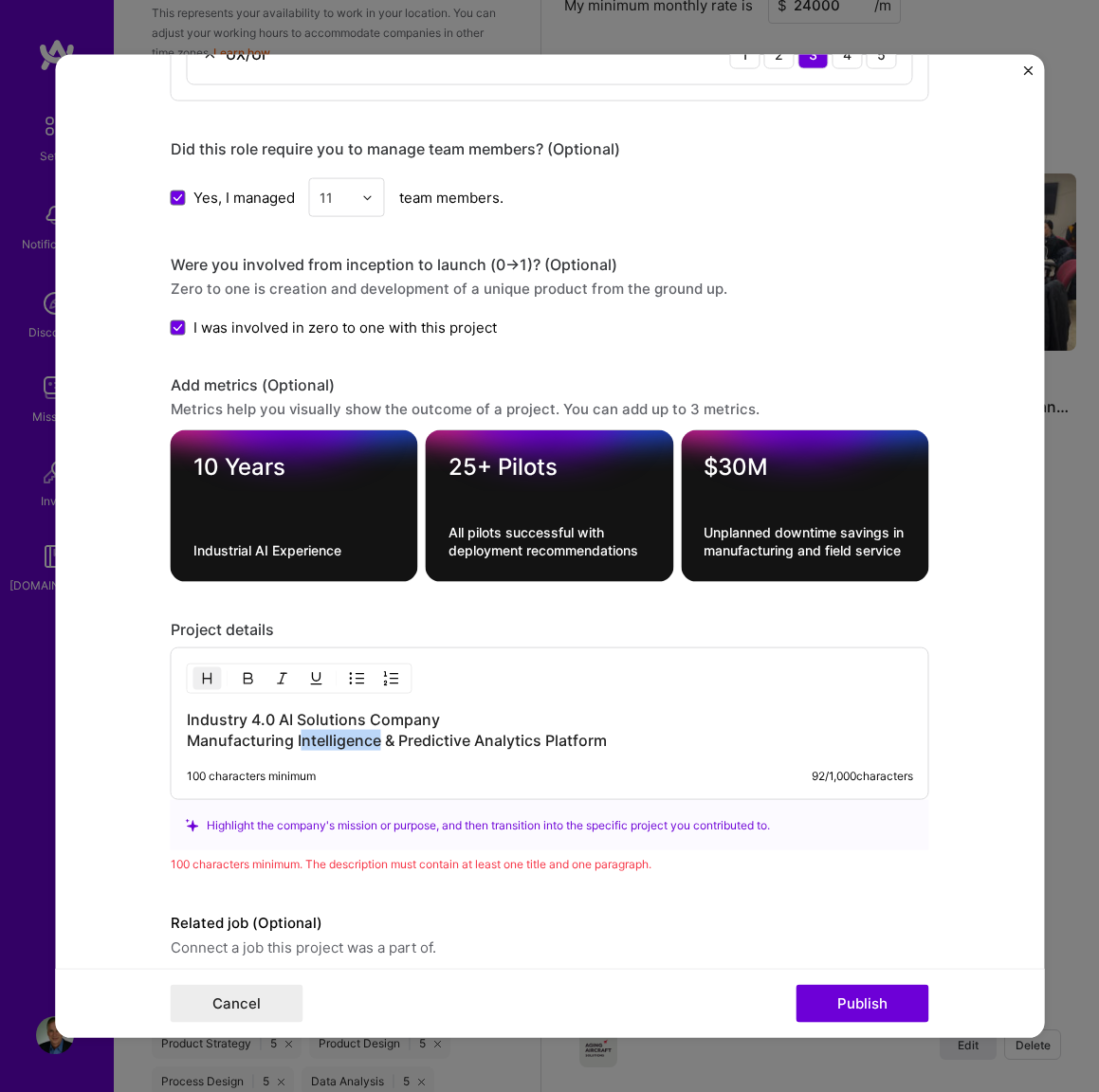
drag, startPoint x: 299, startPoint y: 742, endPoint x: 381, endPoint y: 737, distance: 82.2
click at [380, 738] on h3 "Industry 4.0 AI Solutions Company Manufacturing Intelligence & Predictive Analy…" at bounding box center [550, 729] width 726 height 42
click at [309, 773] on div "100 characters minimum" at bounding box center [251, 777] width 128 height 16
click at [615, 736] on h3 "Industry 4.0 AI Solutions Company Manufacturing Analytics & Predictive Analytic…" at bounding box center [550, 729] width 726 height 42
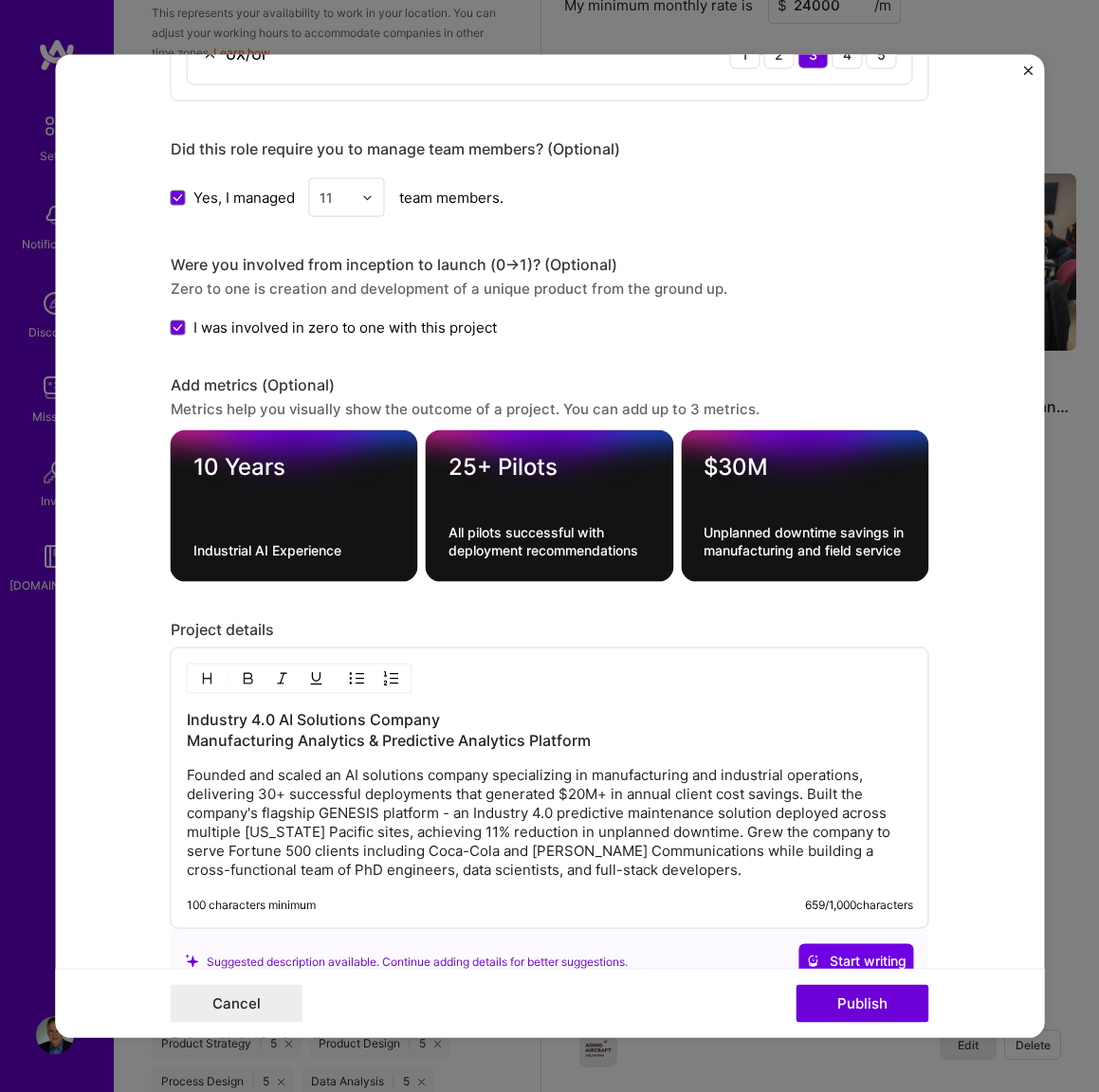
click at [385, 848] on p "Founded and scaled an AI solutions company specializing in manufacturing and in…" at bounding box center [550, 822] width 726 height 114
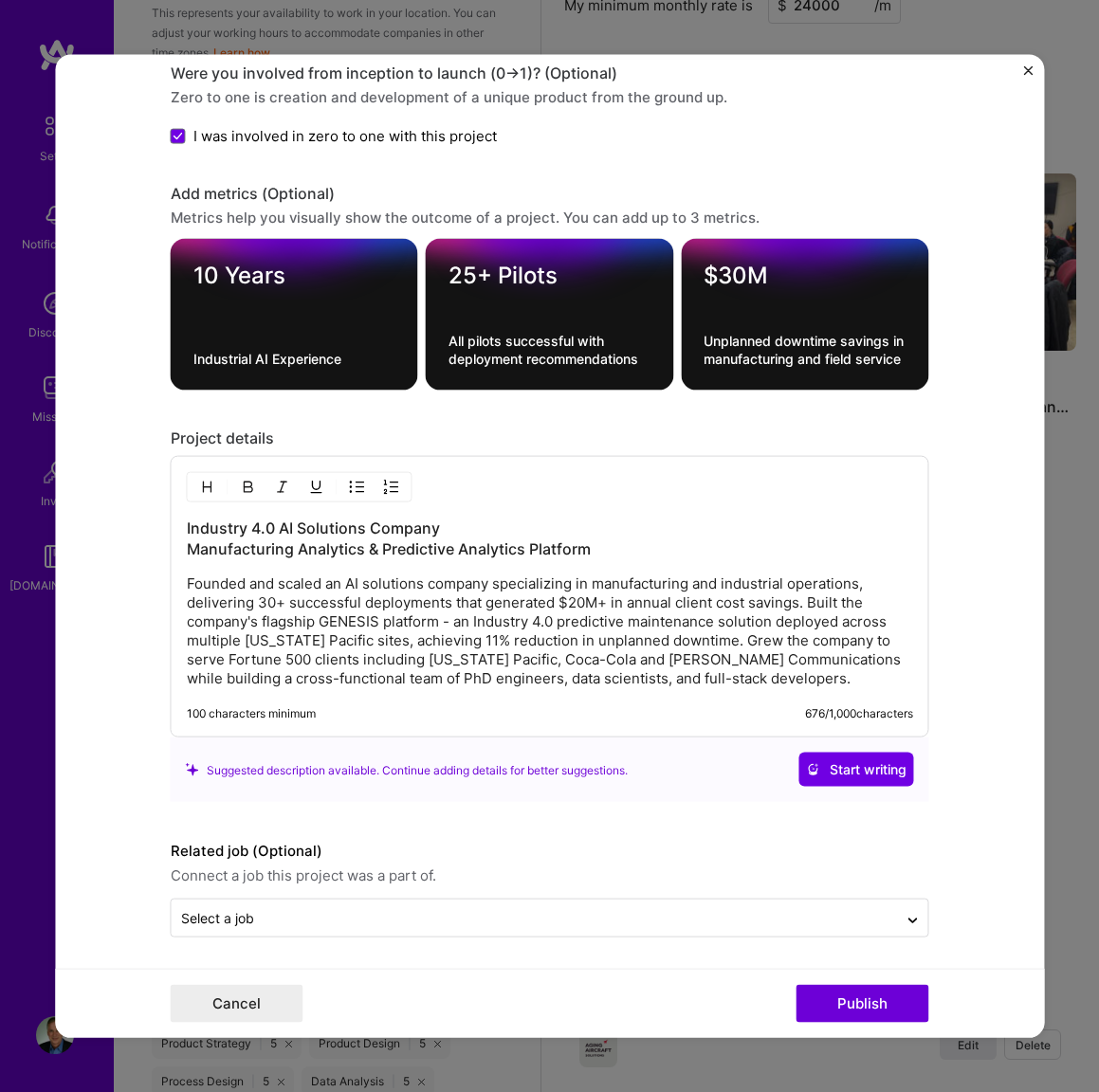
scroll to position [1787, 0]
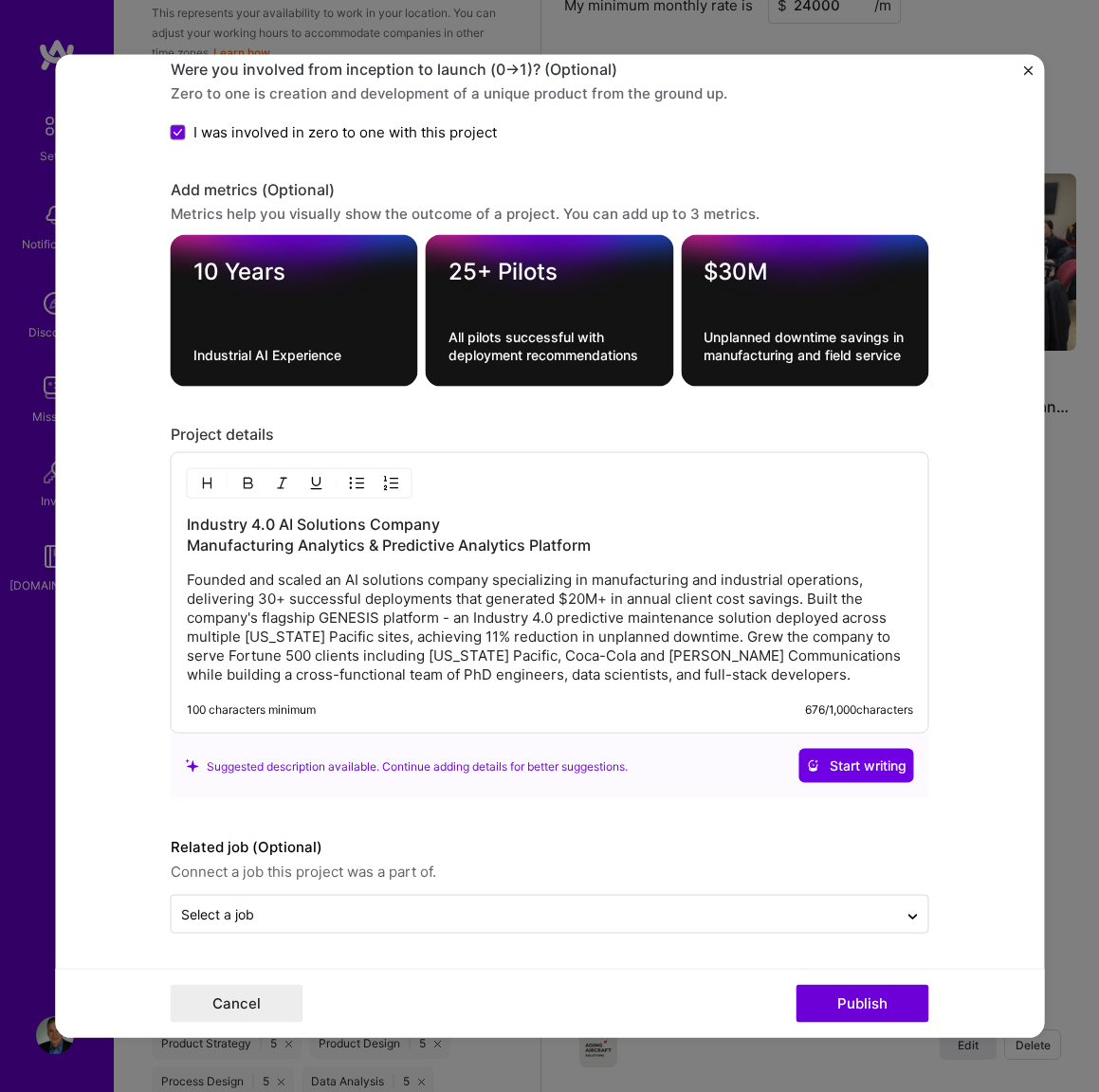
click at [293, 624] on p "Founded and scaled an AI solutions company specializing in manufacturing and in…" at bounding box center [550, 627] width 726 height 114
click at [327, 621] on p "Founded and scaled an AI solutions company specializing in manufacturing and in…" at bounding box center [550, 627] width 726 height 114
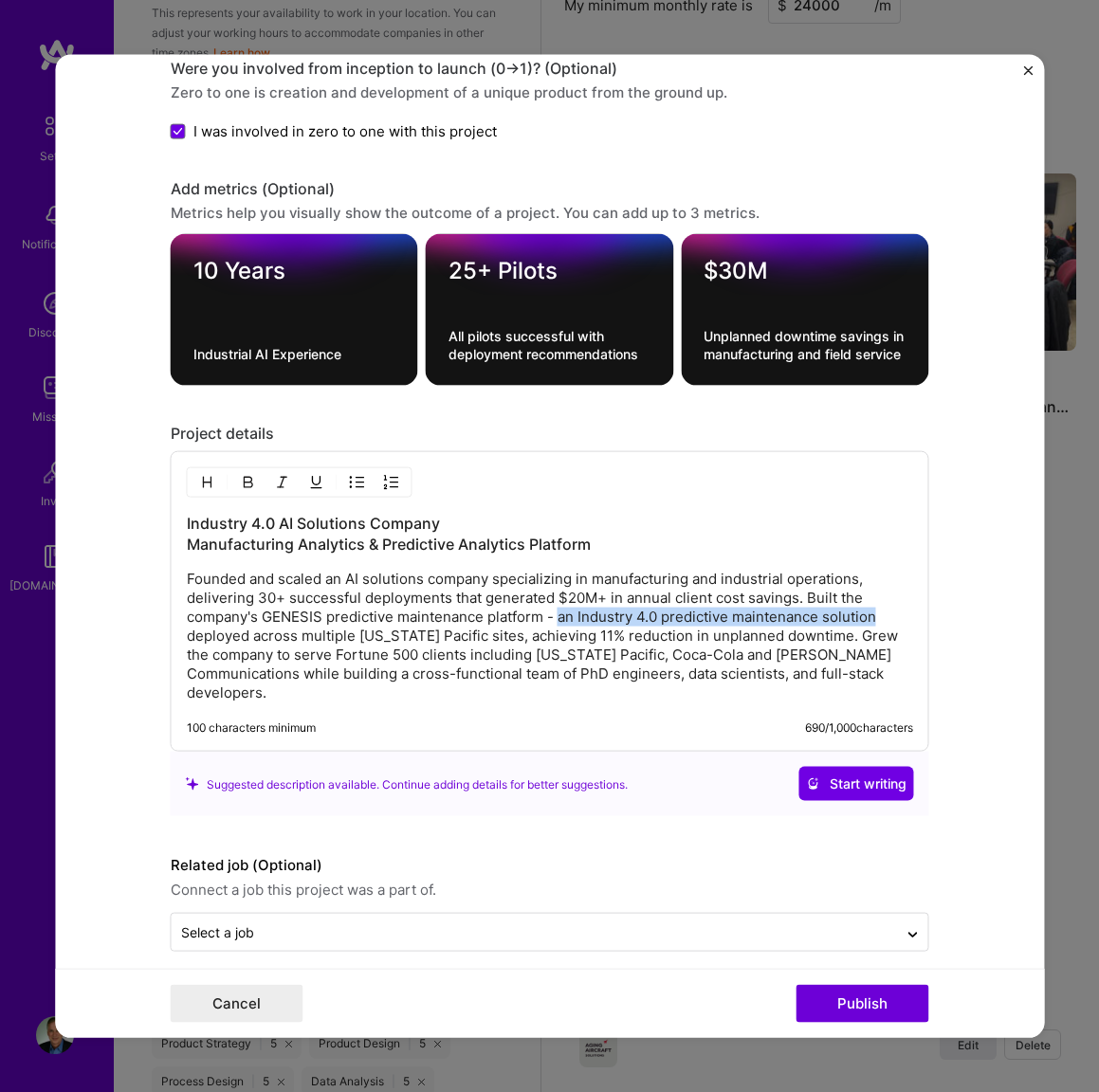
drag, startPoint x: 560, startPoint y: 622, endPoint x: 870, endPoint y: 607, distance: 310.4
click at [872, 610] on p "Founded and scaled an AI solutions company specializing in manufacturing and in…" at bounding box center [550, 636] width 726 height 132
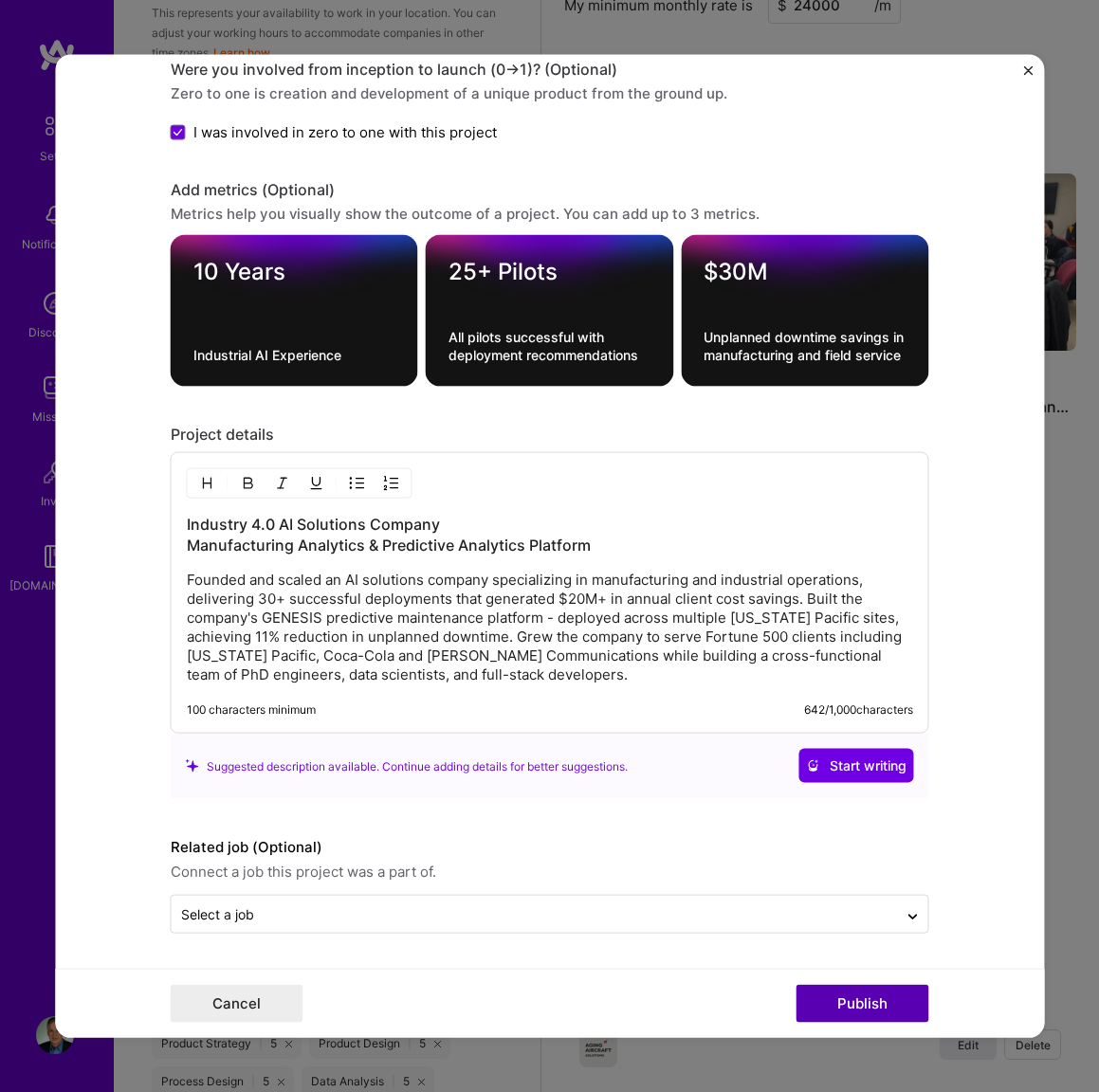
click at [824, 991] on button "Publish" at bounding box center [862, 1002] width 132 height 38
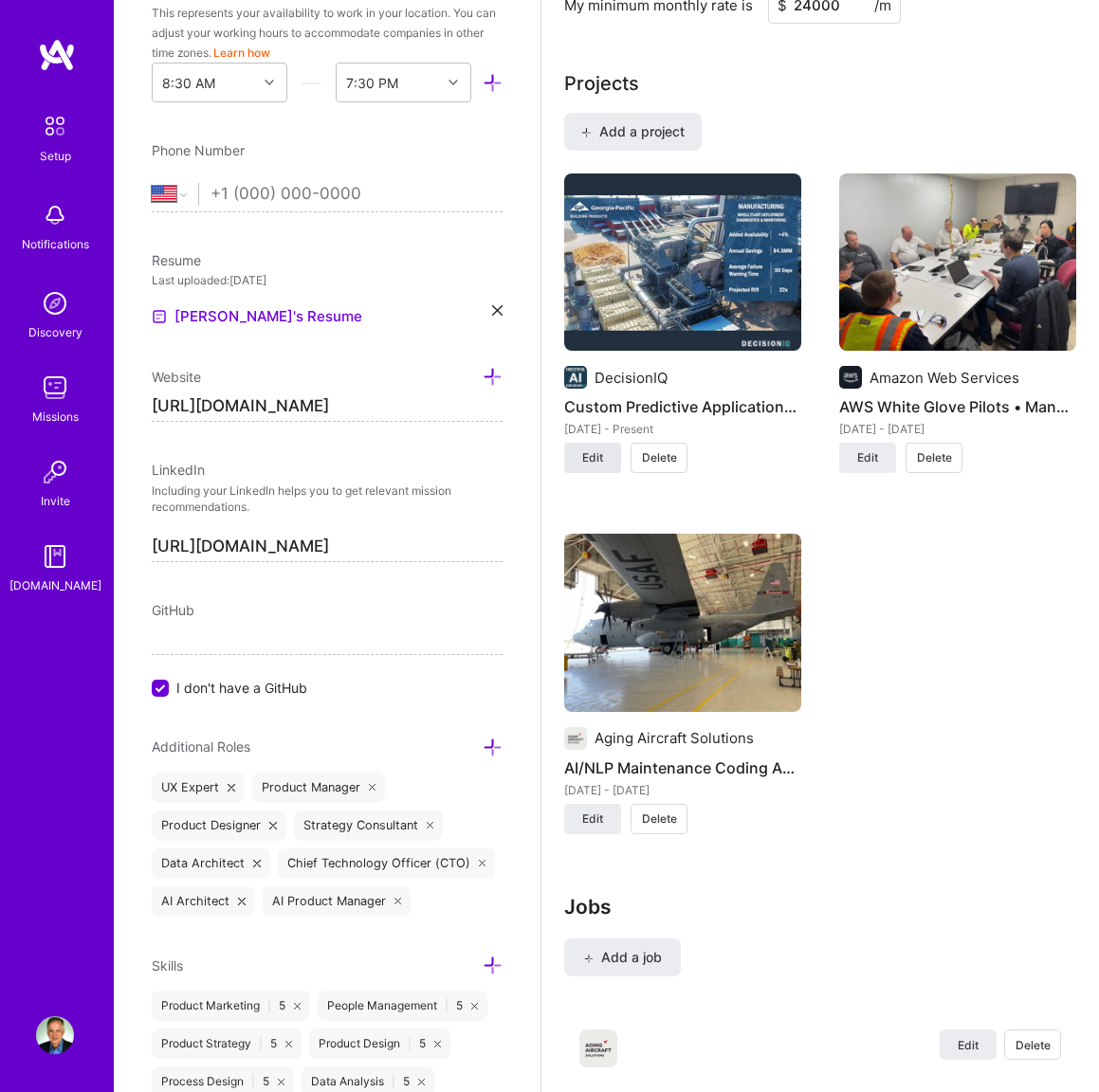
click at [606, 454] on button "Edit" at bounding box center [592, 457] width 56 height 30
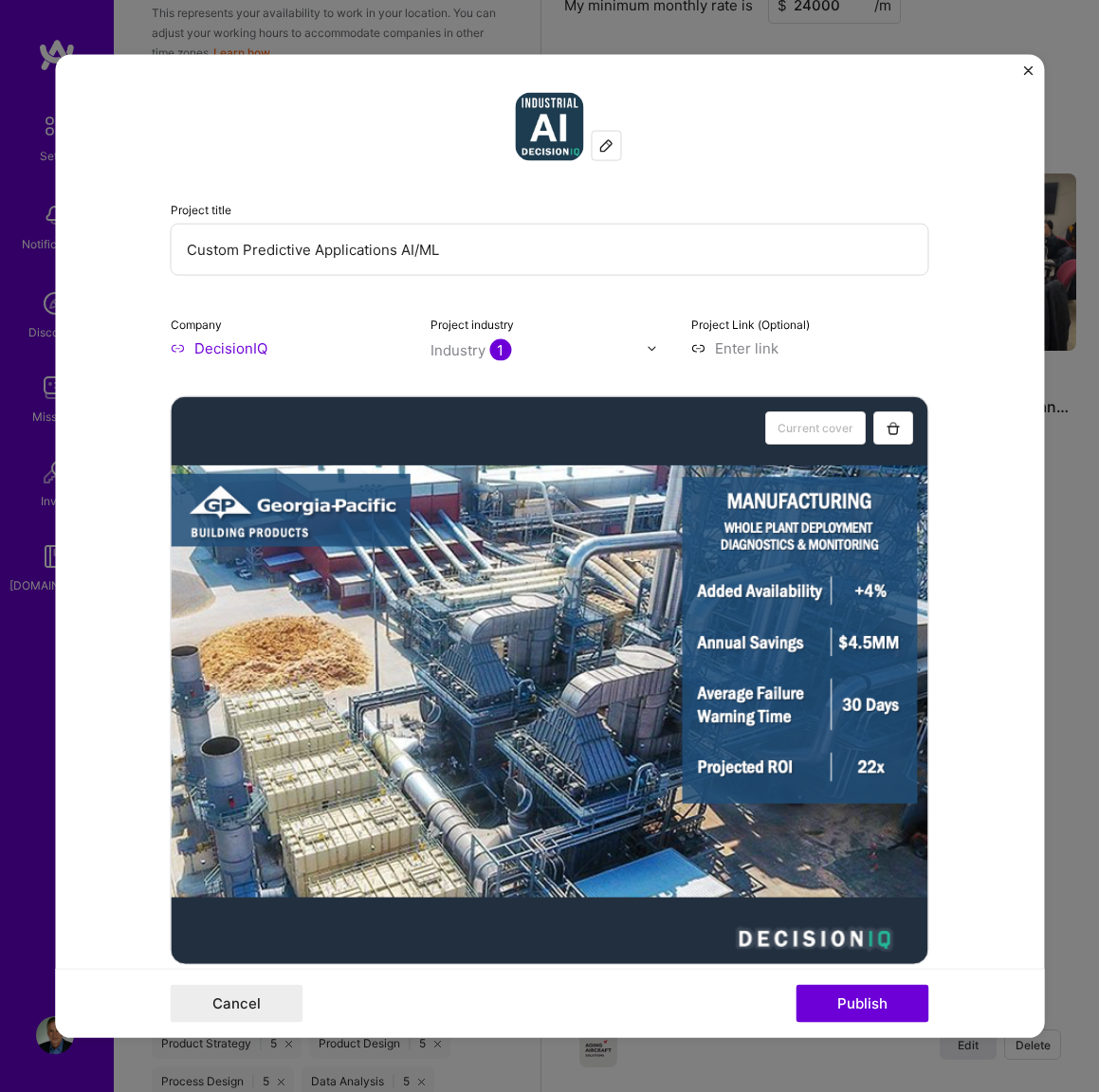
drag, startPoint x: 244, startPoint y: 252, endPoint x: 173, endPoint y: 254, distance: 71.0
click at [173, 254] on input "Custom Predictive Applications AI/ML" at bounding box center [549, 250] width 758 height 53
click at [258, 251] on input "Predictive Applications AI/ML" at bounding box center [549, 250] width 758 height 53
click at [275, 253] on input "Predictive Applications AI/ML" at bounding box center [549, 250] width 758 height 53
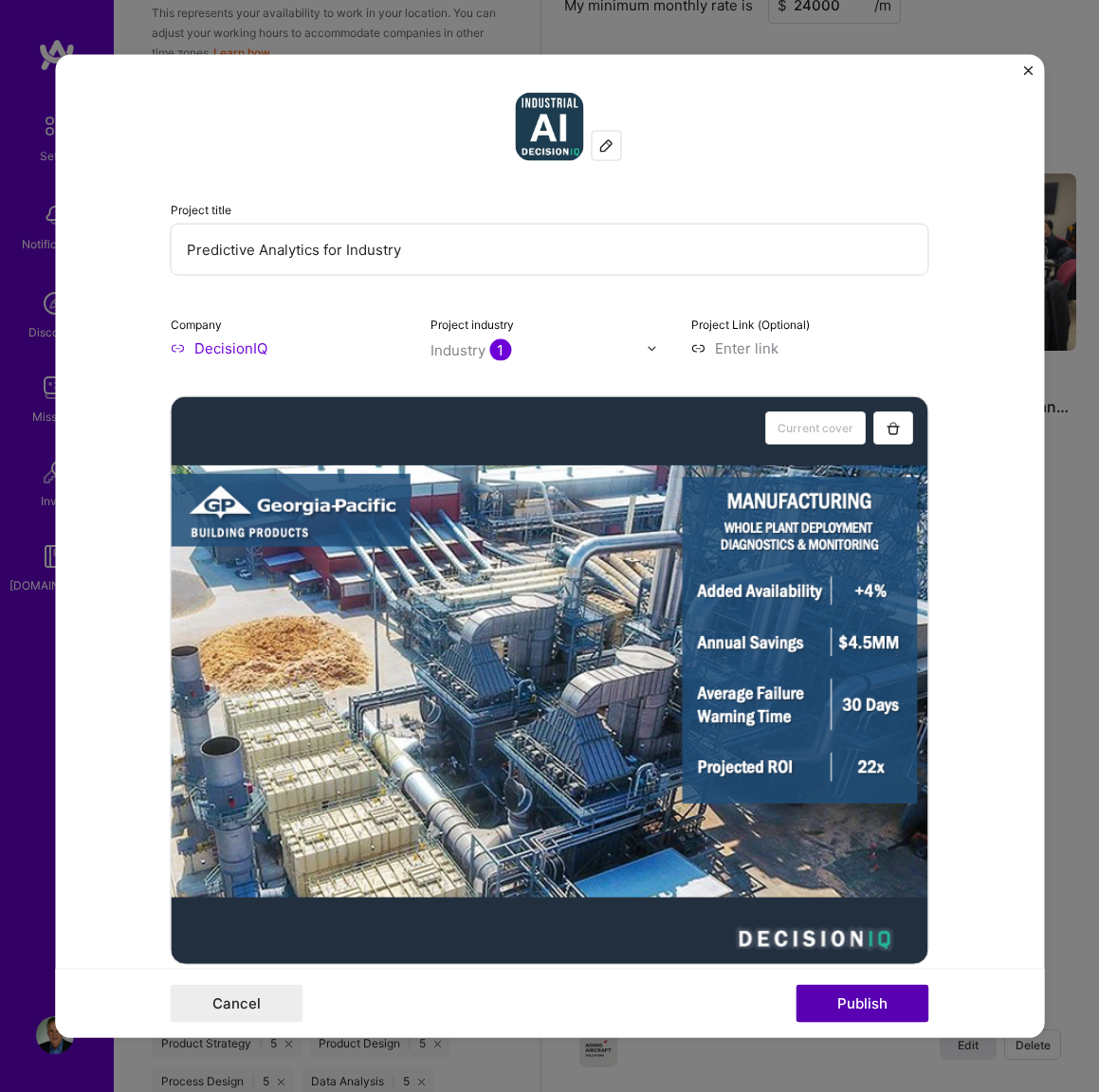
type input "Predictive Analytics for Industry"
click at [849, 995] on button "Publish" at bounding box center [862, 1002] width 132 height 38
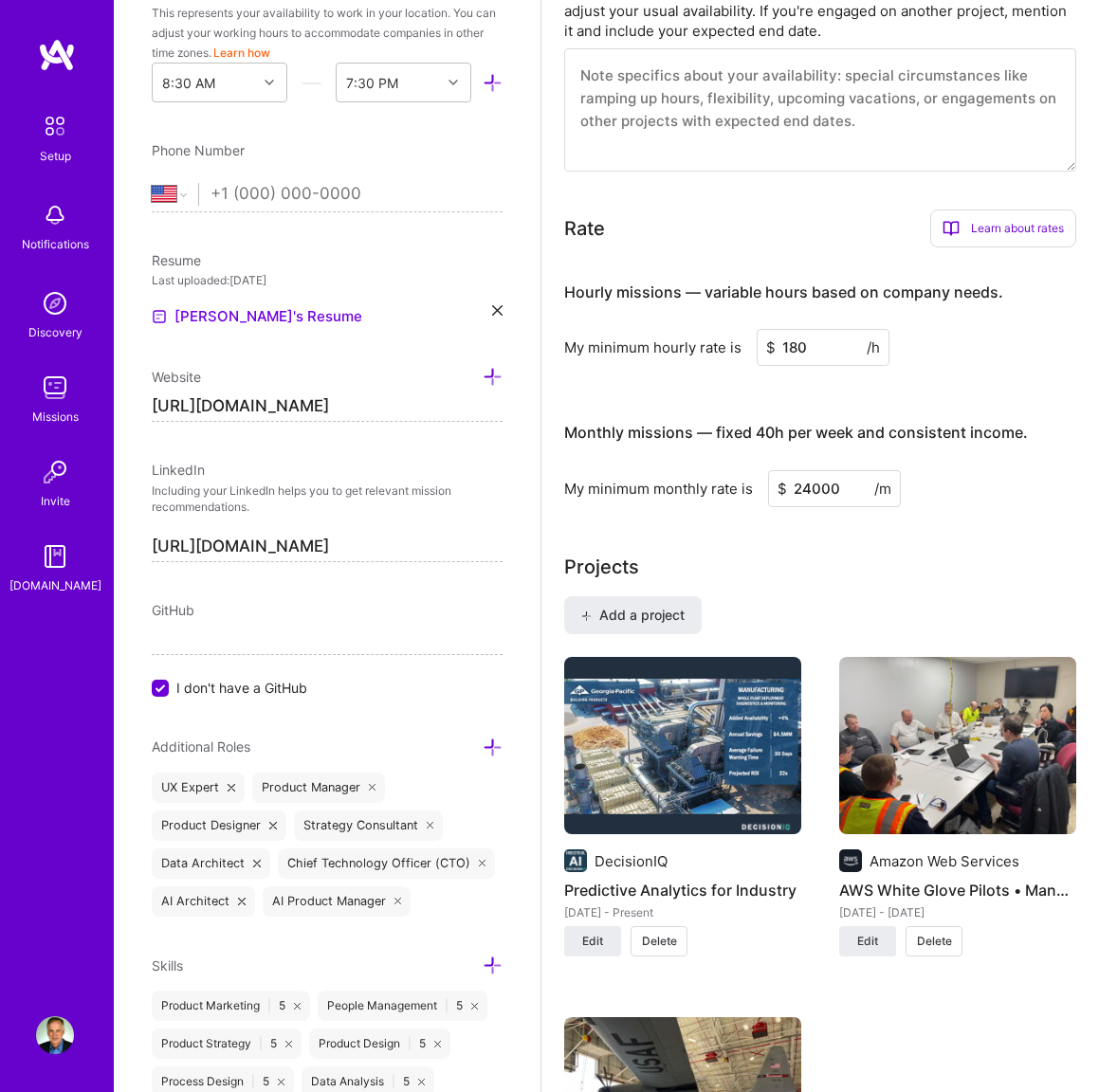
scroll to position [1121, 0]
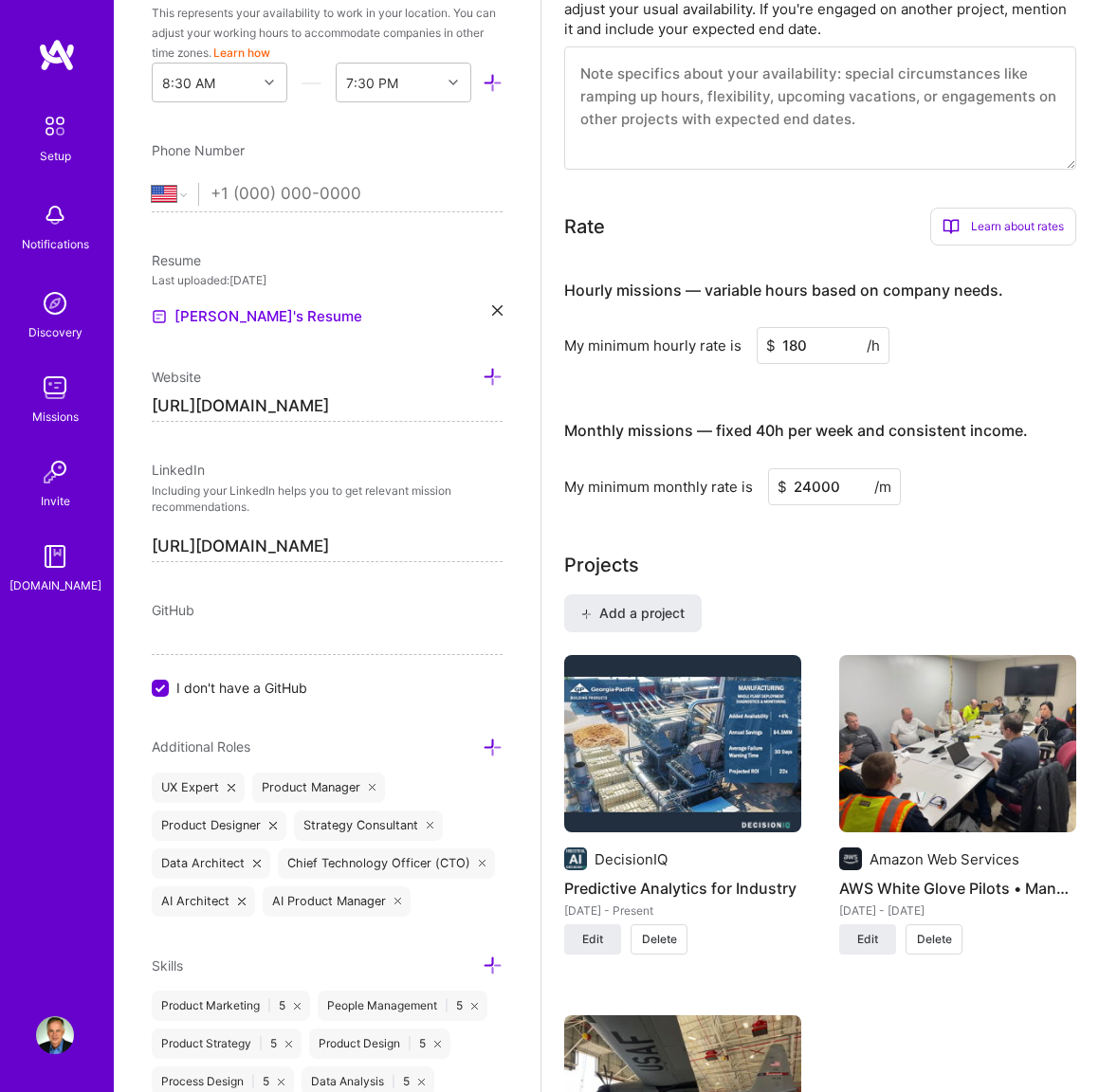
click at [966, 217] on div "Learn about rates" at bounding box center [1003, 226] width 146 height 38
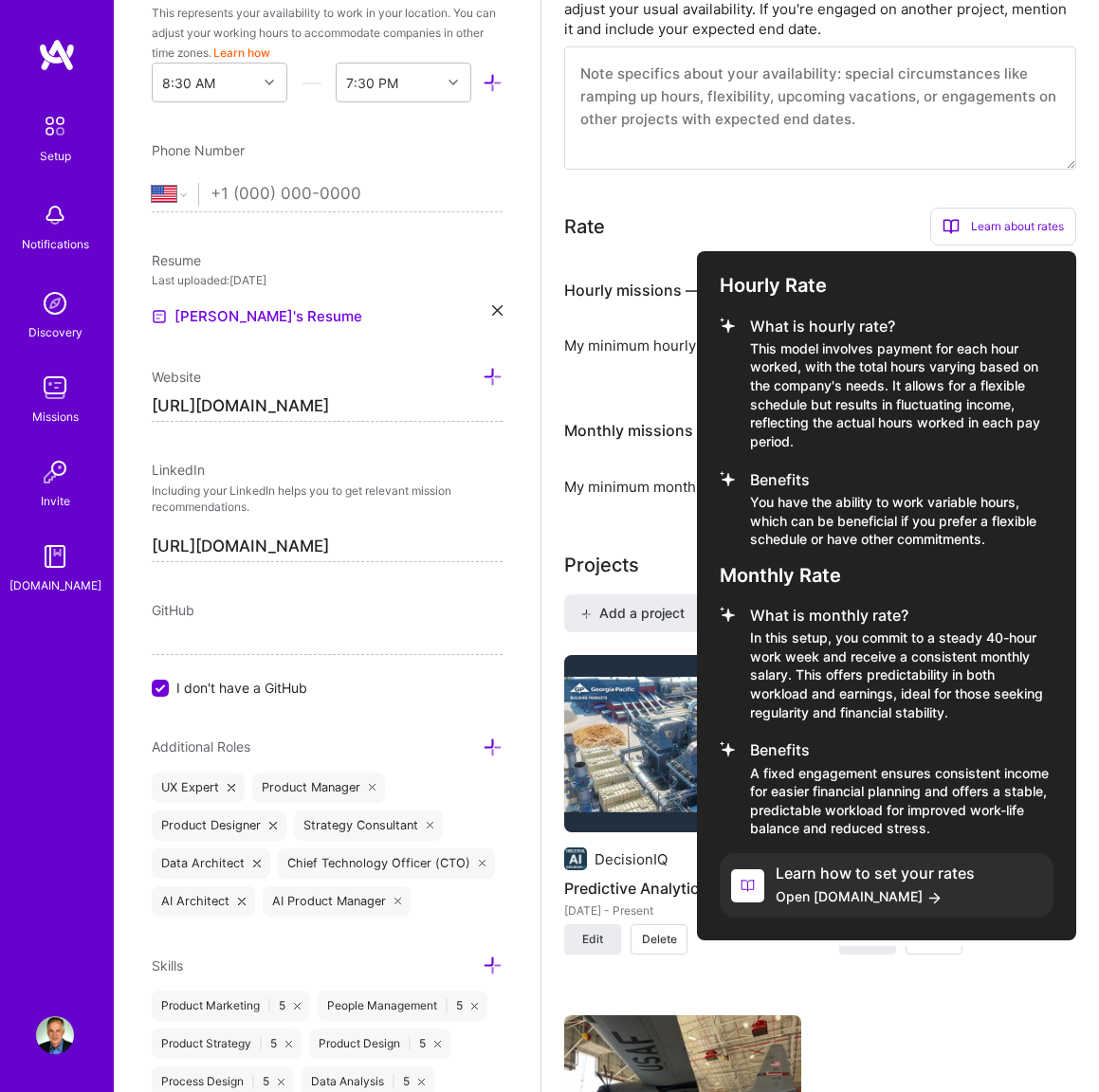
click at [840, 896] on span "Open [DOMAIN_NAME]" at bounding box center [875, 896] width 200 height 19
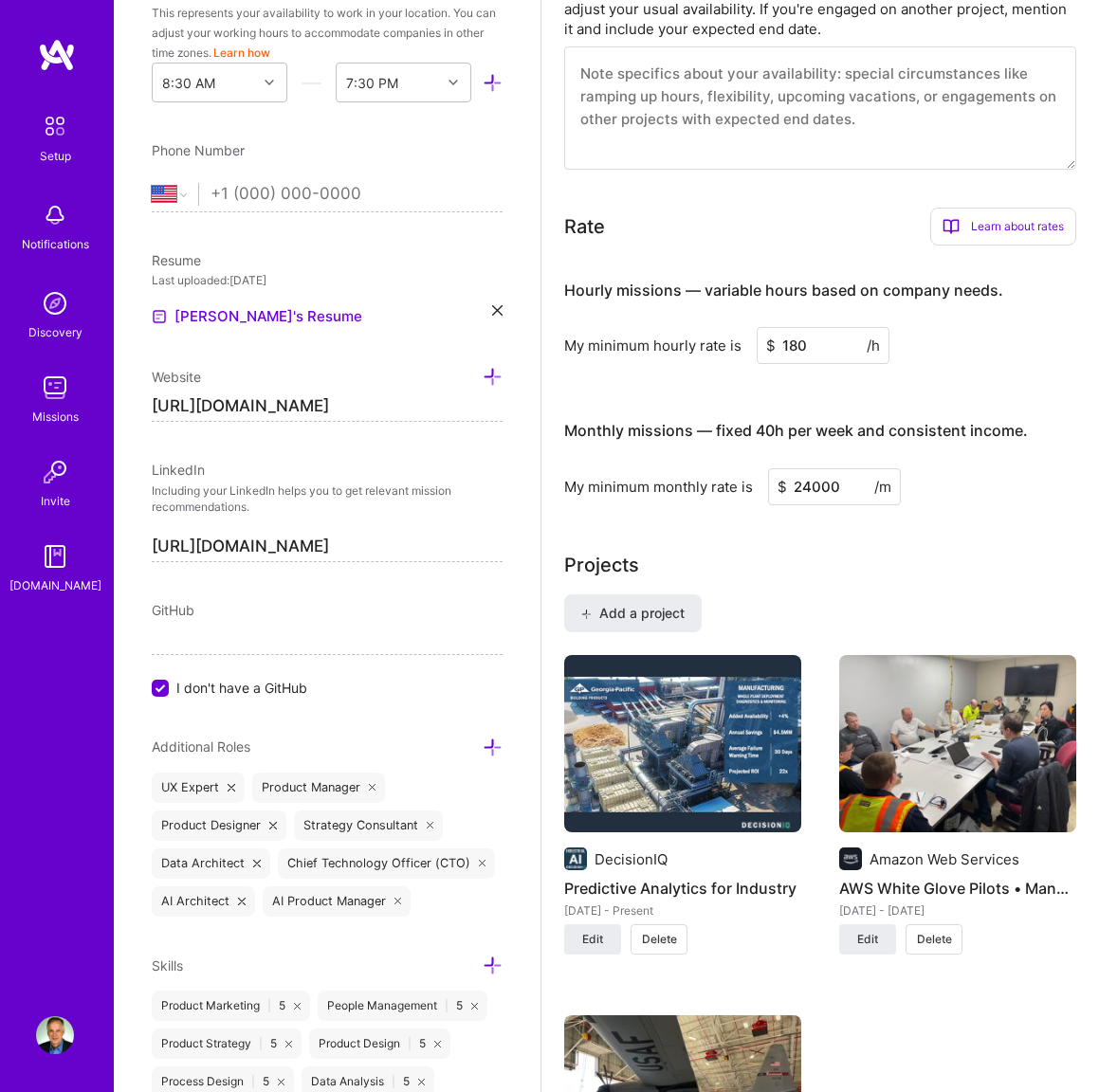
drag, startPoint x: 840, startPoint y: 485, endPoint x: 794, endPoint y: 486, distance: 46.0
click at [794, 486] on input "24000" at bounding box center [834, 487] width 132 height 37
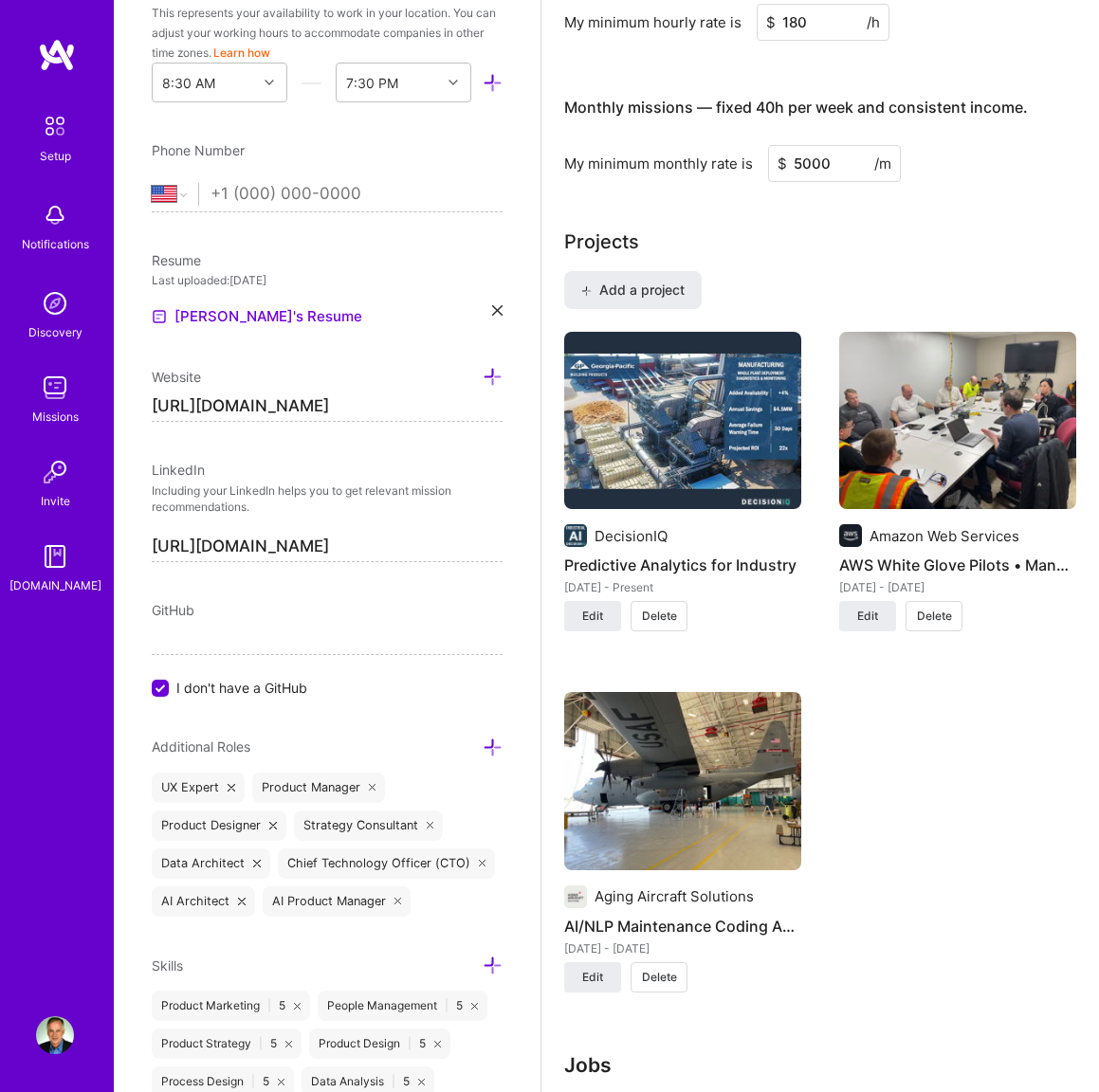
scroll to position [1447, 0]
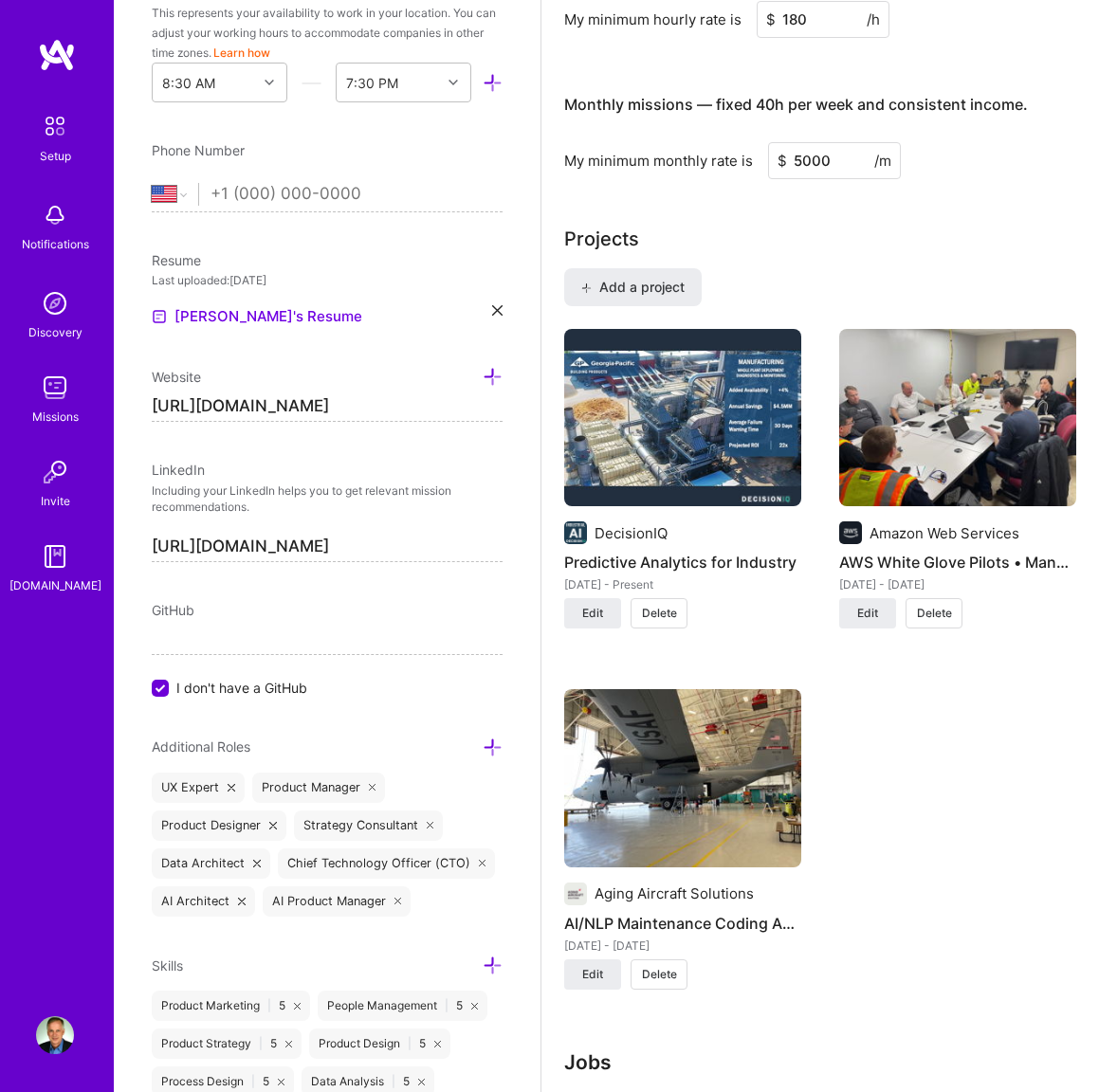
type input "5000"
click at [852, 32] on input "180" at bounding box center [823, 19] width 132 height 37
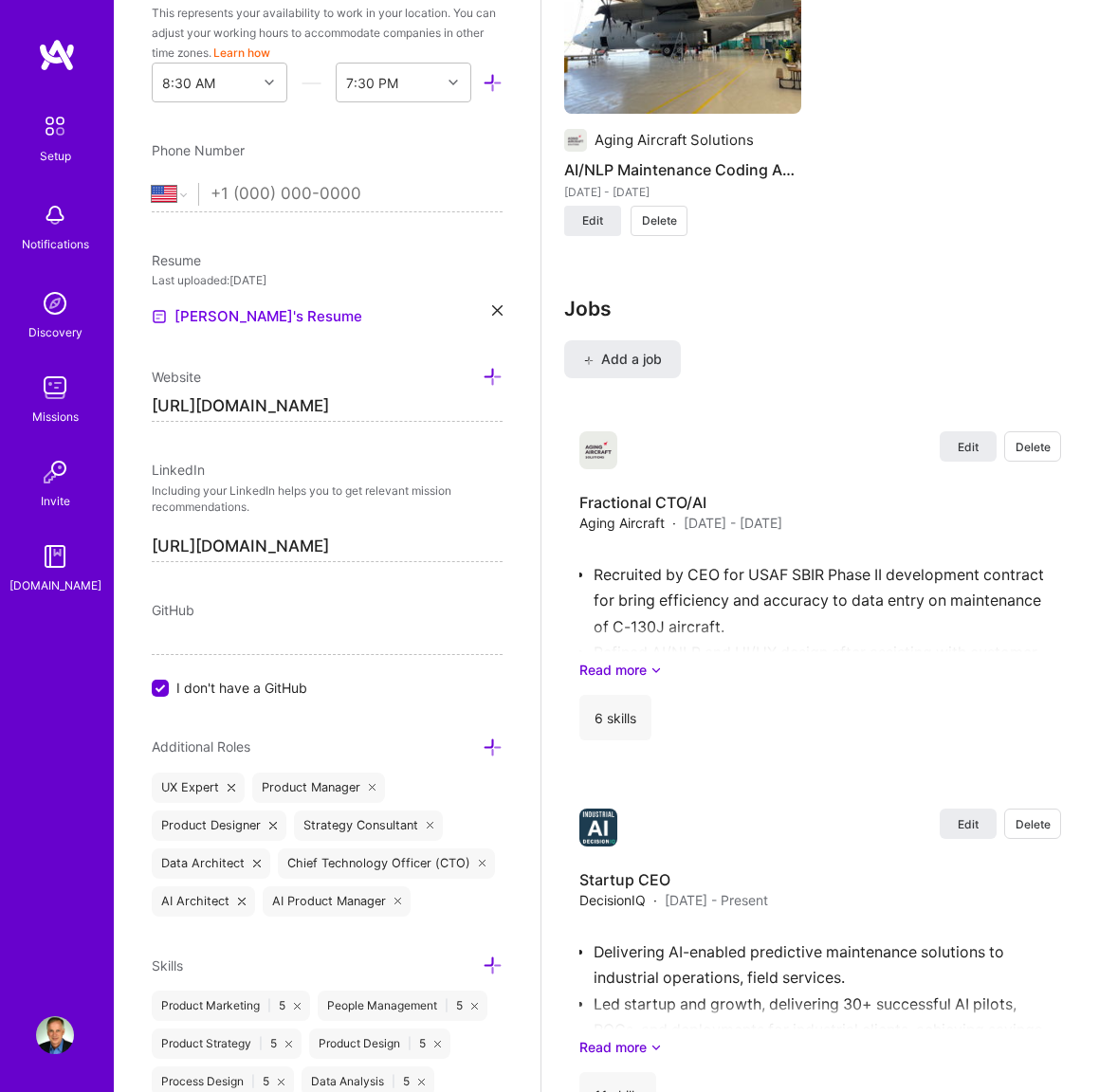
scroll to position [2202, 0]
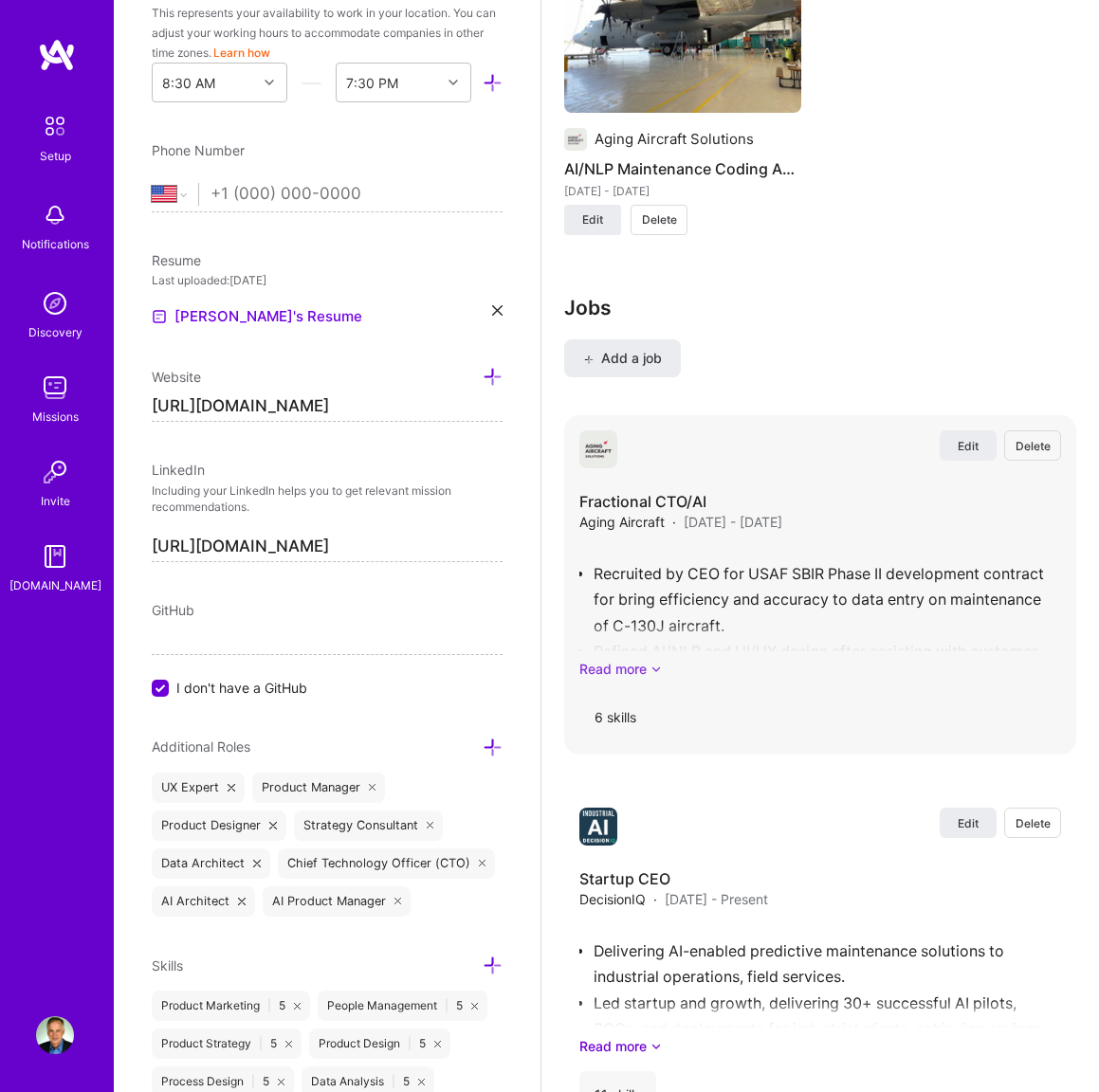
click at [644, 668] on link "Read more" at bounding box center [820, 669] width 482 height 19
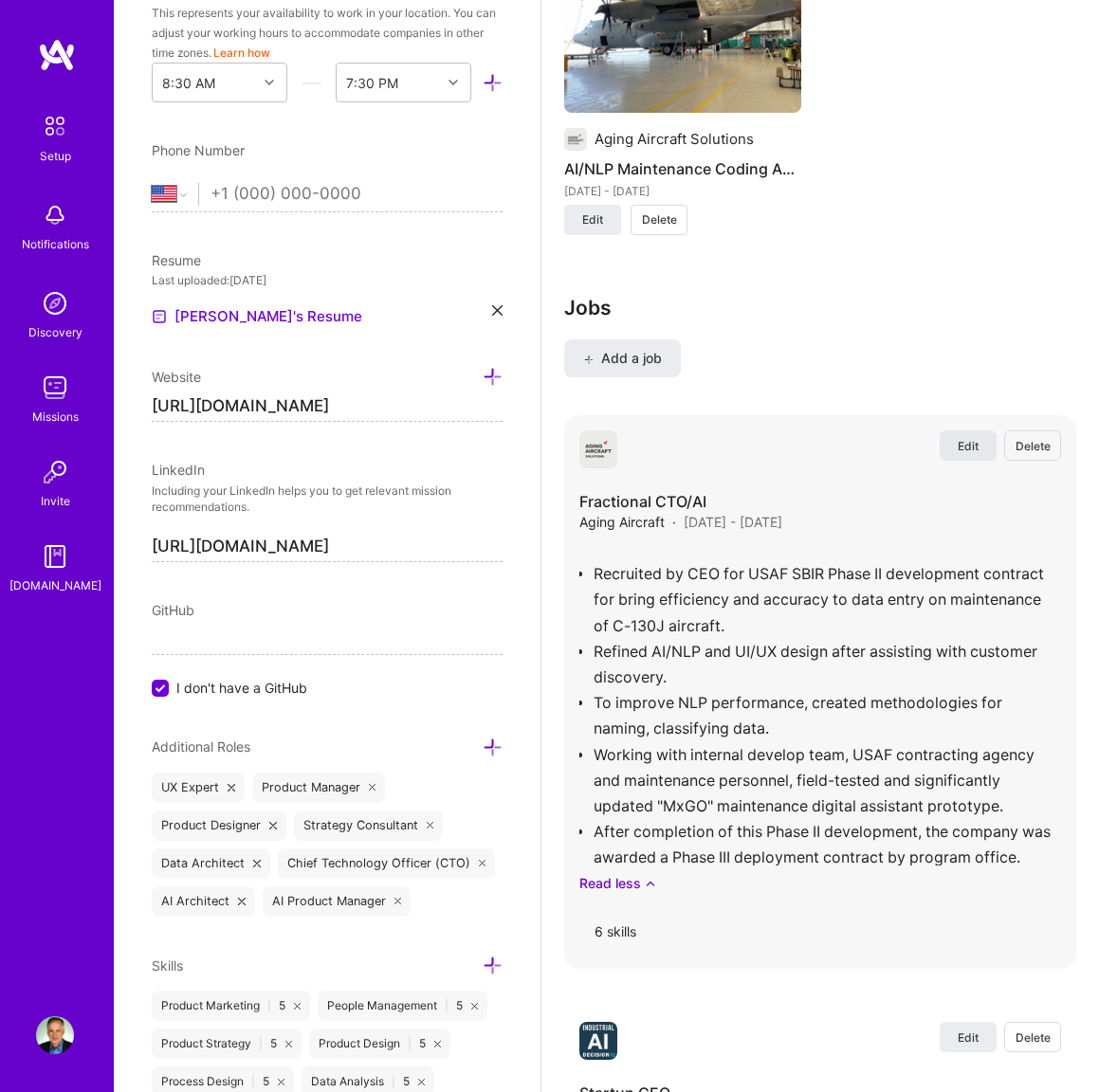
click at [967, 441] on span "Edit" at bounding box center [968, 446] width 20 height 17
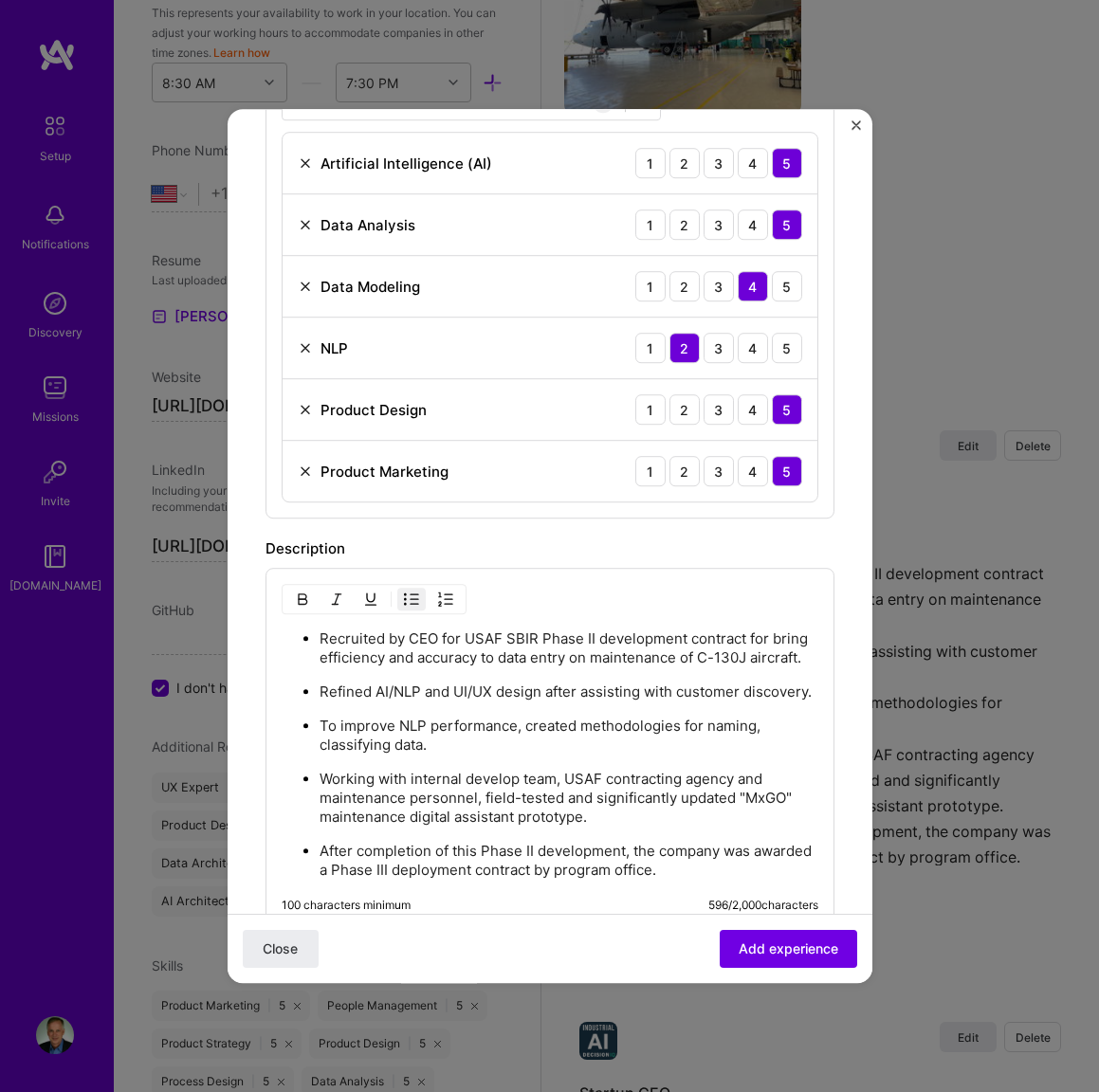
scroll to position [677, 0]
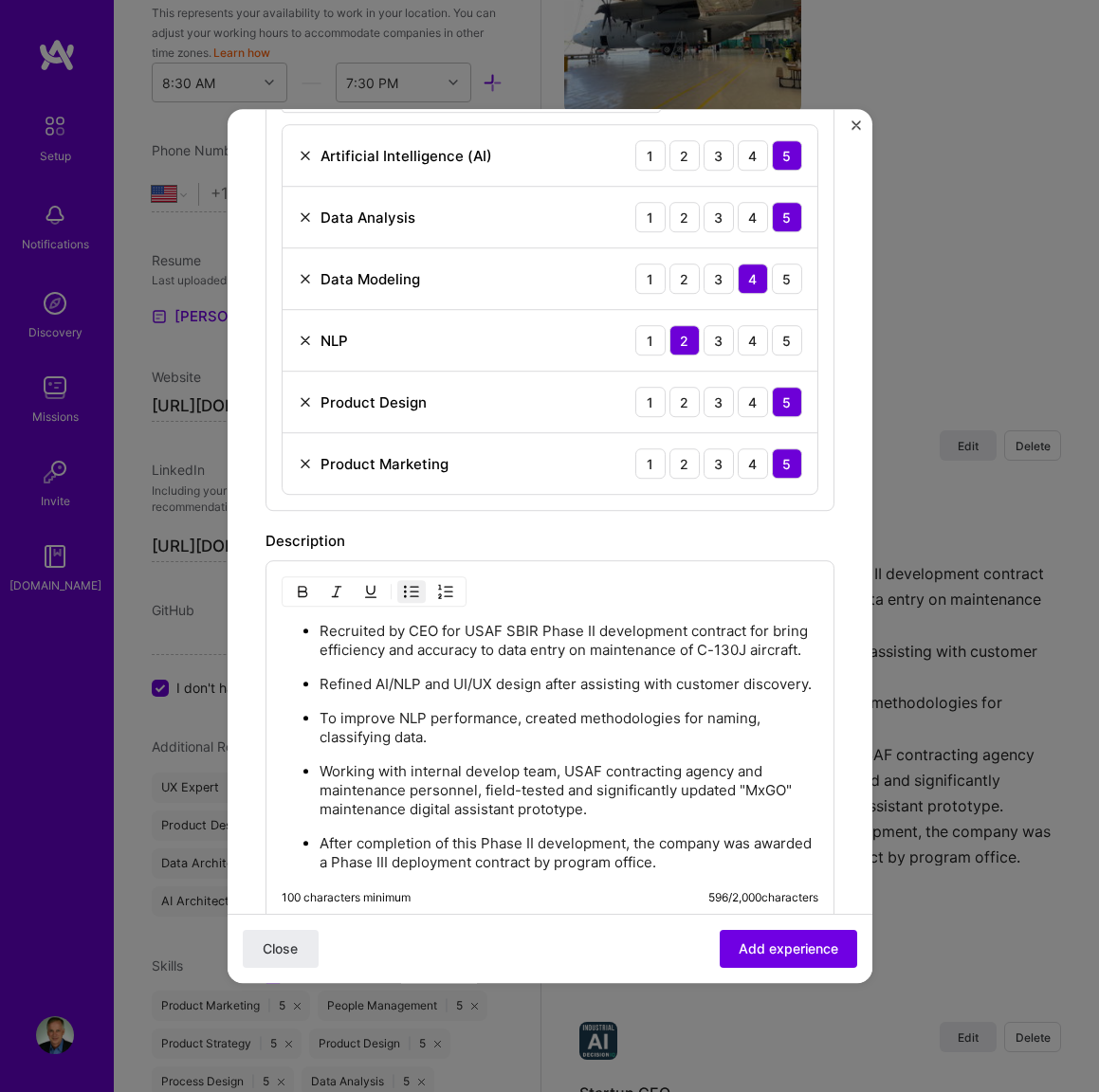
click at [584, 643] on p "Recruited by CEO for USAF SBIR Phase II development contract for bring efficien…" at bounding box center [568, 640] width 498 height 38
click at [681, 648] on p "Recruited by CEO for USAF SBIR Phase II development contract for bring efficien…" at bounding box center [568, 640] width 498 height 38
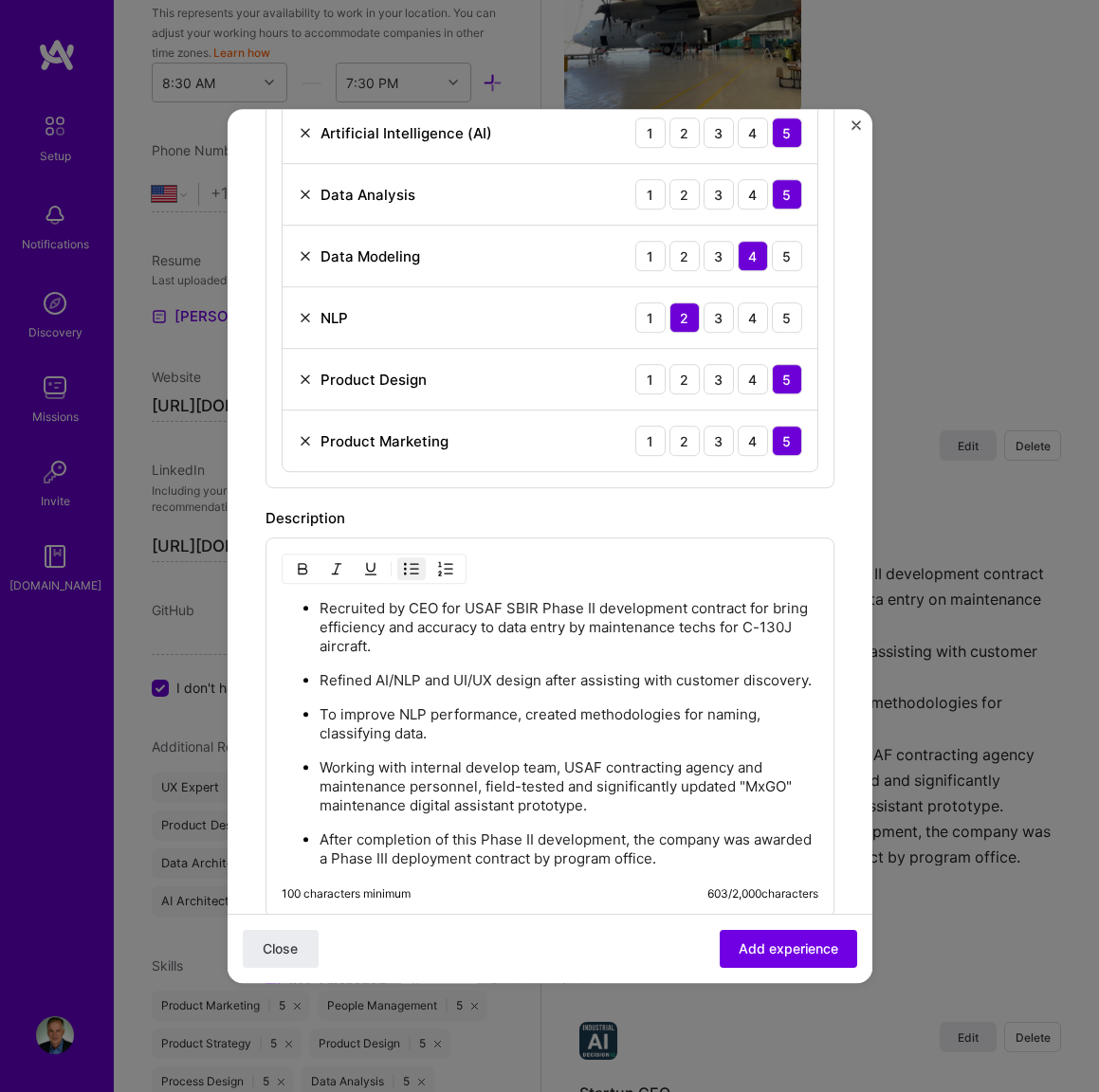
scroll to position [719, 0]
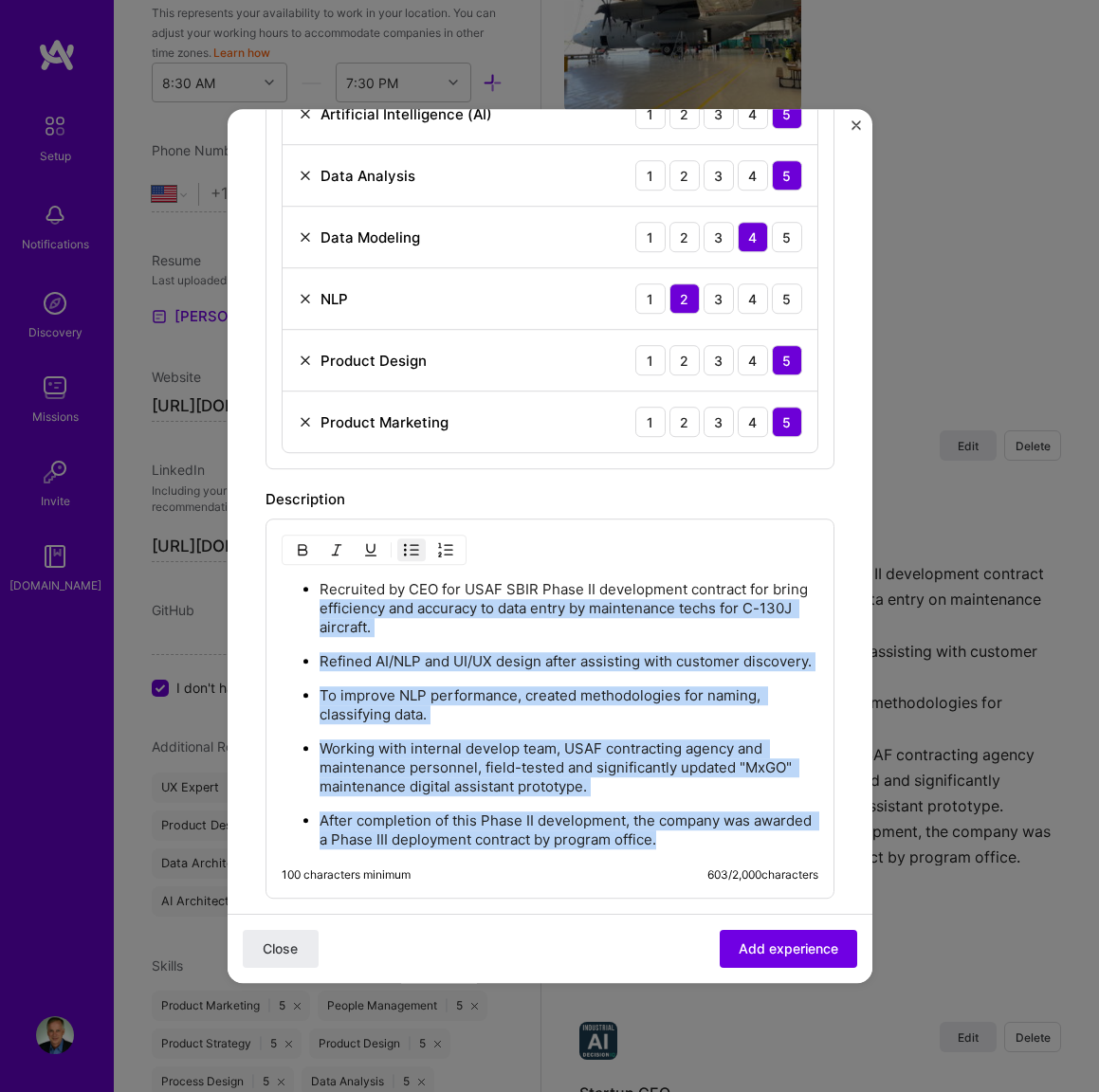
drag, startPoint x: 317, startPoint y: 606, endPoint x: 718, endPoint y: 877, distance: 484.0
click at [718, 877] on div "Recruited by CEO for USAF SBIR Phase II development contract for bring efficien…" at bounding box center [550, 709] width 568 height 381
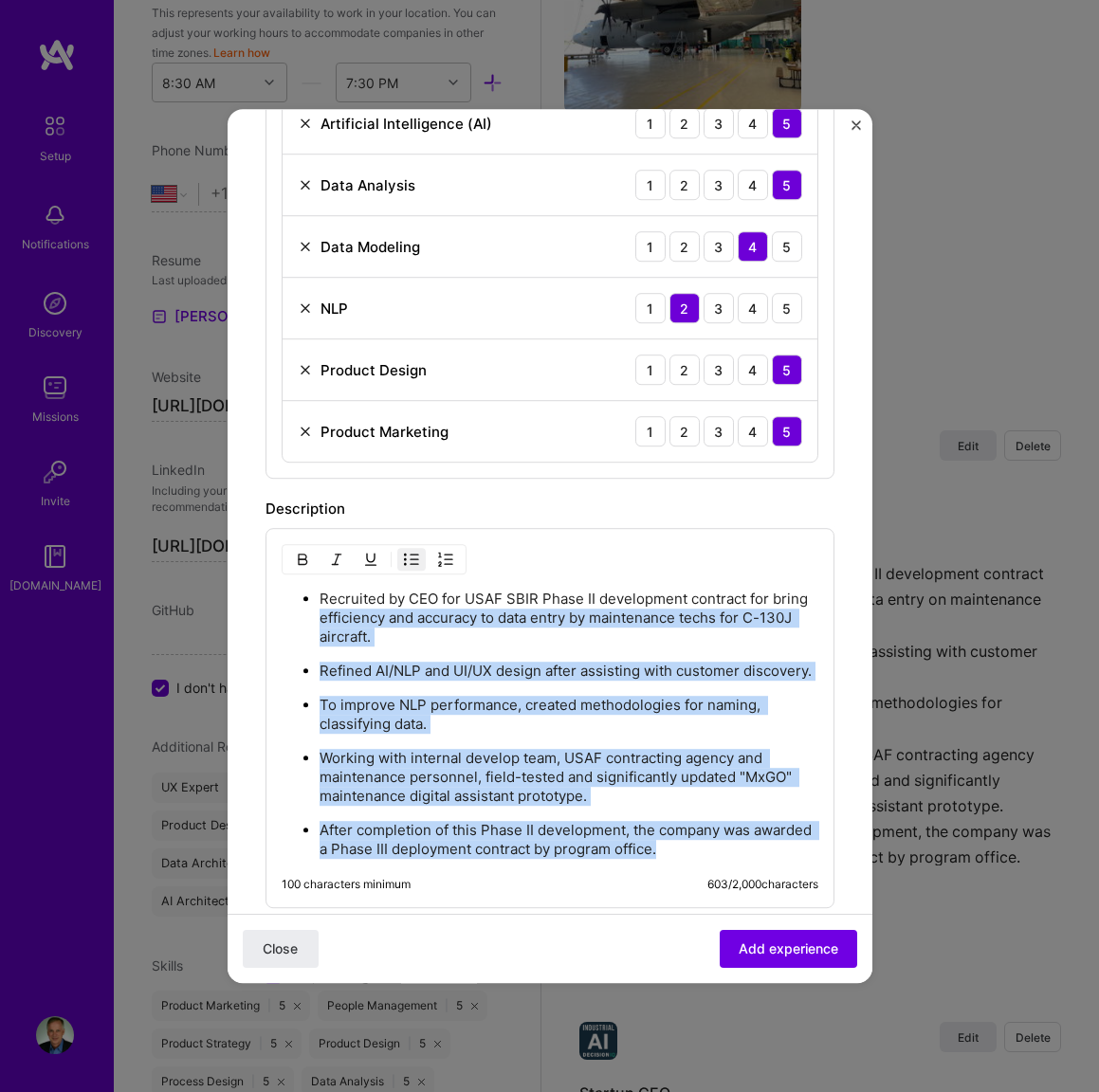
copy ul "efficiency and accuracy to data entry by maintenance techs for C-130J aircraft.…"
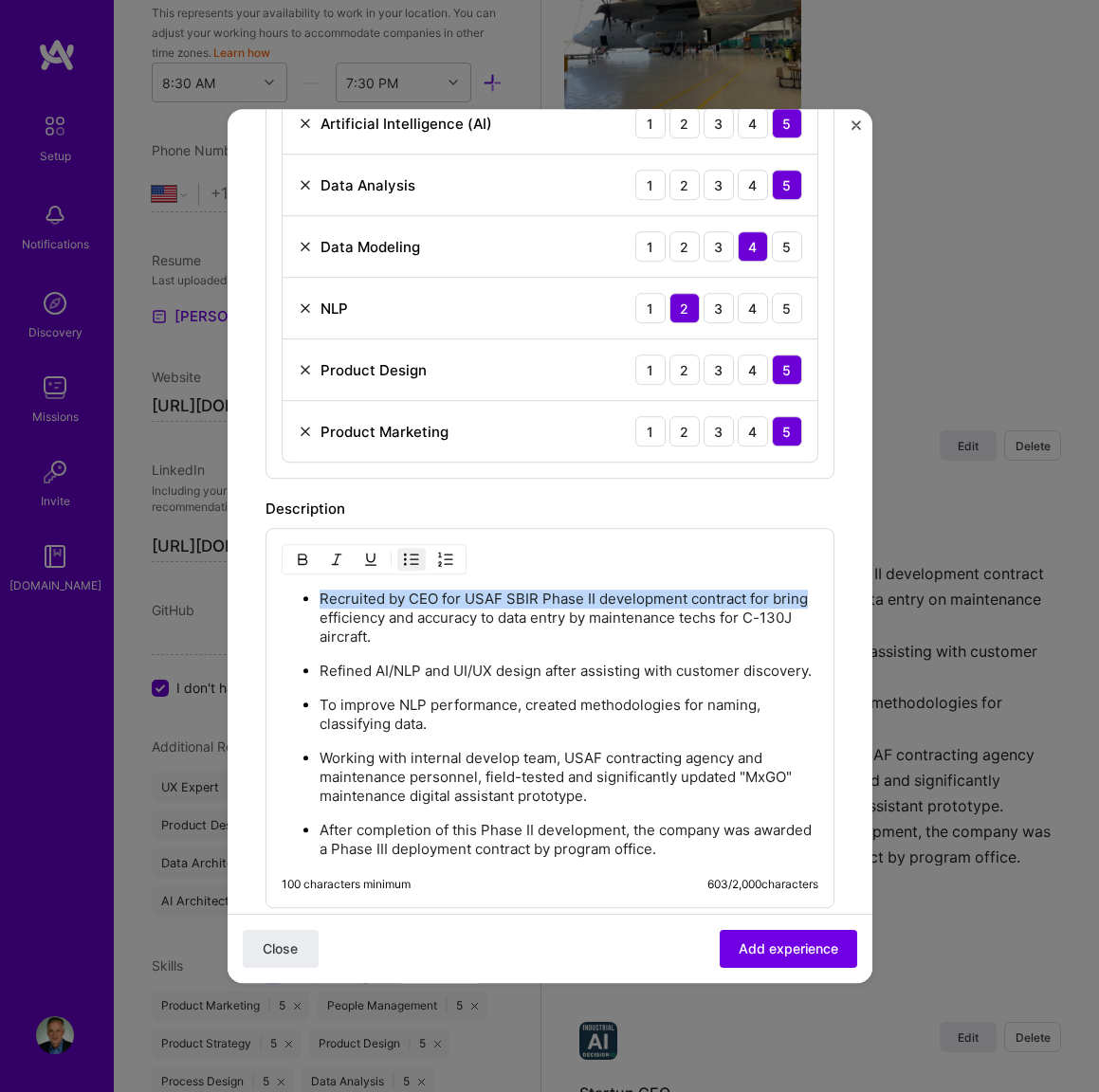
drag, startPoint x: 321, startPoint y: 595, endPoint x: 808, endPoint y: 604, distance: 487.1
click at [806, 603] on p "Recruited by CEO for USAF SBIR Phase II development contract for bring efficien…" at bounding box center [568, 618] width 498 height 56
copy p "Recruited by CEO for USAF SBIR Phase II development contract for bring"
click at [749, 599] on p "Recruited by CEO for USAF SBIR Phase II development contract for bring efficien…" at bounding box center [568, 618] width 498 height 56
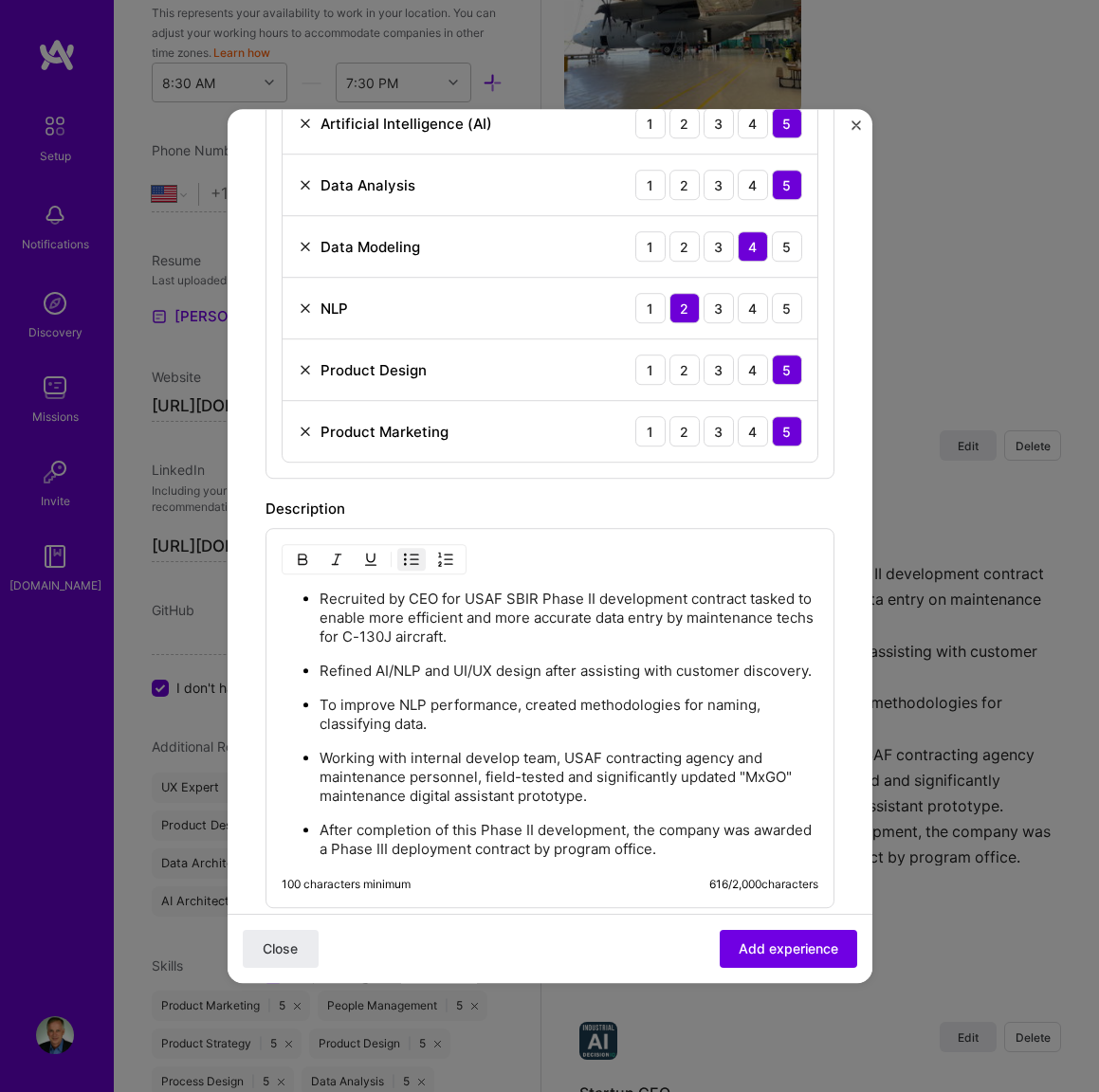
scroll to position [717, 0]
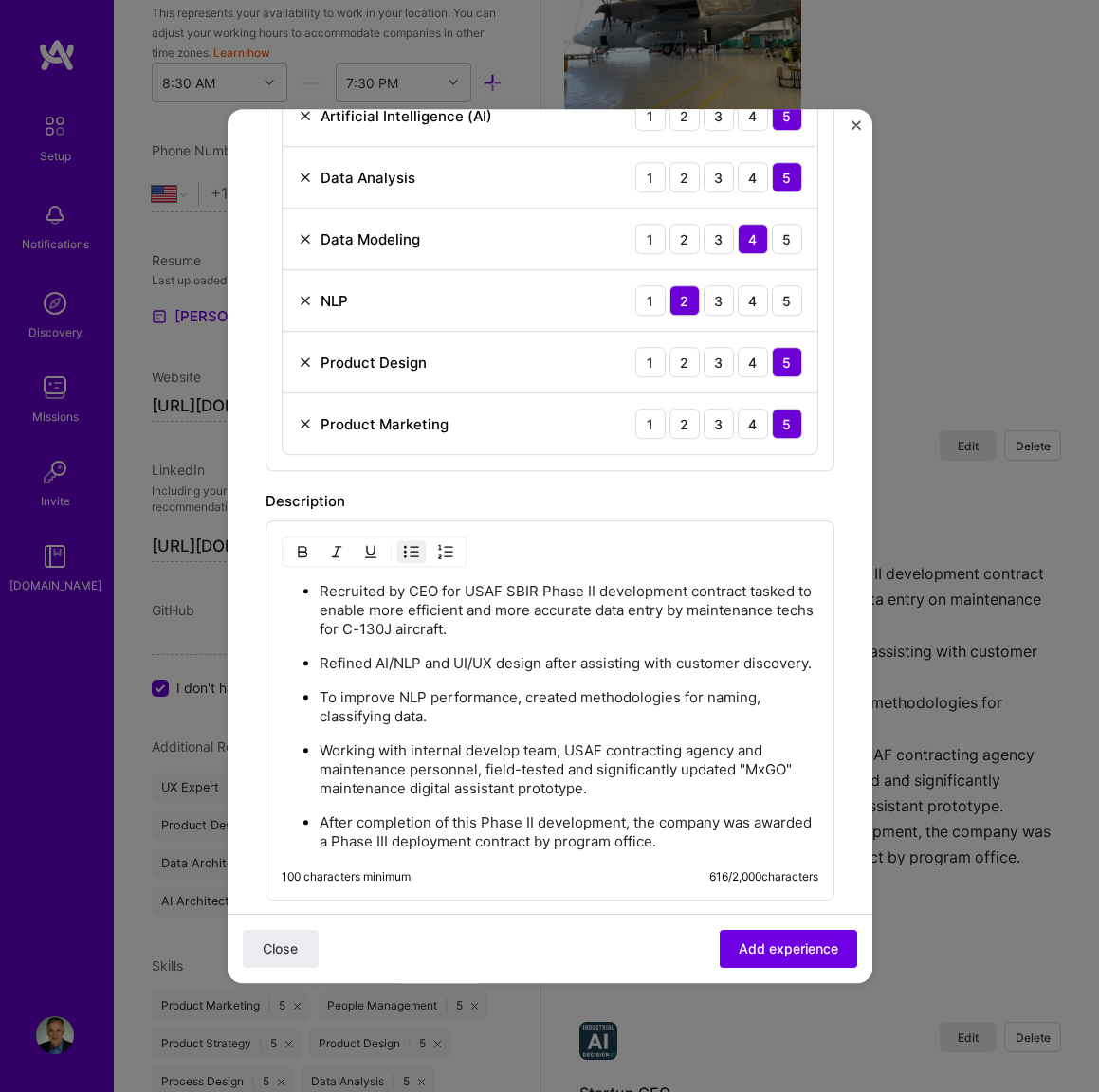
click at [643, 849] on p "After completion of this Phase II development, the company was awarded a Phase …" at bounding box center [568, 832] width 498 height 38
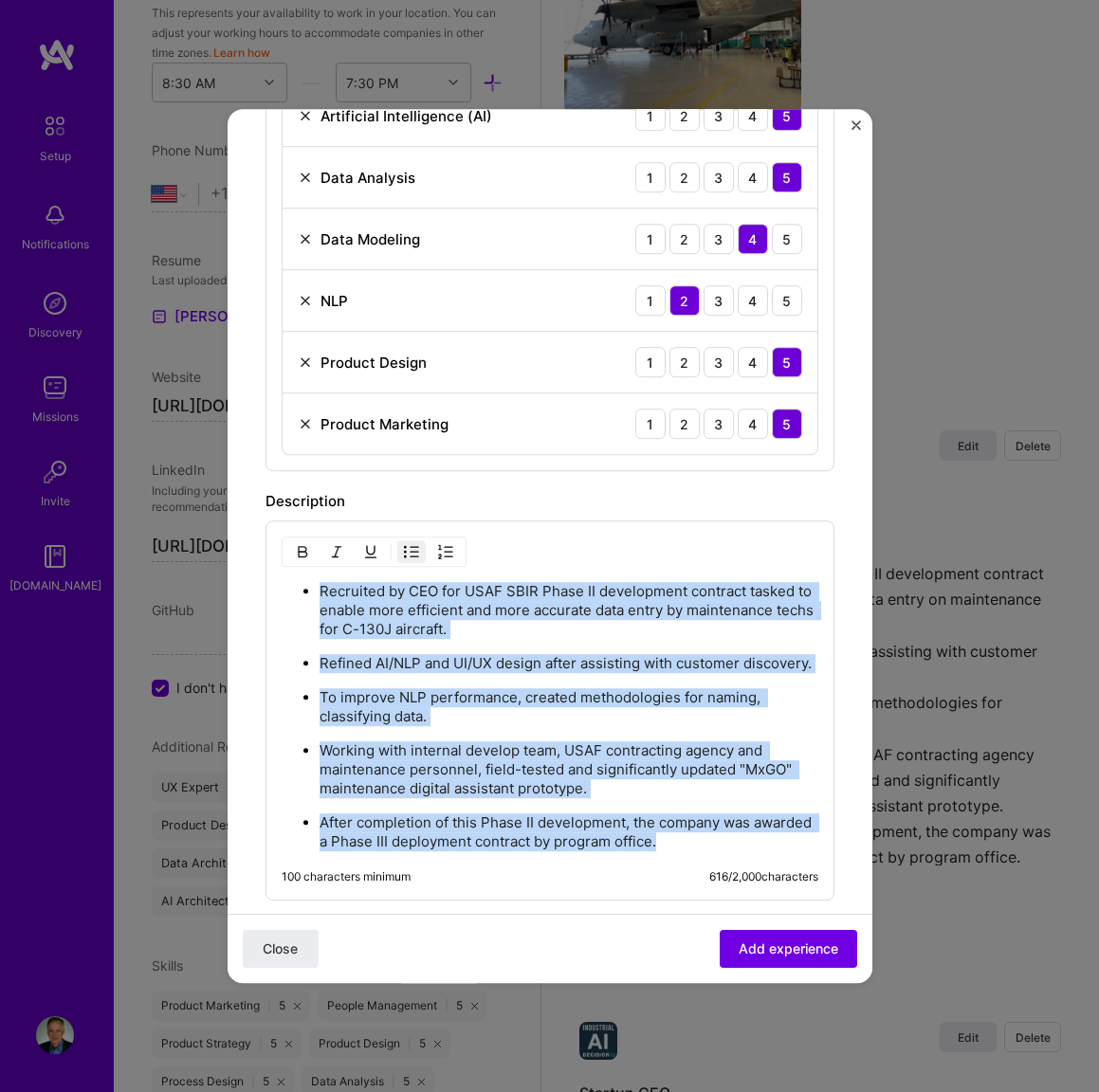
copy ul "Recruited by CEO for USAF SBIR Phase II development contract tasked to enable m…"
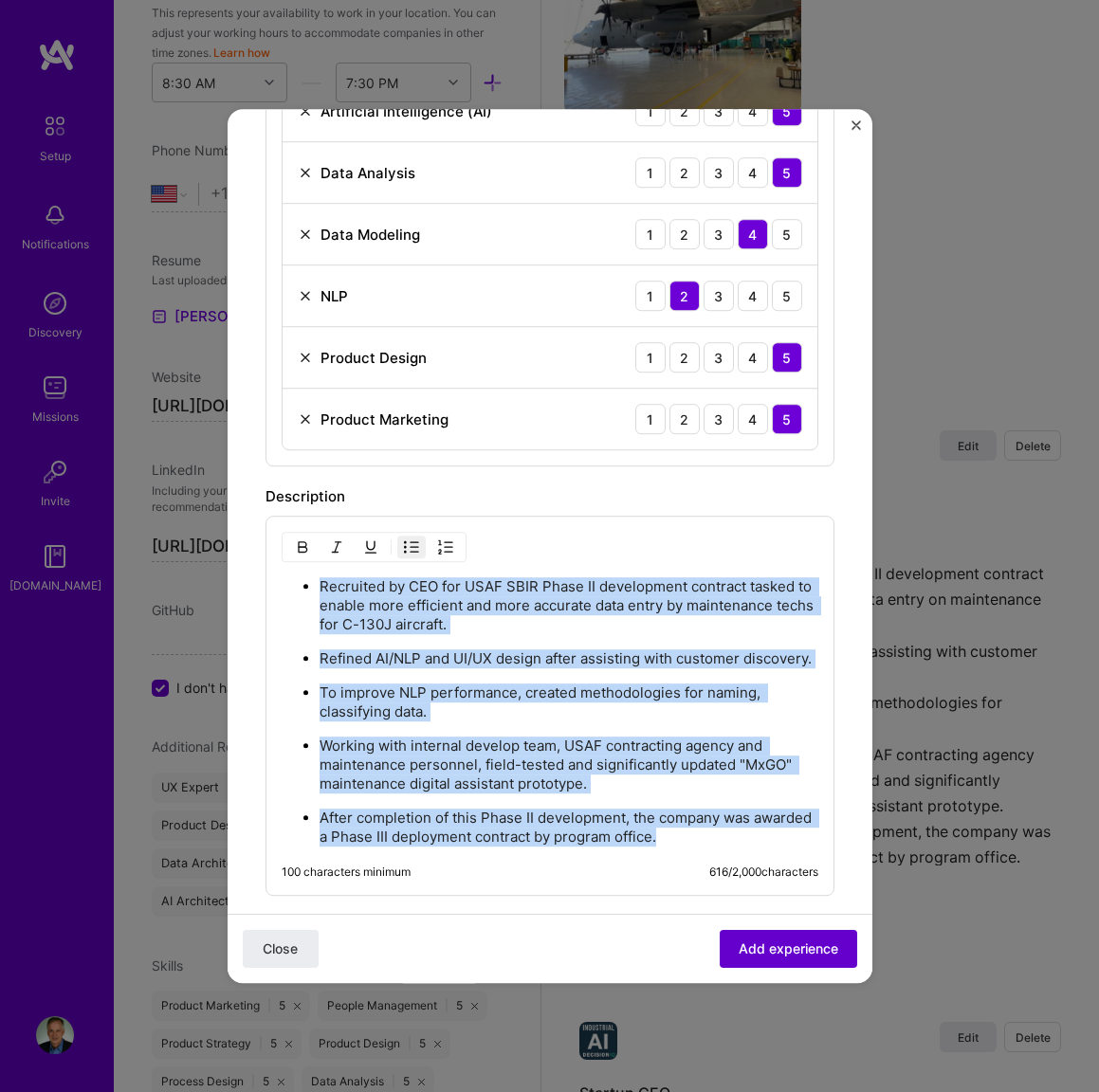
click at [739, 939] on span "Add experience" at bounding box center [788, 948] width 99 height 18
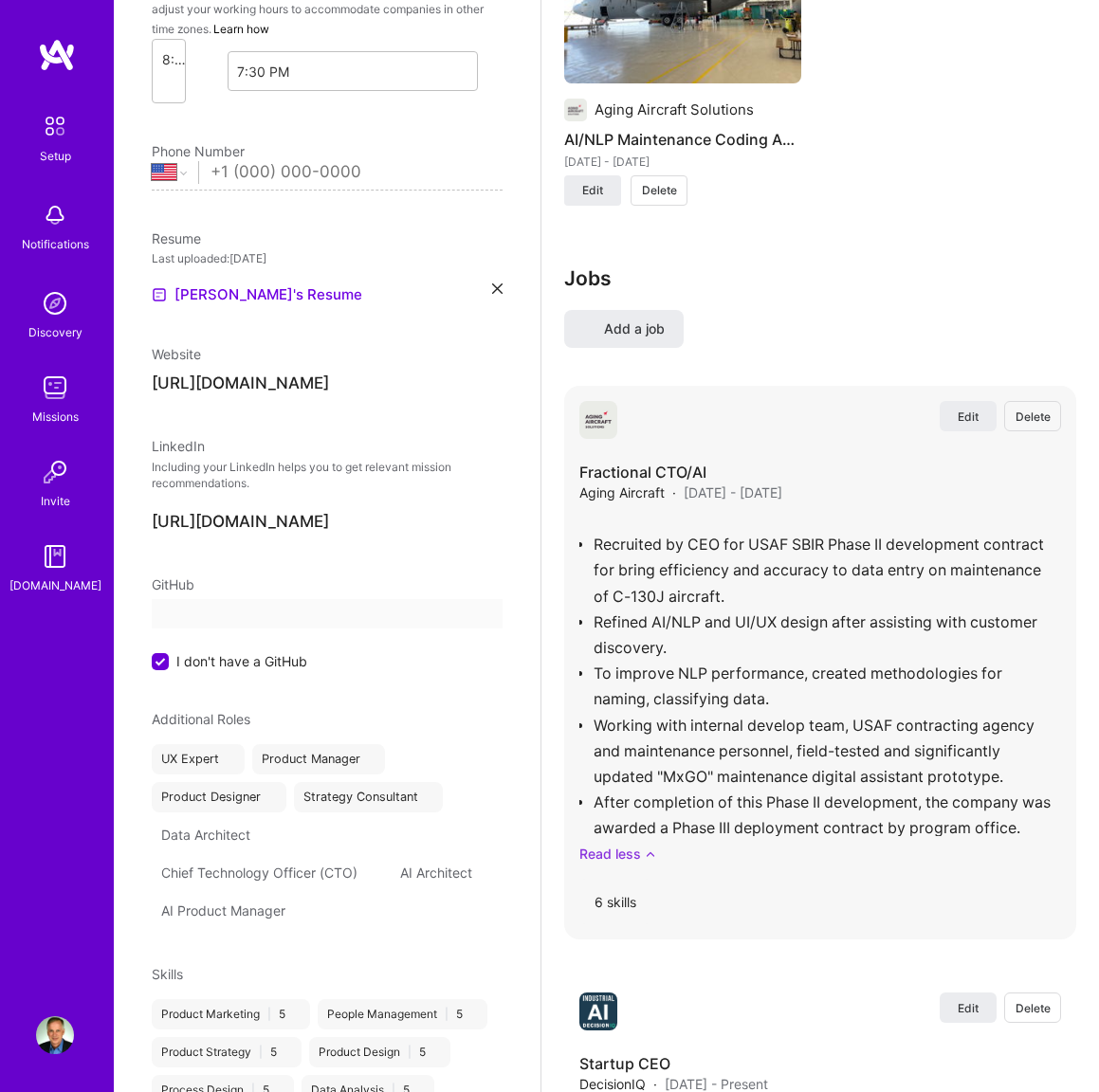
scroll to position [0, 0]
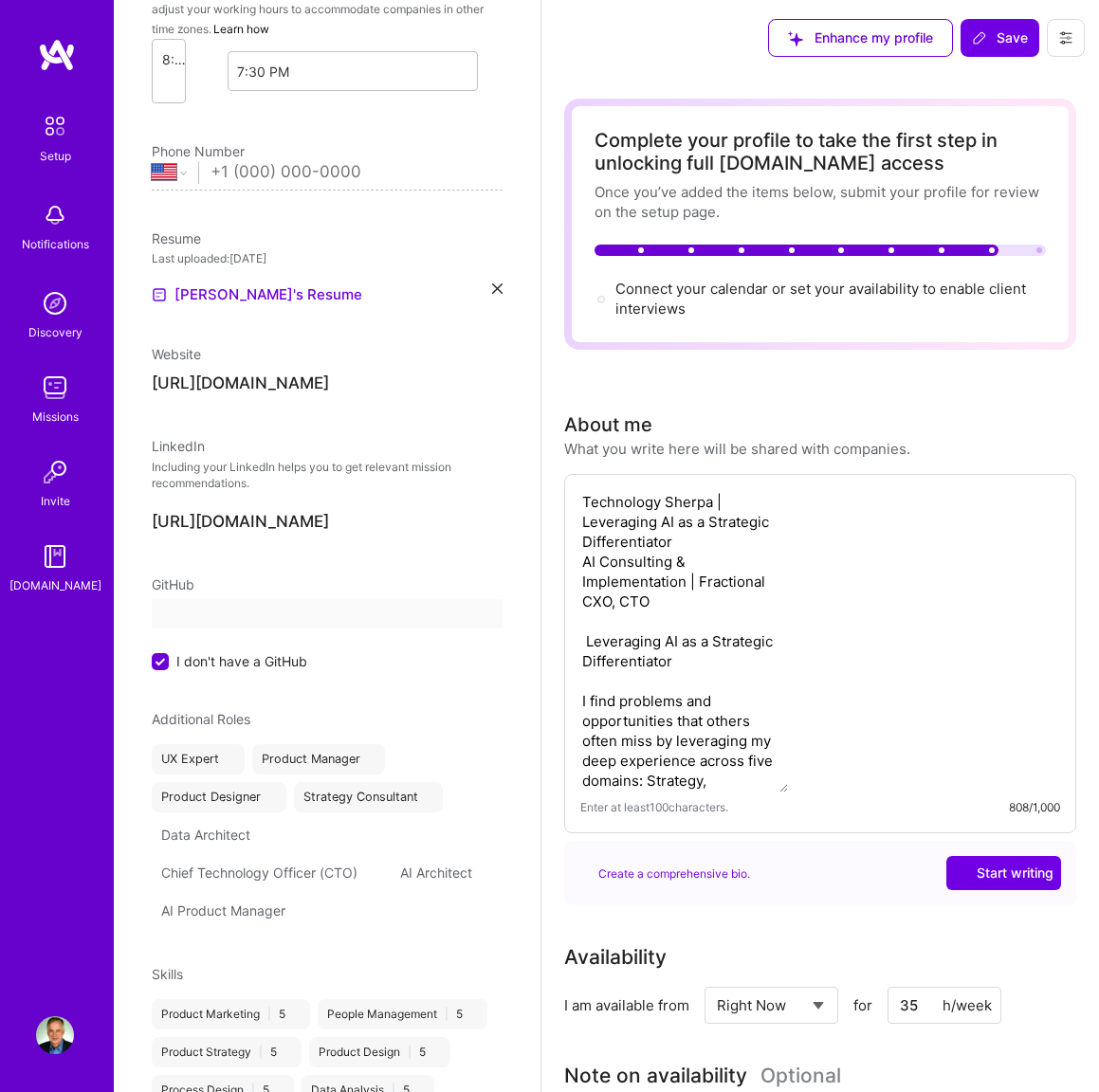
select select "US"
select select "Right Now"
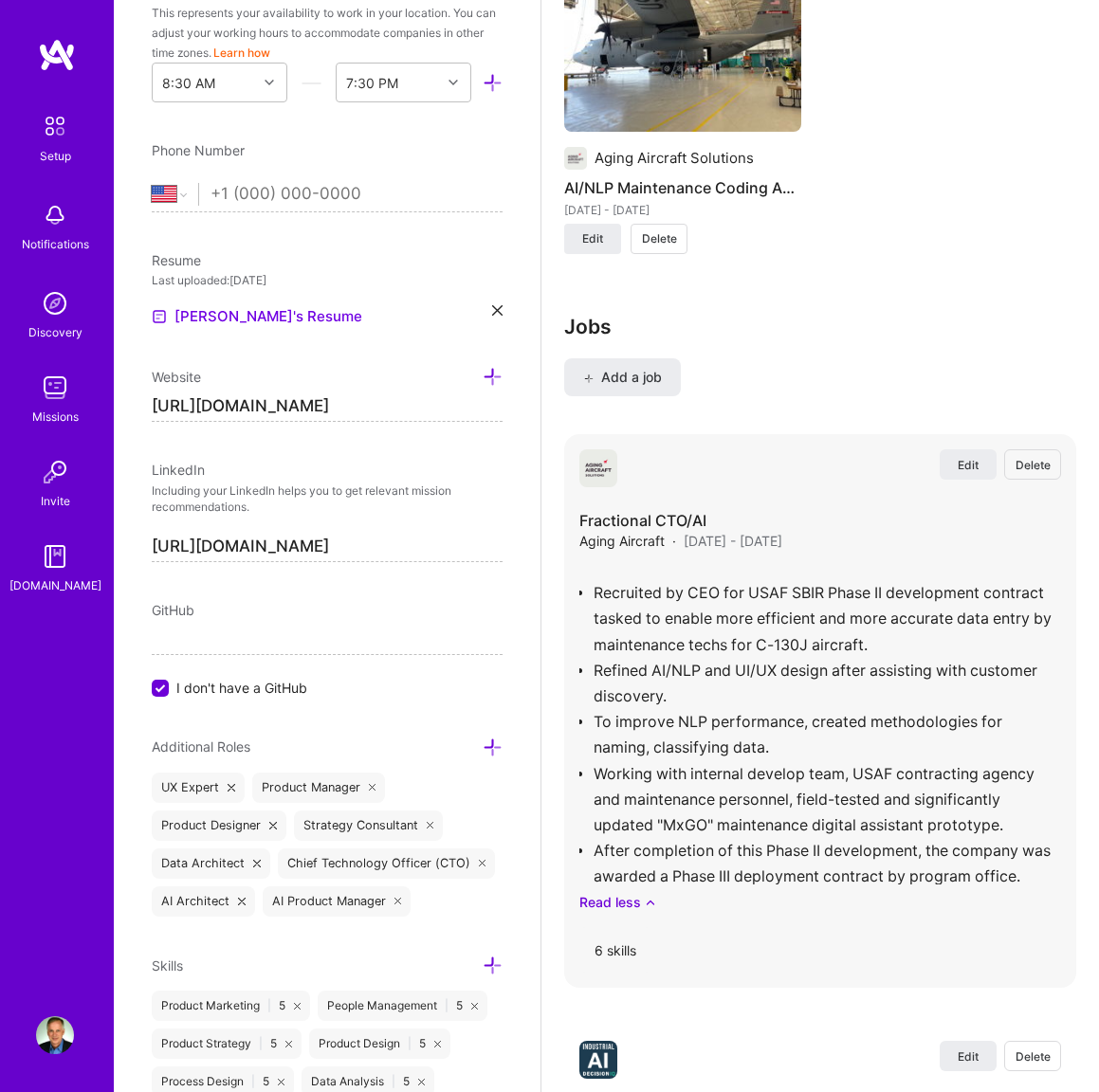
scroll to position [2177, 0]
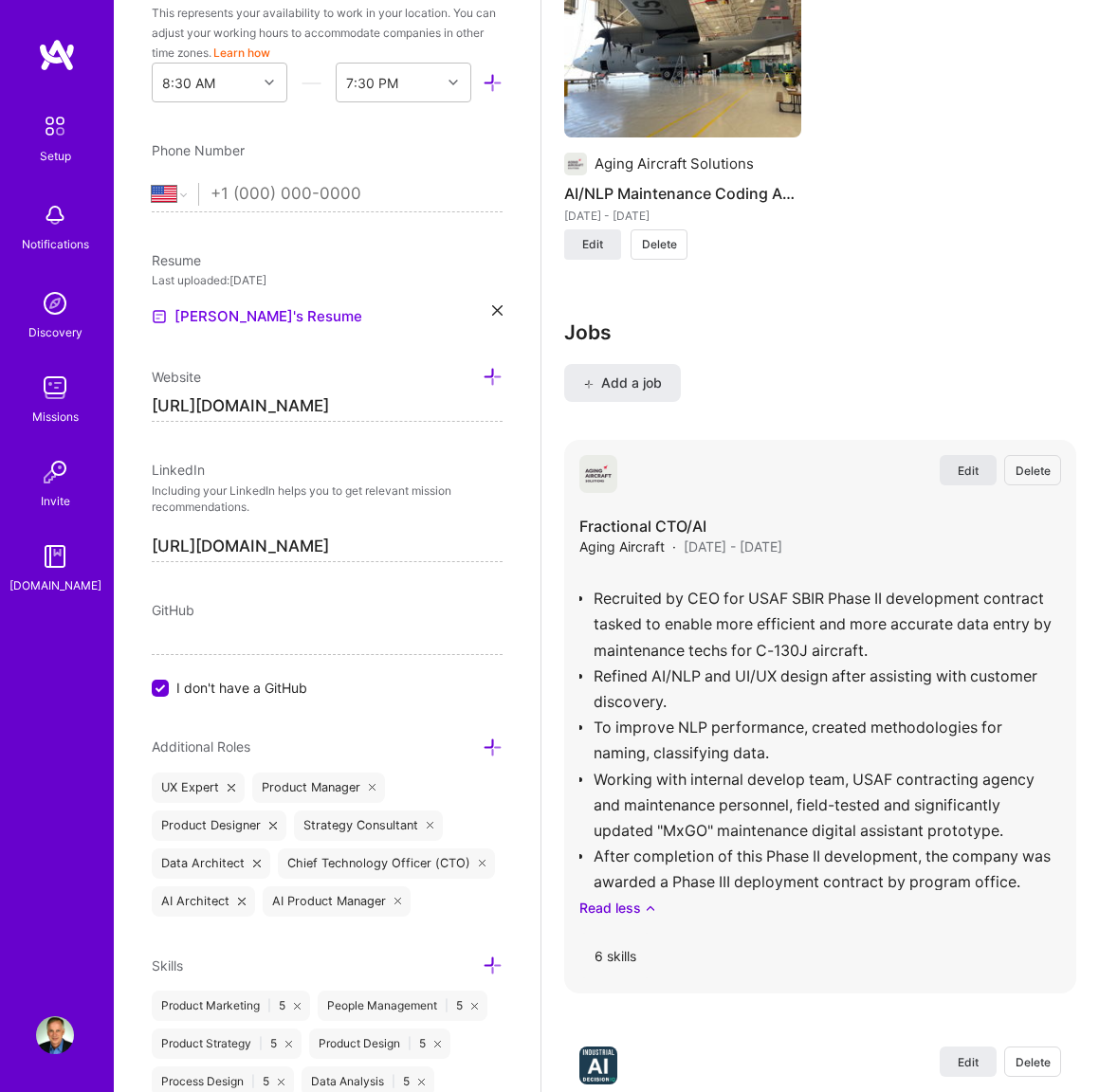
click at [968, 470] on span "Edit" at bounding box center [968, 470] width 20 height 17
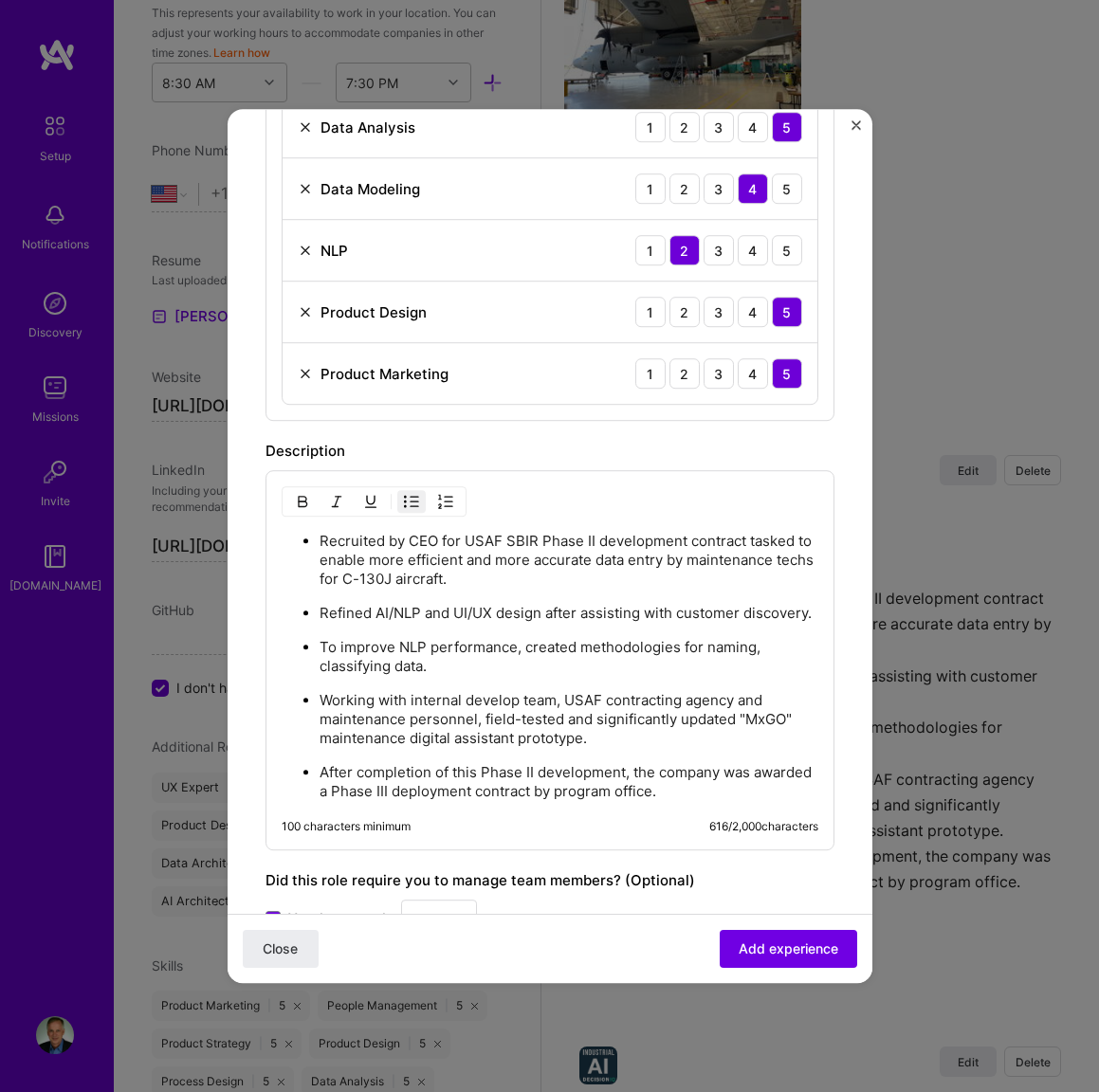
scroll to position [771, 0]
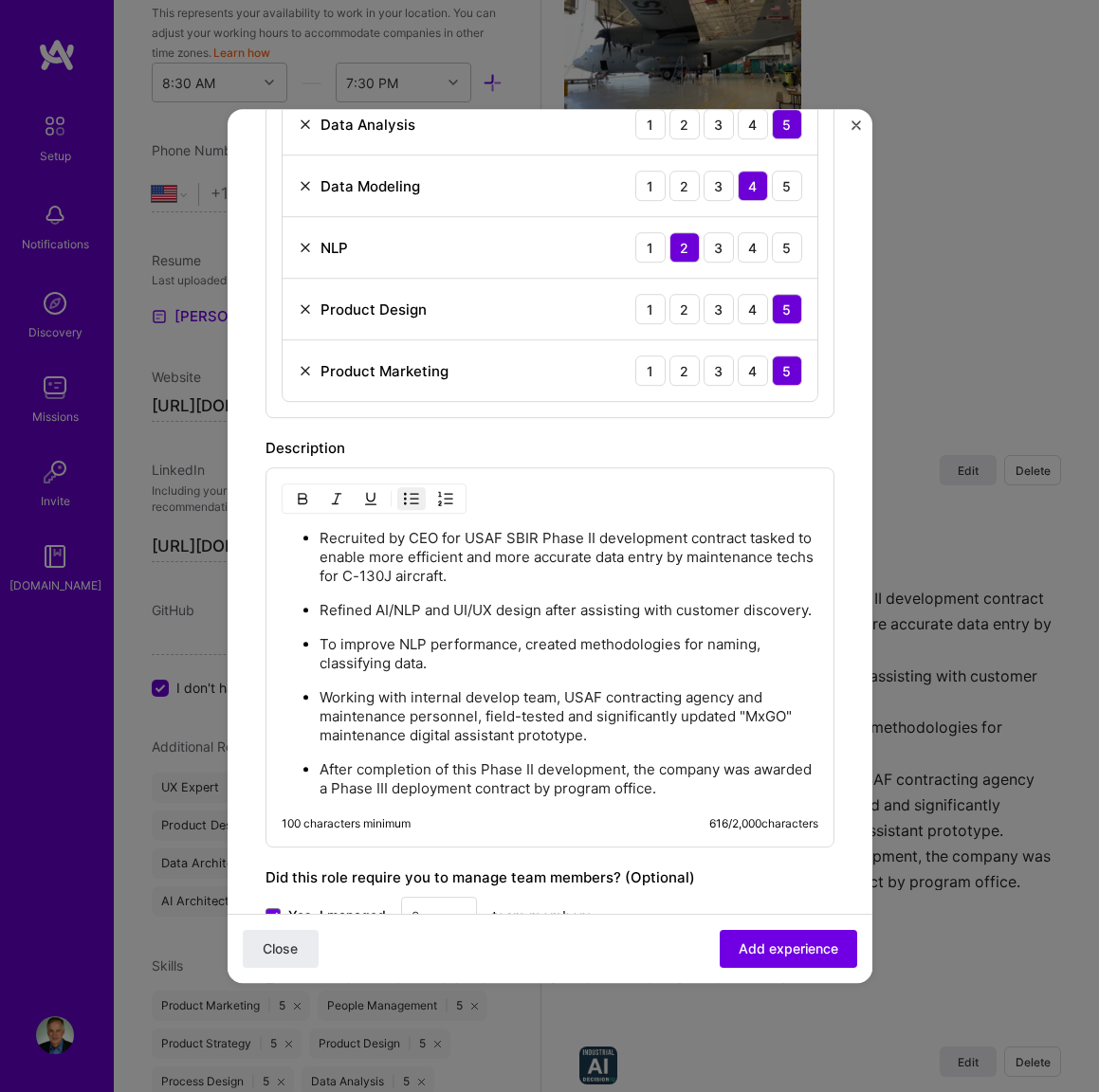
click at [299, 540] on ul "Recruited by CEO for USAF SBIR Phase II development contract tasked to enable m…" at bounding box center [549, 663] width 536 height 271
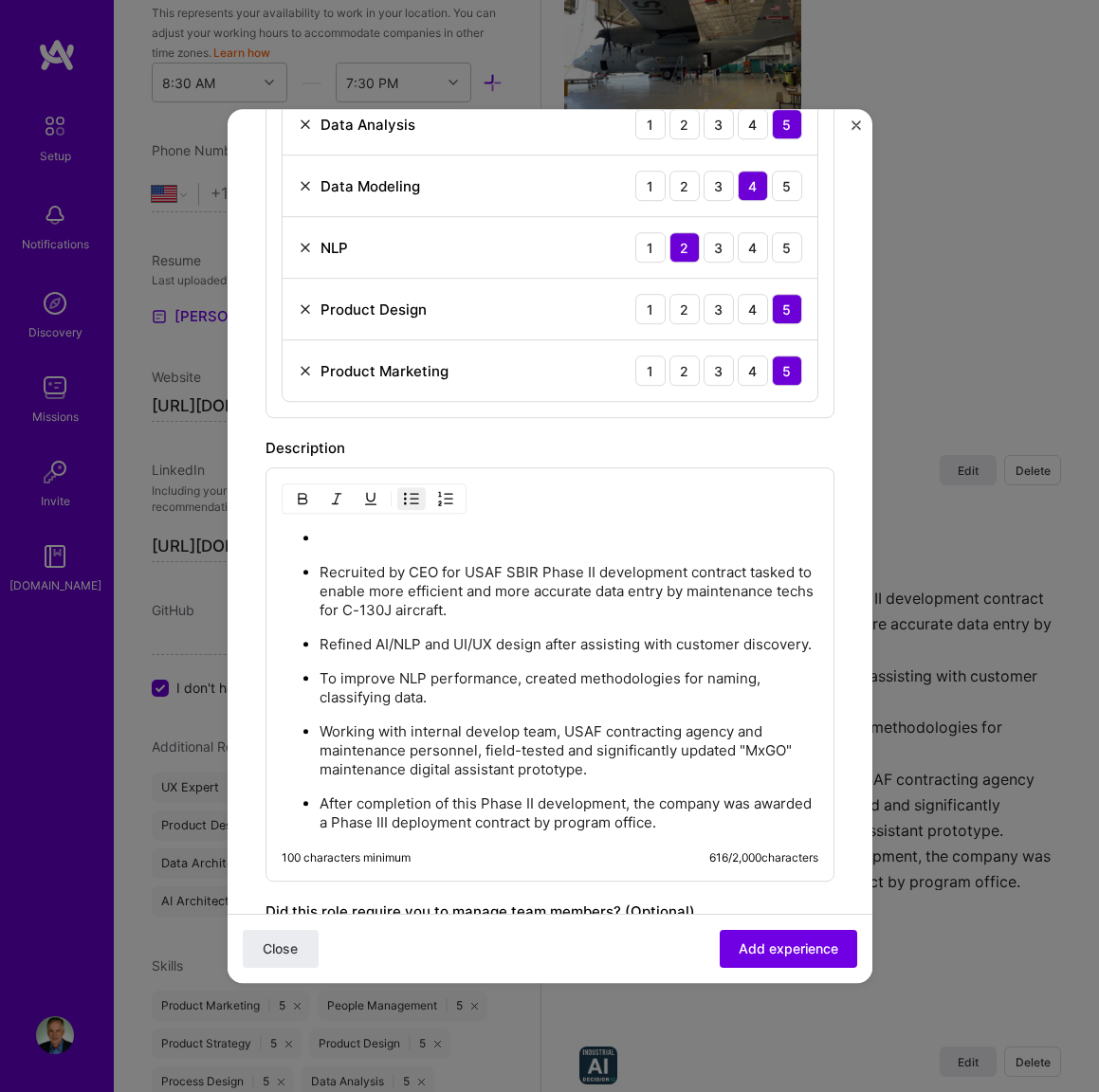
drag, startPoint x: 315, startPoint y: 537, endPoint x: 329, endPoint y: 536, distance: 14.0
click at [317, 536] on ul "Recruited by CEO for USAF SBIR Phase II development contract tasked to enable m…" at bounding box center [549, 679] width 536 height 305
click at [408, 500] on img "button" at bounding box center [412, 498] width 16 height 16
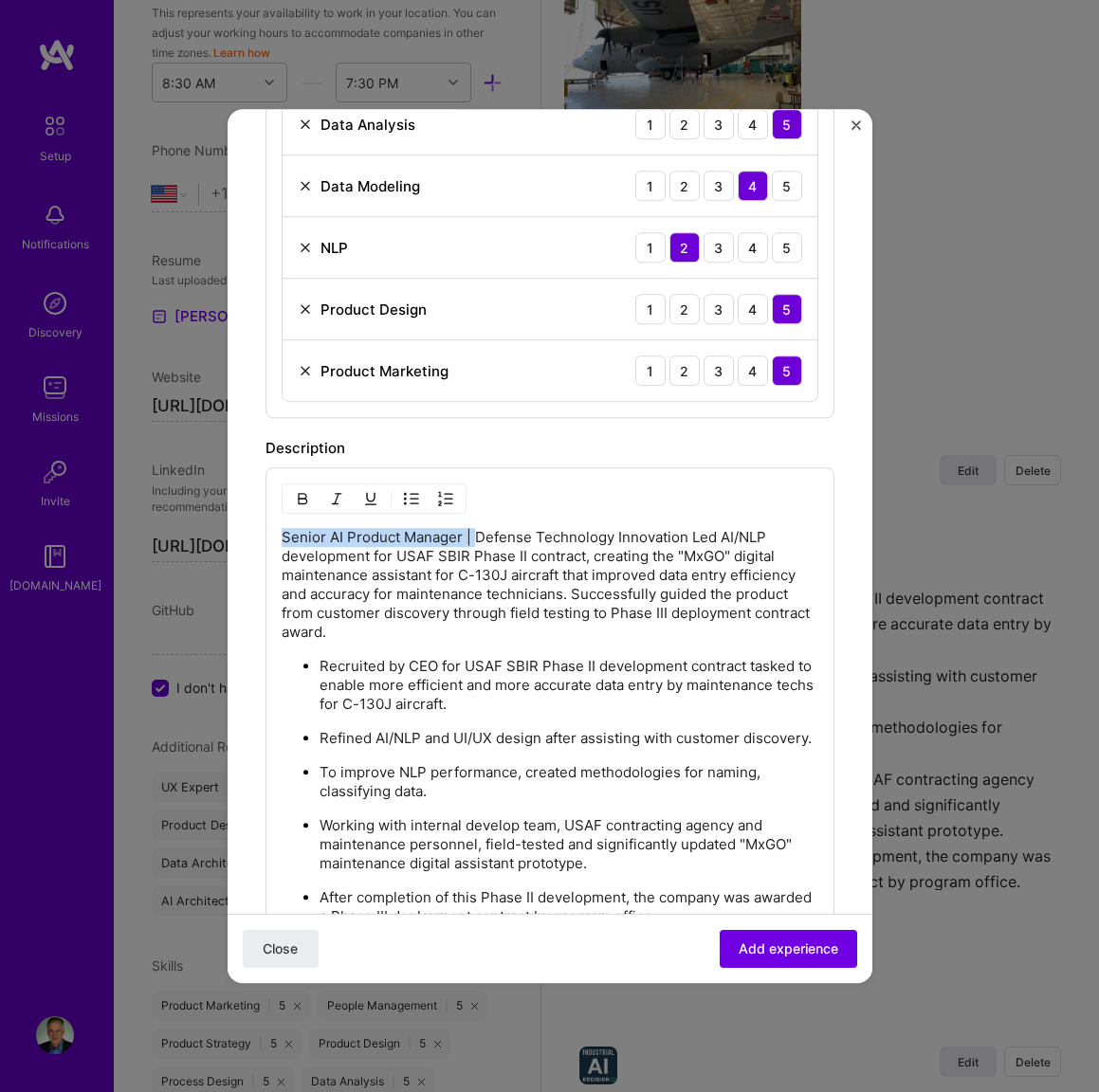
drag, startPoint x: 474, startPoint y: 529, endPoint x: 264, endPoint y: 530, distance: 210.0
click at [264, 530] on form "Create a job experience Jobs help companies understand your past experience. Co…" at bounding box center [550, 381] width 644 height 2010
click at [687, 537] on p "Senior AI Product Manager | Defense Technology Innovation Led AI/NLP developmen…" at bounding box center [549, 584] width 536 height 114
click at [690, 537] on p "Senior AI Product Manager | Defense Technology Innovation Led AI/NLP developmen…" at bounding box center [549, 584] width 536 height 114
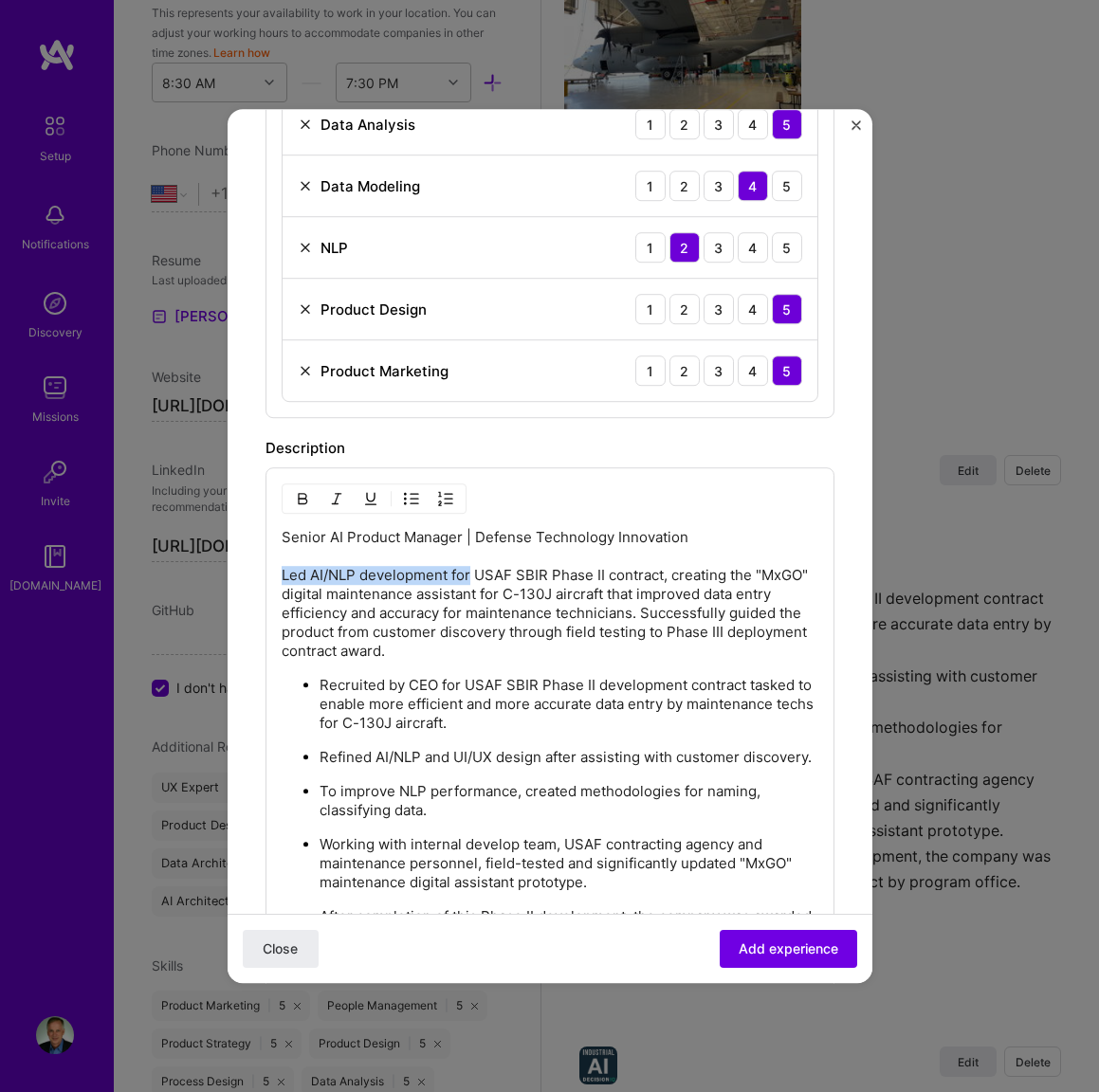
click at [469, 570] on p "Senior AI Product Manager | Defense Technology Innovation Led AI/NLP developmen…" at bounding box center [549, 594] width 536 height 132
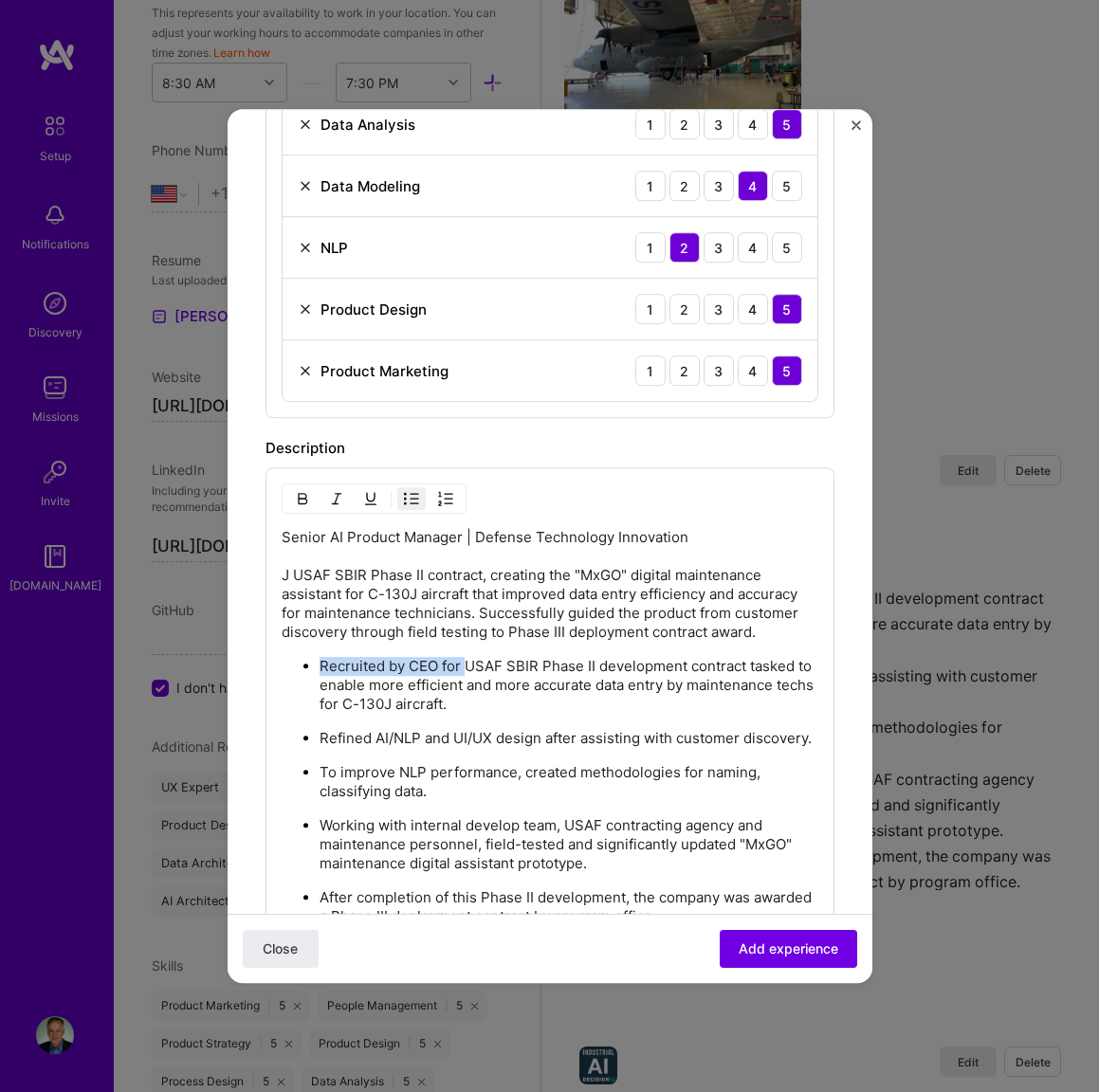
drag, startPoint x: 321, startPoint y: 670, endPoint x: 462, endPoint y: 666, distance: 141.1
click at [462, 666] on p "Recruited by CEO for USAF SBIR Phase II development contract tasked to enable m…" at bounding box center [568, 685] width 498 height 56
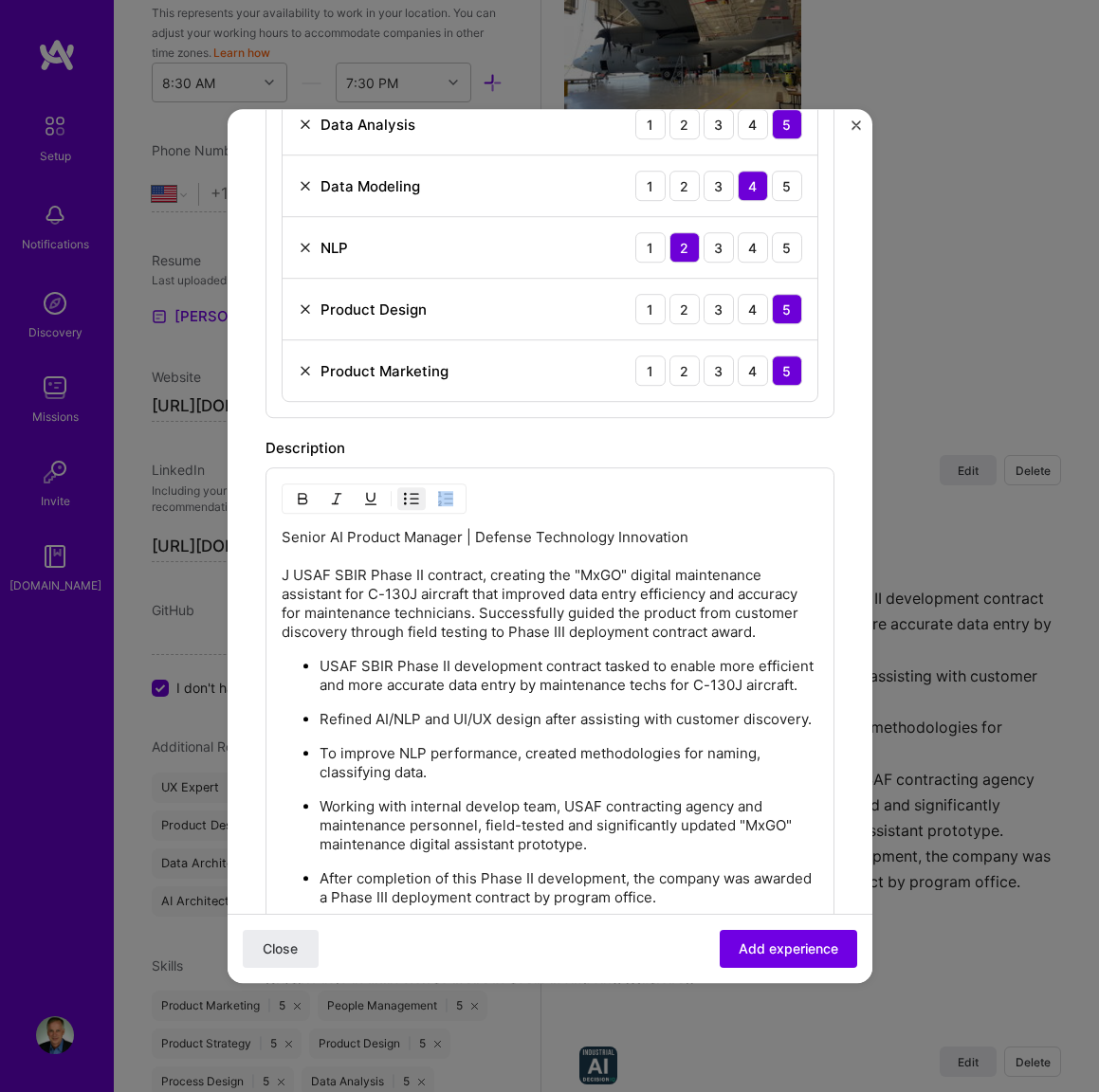
drag, startPoint x: 278, startPoint y: 580, endPoint x: 297, endPoint y: 579, distance: 19.0
click at [315, 578] on div "Senior AI Product Manager | Defense Technology Innovation J USAF SBIR Phase II …" at bounding box center [550, 711] width 568 height 490
click at [292, 580] on p "Senior AI Product Manager | Defense Technology Innovation J USAF SBIR Phase II …" at bounding box center [549, 584] width 536 height 114
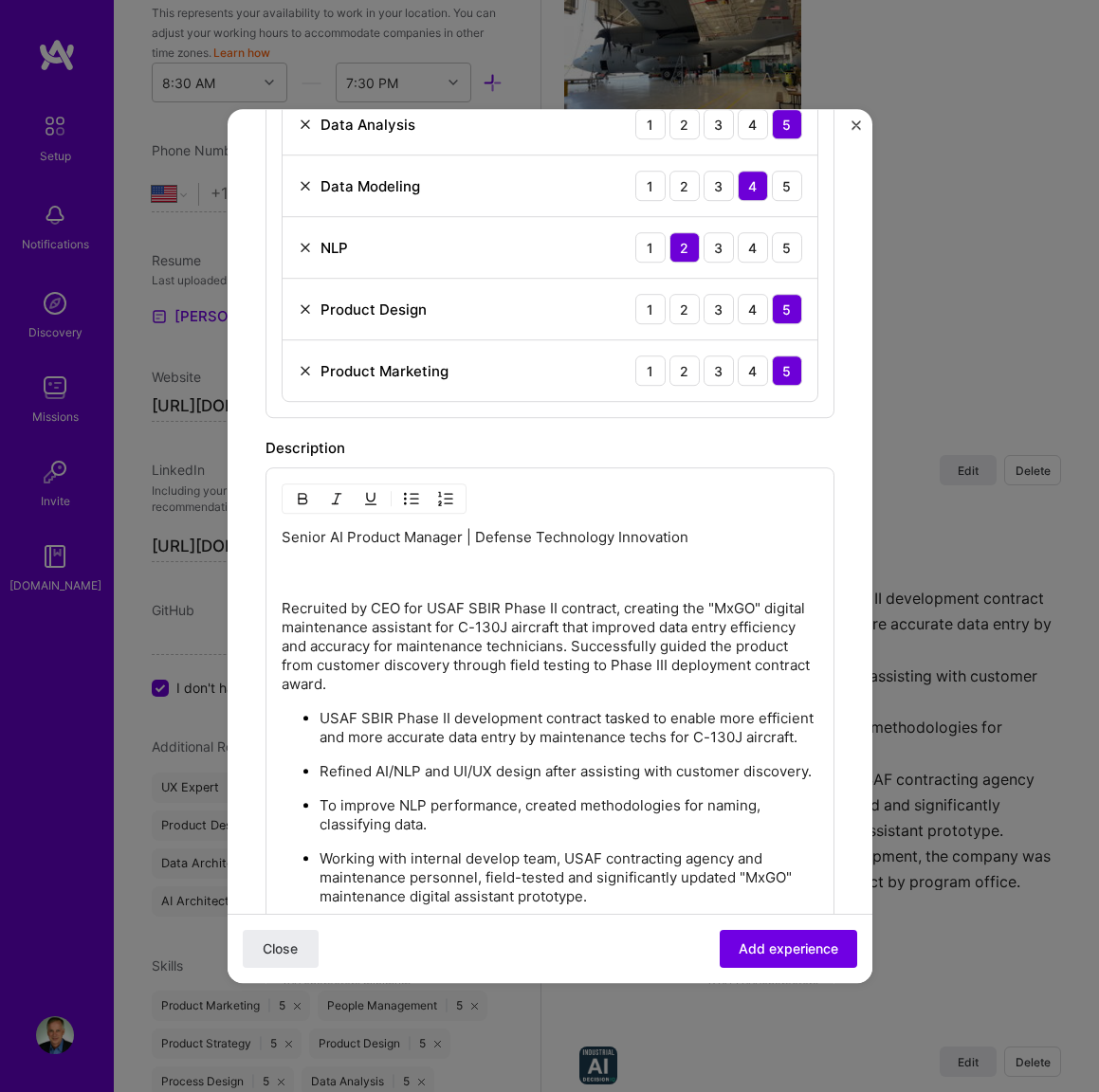
click at [303, 585] on div "Senior AI Product Manager | Defense Technology Innovation Recruited by CEO for …" at bounding box center [549, 743] width 536 height 431
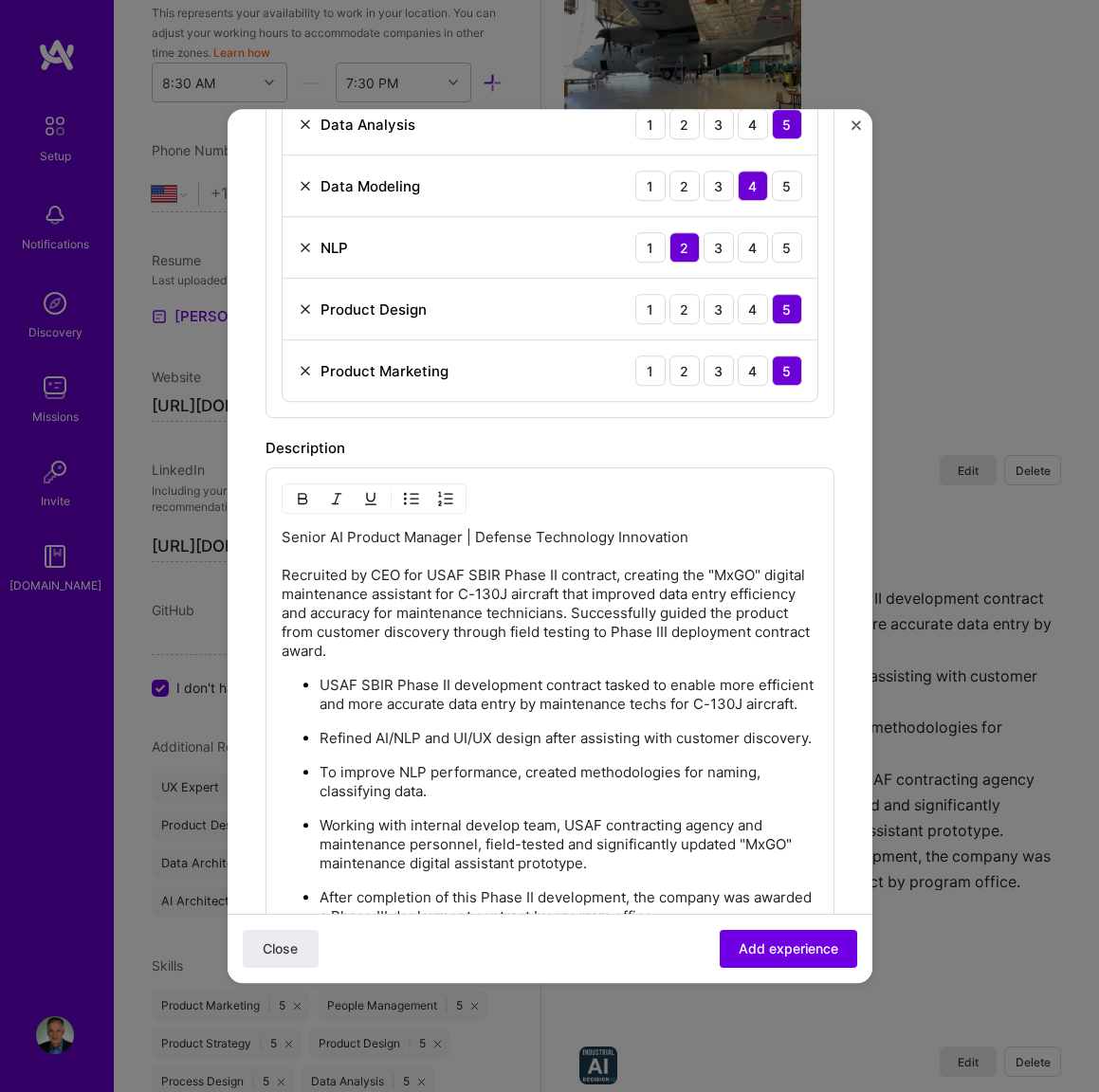
scroll to position [770, 0]
click at [345, 548] on p "Senior AI Product Manager | Defense Technology Innovation Recruited by CEO for …" at bounding box center [549, 595] width 536 height 132
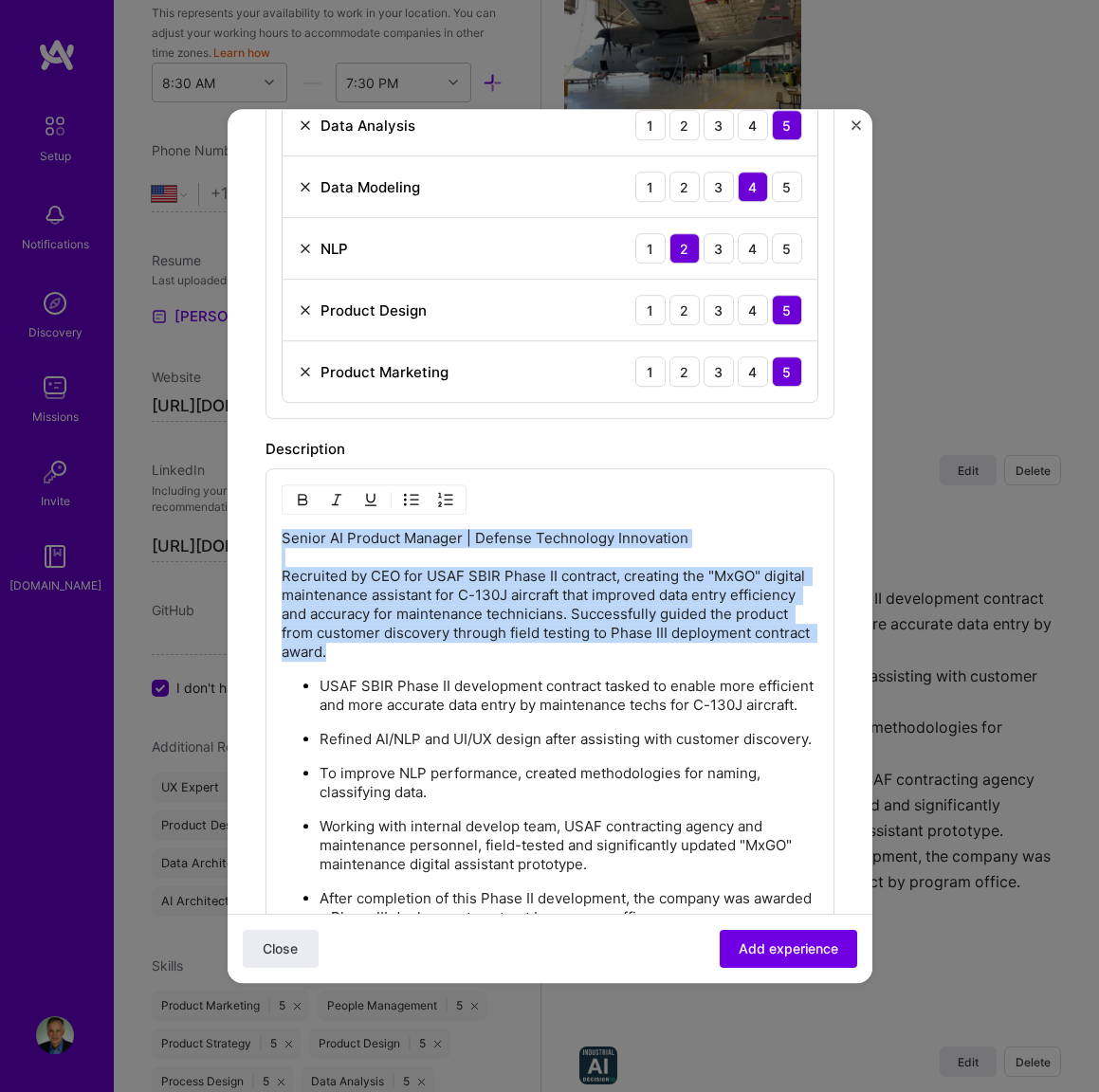
click at [345, 548] on p "Senior AI Product Manager | Defense Technology Innovation Recruited by CEO for …" at bounding box center [549, 595] width 536 height 132
click at [345, 542] on p "Senior AI Product Manager | Defense Technology Innovation Recruited by CEO for …" at bounding box center [549, 595] width 536 height 132
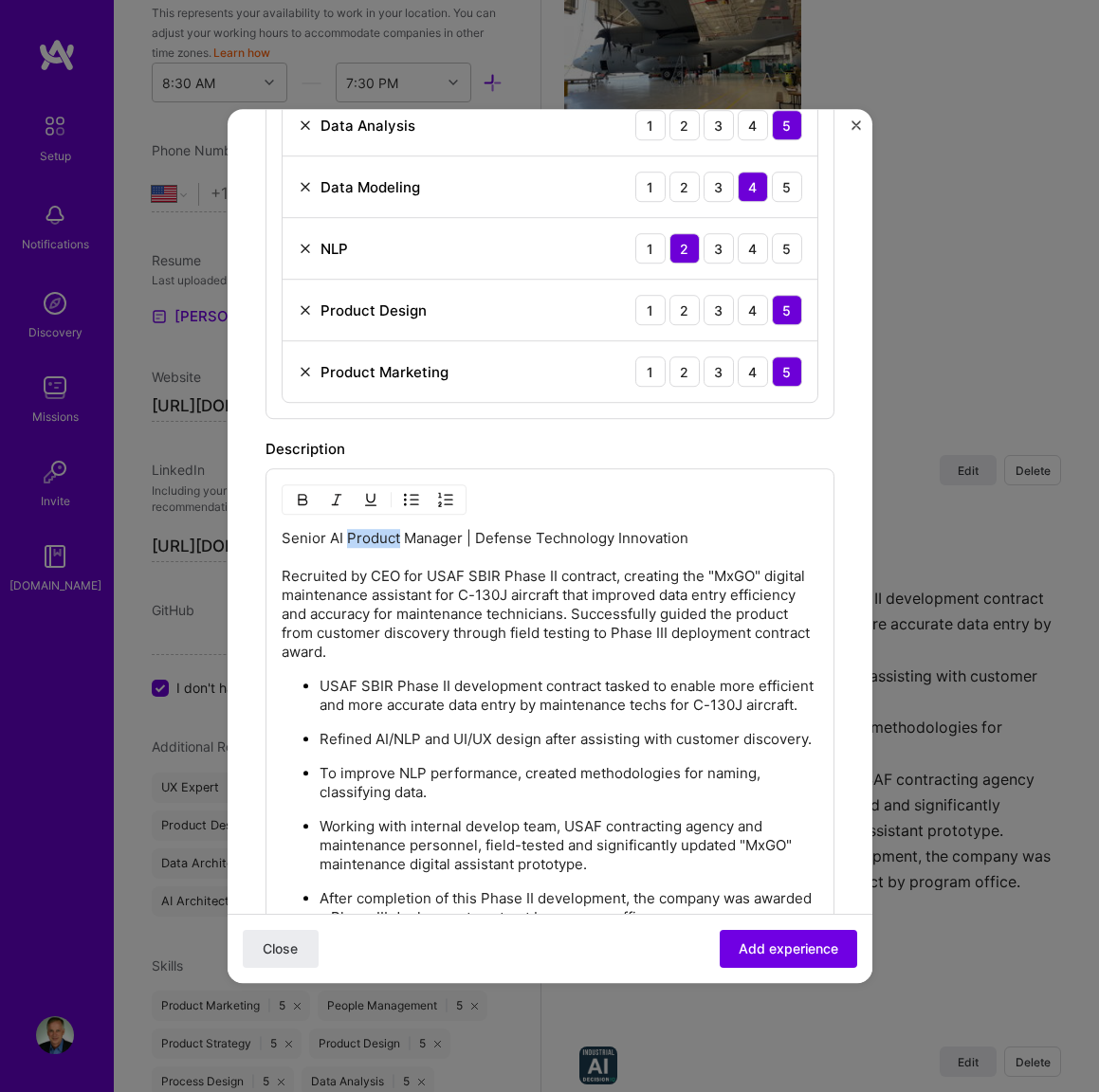
click at [345, 542] on p "Senior AI Product Manager | Defense Technology Innovation Recruited by CEO for …" at bounding box center [549, 595] width 536 height 132
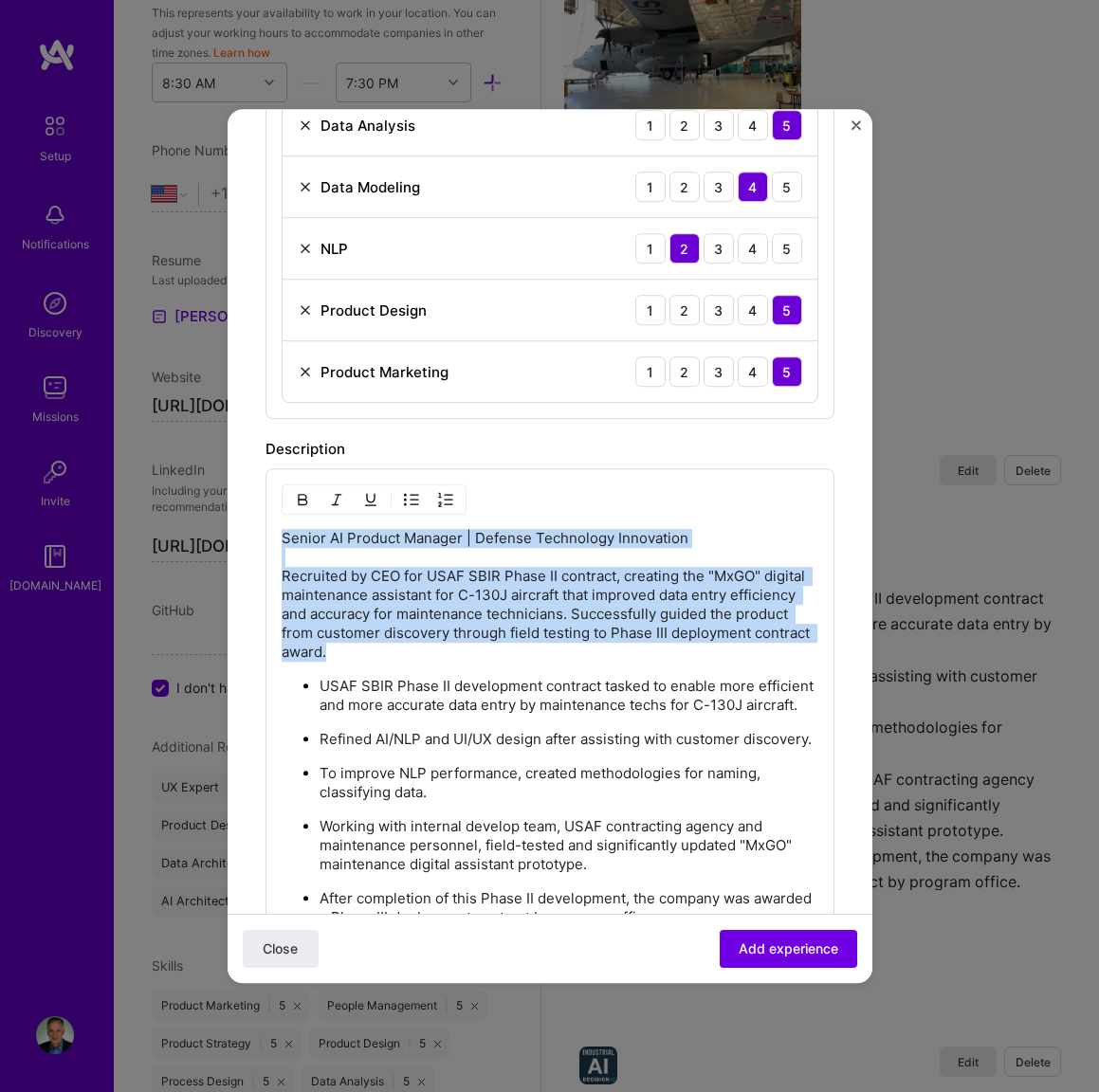
click at [345, 542] on p "Senior AI Product Manager | Defense Technology Innovation Recruited by CEO for …" at bounding box center [549, 595] width 536 height 132
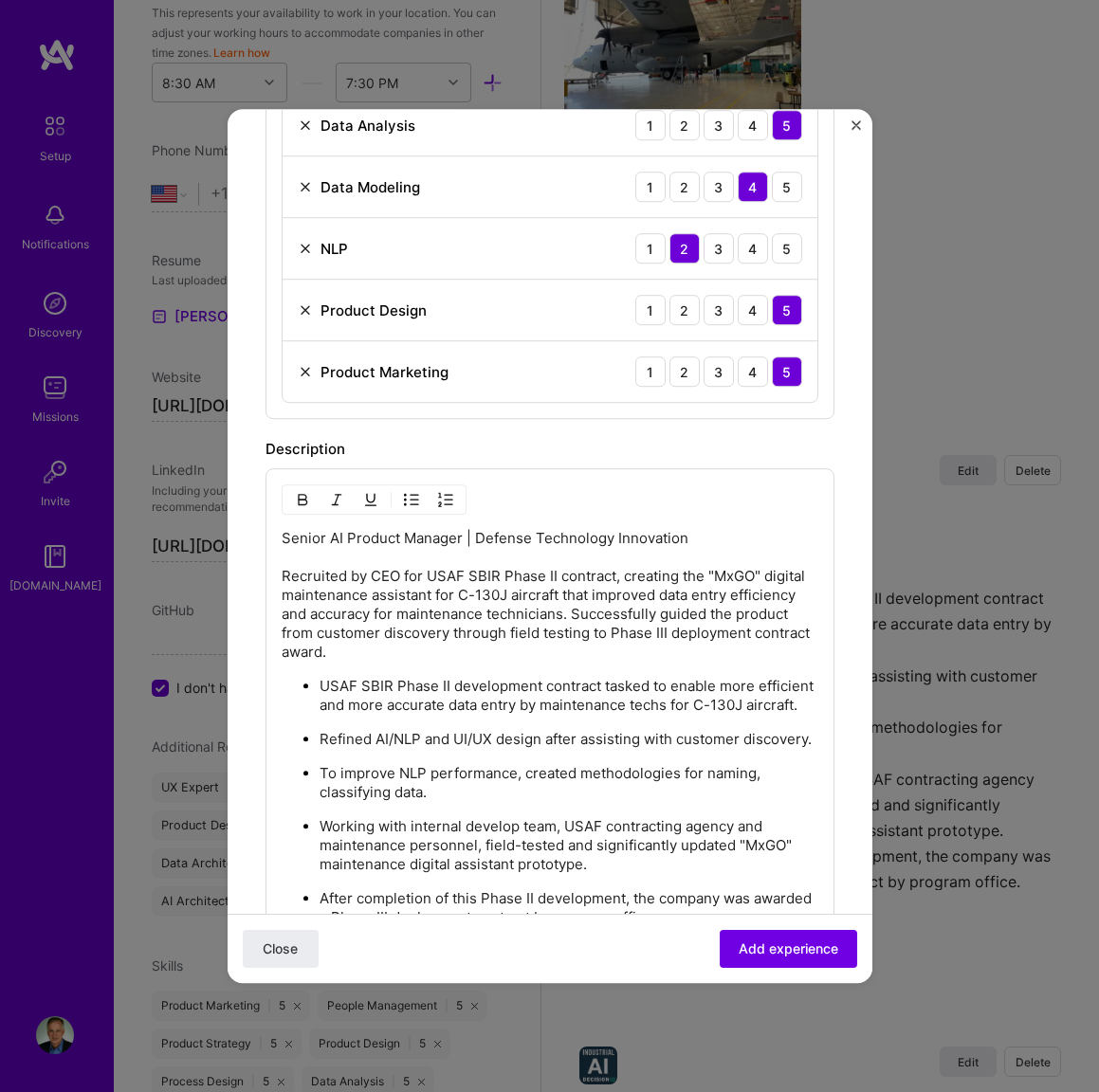
click at [646, 526] on div "Senior AI Product Manager | Defense Technology Innovation Recruited by CEO for …" at bounding box center [550, 722] width 568 height 508
drag, startPoint x: 686, startPoint y: 529, endPoint x: 286, endPoint y: 526, distance: 400.0
click at [271, 544] on div "Senior AI Product Manager | Defense Technology Innovation Recruited by CEO for …" at bounding box center [550, 722] width 568 height 508
click at [303, 496] on img "button" at bounding box center [303, 499] width 16 height 16
click at [696, 637] on p "Senior AI Product Manager | Defense Technology Innovation Recruited by CEO for …" at bounding box center [549, 595] width 536 height 132
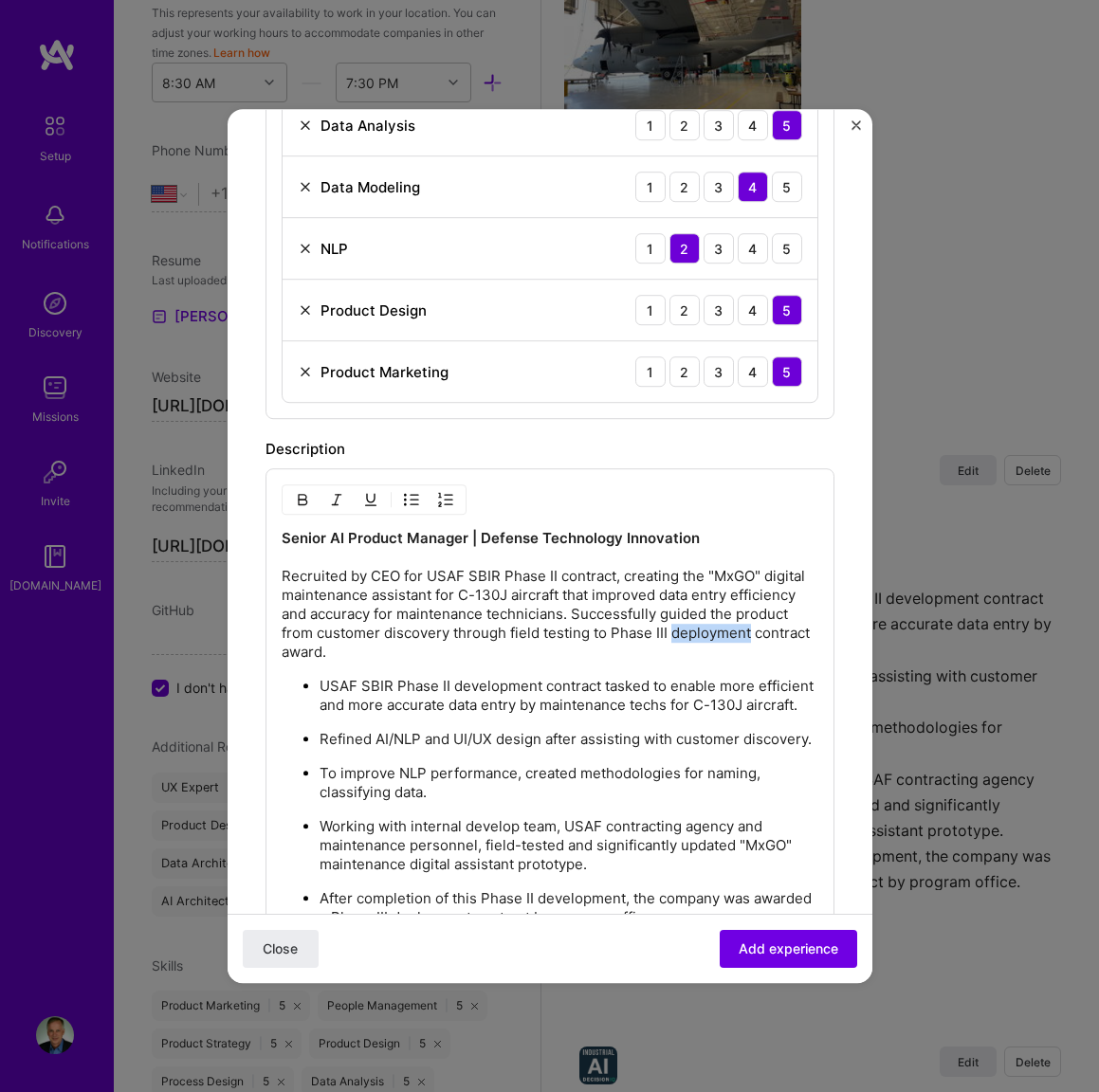
click at [696, 637] on p "Senior AI Product Manager | Defense Technology Innovation Recruited by CEO for …" at bounding box center [549, 595] width 536 height 132
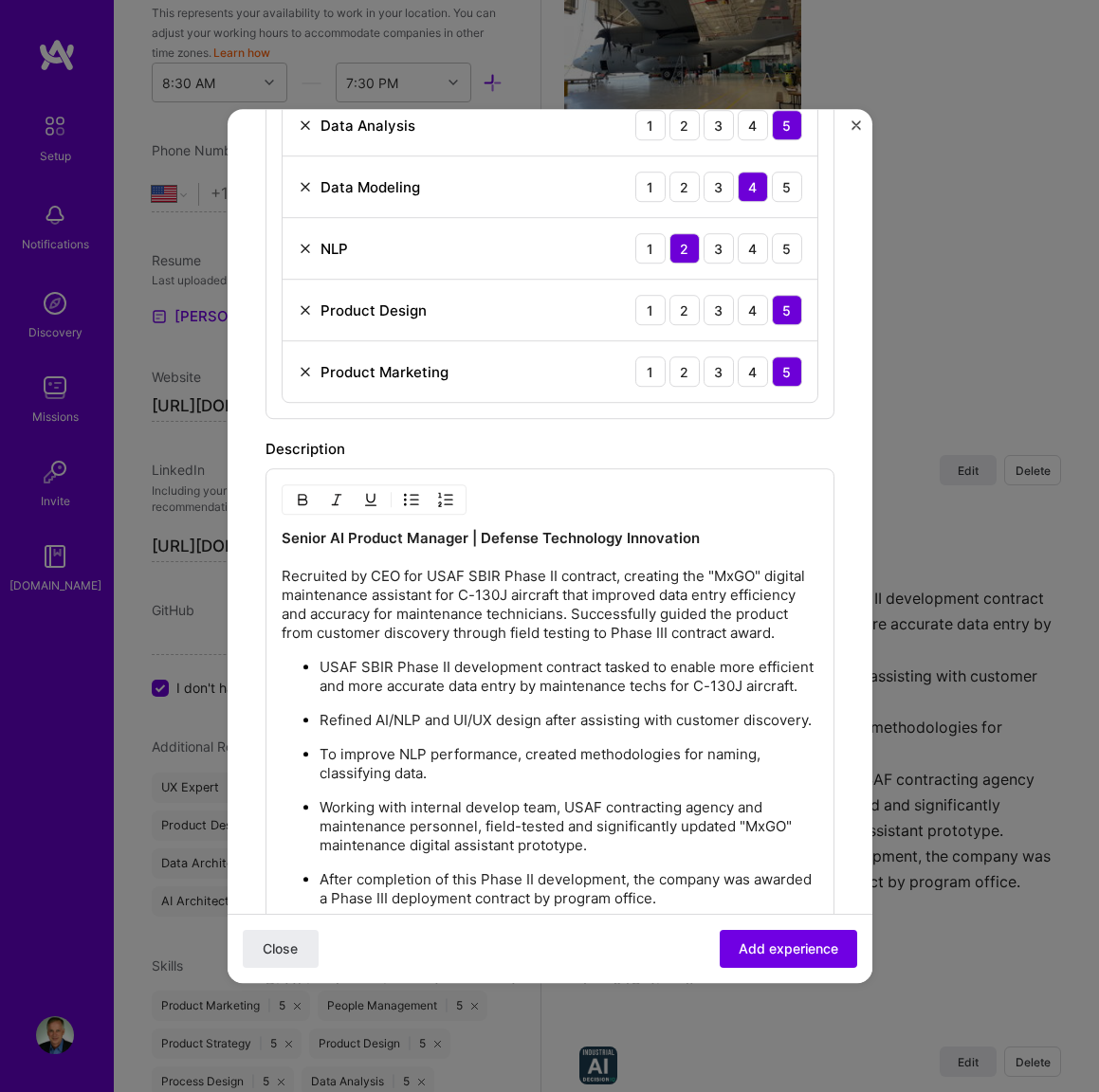
click at [774, 637] on p "Senior AI Product Manager | Defense Technology Innovation Recruited by CEO for …" at bounding box center [549, 585] width 536 height 114
click at [769, 637] on p "Senior AI Product Manager | Defense Technology Innovation Recruited by CEO for …" at bounding box center [549, 585] width 536 height 114
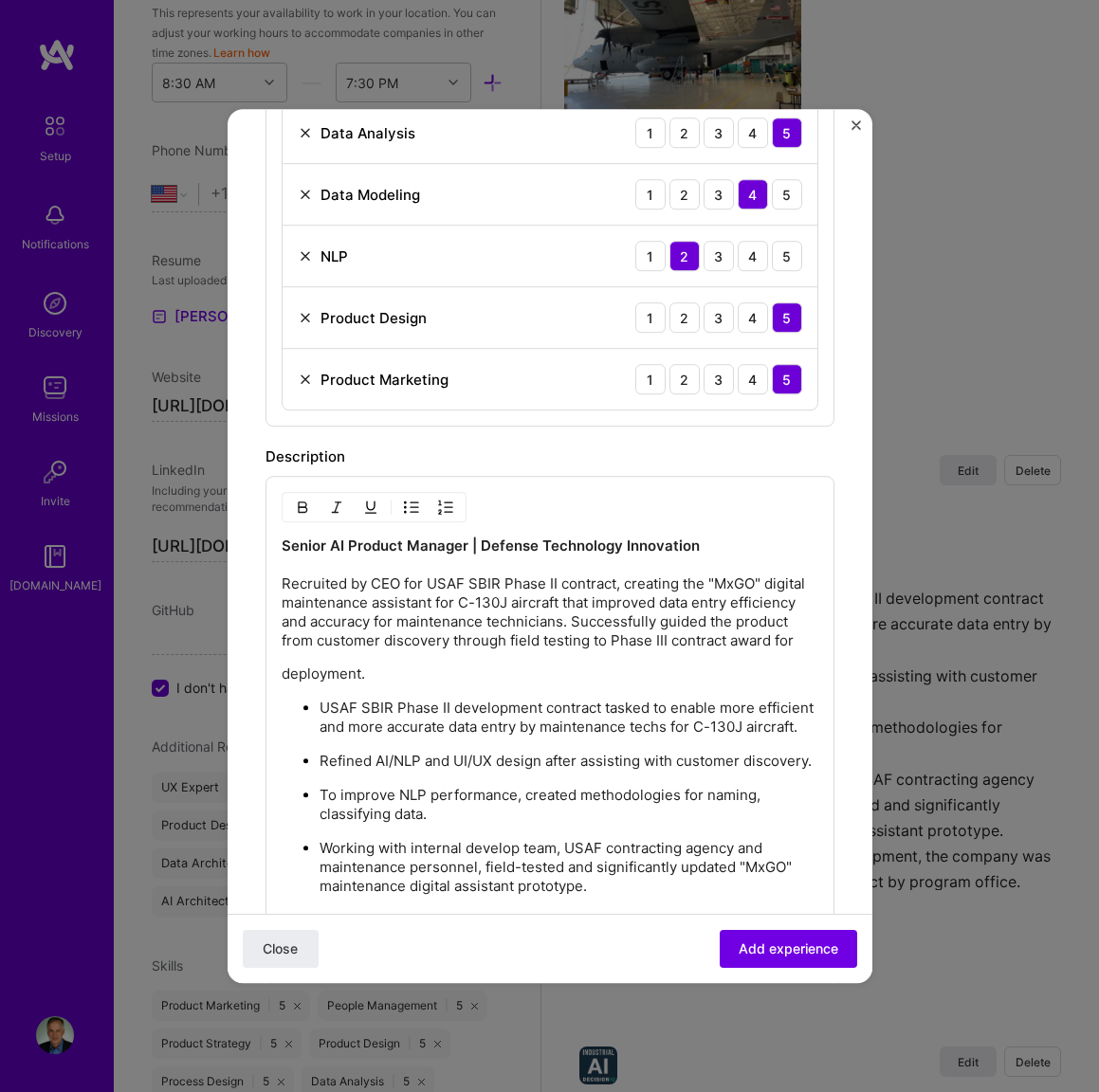
scroll to position [760, 0]
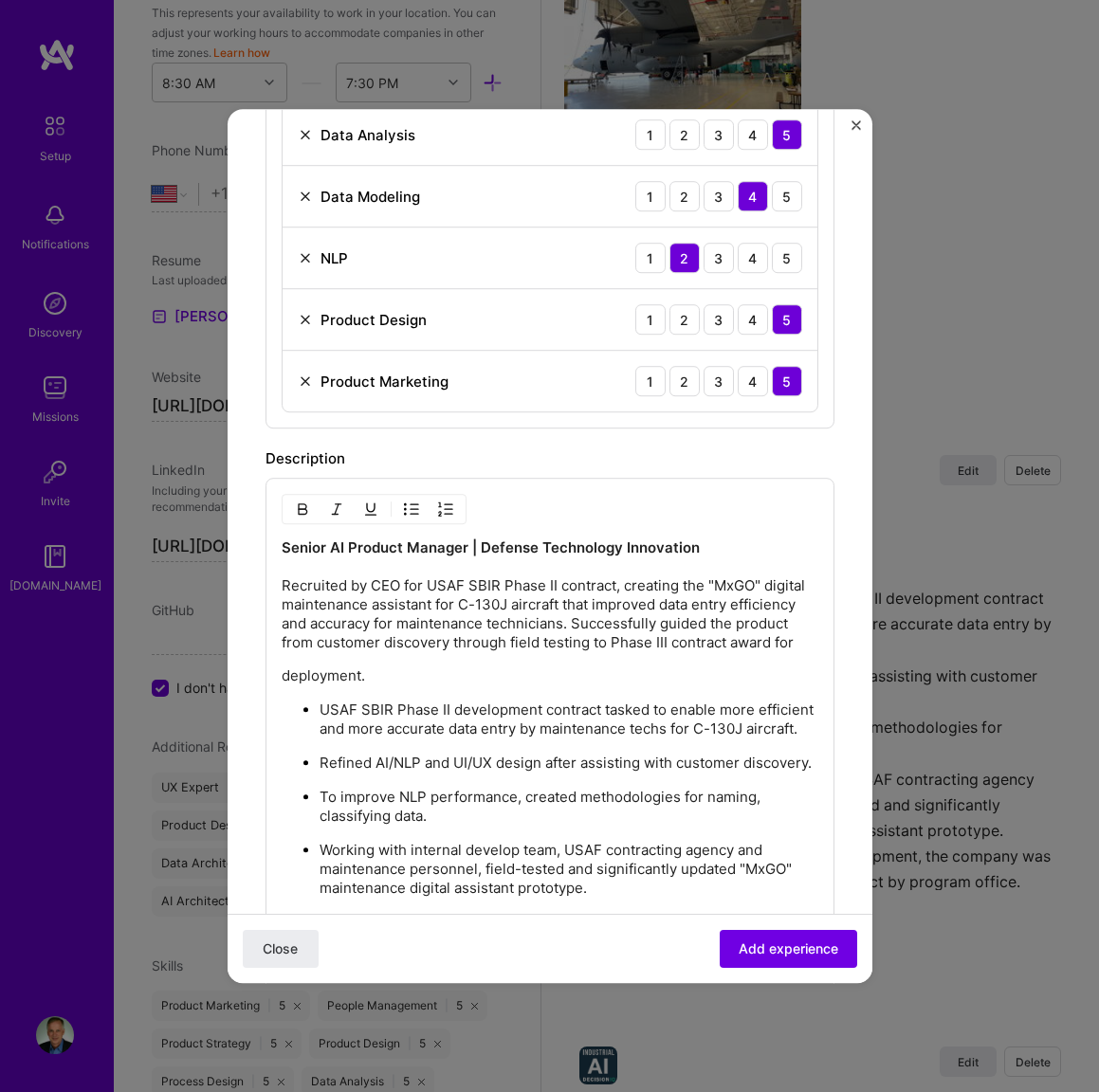
click at [282, 686] on div "Senior AI Product Manager | Defense Technology Innovation Recruited by CEO for …" at bounding box center [549, 745] width 536 height 413
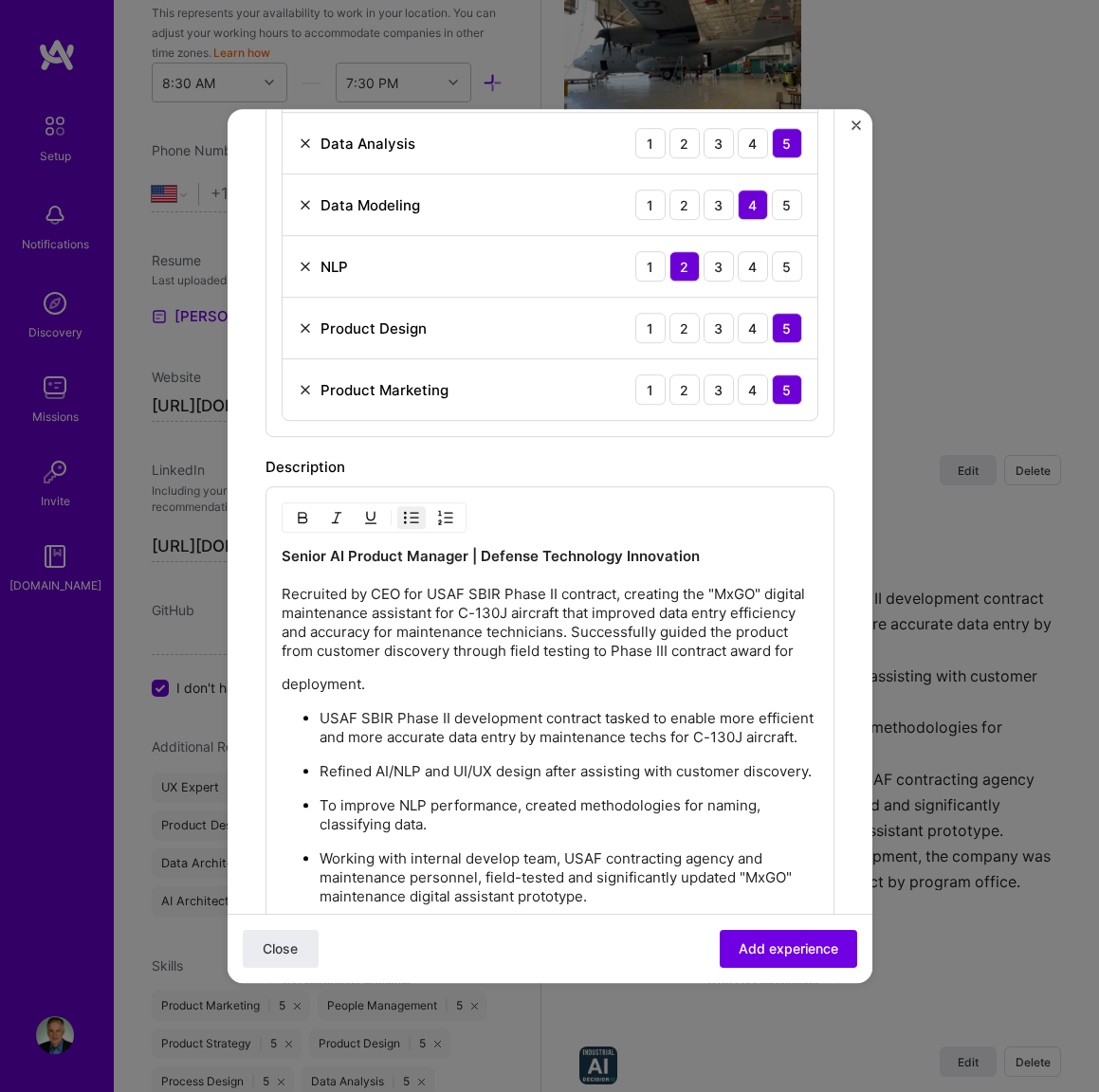
click at [282, 685] on p "deployment." at bounding box center [549, 683] width 536 height 18
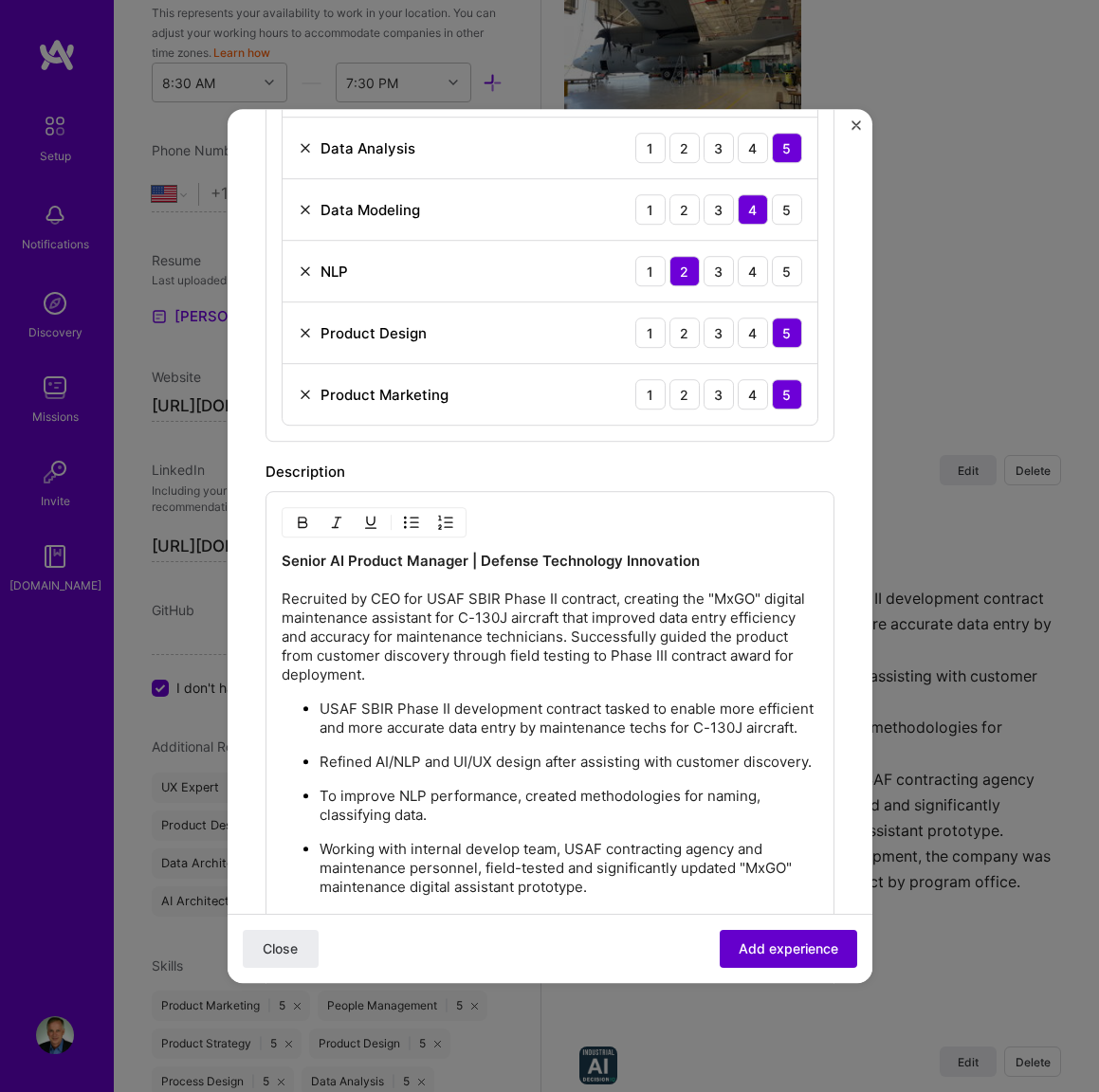
scroll to position [755, 0]
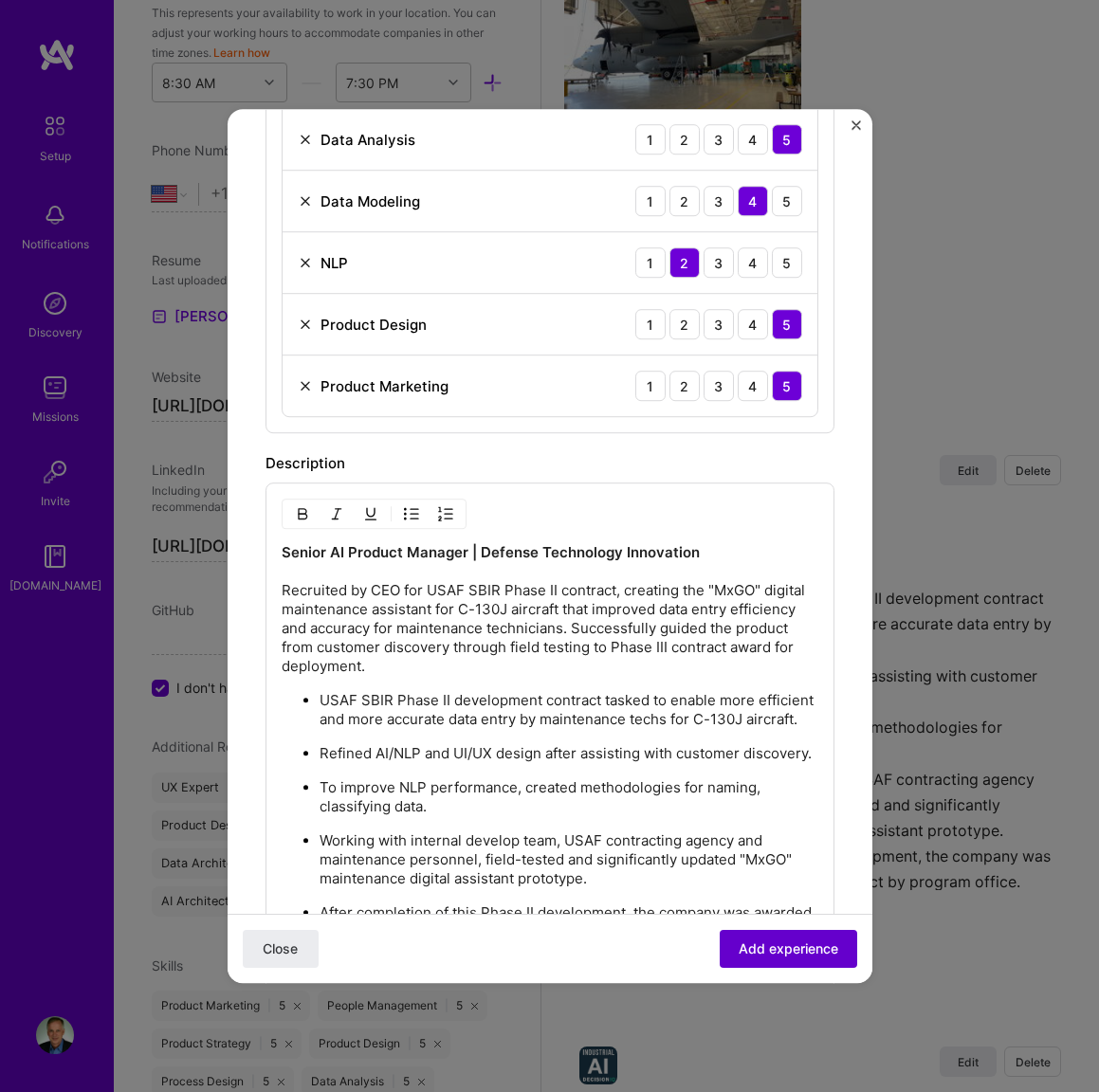
click at [768, 948] on span "Add experience" at bounding box center [788, 948] width 99 height 18
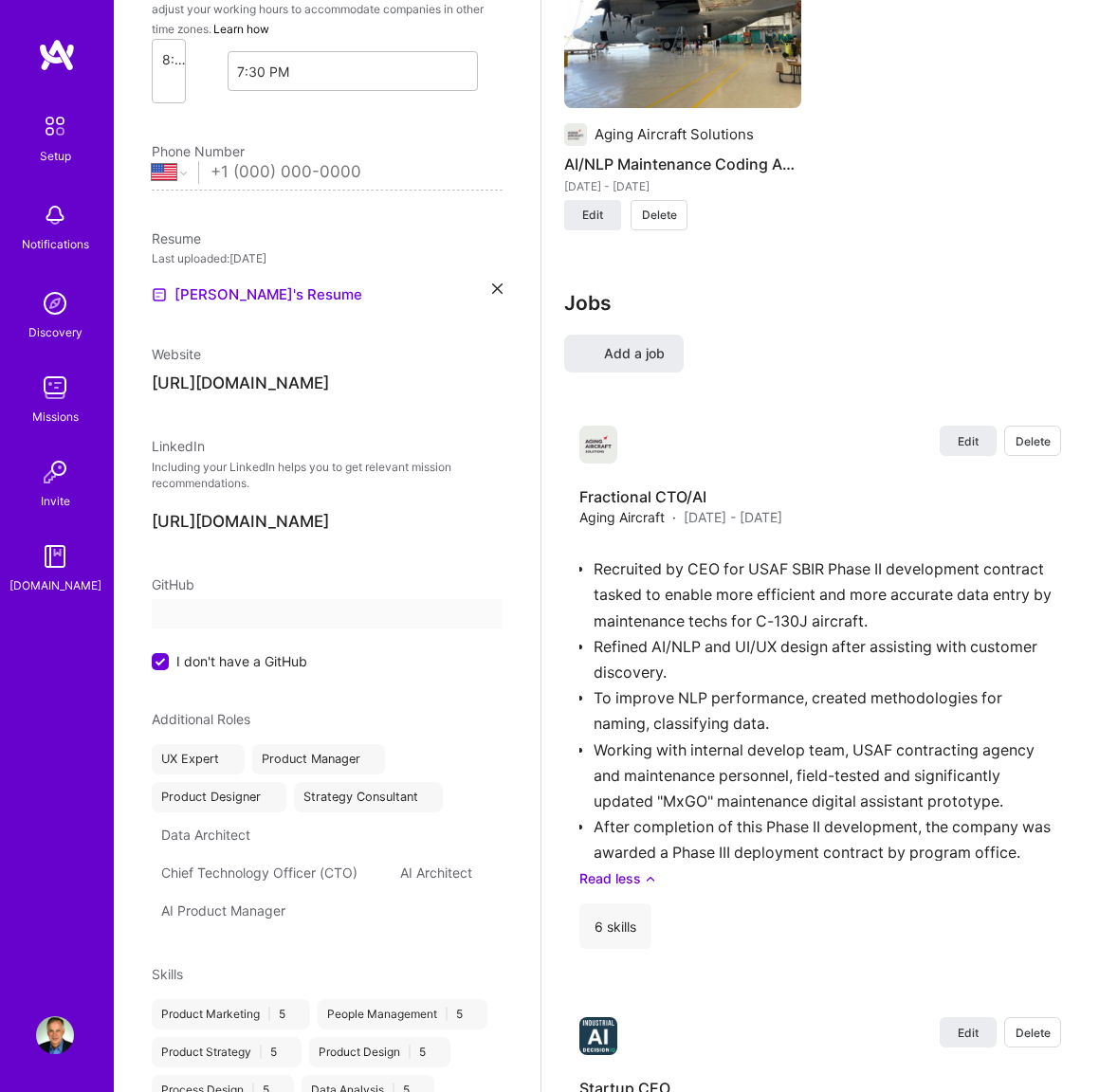
scroll to position [0, 0]
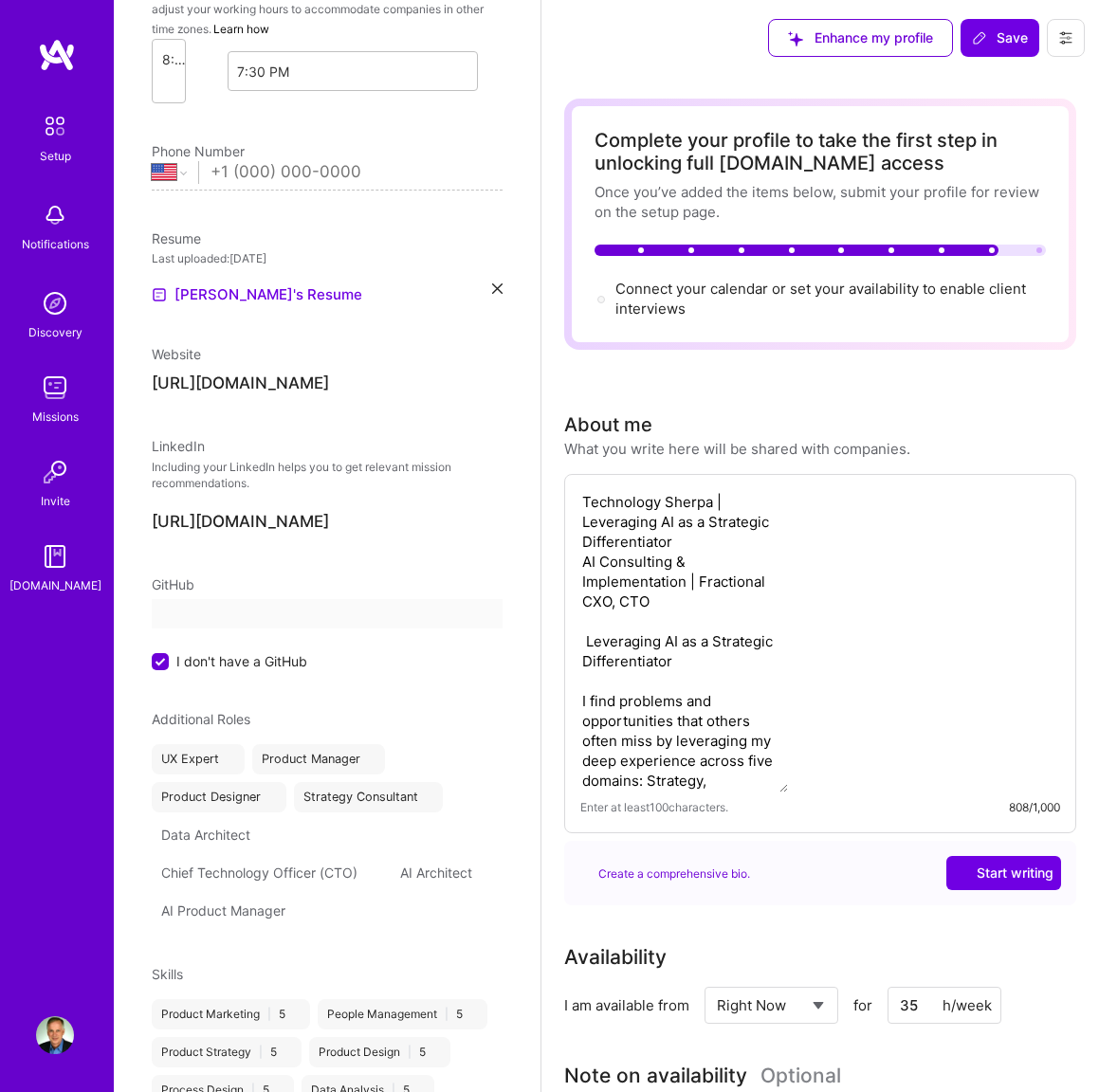
select select "US"
select select "Right Now"
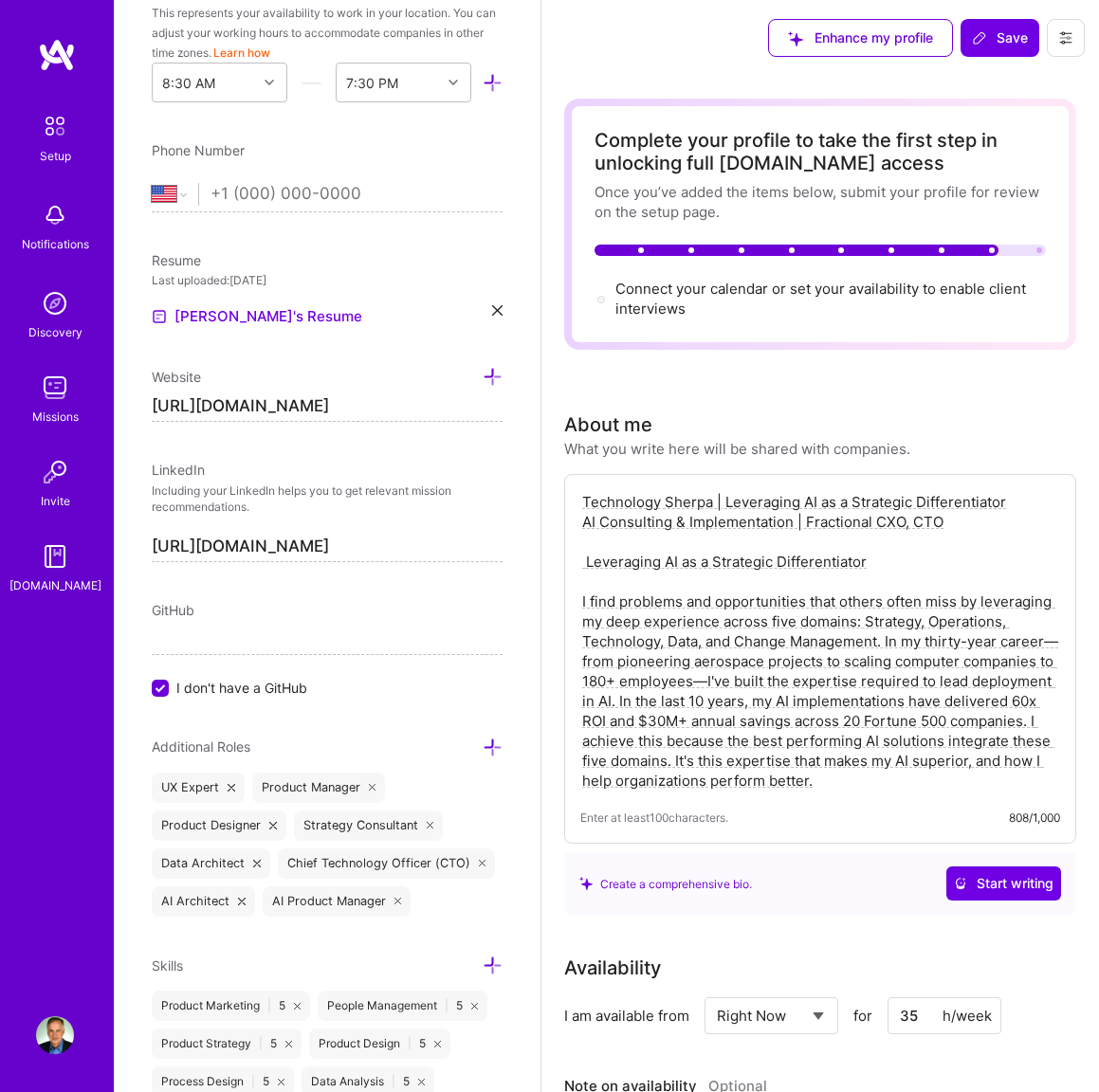
click at [817, 544] on textarea "Technology Sherpa | Leveraging AI as a Strategic Differentiator AI Consulting &…" at bounding box center [820, 640] width 480 height 303
drag, startPoint x: 585, startPoint y: 504, endPoint x: 977, endPoint y: 526, distance: 392.6
click at [977, 526] on textarea "Technology Sherpa | Leveraging AI as a Strategic Differentiator AI Consulting &…" at bounding box center [820, 640] width 480 height 303
click at [770, 508] on textarea "Technology Sherpa | Leveraging AI as a Strategic Differentiator AI Consulting &…" at bounding box center [820, 640] width 480 height 303
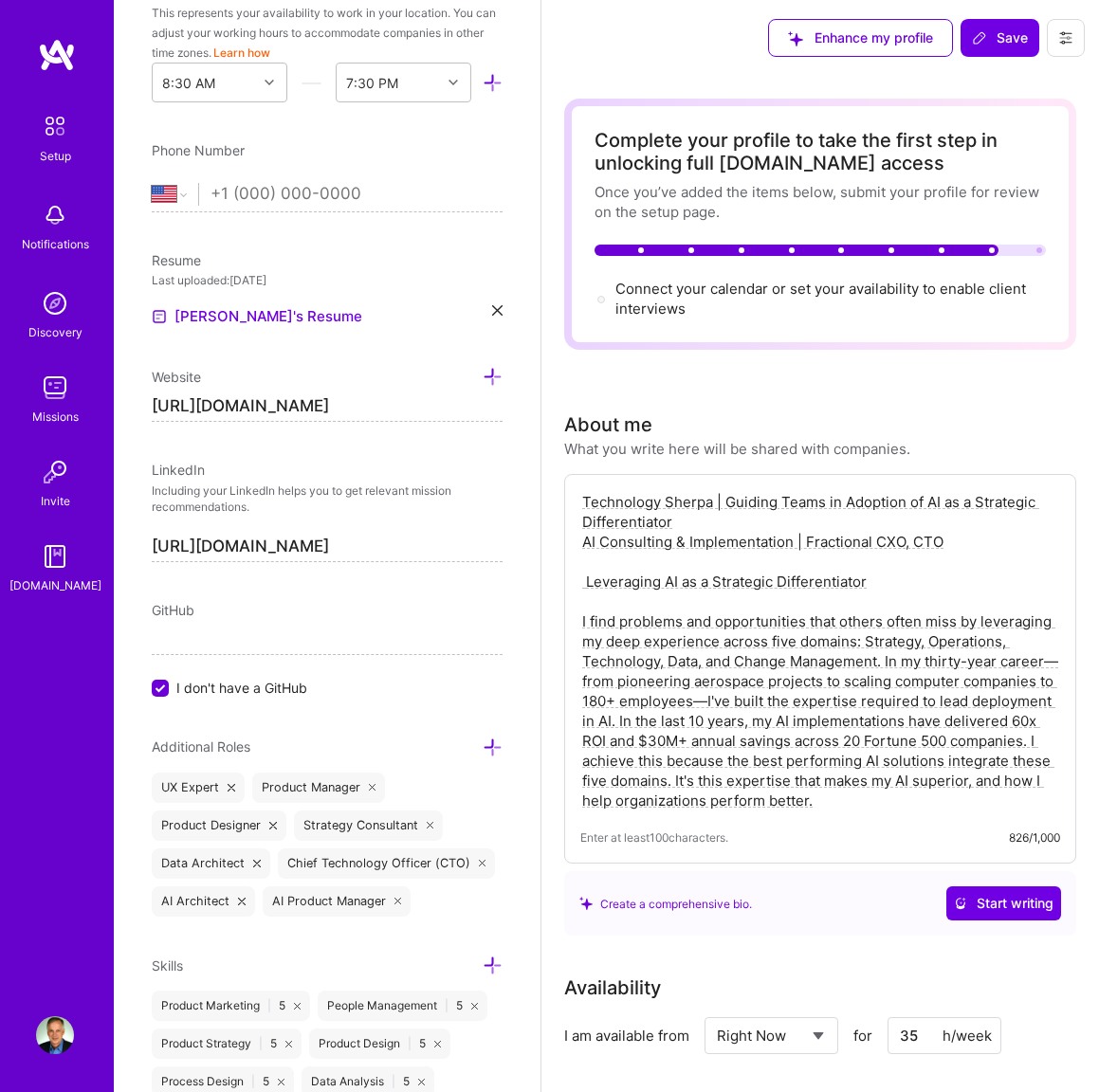
click at [584, 538] on textarea "Technology Sherpa | Guiding Teams in Adoption of AI as a Strategic Differentiat…" at bounding box center [820, 650] width 480 height 322
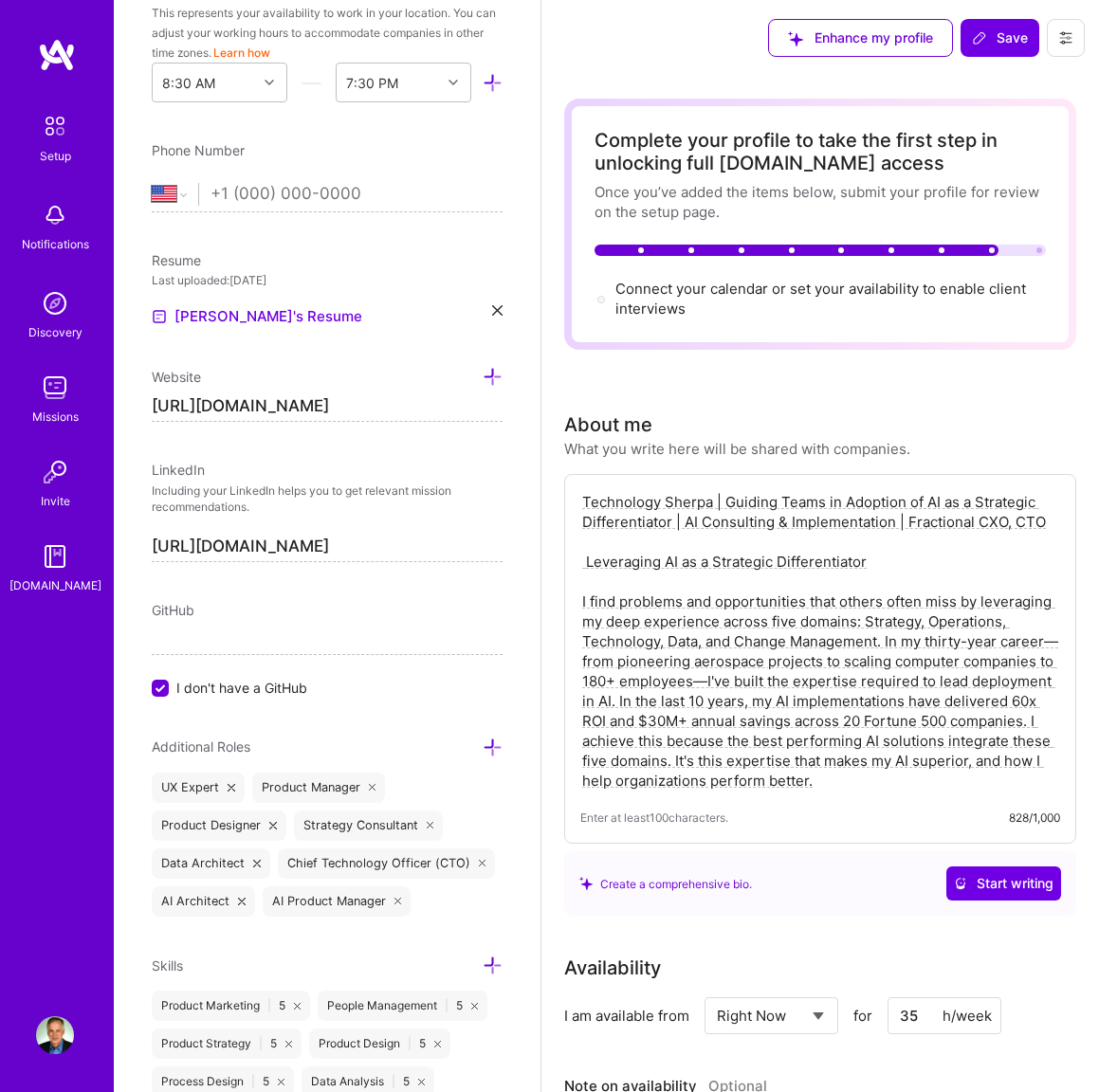
click at [890, 512] on textarea "Technology Sherpa | Guiding Teams in Adoption of AI as a Strategic Differentiat…" at bounding box center [820, 640] width 480 height 303
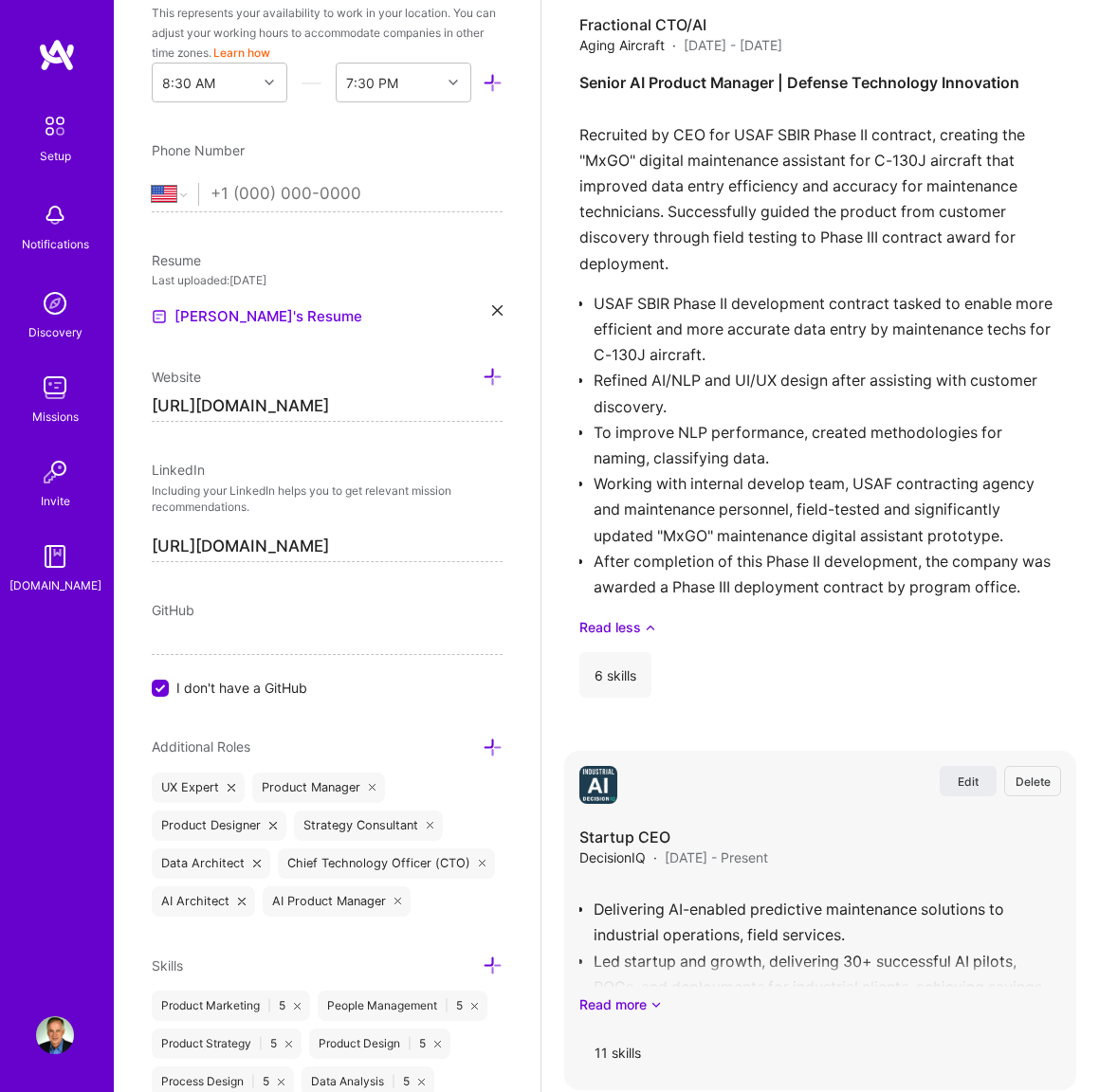
scroll to position [2722, 0]
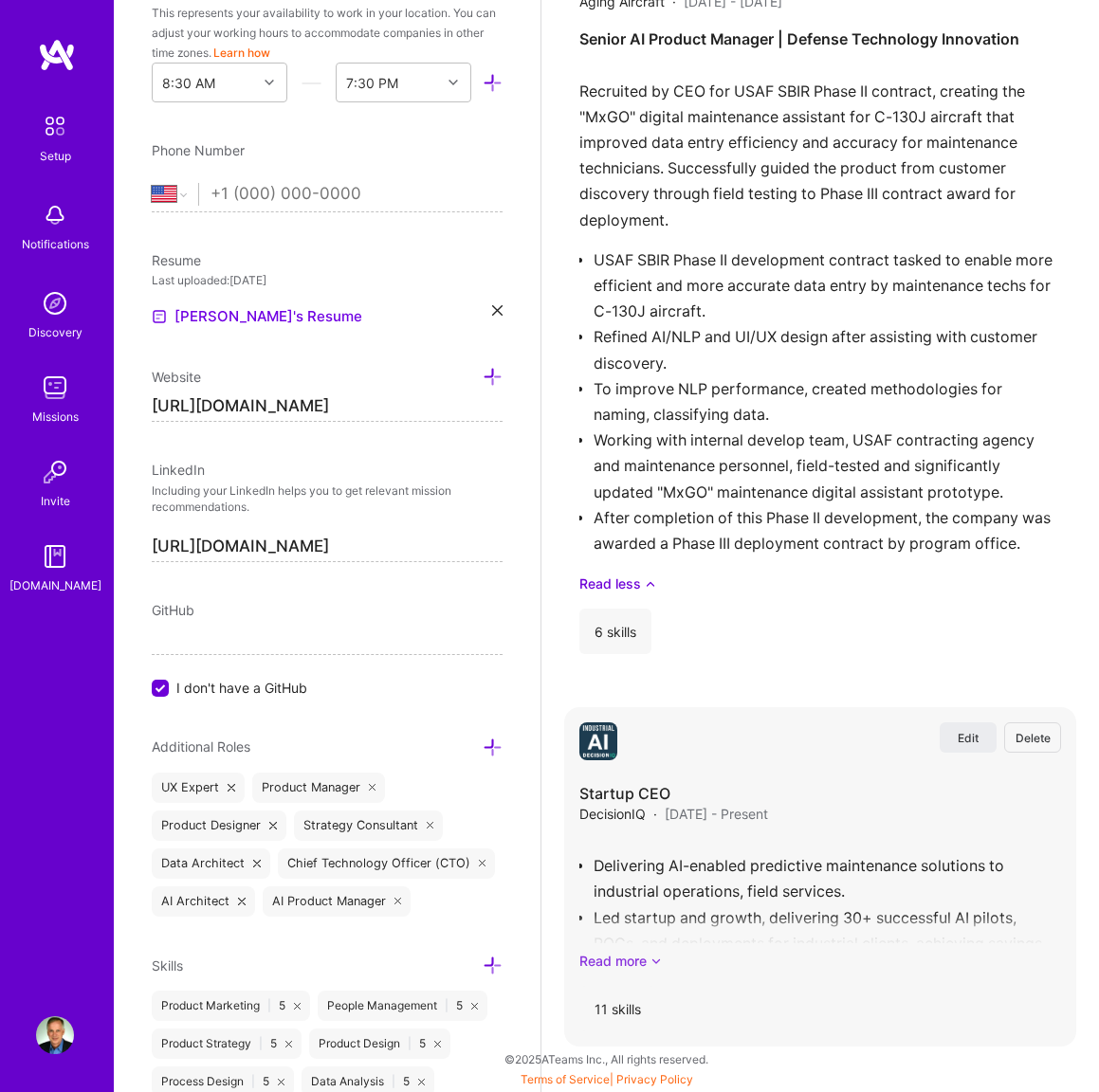
type textarea "Technology Sherpa | Guiding Teams in Adoption of AI as a Strategic Differentiat…"
click at [641, 956] on link "Read more" at bounding box center [820, 961] width 482 height 19
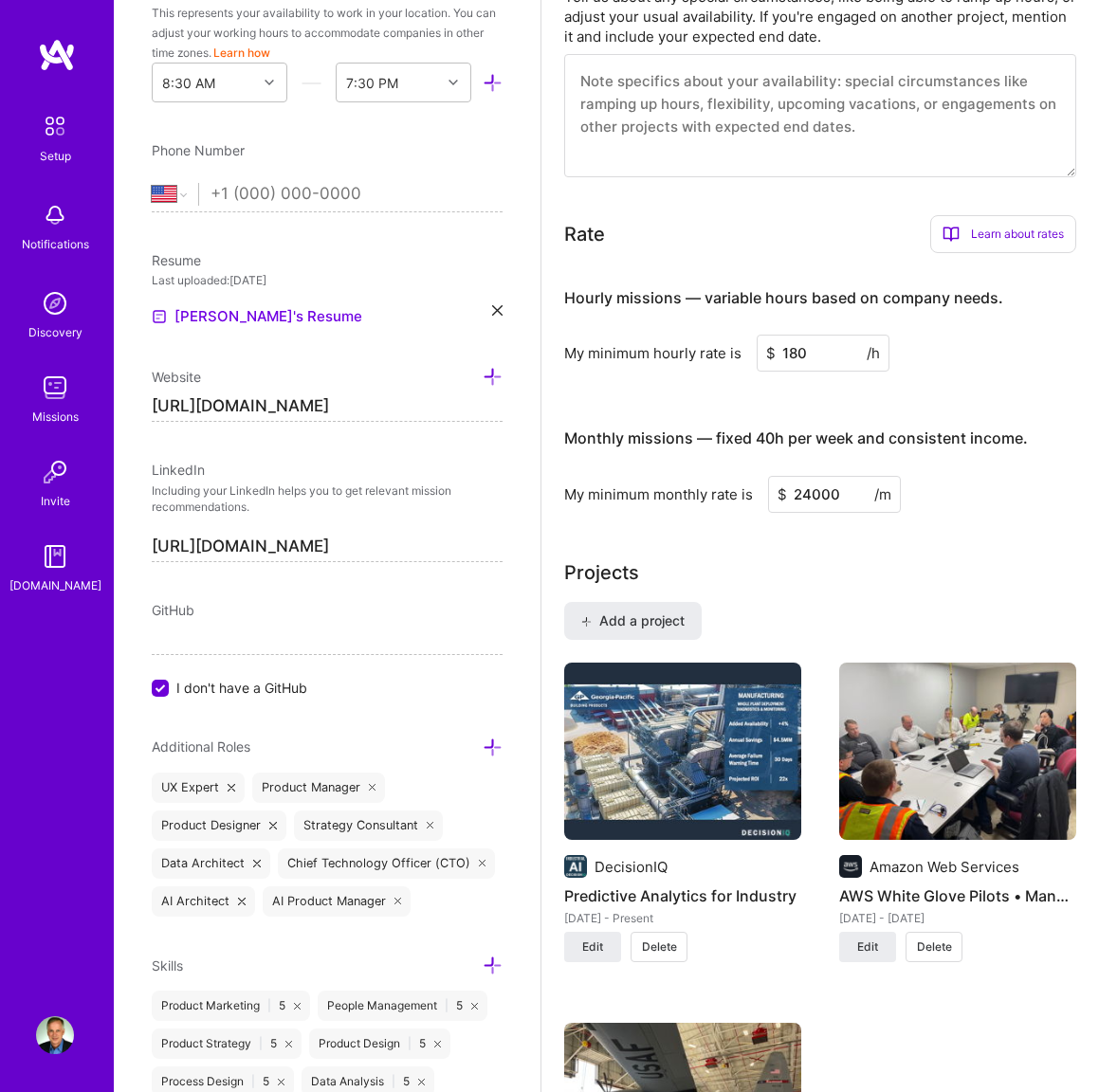
scroll to position [1118, 0]
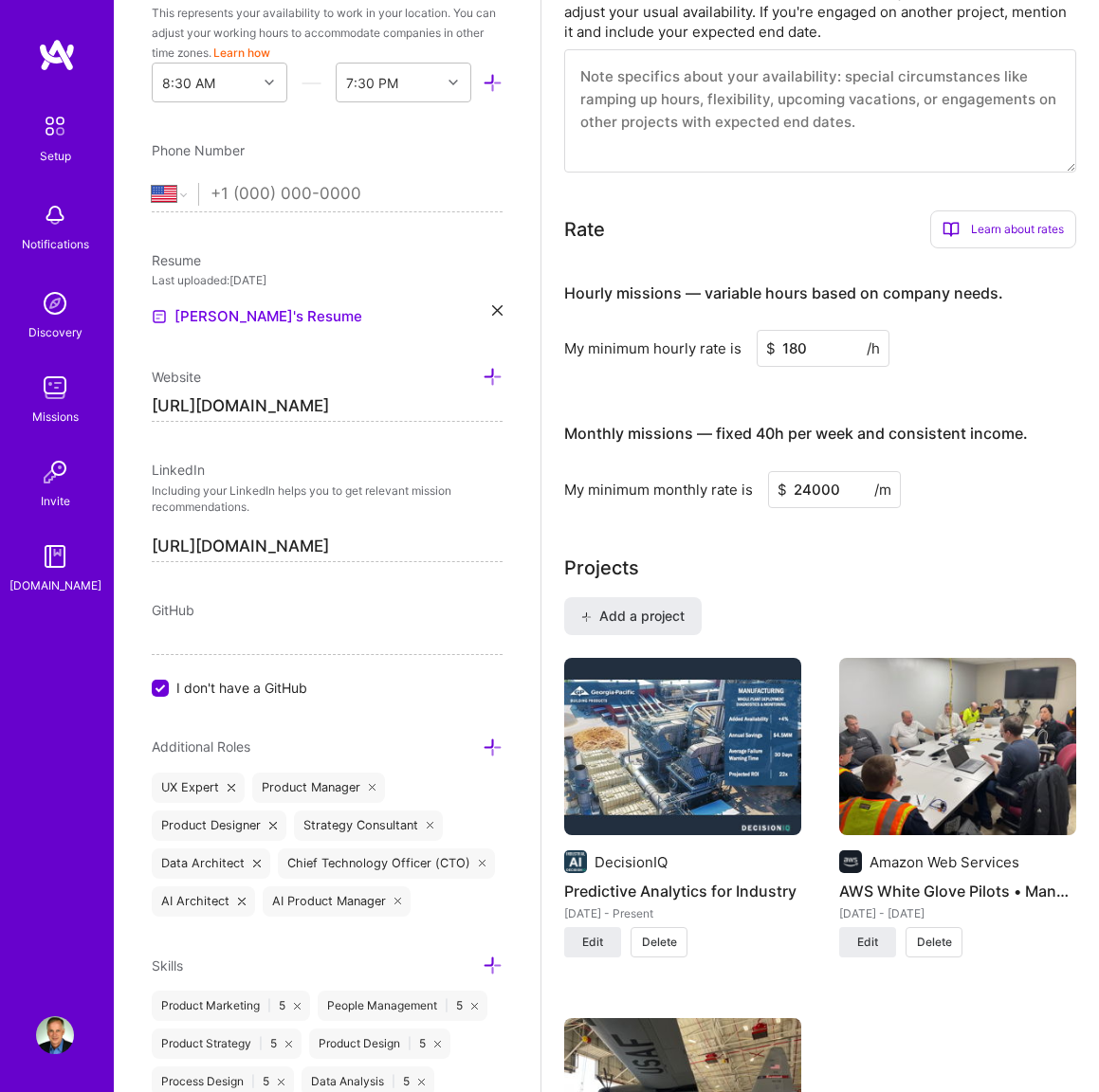
drag, startPoint x: 839, startPoint y: 491, endPoint x: 797, endPoint y: 495, distance: 42.2
click at [794, 493] on input "24000" at bounding box center [834, 490] width 132 height 37
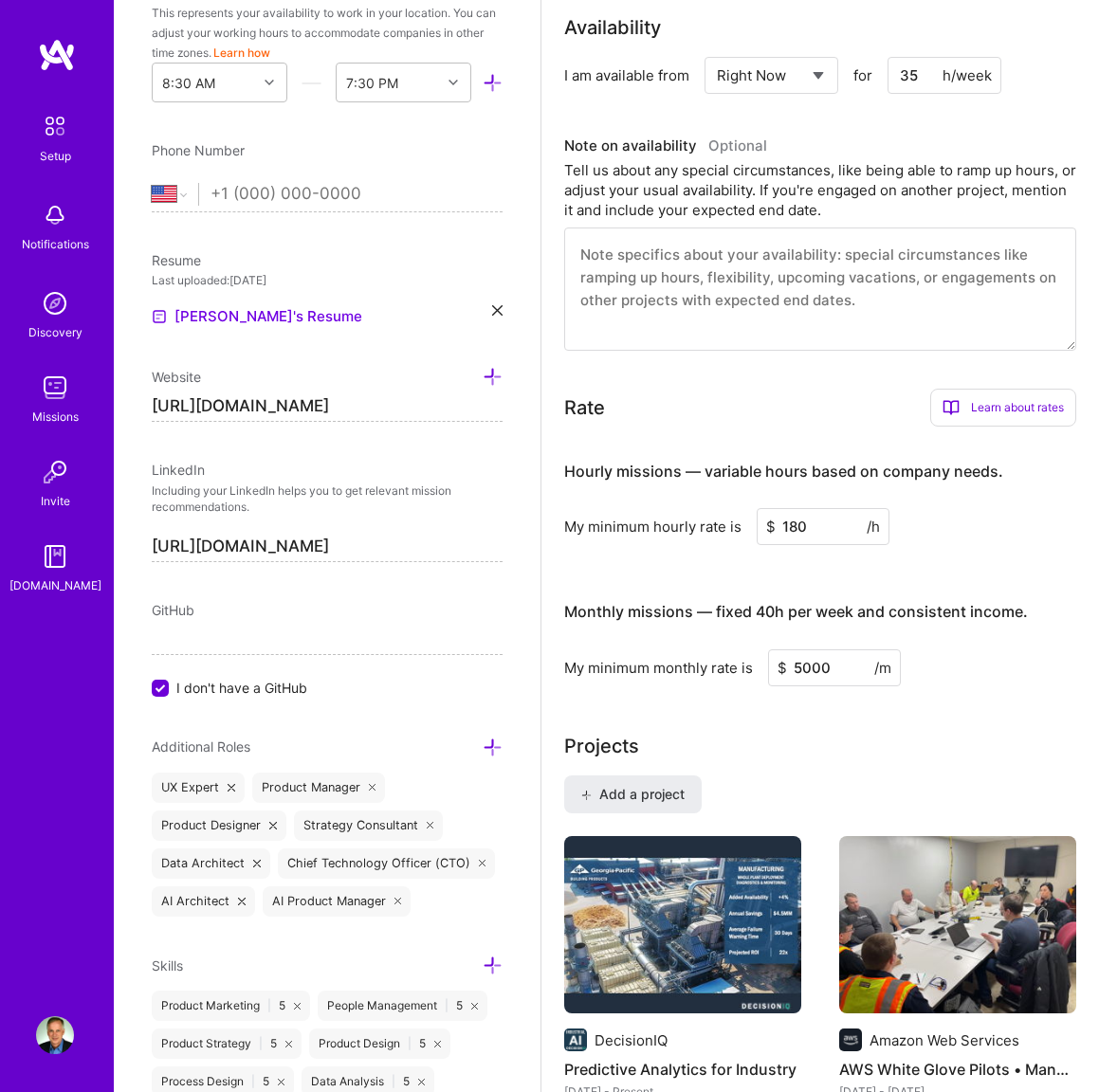
scroll to position [927, 0]
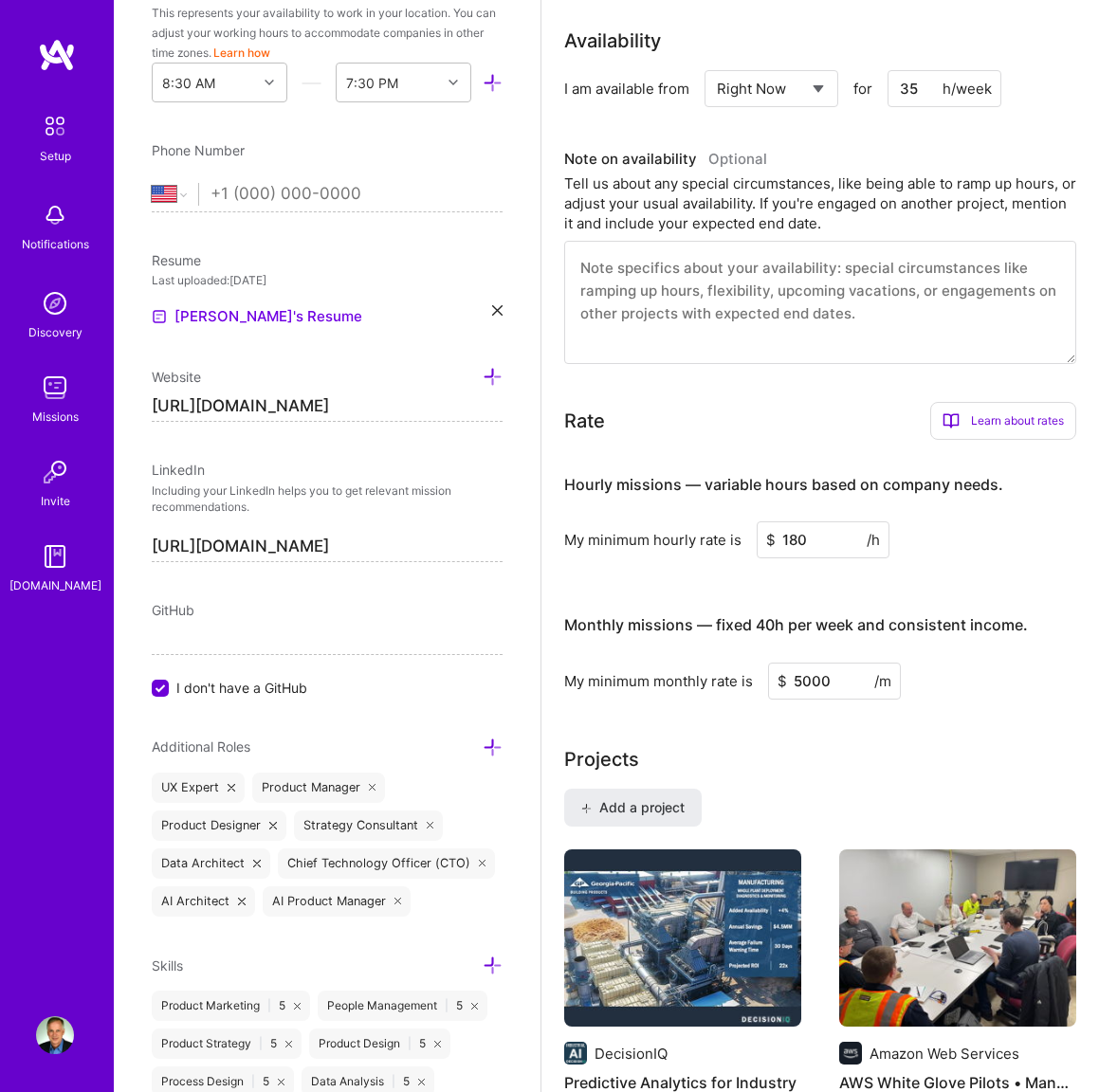
type input "5000"
drag, startPoint x: 811, startPoint y: 542, endPoint x: 780, endPoint y: 541, distance: 31.0
click at [780, 541] on input "180" at bounding box center [823, 540] width 132 height 37
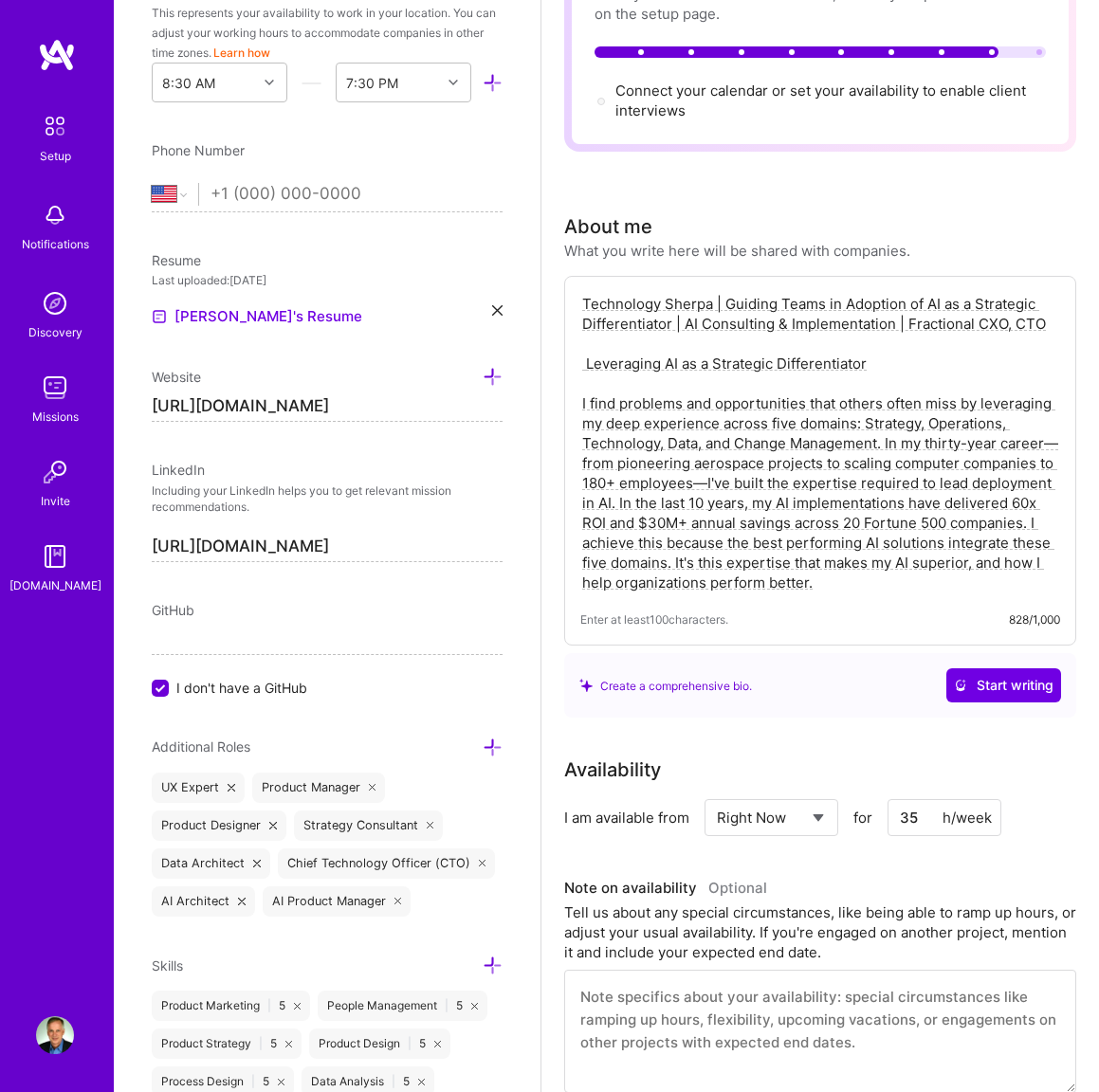
scroll to position [0, 0]
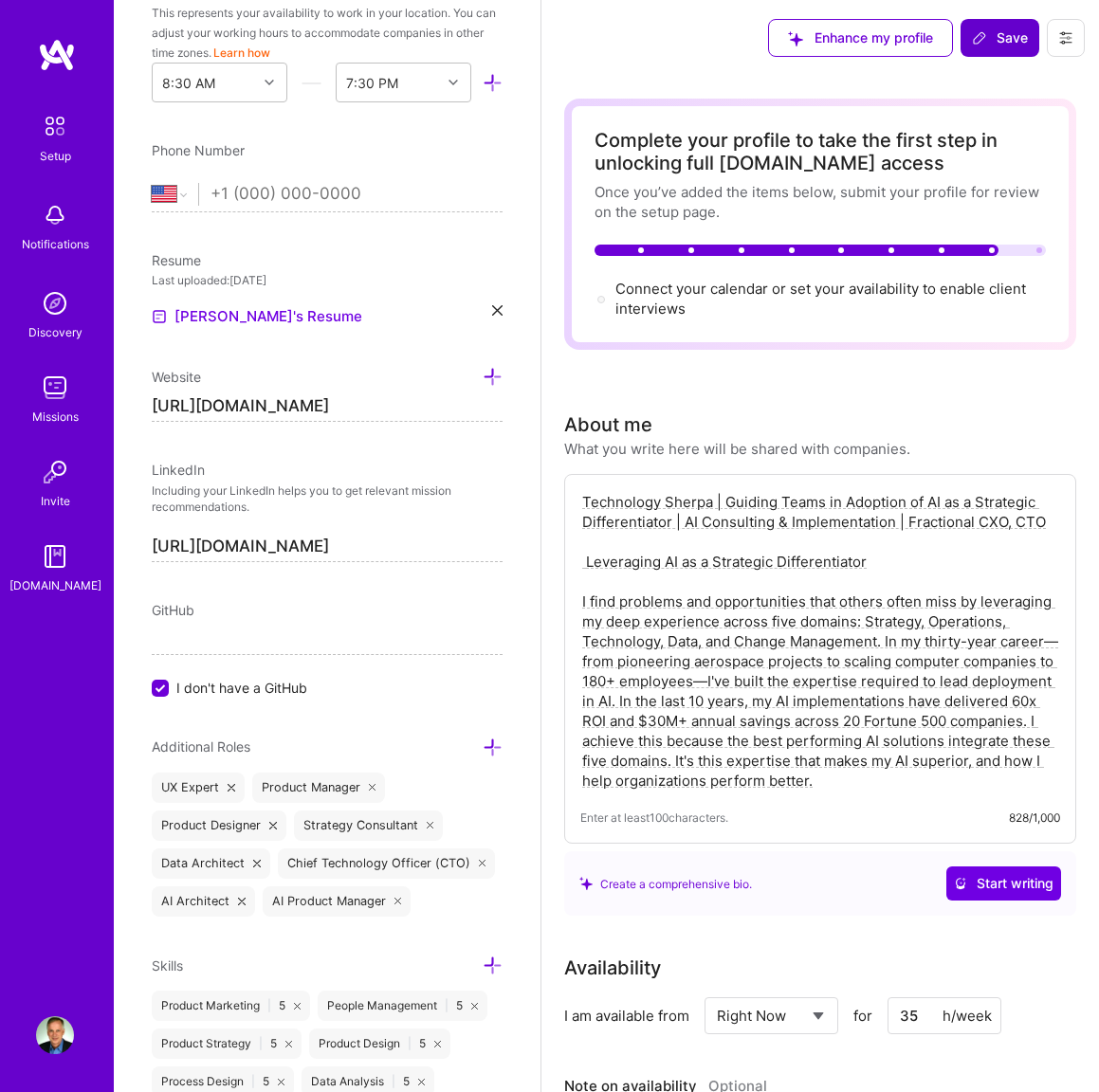
click at [993, 46] on span "Save" at bounding box center [999, 37] width 55 height 18
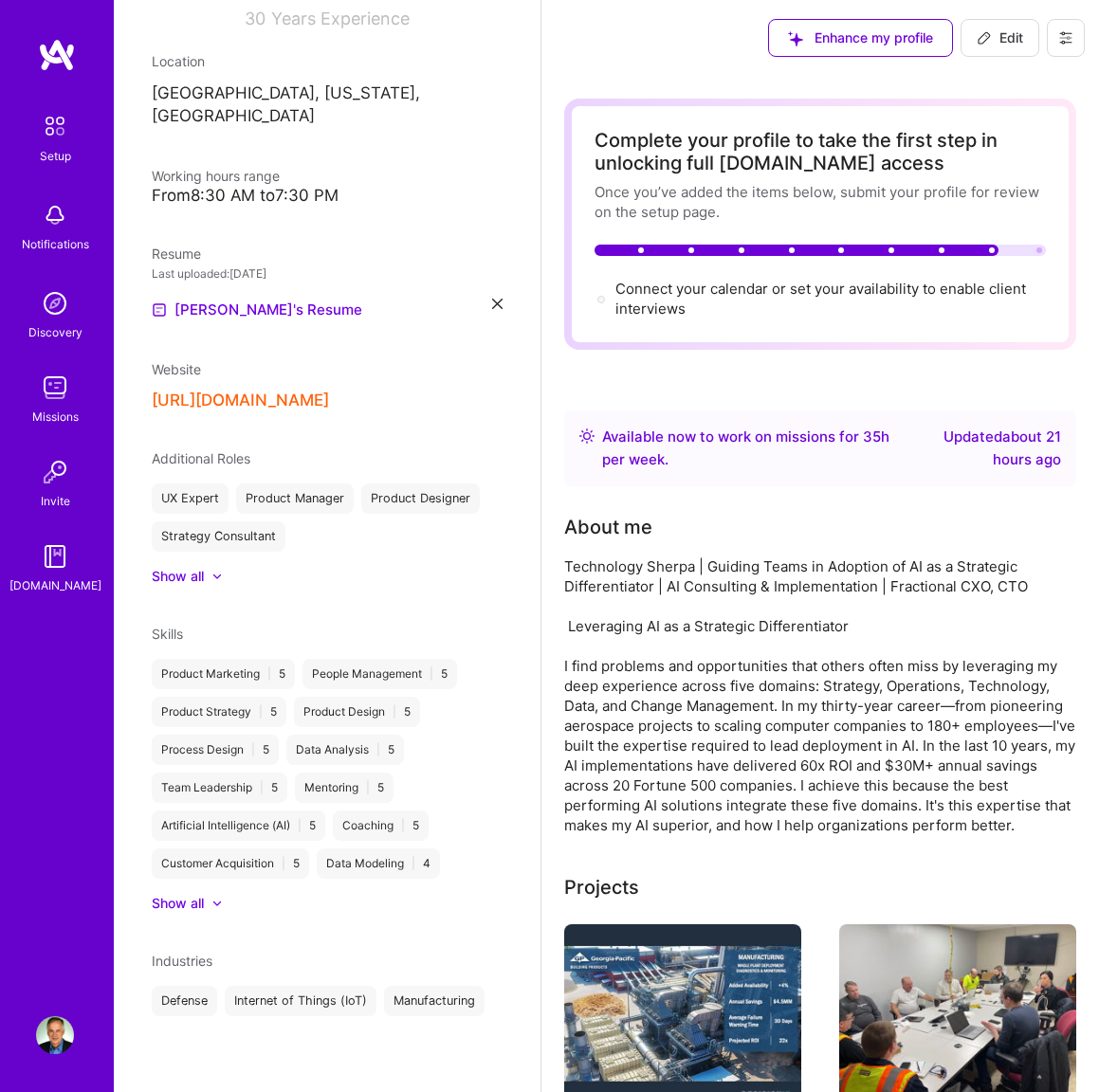
scroll to position [276, 0]
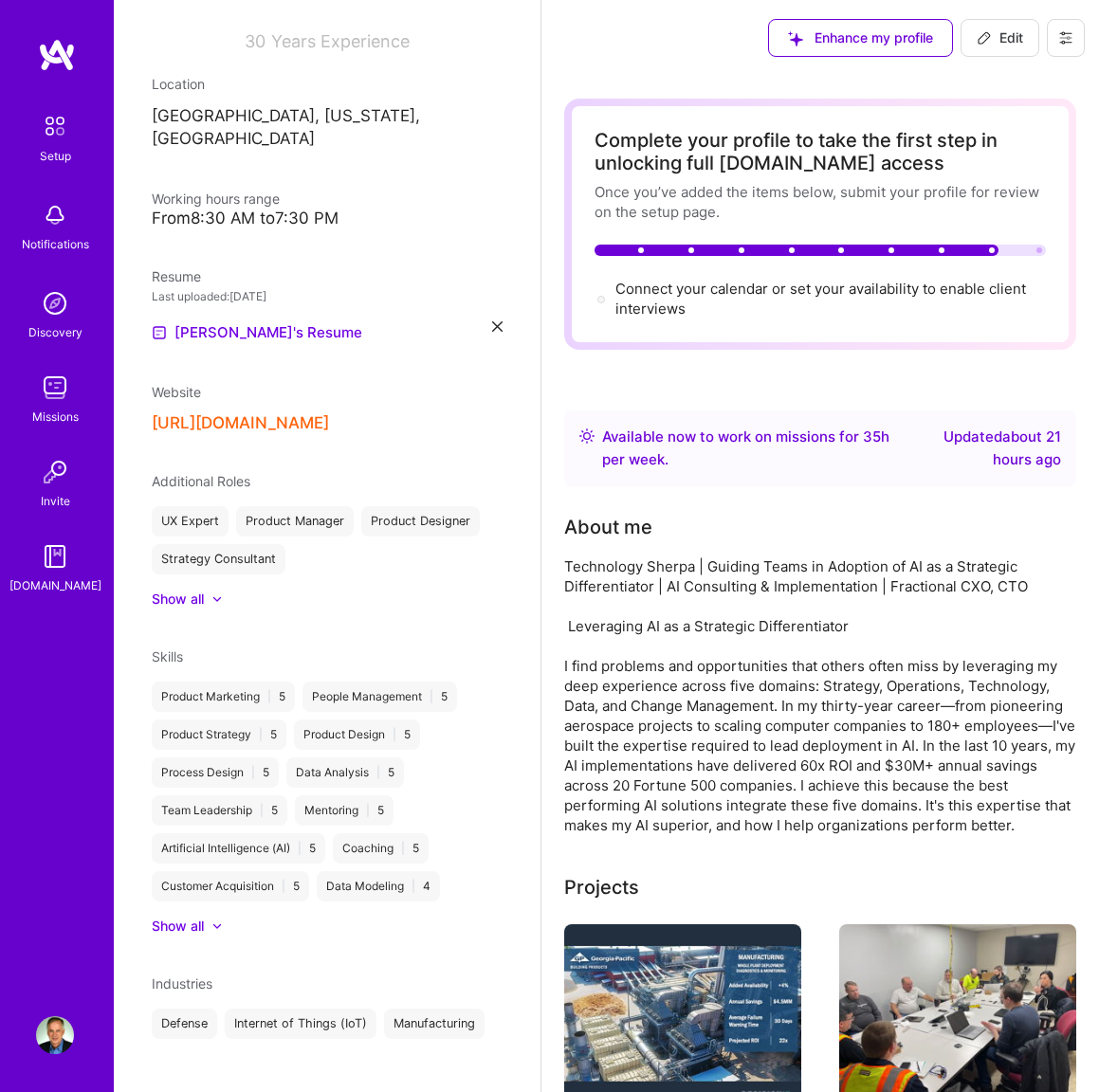
click at [1000, 44] on span "Edit" at bounding box center [1000, 37] width 47 height 18
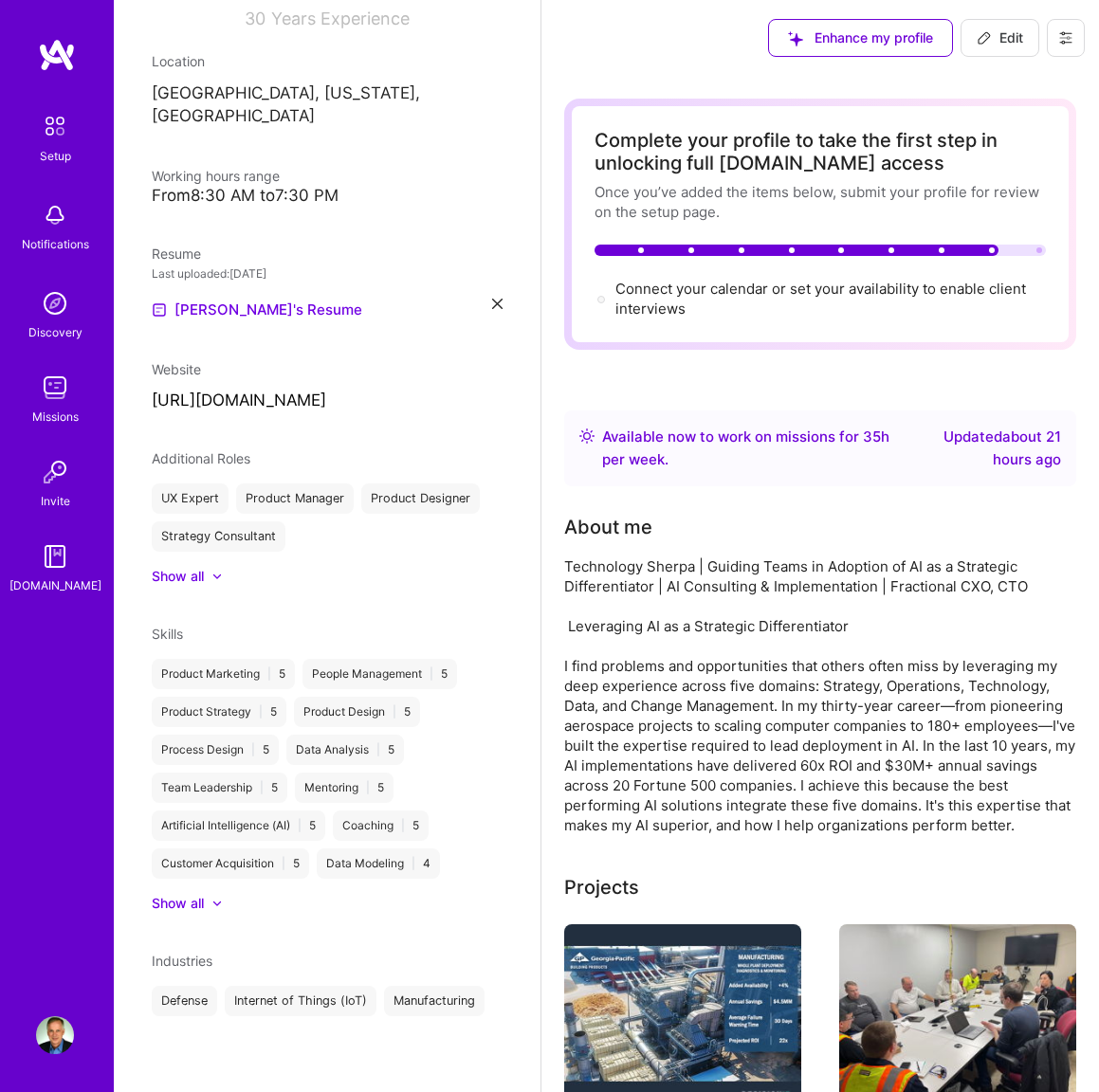
select select "US"
select select "Right Now"
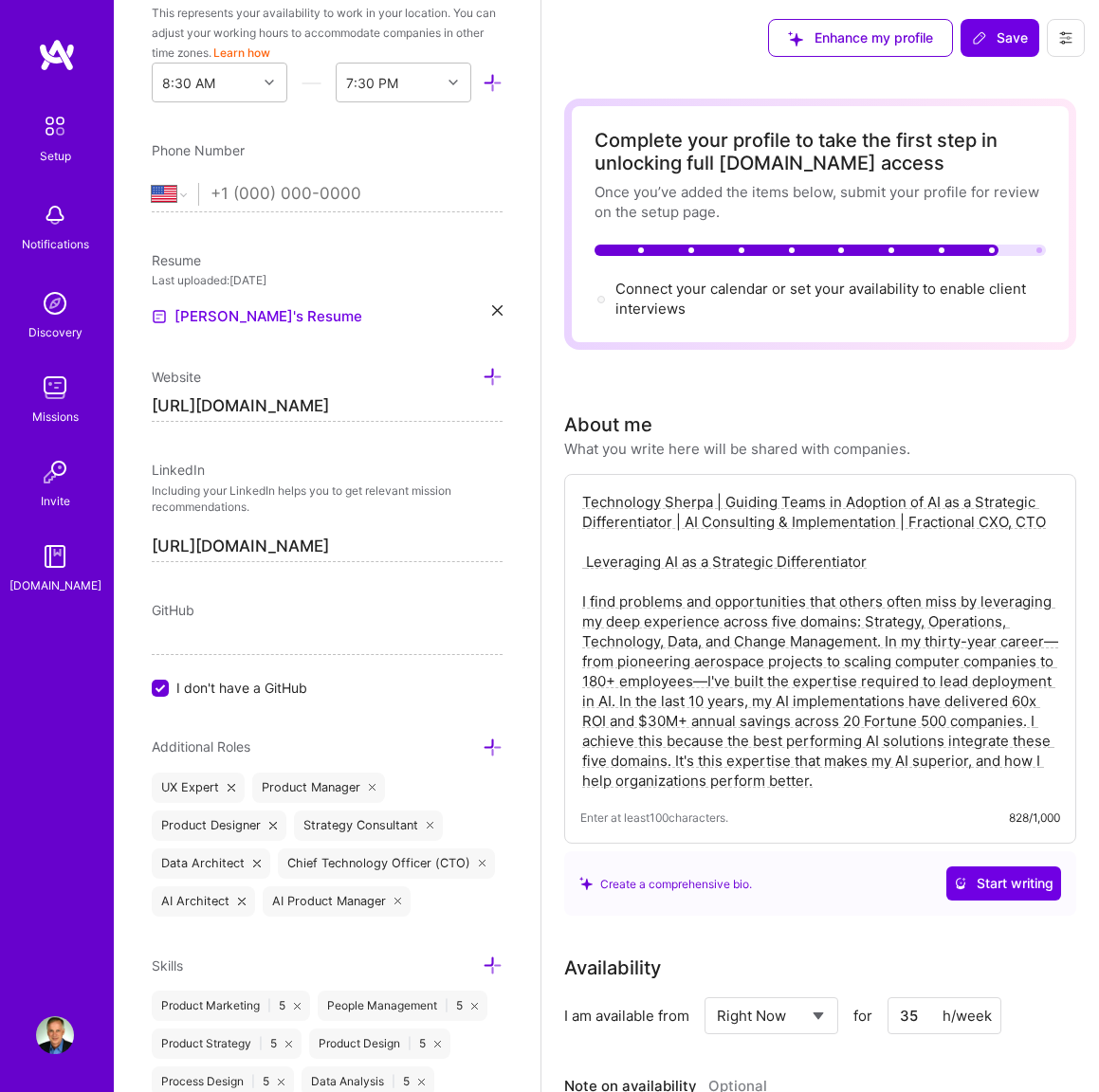
drag, startPoint x: 827, startPoint y: 504, endPoint x: 905, endPoint y: 501, distance: 78.1
click at [905, 501] on textarea "Technology Sherpa | Guiding Teams in Adoption of AI as a Strategic Differentiat…" at bounding box center [820, 640] width 480 height 303
drag, startPoint x: 934, startPoint y: 502, endPoint x: 672, endPoint y: 530, distance: 263.5
click at [672, 530] on textarea "Technology Sherpa | Guiding Teams to Build Best AI as a Strategic Differentiato…" at bounding box center [820, 640] width 480 height 303
click at [834, 505] on textarea "Technology Sherpa | Guiding Teams to Build Best AI Solutions | AI Consulting & …" at bounding box center [820, 640] width 480 height 303
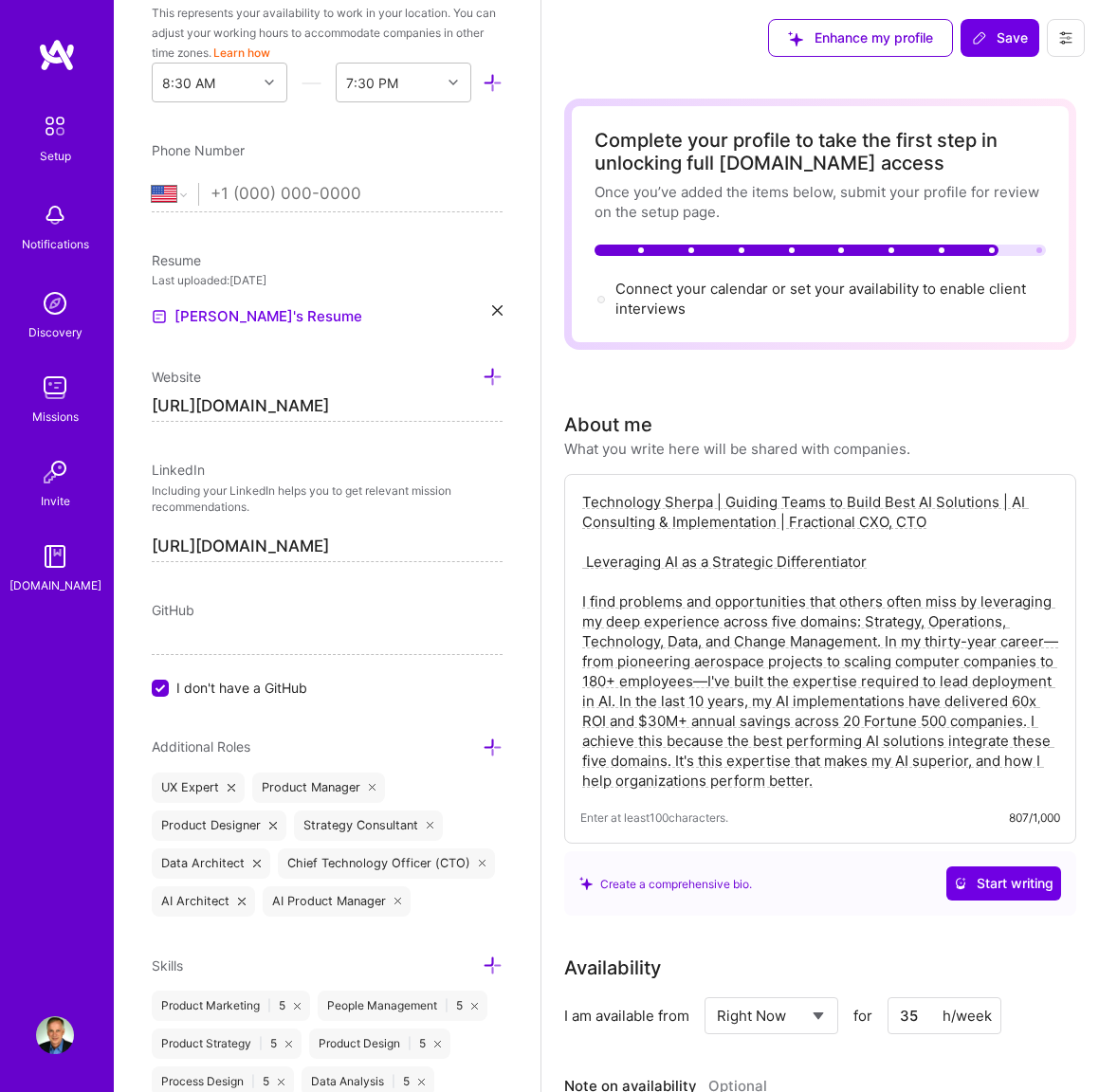
click at [836, 505] on textarea "Technology Sherpa | Guiding Teams to Build Best AI Solutions | AI Consulting & …" at bounding box center [820, 640] width 480 height 303
drag, startPoint x: 949, startPoint y: 502, endPoint x: 977, endPoint y: 502, distance: 28.0
click at [977, 502] on textarea "Technology Sherpa | Guiding Teams On Quest to Build Best AI Solutions | AI Cons…" at bounding box center [820, 640] width 480 height 303
click at [927, 524] on textarea "Technology Sherpa | Guiding Teams On Quest to Build AI Solutions | AI Consultin…" at bounding box center [820, 640] width 480 height 303
drag, startPoint x: 582, startPoint y: 497, endPoint x: 1019, endPoint y: 516, distance: 437.4
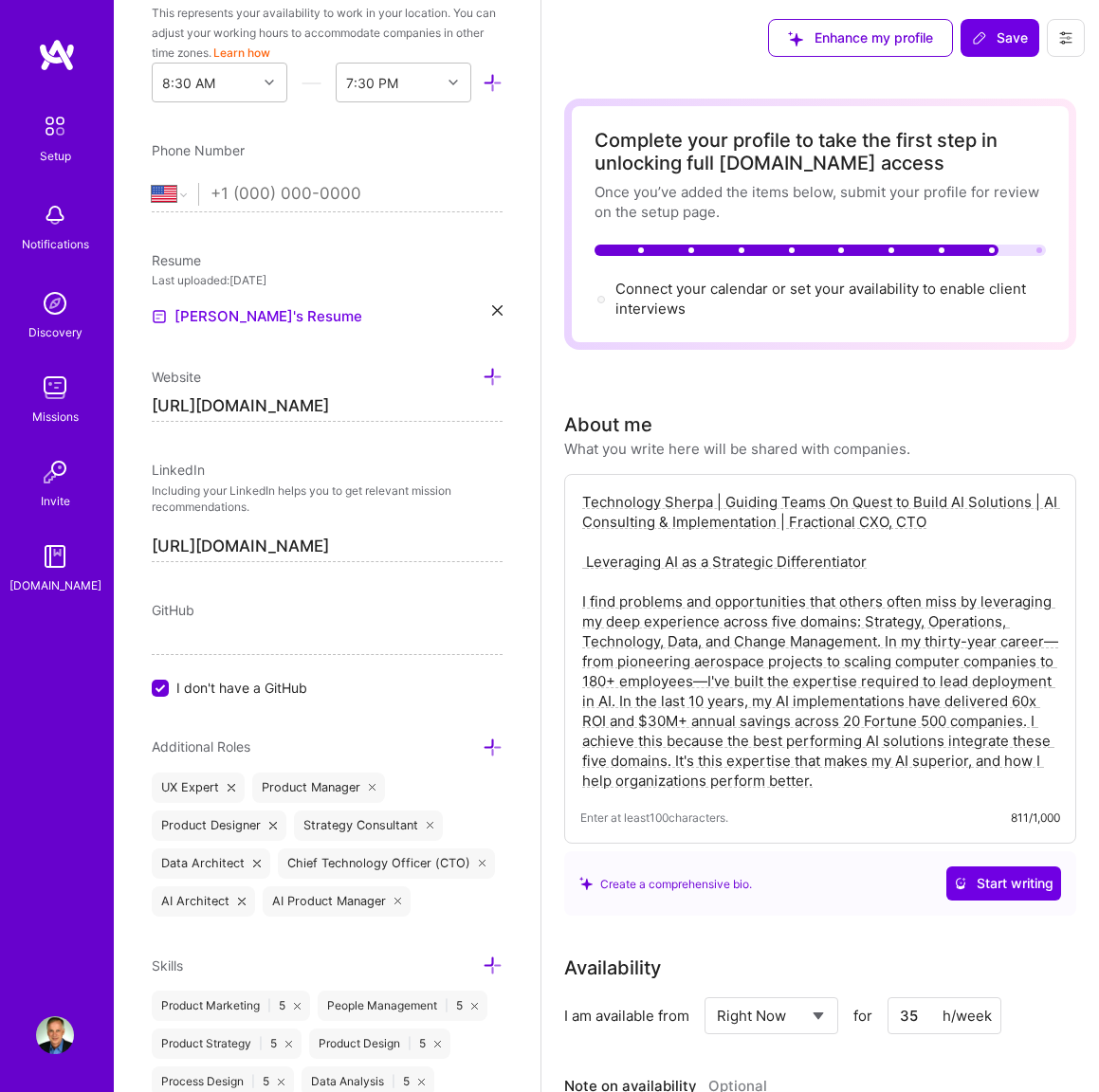
click at [1019, 516] on textarea "Technology Sherpa | Guiding Teams On Quest to Build AI Solutions | AI Consultin…" at bounding box center [820, 640] width 480 height 303
paste textarea "Their Quest to Build Best"
click at [835, 496] on textarea "Technology Sherpa | Guiding Teams On Their Quest to Build Best AI Solutions | A…" at bounding box center [820, 640] width 480 height 303
click at [986, 501] on textarea "Technology Sherpa | Guiding Teams In Their Quest to Build Best AI Solutions | A…" at bounding box center [820, 640] width 480 height 303
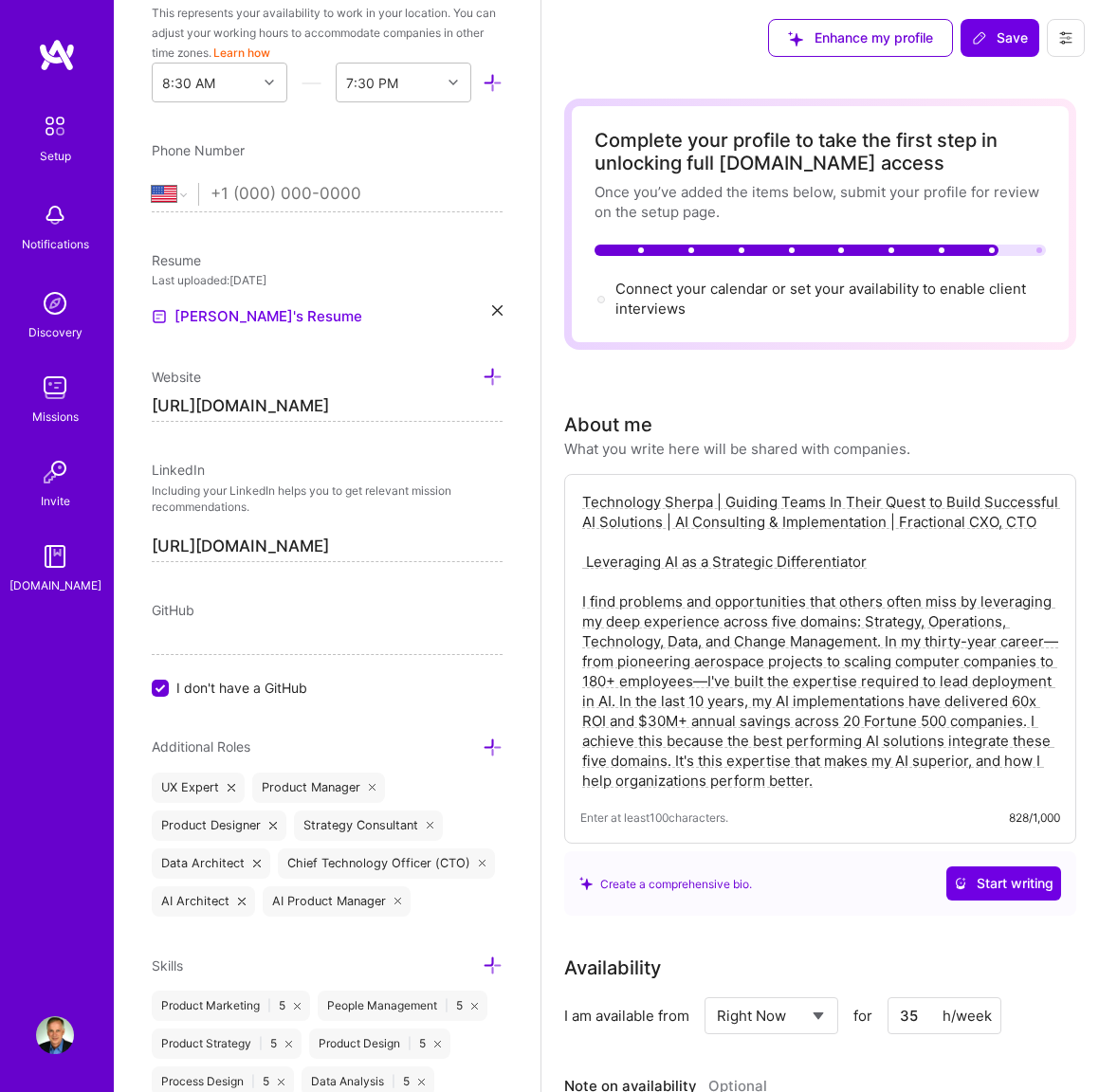
click at [998, 505] on textarea "Technology Sherpa | Guiding Teams In Their Quest to Build Successful AI Solutio…" at bounding box center [820, 640] width 480 height 303
drag, startPoint x: 1021, startPoint y: 524, endPoint x: 578, endPoint y: 500, distance: 443.6
click at [578, 500] on div "Technology Sherpa | Guiding Teams In Their Quest to Build Superior AI Solutions…" at bounding box center [820, 659] width 512 height 370
drag, startPoint x: 583, startPoint y: 554, endPoint x: 881, endPoint y: 565, distance: 298.2
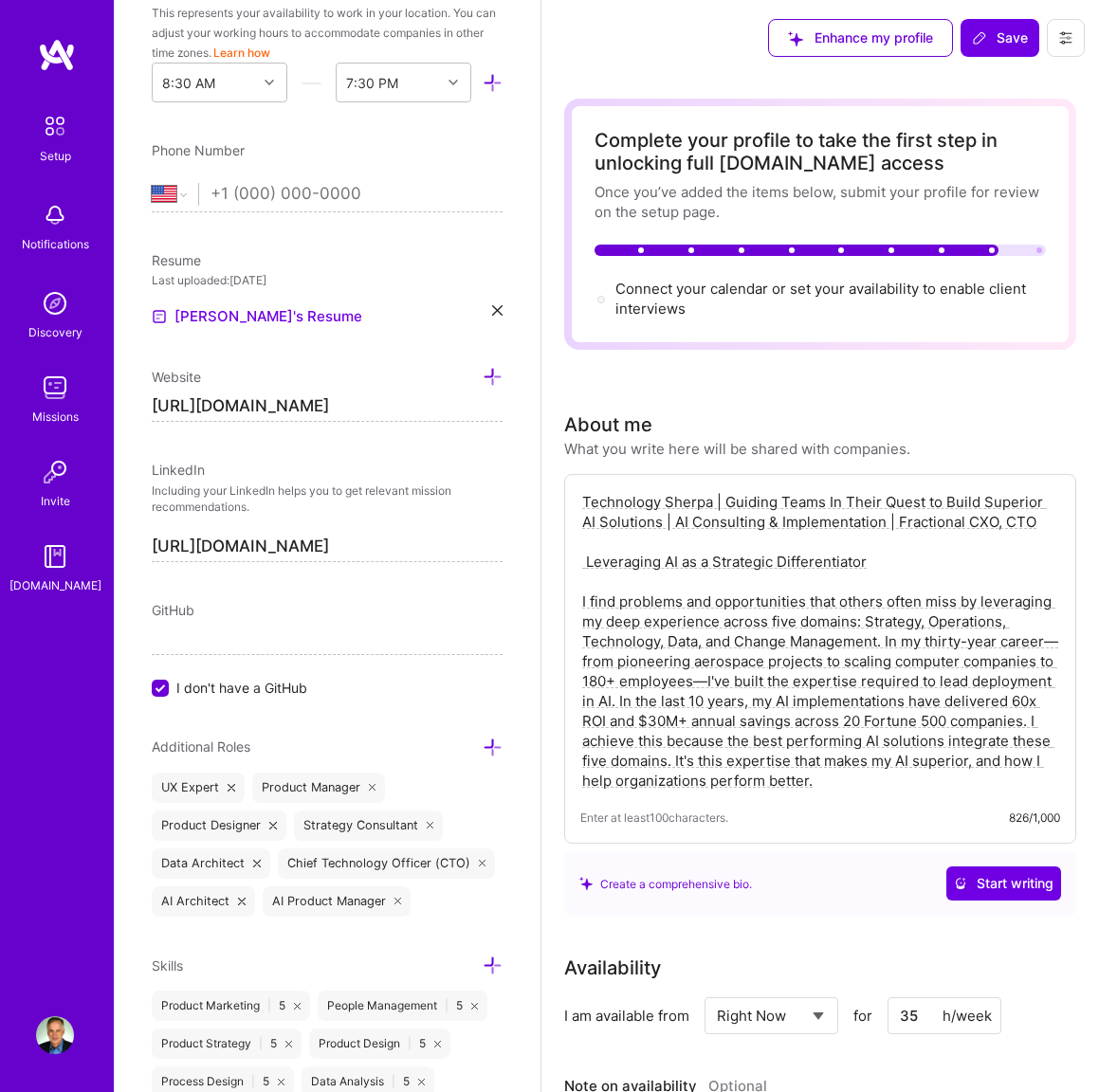
click at [881, 565] on textarea "Technology Sherpa | Guiding Teams In Their Quest to Build Superior AI Solutions…" at bounding box center [820, 640] width 480 height 303
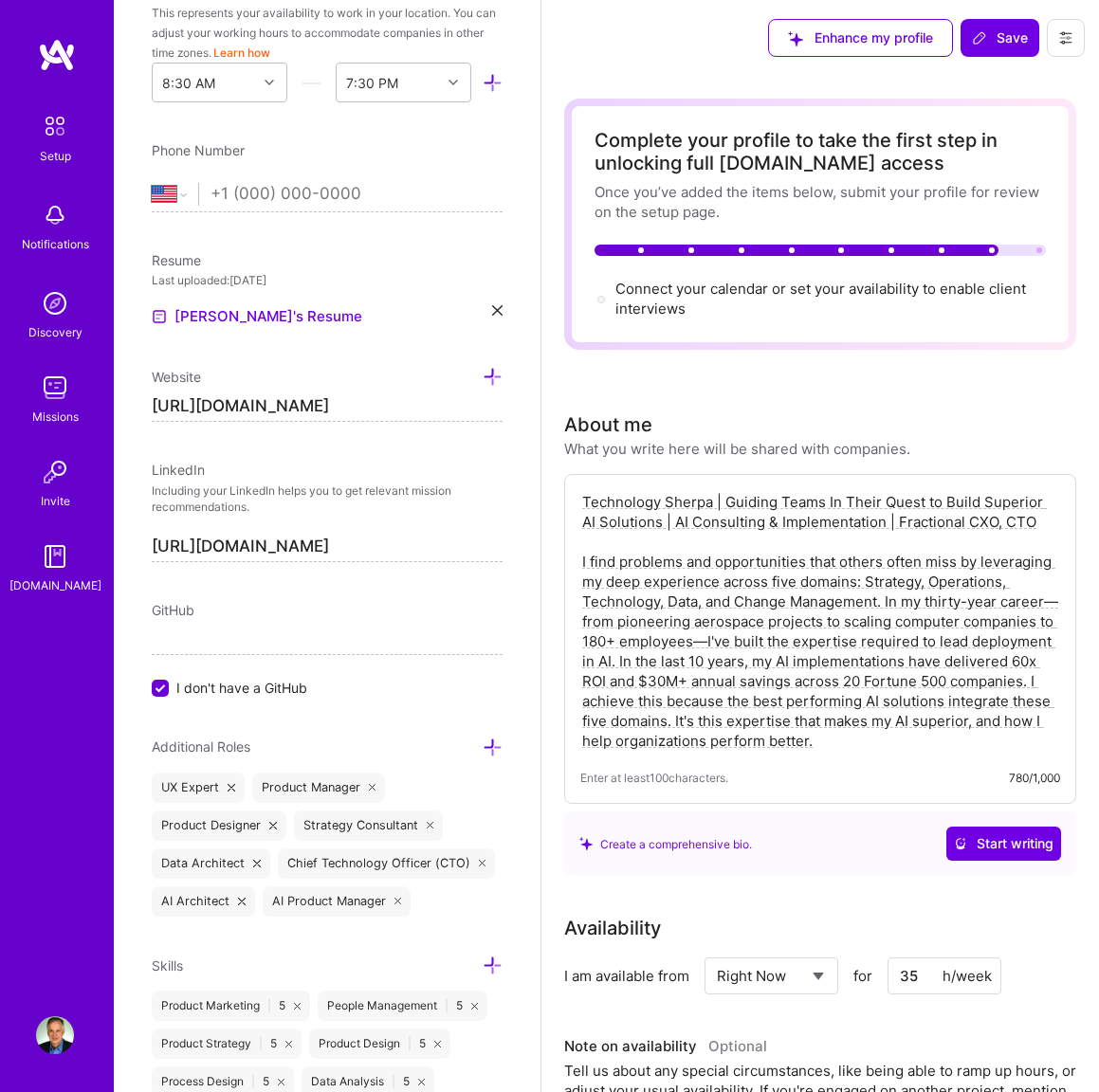
drag, startPoint x: 1009, startPoint y: 521, endPoint x: 575, endPoint y: 502, distance: 434.4
click at [575, 502] on div "Technology Sherpa | Guiding Teams In Their Quest to Build Superior AI Solutions…" at bounding box center [820, 638] width 512 height 330
type textarea "Technology Sherpa | Guiding Teams In Their Quest to Build Superior AI Solutions…"
click at [991, 37] on span "Save" at bounding box center [999, 37] width 55 height 18
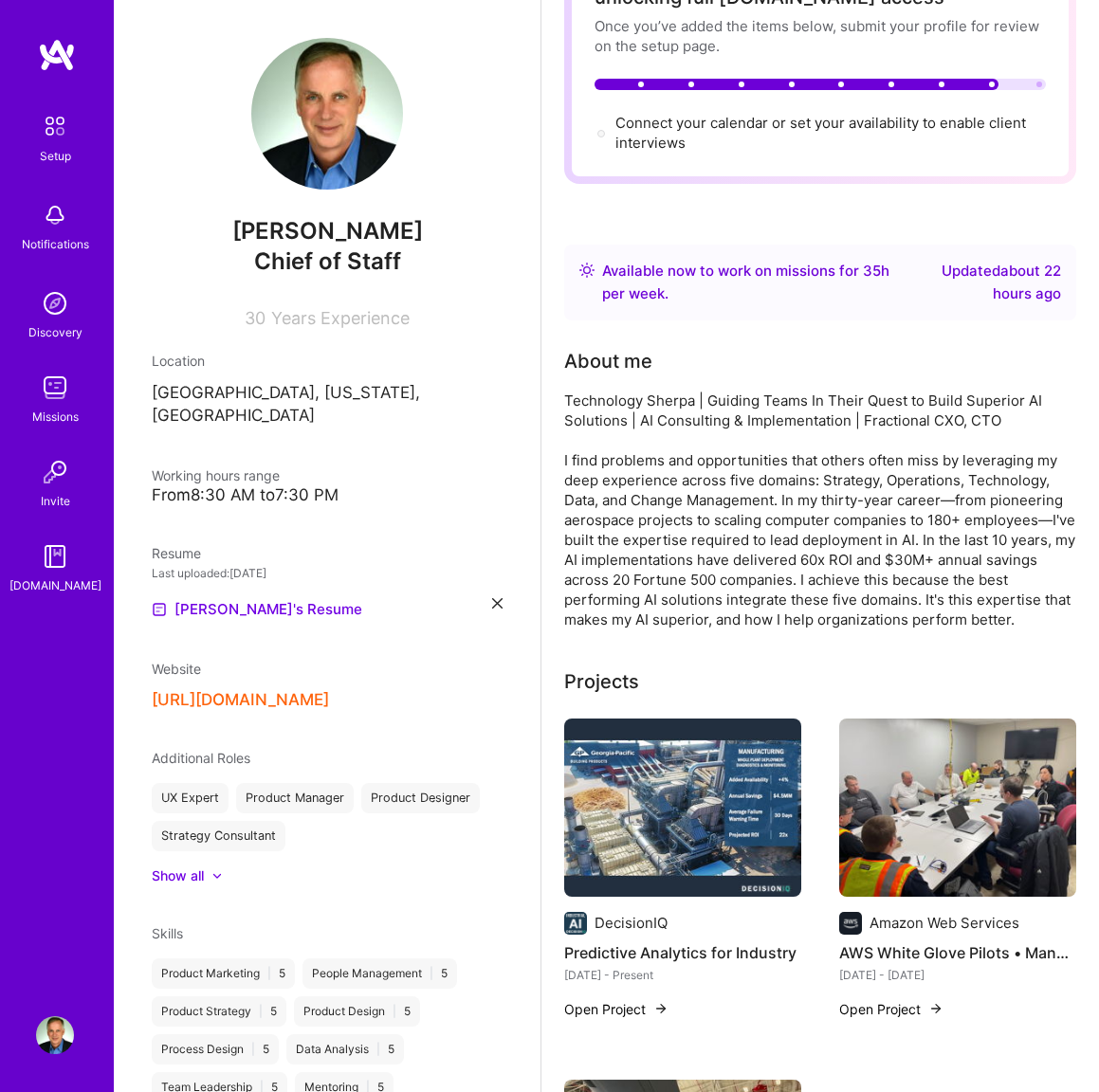
scroll to position [0, 0]
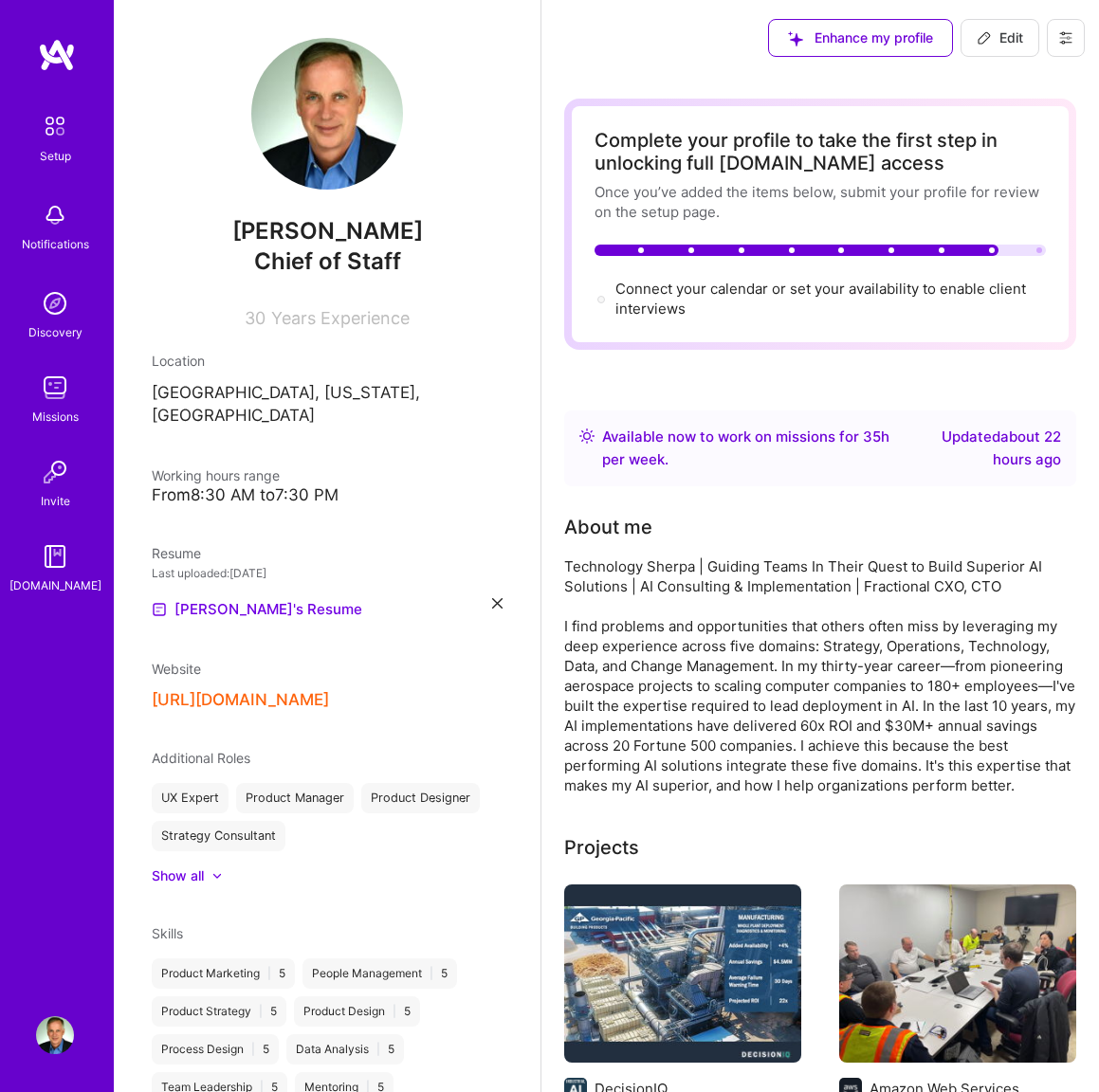
click at [708, 433] on div "Available now to work on missions for 35 h per week ." at bounding box center [748, 448] width 293 height 46
click at [1067, 34] on icon at bounding box center [1066, 38] width 16 height 16
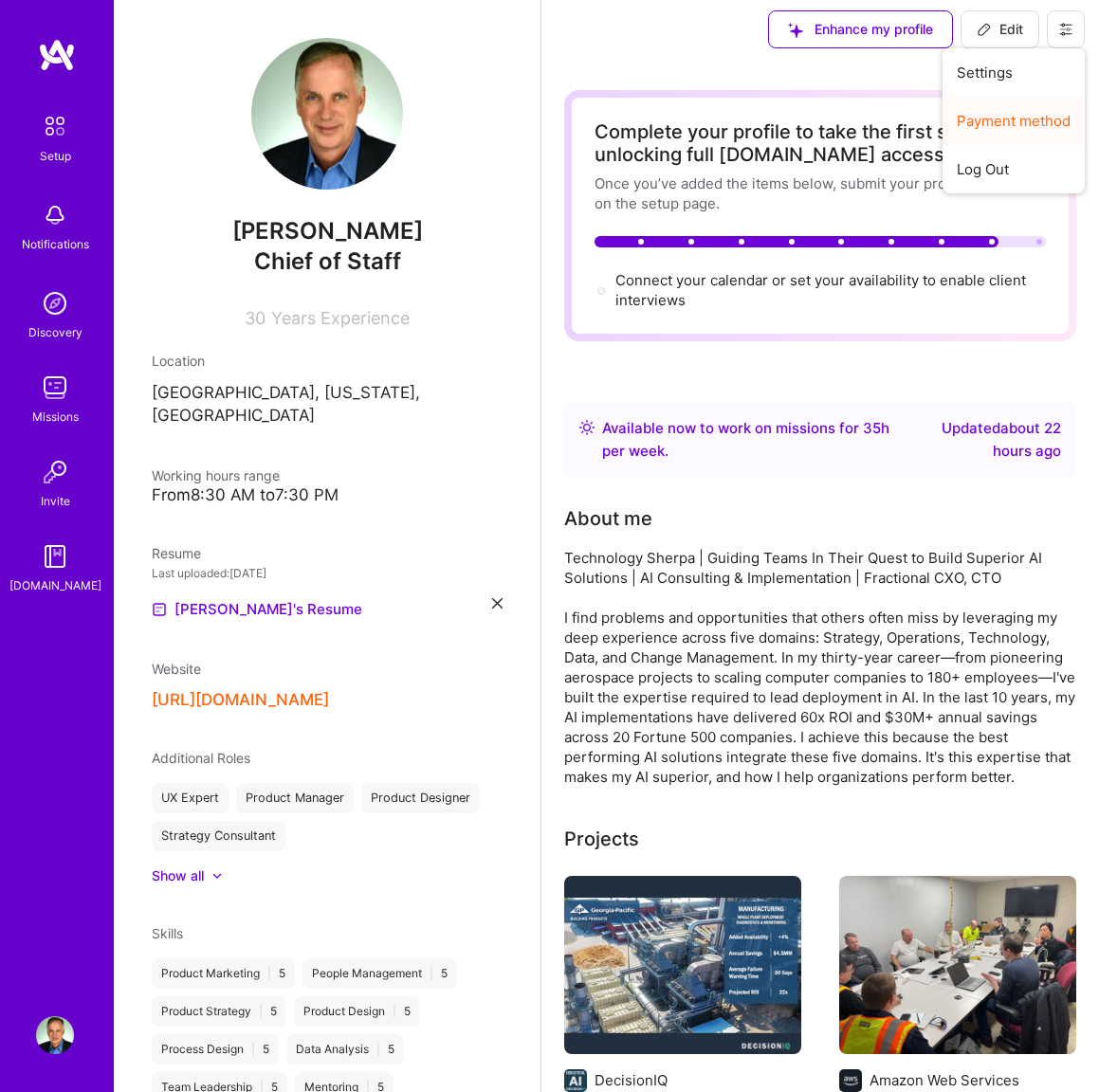
scroll to position [11, 0]
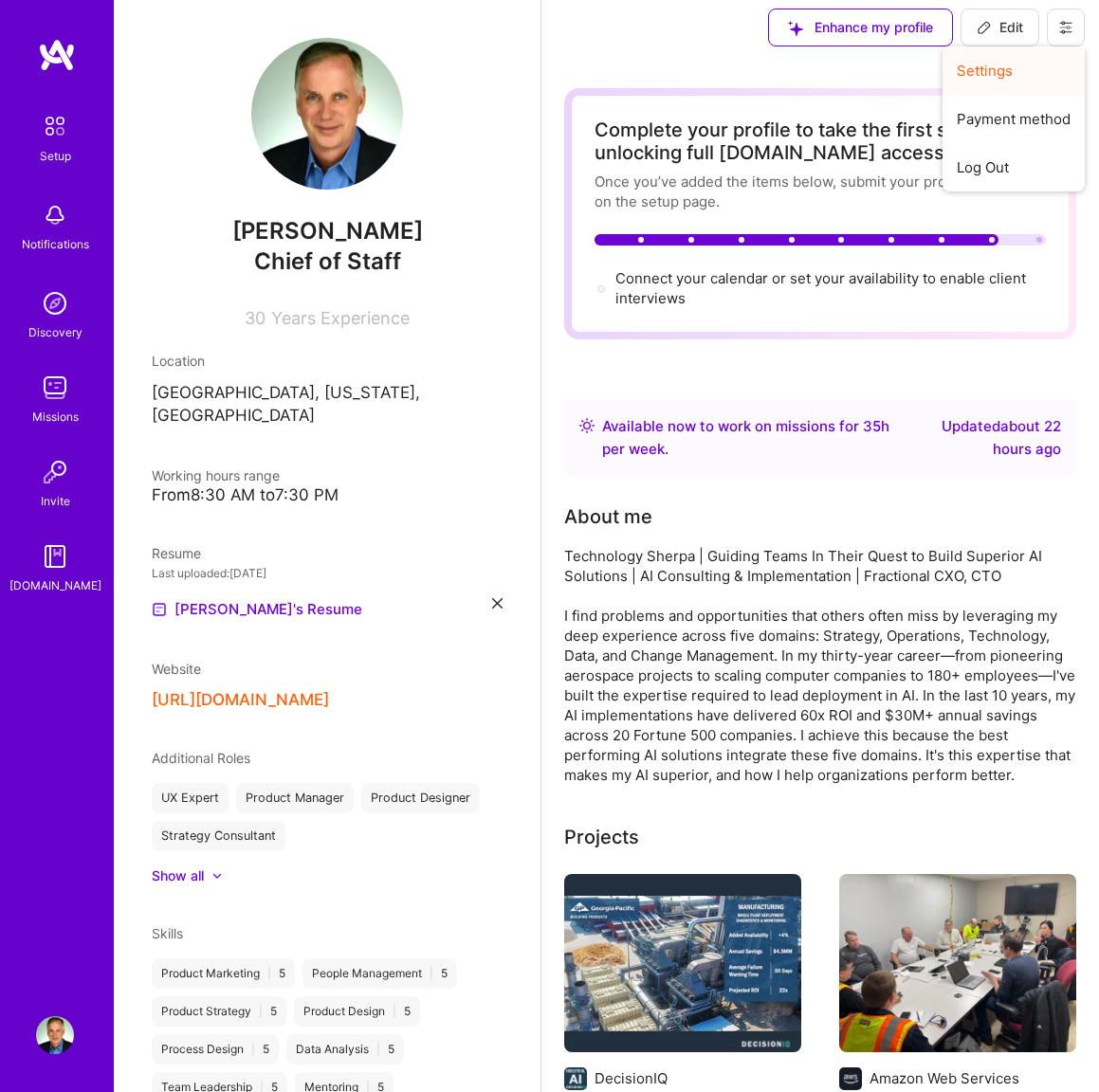
click at [1000, 69] on button "Settings" at bounding box center [1013, 71] width 142 height 49
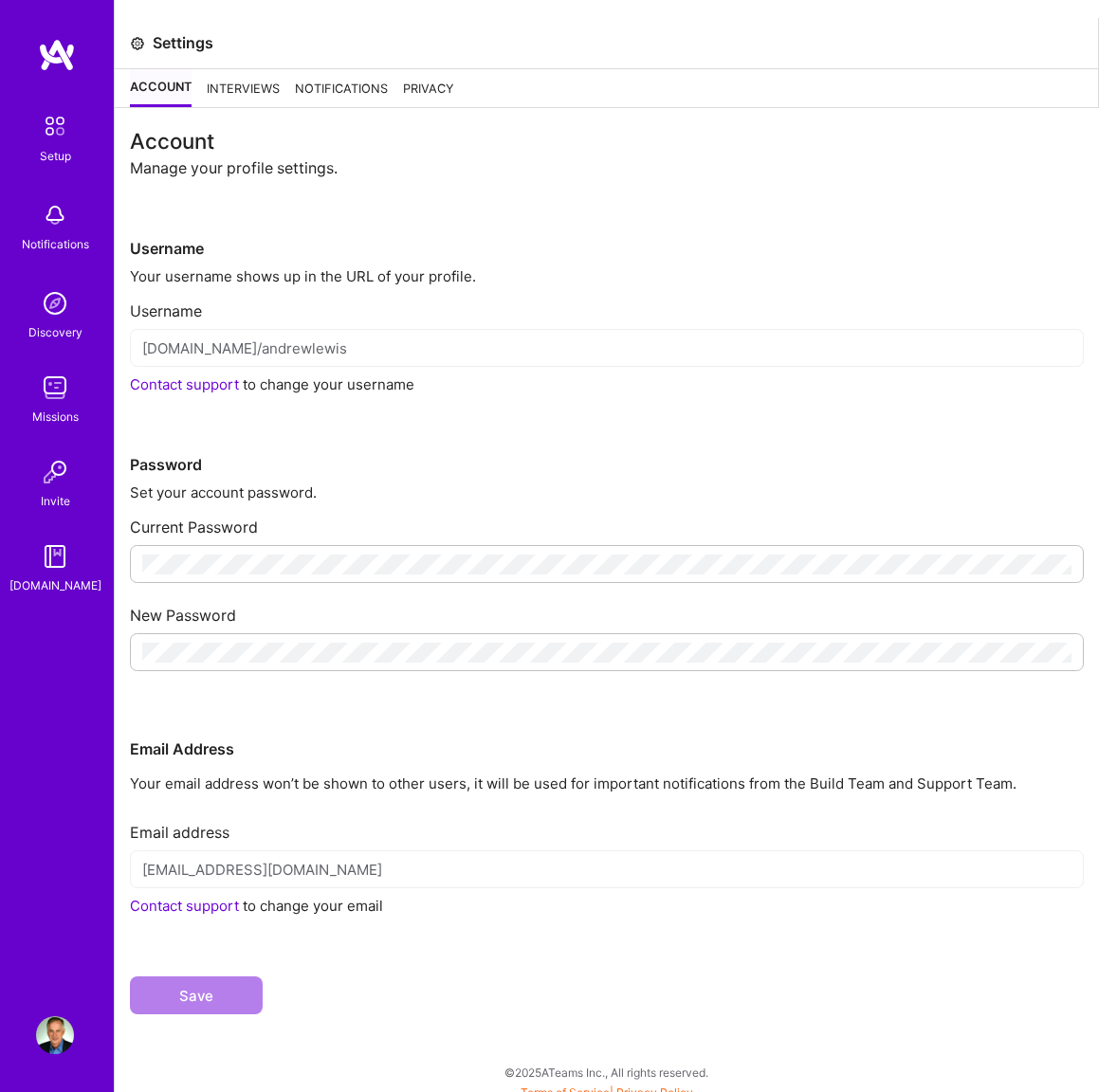
scroll to position [4, 0]
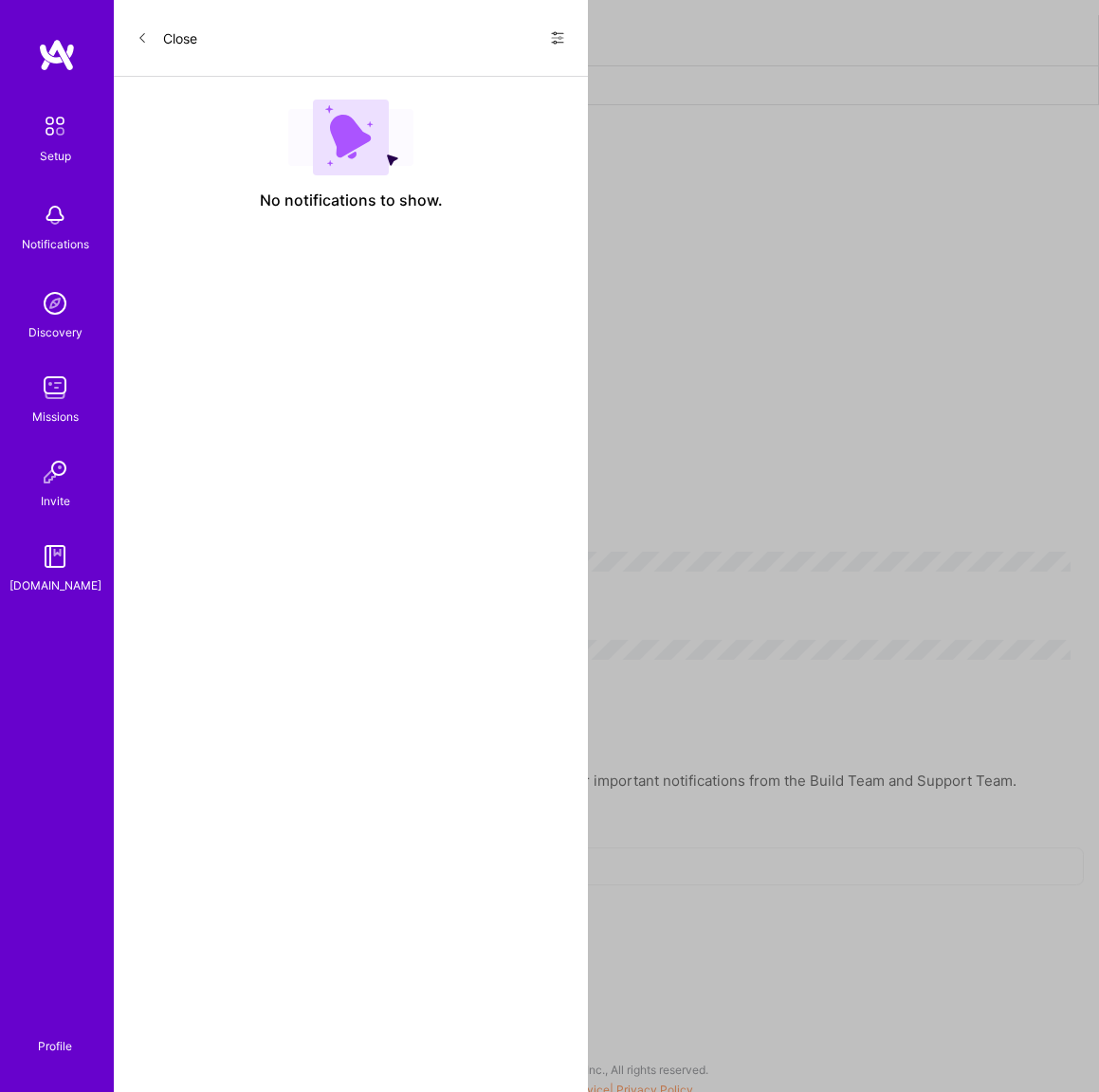
scroll to position [13, 0]
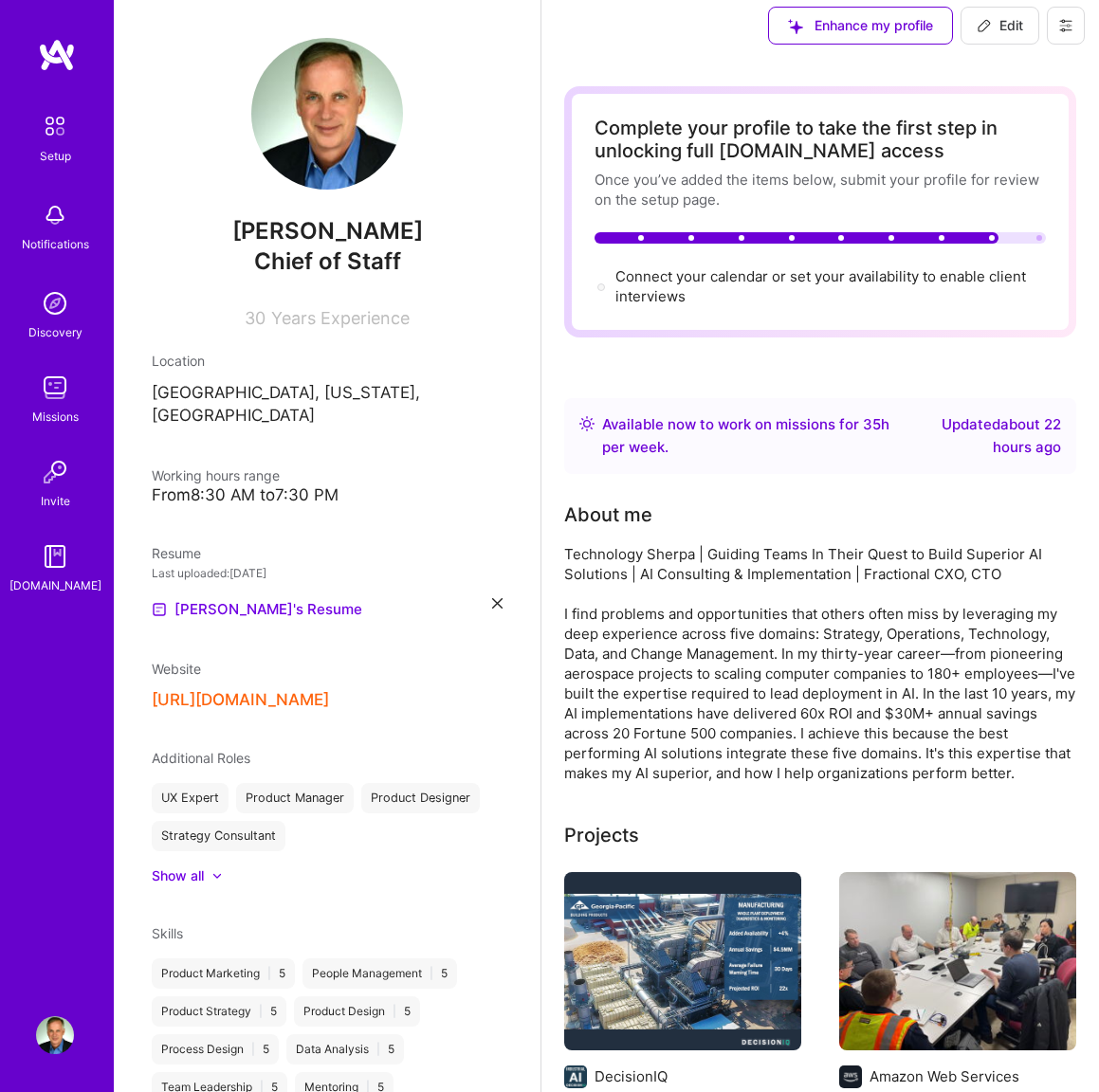
click at [1055, 25] on button at bounding box center [1065, 25] width 38 height 38
click at [1021, 108] on button "Payment method" at bounding box center [1013, 117] width 142 height 49
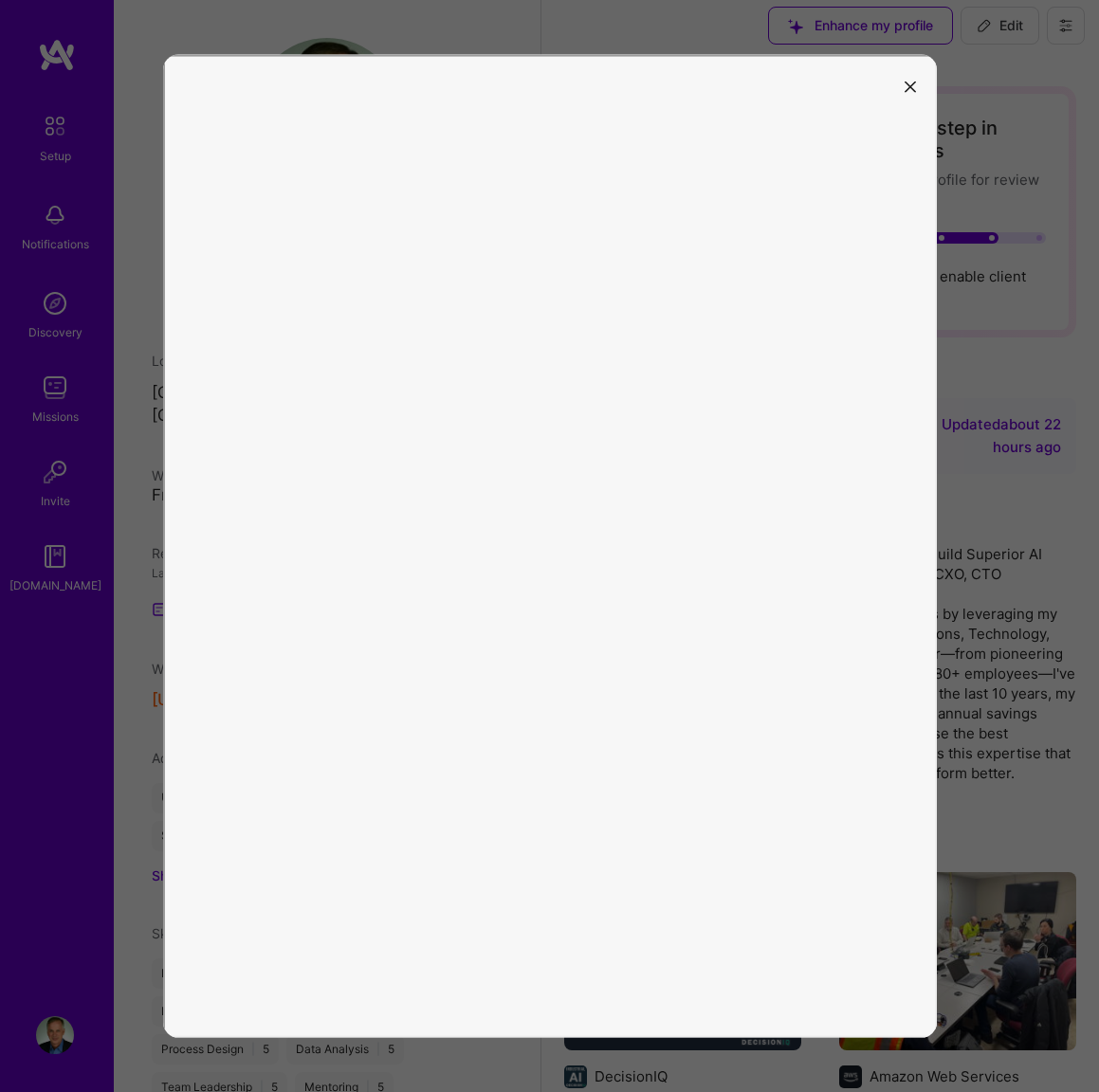
click at [907, 84] on icon "modal" at bounding box center [910, 87] width 12 height 12
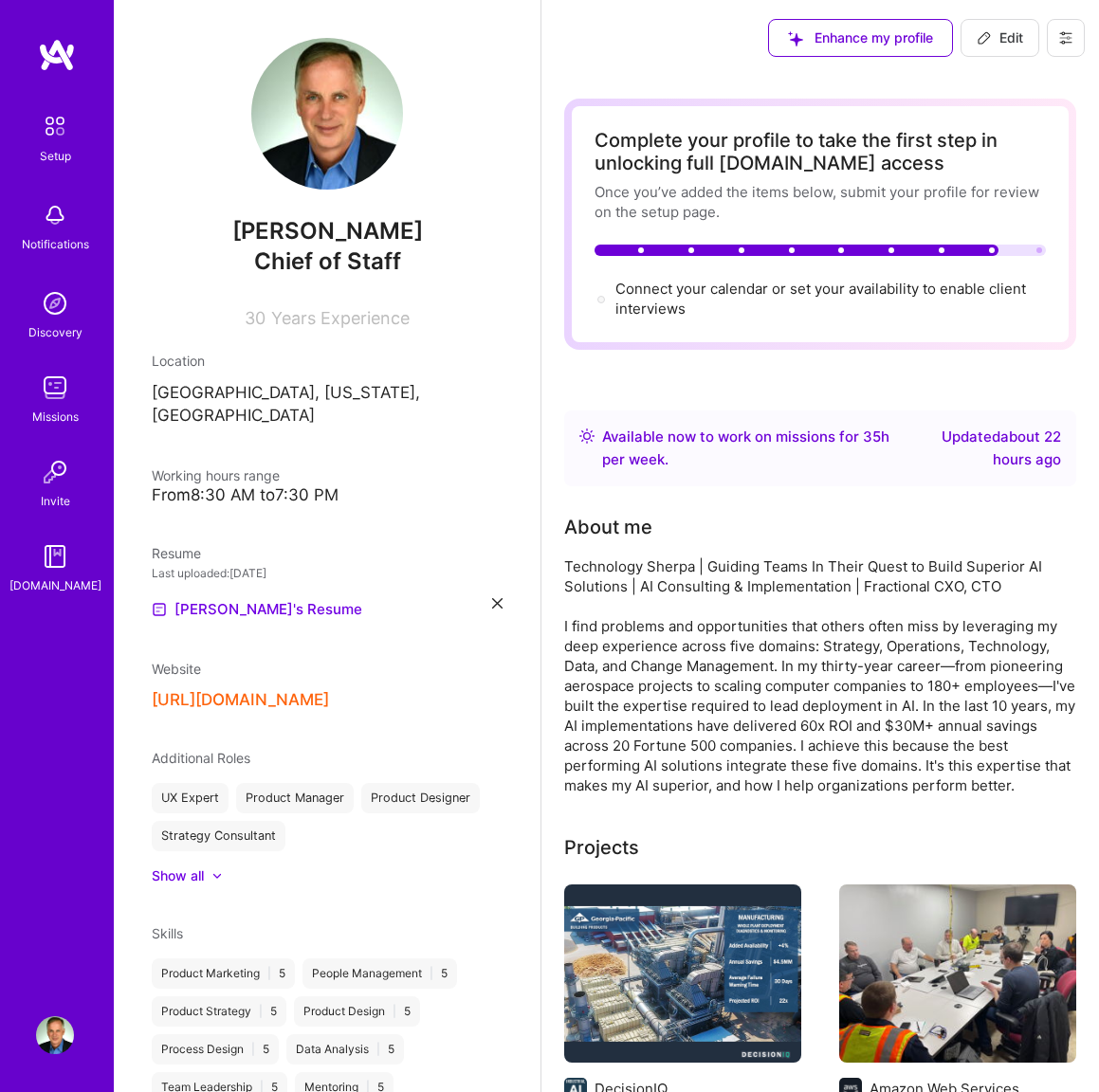
scroll to position [3, 0]
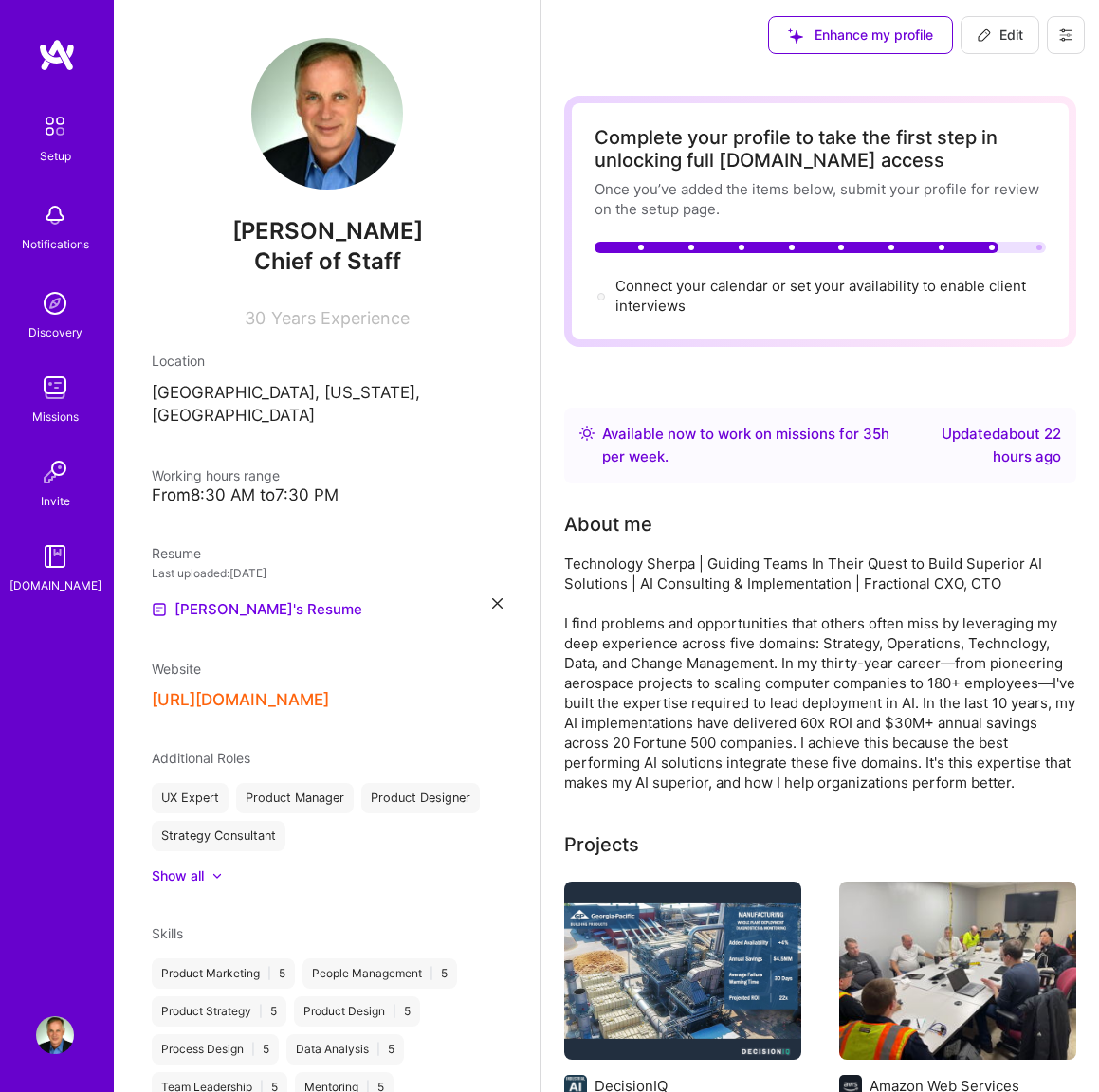
click at [979, 36] on icon at bounding box center [984, 35] width 16 height 16
select select "US"
select select "Right Now"
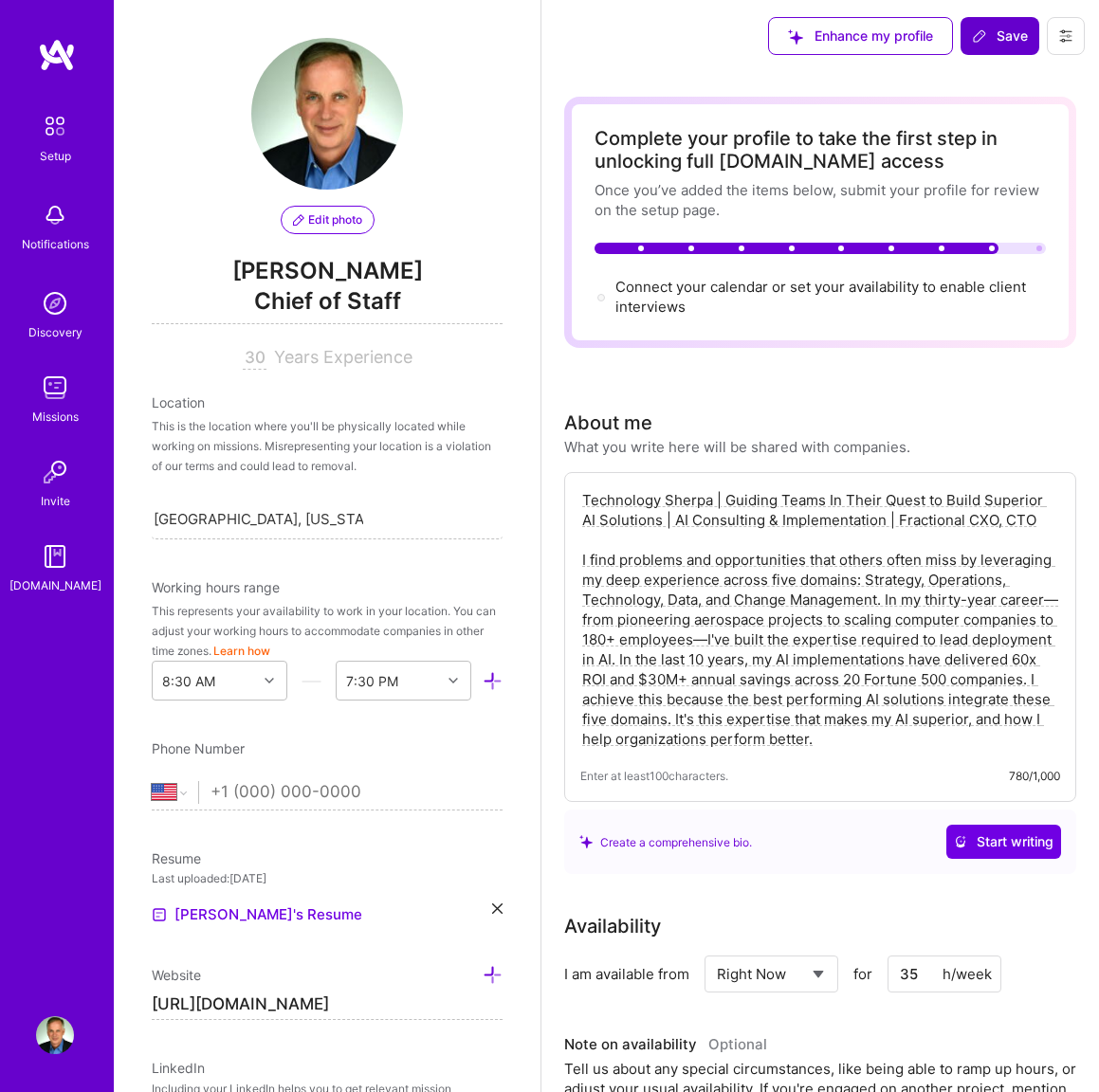
scroll to position [598, 0]
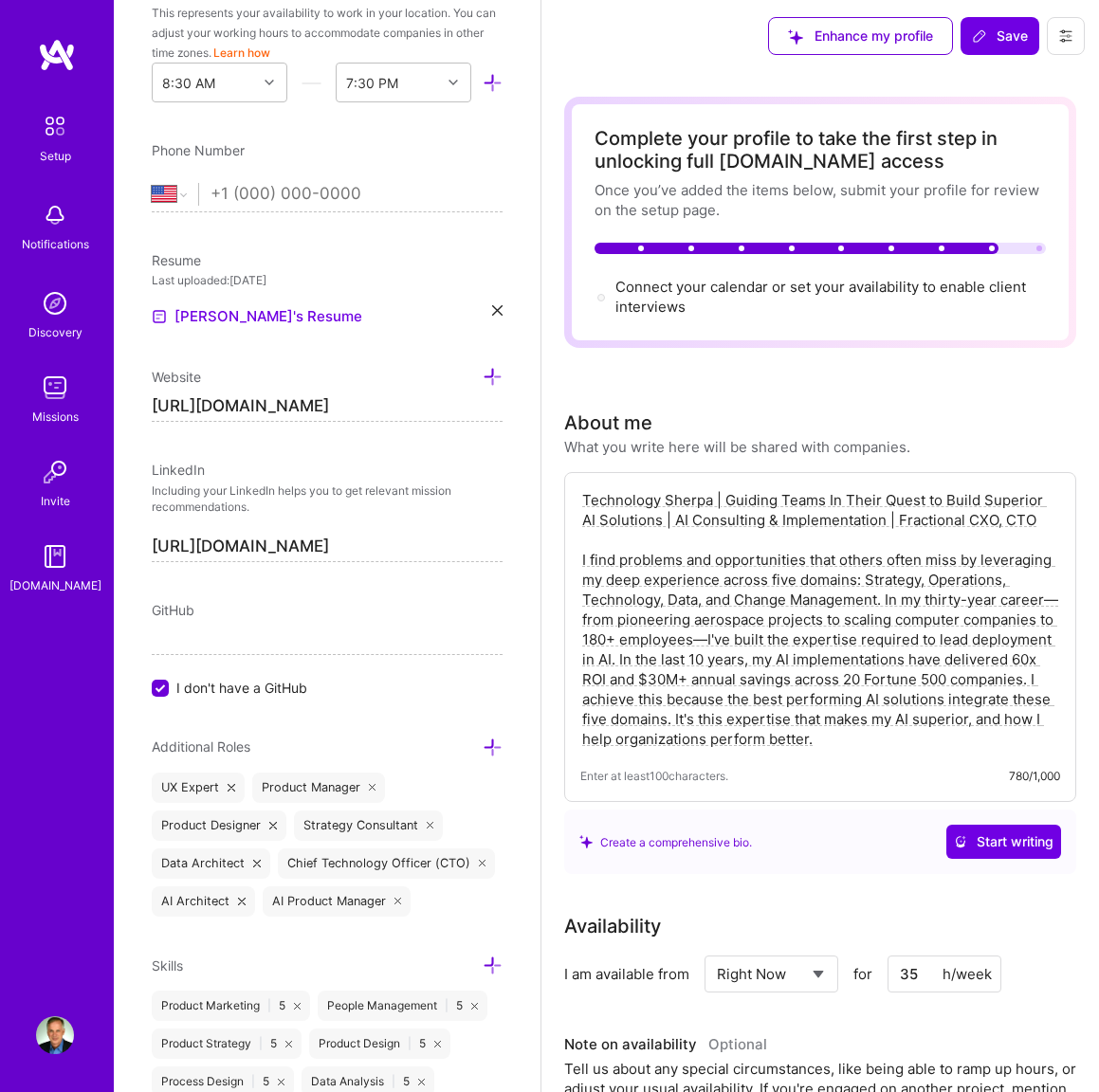
drag, startPoint x: 583, startPoint y: 491, endPoint x: 1040, endPoint y: 525, distance: 458.3
click at [1040, 525] on textarea "Technology Sherpa | Guiding Teams In Their Quest to Build Superior AI Solutions…" at bounding box center [820, 620] width 480 height 263
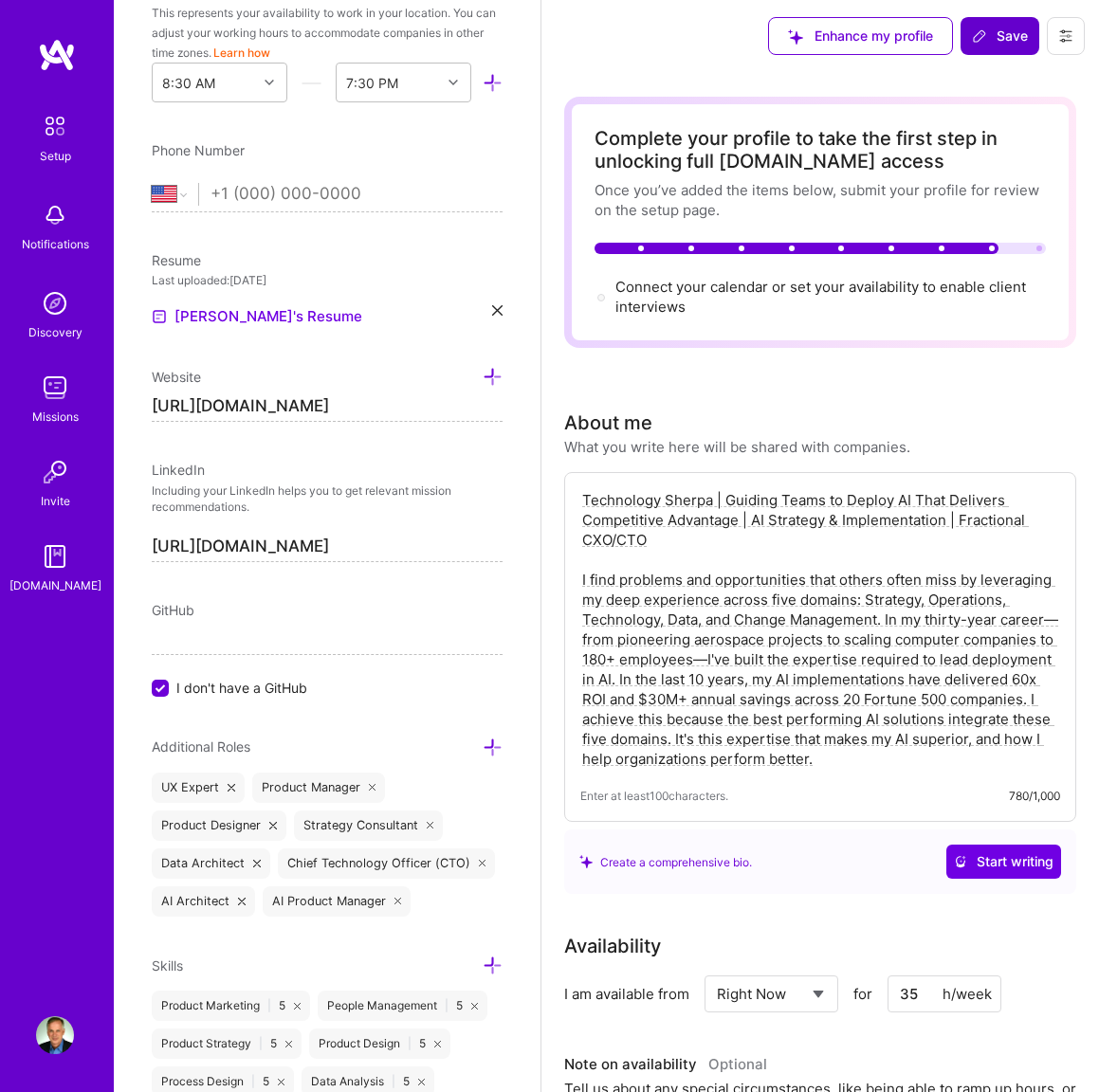
type textarea "Technology Sherpa | Guiding Teams to Deploy AI That Delivers Competitive Advant…"
click at [994, 38] on span "Save" at bounding box center [999, 35] width 55 height 18
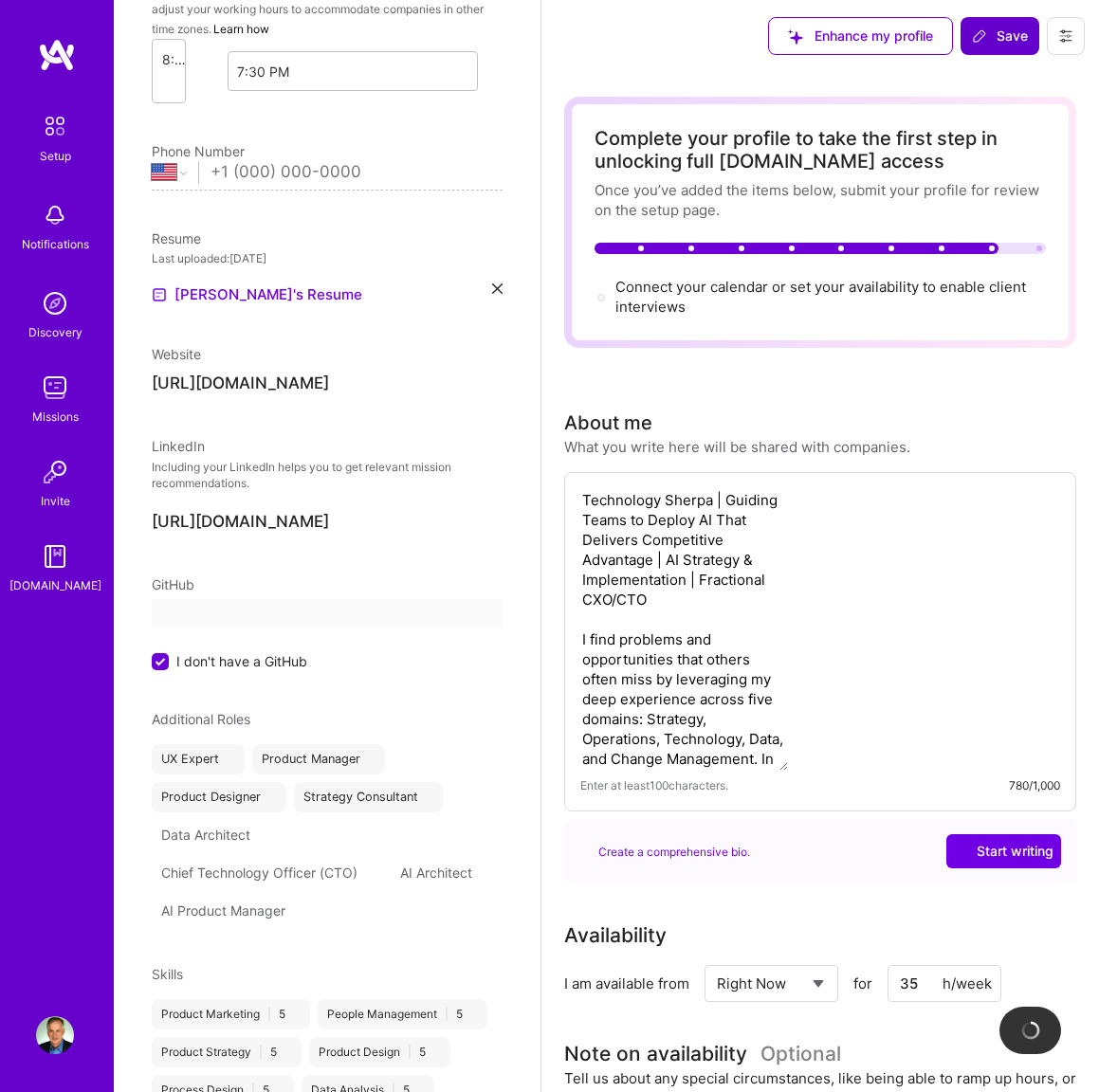
scroll to position [276, 0]
